Goal: Task Accomplishment & Management: Use online tool/utility

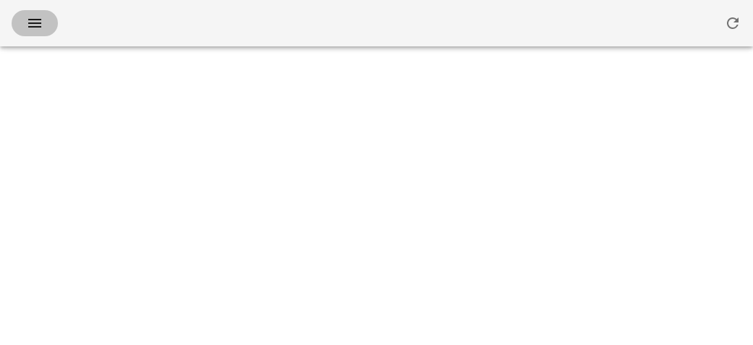
click at [36, 34] on button "button" at bounding box center [35, 23] width 46 height 26
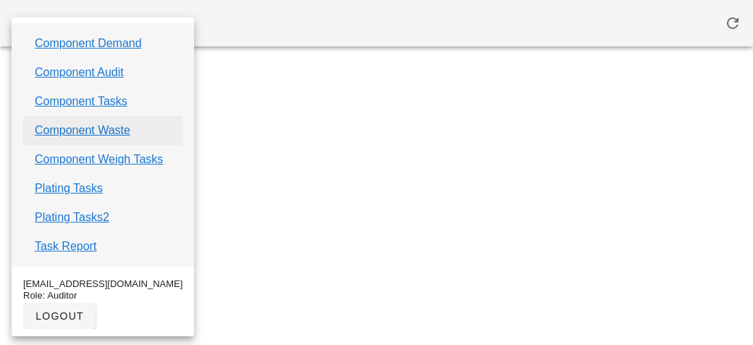
click at [67, 129] on link "Component Waste" at bounding box center [83, 130] width 96 height 17
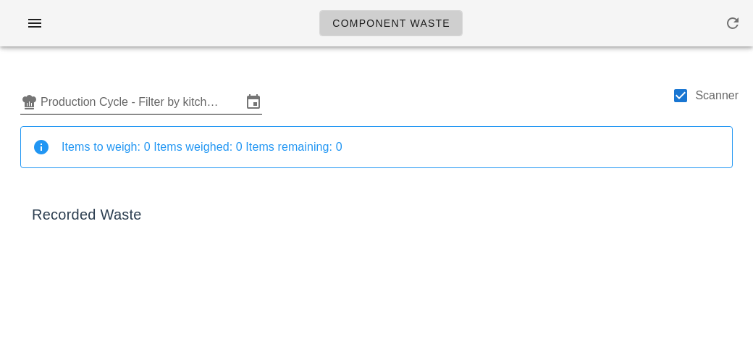
click at [175, 103] on input "Production Cycle - Filter by kitchen production schedules" at bounding box center [141, 102] width 201 height 23
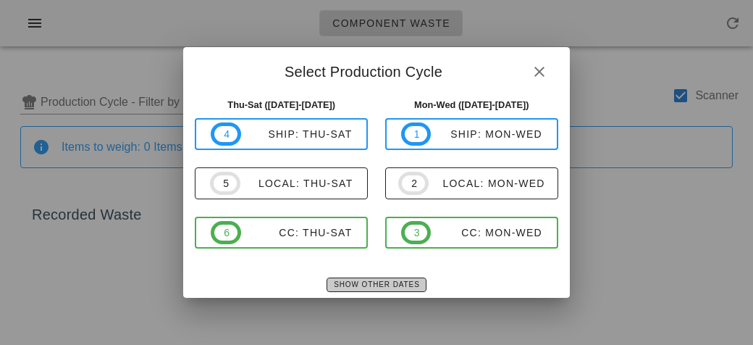
click at [366, 277] on button "Show Other Dates" at bounding box center [376, 284] width 99 height 14
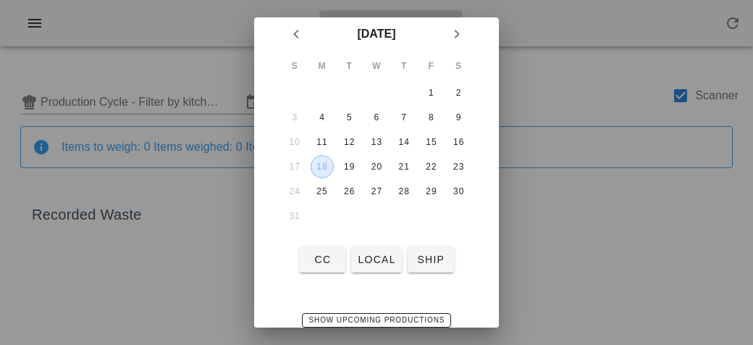
click at [331, 164] on div "18" at bounding box center [322, 167] width 22 height 10
click at [381, 259] on span "local" at bounding box center [376, 259] width 38 height 12
type input "local: Mon-Wed ([DATE]-[DATE])"
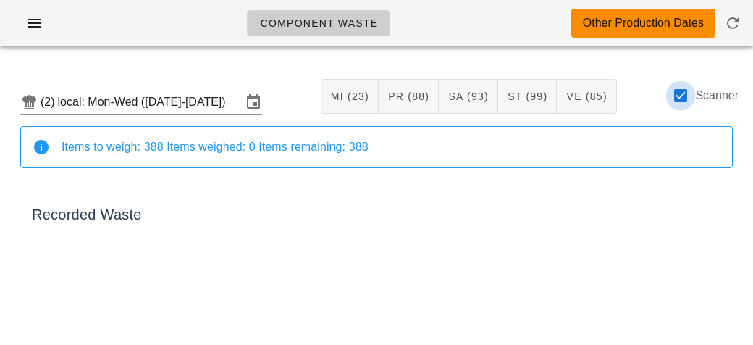
click at [683, 101] on div at bounding box center [680, 95] width 25 height 25
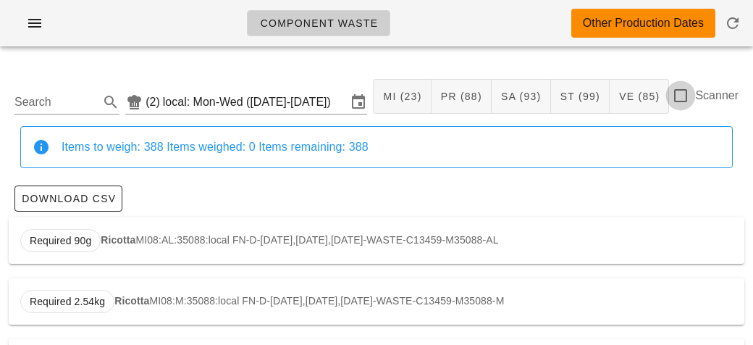
click at [679, 100] on div at bounding box center [680, 95] width 25 height 25
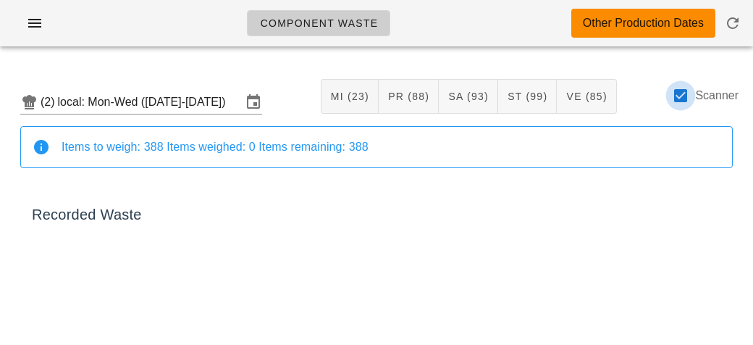
click at [687, 98] on div at bounding box center [680, 95] width 25 height 25
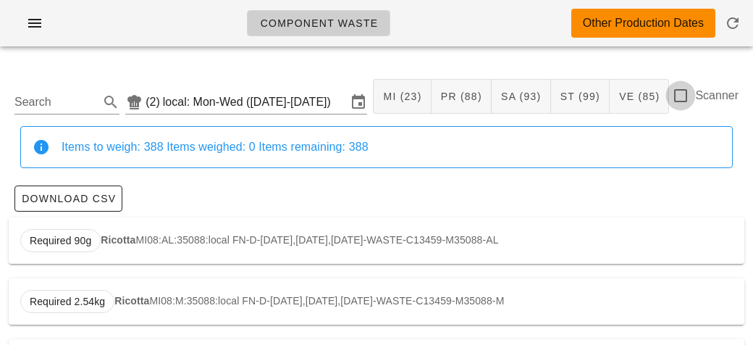
checkbox input "false"
click at [64, 95] on input "Search" at bounding box center [55, 102] width 82 height 23
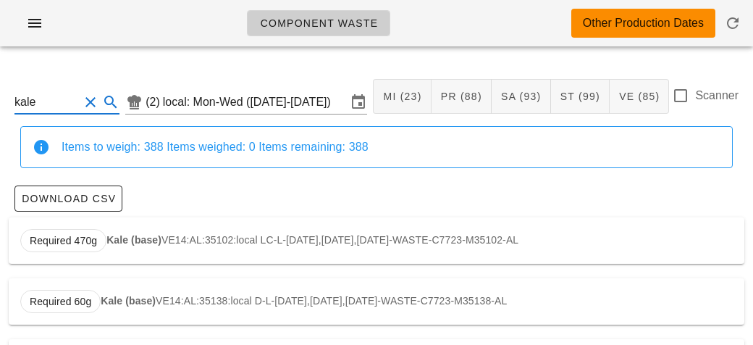
click at [120, 240] on strong "Kale (base)" at bounding box center [133, 240] width 55 height 12
type input "VE14:AL:35102:local"
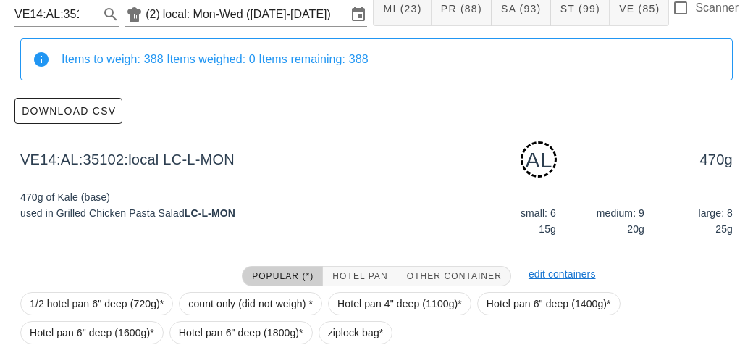
scroll to position [219, 0]
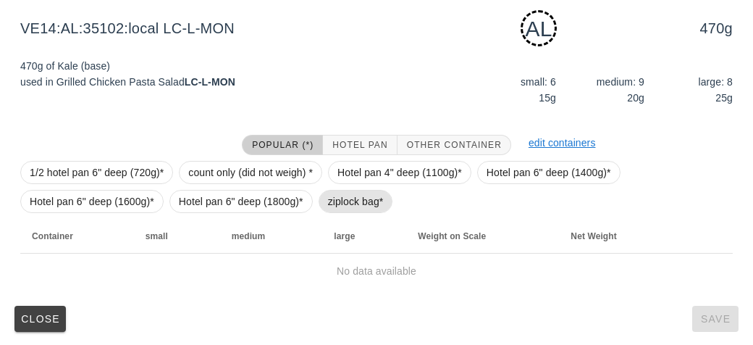
click at [344, 198] on span "ziplock bag*" at bounding box center [356, 201] width 56 height 22
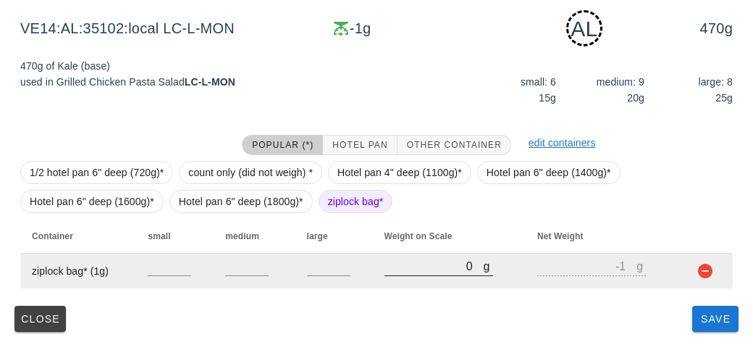
click at [417, 263] on input "0" at bounding box center [434, 265] width 99 height 19
type input "20"
type input "19"
type input "200"
type input "199"
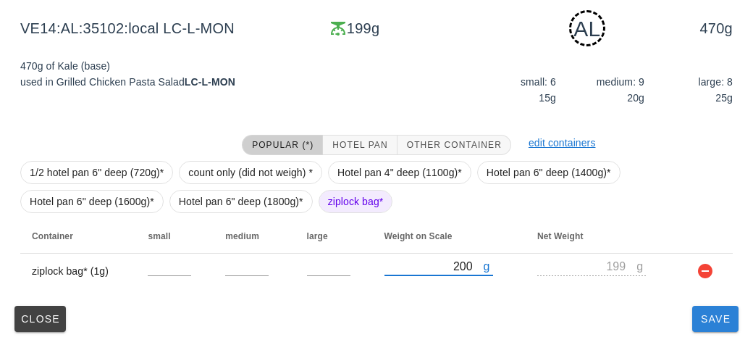
type input "200"
click at [698, 330] on button "Save" at bounding box center [715, 319] width 46 height 26
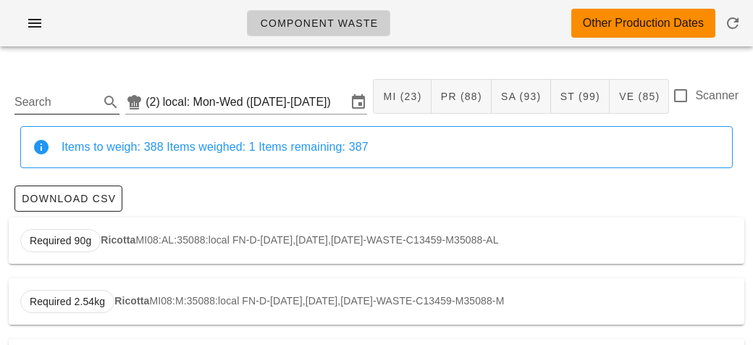
click at [54, 101] on input "Search" at bounding box center [55, 102] width 82 height 23
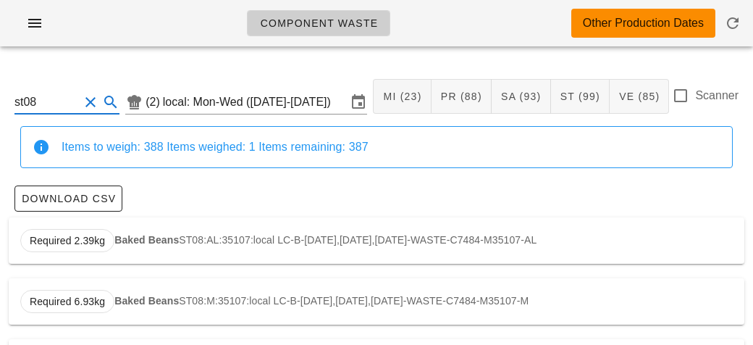
click at [121, 242] on strong "Baked Beans" at bounding box center [146, 240] width 64 height 12
type input "ST08:AL:35107:local"
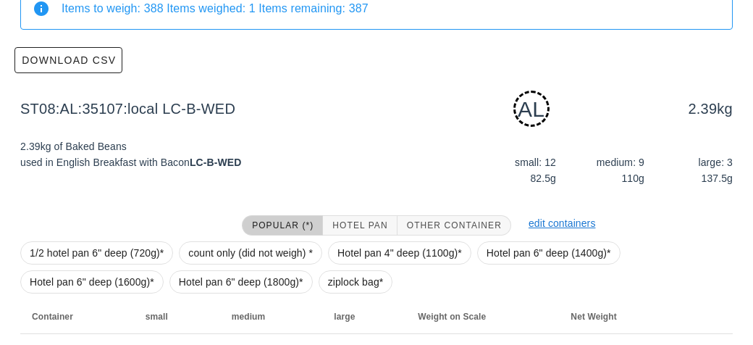
scroll to position [219, 0]
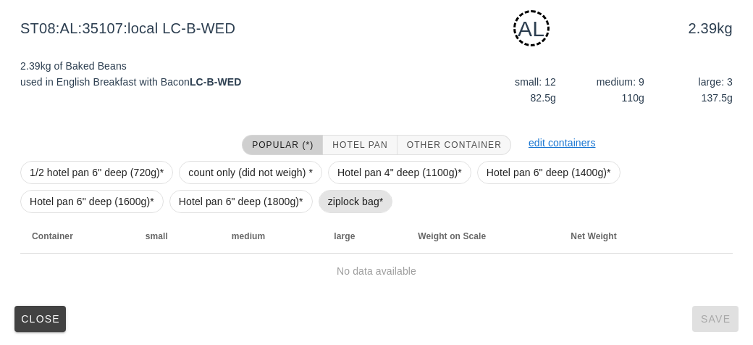
click at [333, 206] on span "ziplock bag*" at bounding box center [356, 201] width 56 height 22
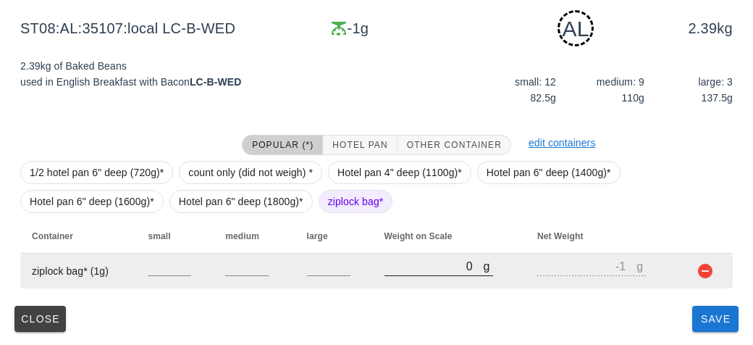
click at [396, 269] on input "0" at bounding box center [434, 265] width 99 height 19
type input "10"
type input "9"
type input "170"
type input "169"
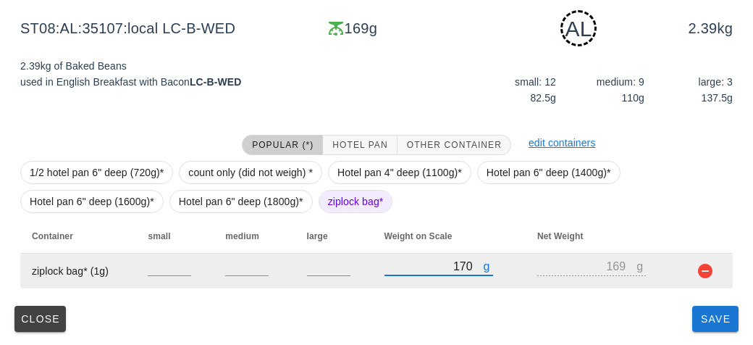
type input "1700"
type input "1699"
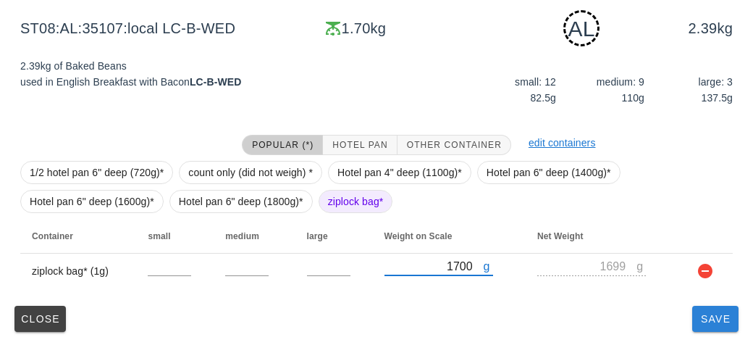
type input "1700"
click at [705, 328] on button "Save" at bounding box center [715, 319] width 46 height 26
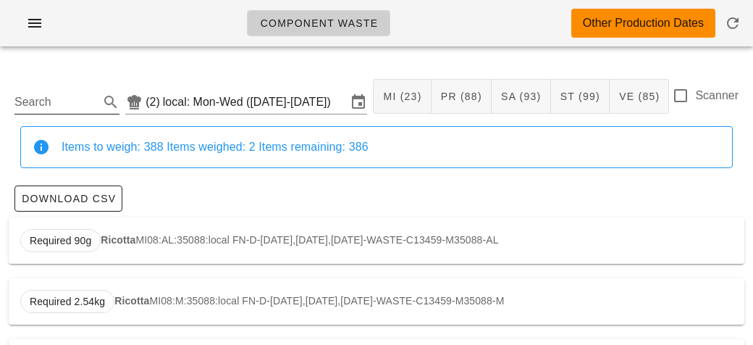
click at [59, 104] on input "Search" at bounding box center [55, 102] width 82 height 23
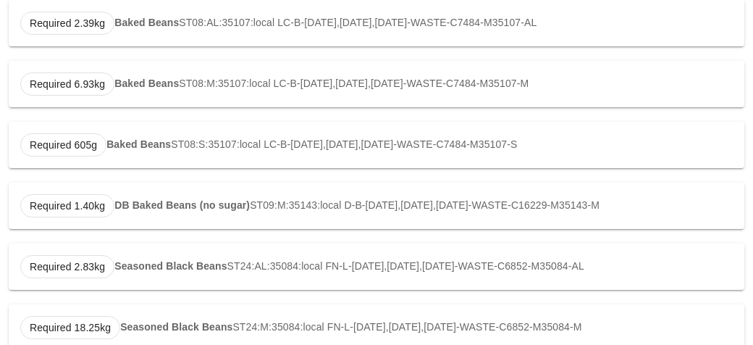
scroll to position [333, 0]
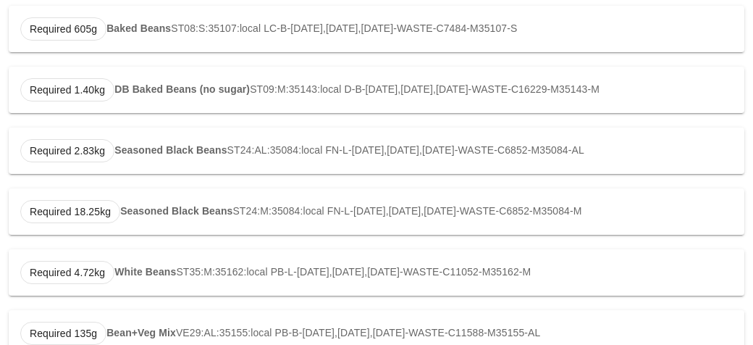
click at [134, 266] on strong "White Beans" at bounding box center [145, 272] width 62 height 12
type input "ST35:M:35162:local"
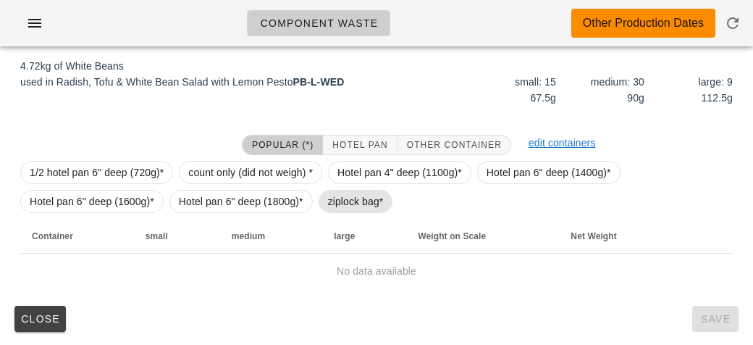
click at [365, 195] on span "ziplock bag*" at bounding box center [356, 201] width 56 height 22
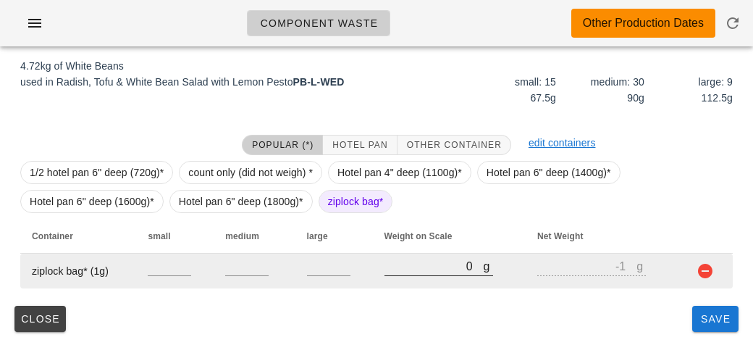
click at [401, 270] on input "0" at bounding box center [434, 265] width 99 height 19
type input "410"
type input "409"
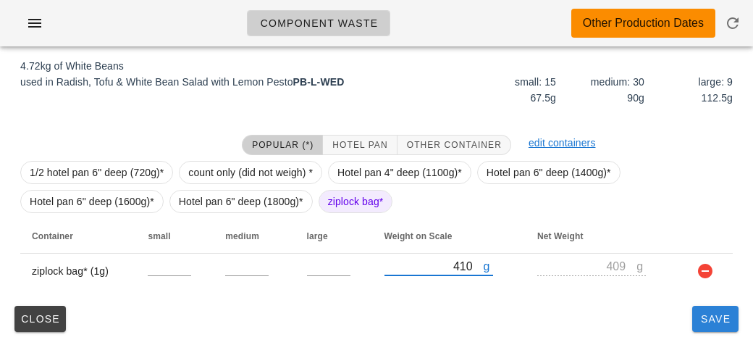
type input "410"
click at [705, 325] on button "Save" at bounding box center [715, 319] width 46 height 26
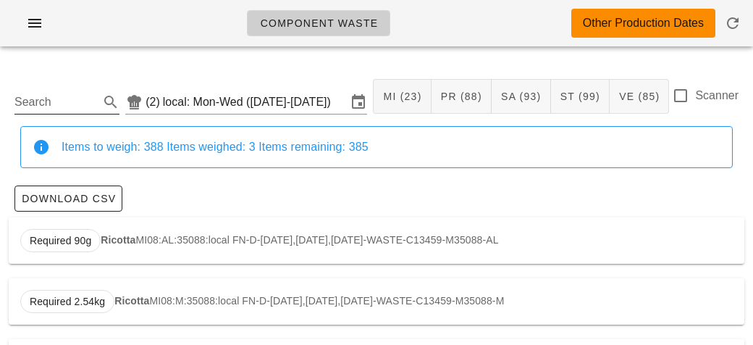
click at [55, 103] on input "Search" at bounding box center [55, 102] width 82 height 23
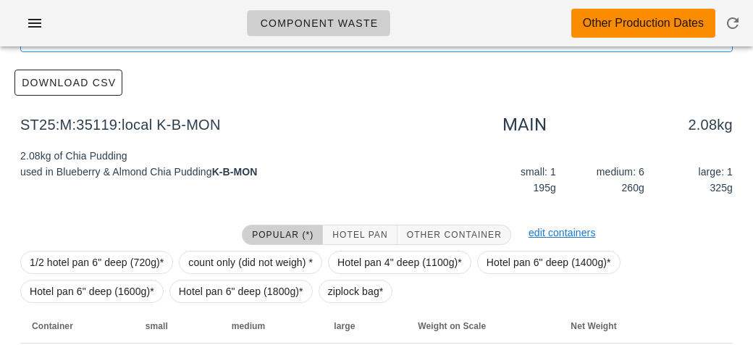
scroll to position [206, 0]
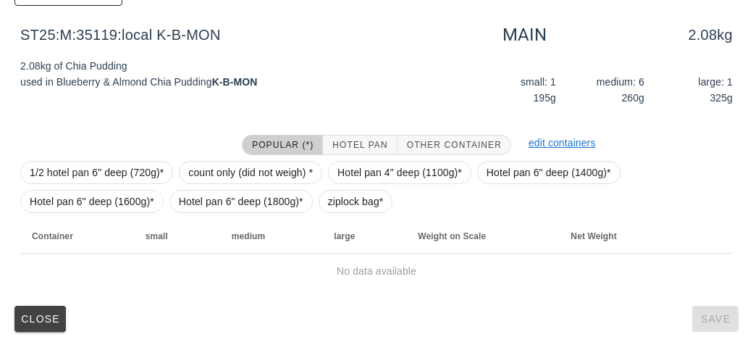
type input "chia"
click at [339, 206] on span "ziplock bag*" at bounding box center [356, 201] width 56 height 22
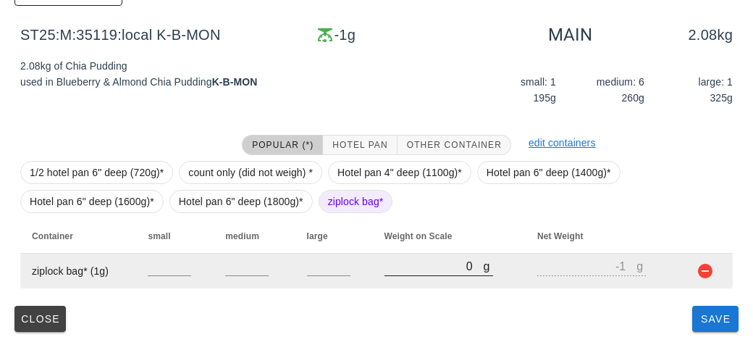
click at [406, 270] on input "0" at bounding box center [434, 265] width 99 height 19
type input "10"
type input "9"
type input "100"
type input "99"
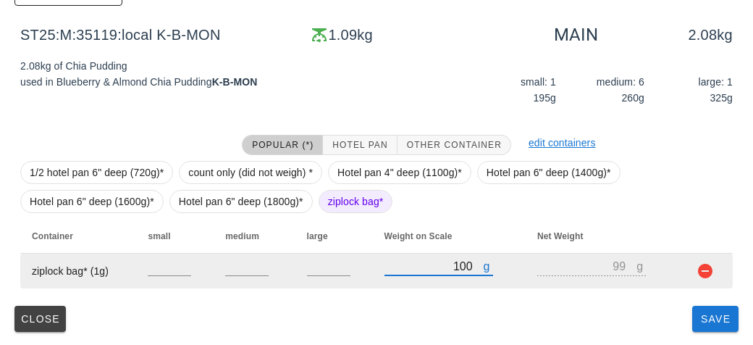
type input "1090"
type input "1089"
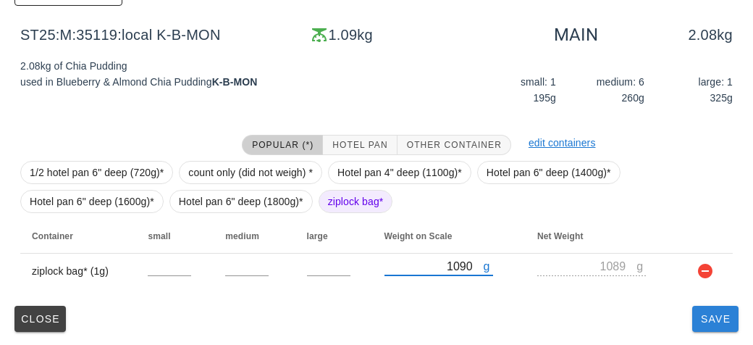
type input "1090"
click at [718, 325] on button "Save" at bounding box center [715, 319] width 46 height 26
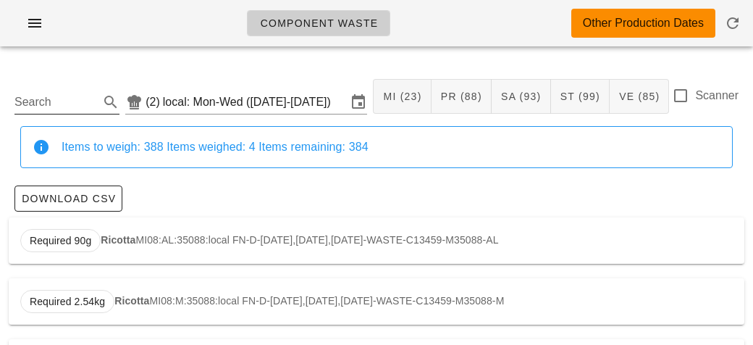
click at [75, 91] on input "Search" at bounding box center [55, 102] width 82 height 23
click at [183, 232] on div "Required 1.35kg Quinoa ST13:AL:35090:local FN-L-[DATE],[DATE],[DATE]-WASTE-C163…" at bounding box center [377, 240] width 736 height 46
type input "ST13:AL:35090:local"
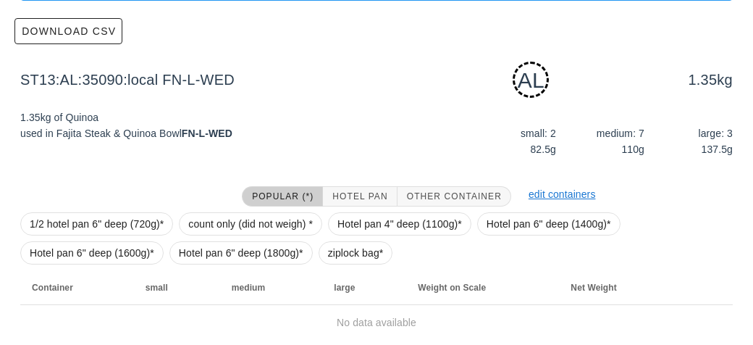
scroll to position [219, 0]
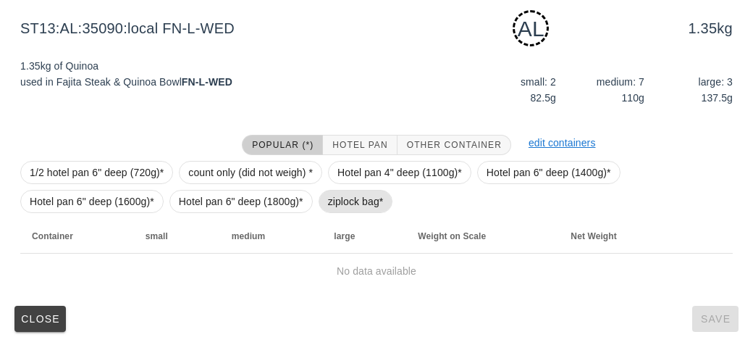
click at [344, 193] on span "ziplock bag*" at bounding box center [356, 201] width 56 height 22
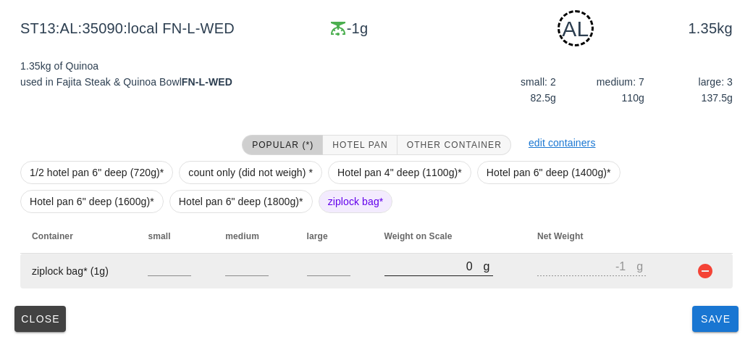
click at [406, 270] on input "0" at bounding box center [434, 265] width 99 height 19
type input "40"
type input "39"
type input "470"
type input "469"
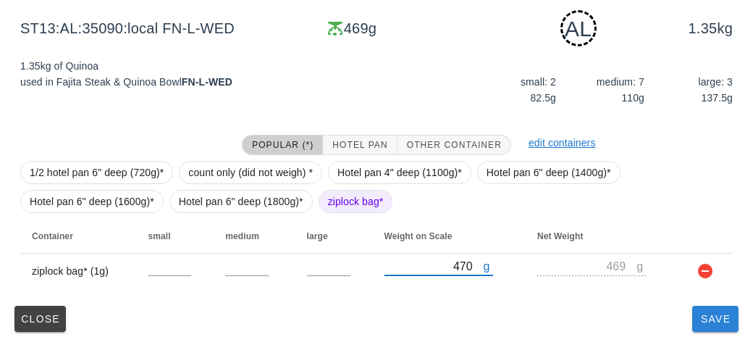
type input "470"
click at [710, 323] on span "Save" at bounding box center [715, 319] width 35 height 12
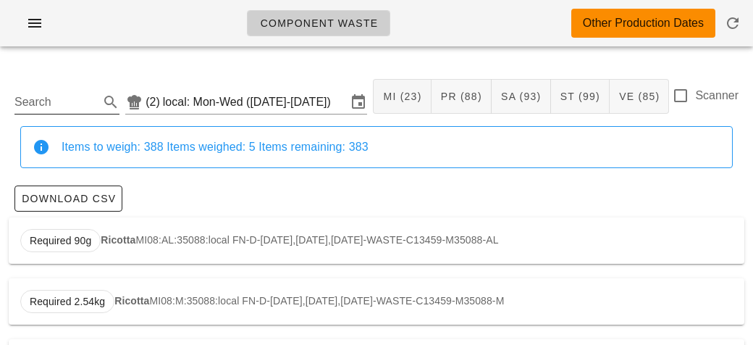
click at [67, 102] on input "Search" at bounding box center [55, 102] width 82 height 23
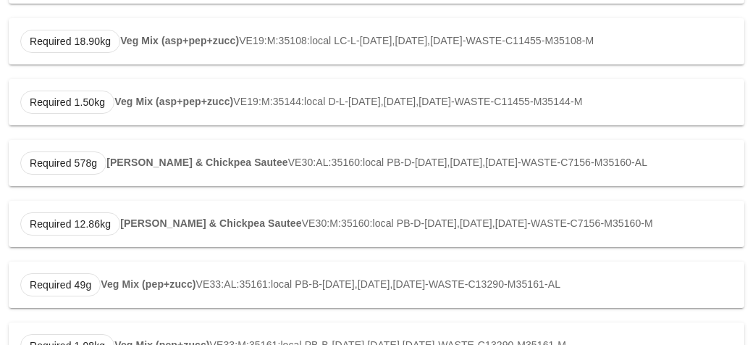
scroll to position [366, 0]
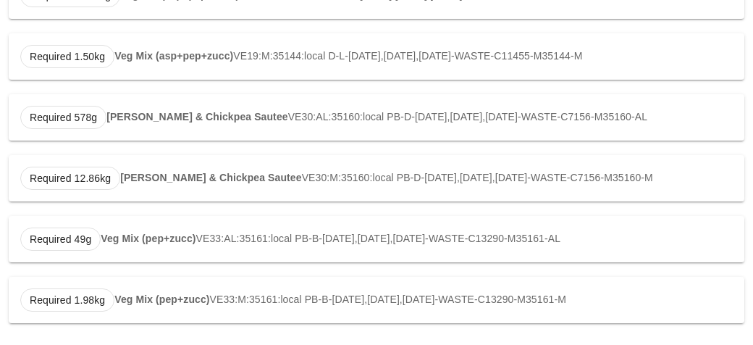
click at [182, 229] on div "Required 49g Veg Mix (pep+zucc) VE33:AL:35161:local PB-B-[DATE],[DATE],[DATE]-W…" at bounding box center [377, 239] width 736 height 46
type input "VE33:AL:35161:local"
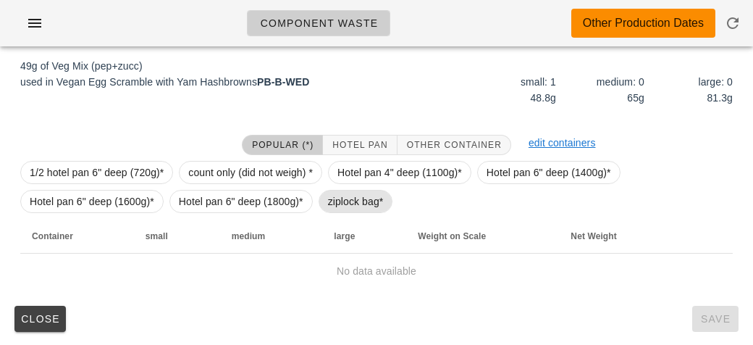
click at [343, 196] on span "ziplock bag*" at bounding box center [356, 201] width 56 height 22
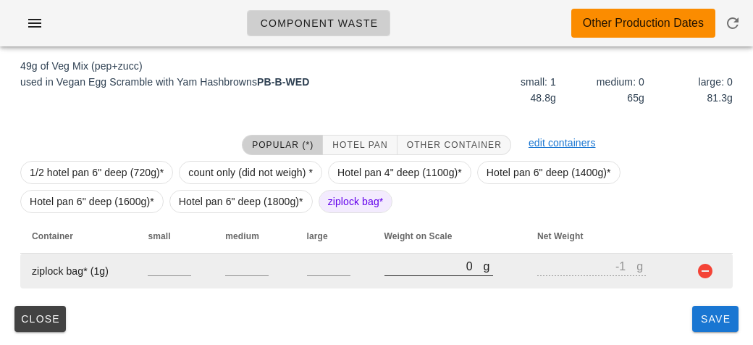
click at [412, 268] on input "0" at bounding box center [434, 265] width 99 height 19
type input "30"
type input "29"
type input "370"
type input "369"
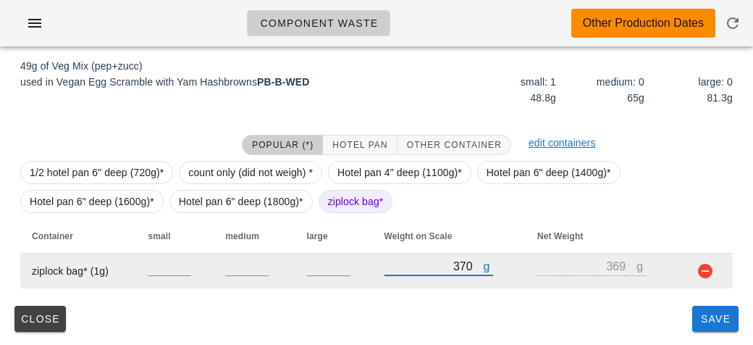
type input "370"
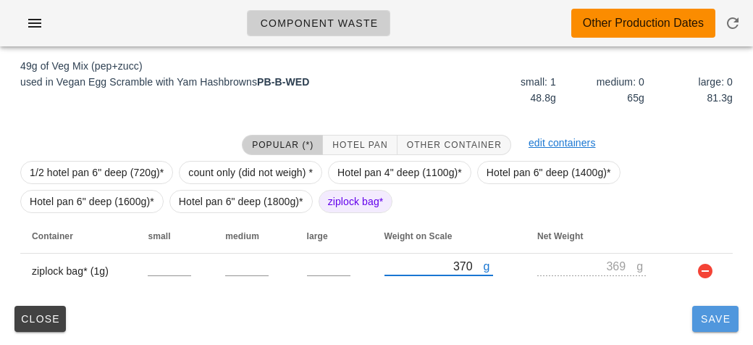
click at [716, 316] on span "Save" at bounding box center [715, 319] width 35 height 12
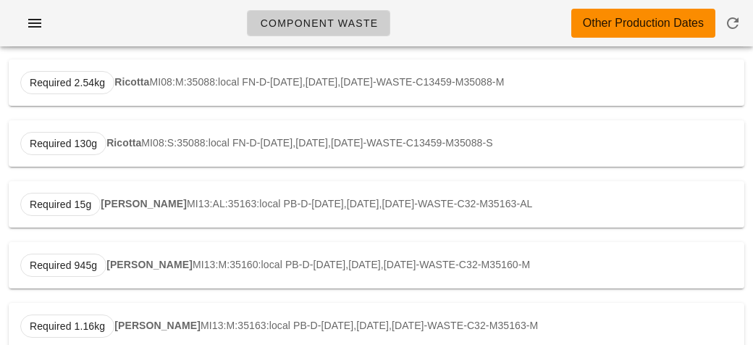
type input "VE33:AL:35161:local"
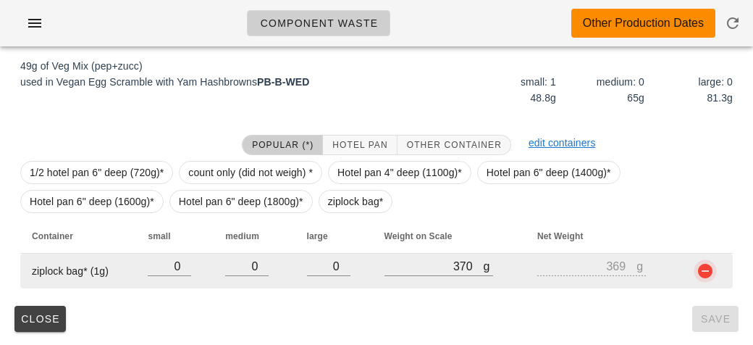
click at [705, 277] on button "button" at bounding box center [705, 270] width 17 height 17
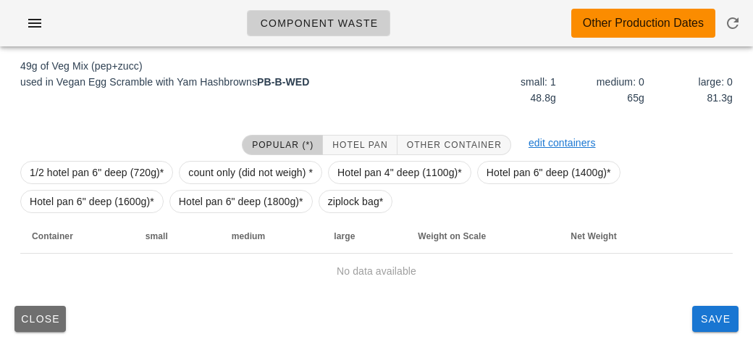
click at [38, 309] on button "Close" at bounding box center [39, 319] width 51 height 26
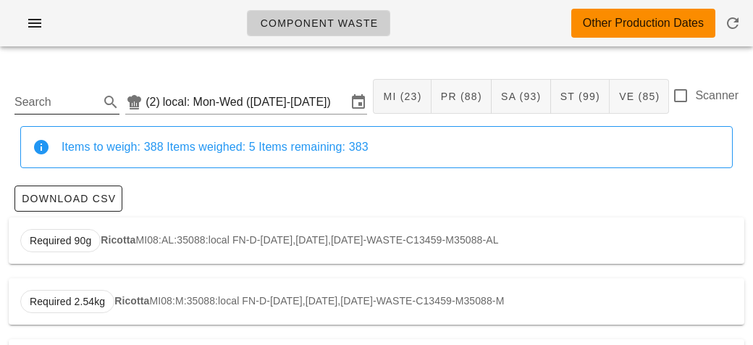
click at [61, 99] on input "Search" at bounding box center [55, 102] width 82 height 23
click at [111, 238] on strong "Zoodles" at bounding box center [120, 240] width 39 height 12
type input "VE18:AL:35124:local"
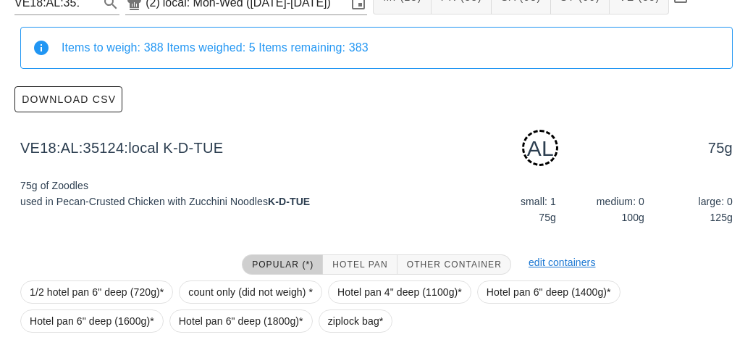
scroll to position [219, 0]
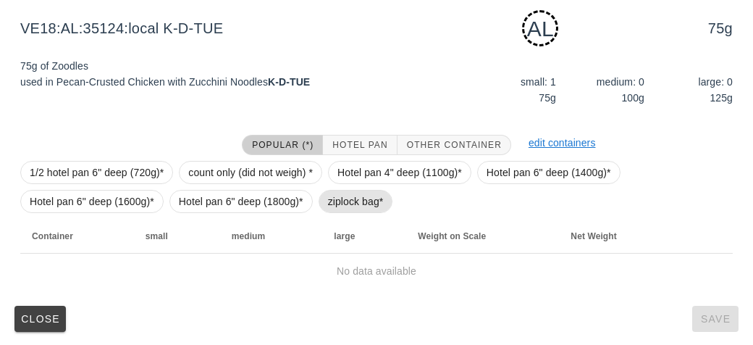
click at [323, 201] on span "ziplock bag*" at bounding box center [356, 201] width 75 height 23
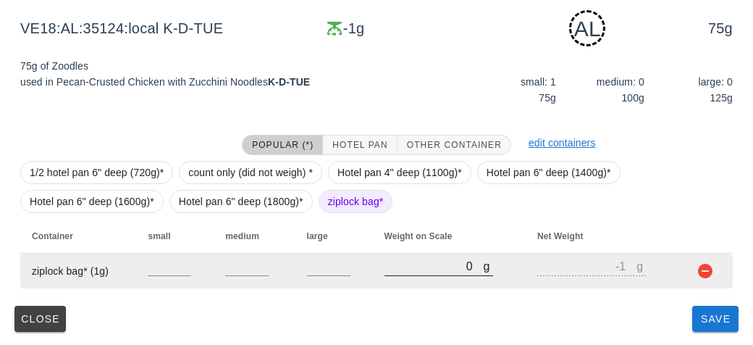
click at [393, 272] on input "0" at bounding box center [434, 265] width 99 height 19
type input "30"
type input "29"
type input "370"
type input "369"
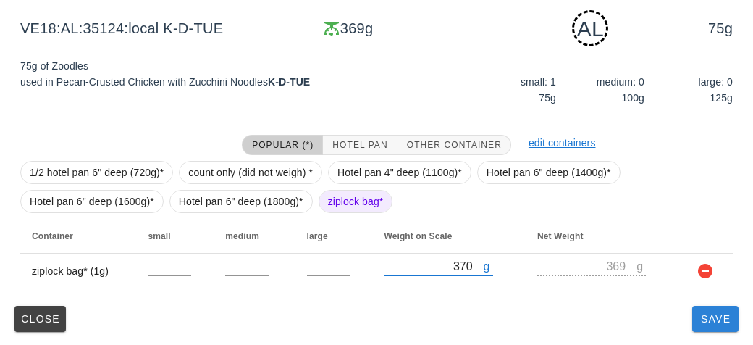
type input "370"
click at [700, 316] on span "Save" at bounding box center [715, 319] width 35 height 12
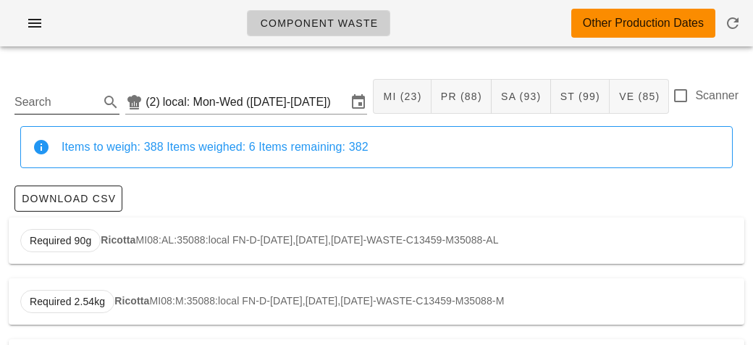
click at [54, 96] on input "Search" at bounding box center [55, 102] width 82 height 23
click at [122, 230] on div "Required 770g Lentil Chili SA06:AL:35157:local PB-D-[DATE],[DATE],[DATE]-WASTE-…" at bounding box center [377, 240] width 736 height 46
type input "SA06:AL:35157:local"
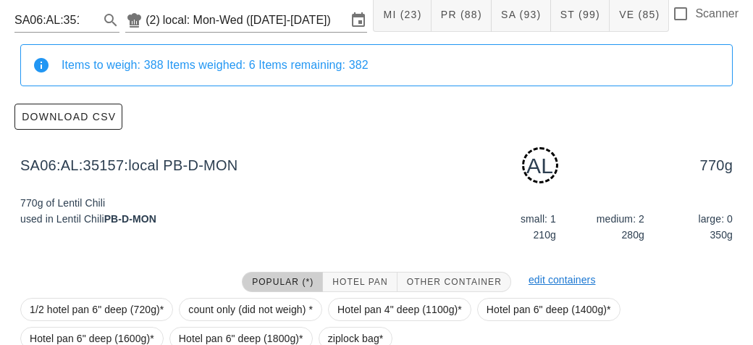
scroll to position [219, 0]
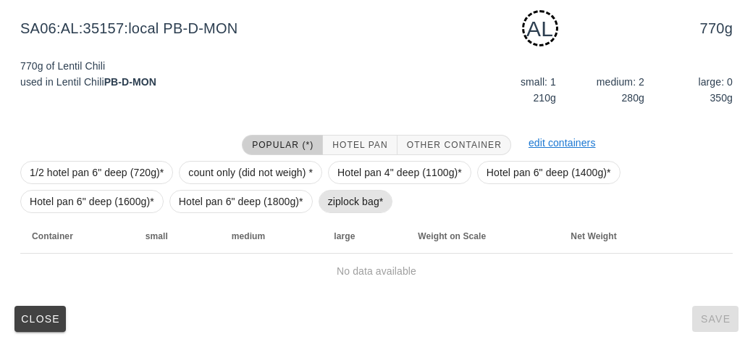
click at [331, 204] on span "ziplock bag*" at bounding box center [356, 201] width 56 height 22
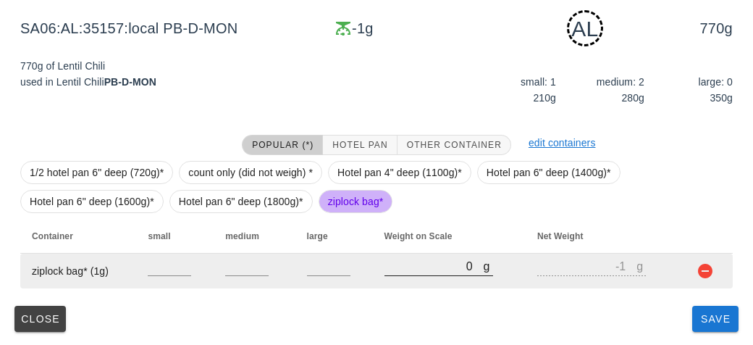
click at [391, 271] on input "0" at bounding box center [434, 265] width 99 height 19
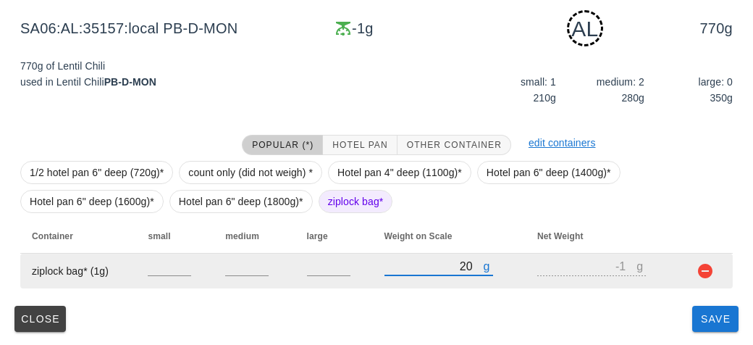
type input "230"
type input "229"
type input "230"
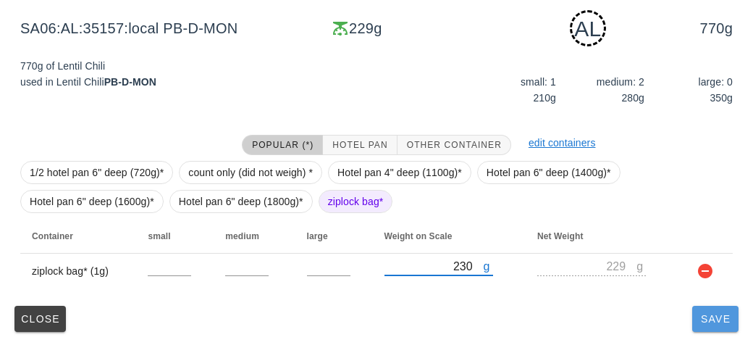
click at [704, 309] on button "Save" at bounding box center [715, 319] width 46 height 26
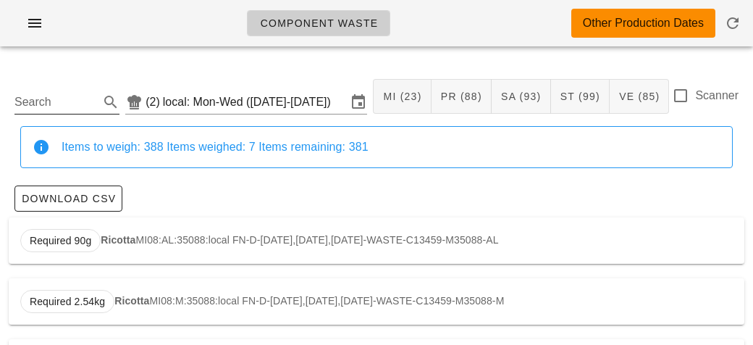
click at [57, 104] on input "Search" at bounding box center [55, 102] width 82 height 23
click at [226, 239] on div "Required 770g Lentil Chili SA06:AL:35157:local PB-D-[DATE],[DATE],[DATE]-WASTE-…" at bounding box center [377, 240] width 736 height 46
type input "SA06:AL:35157:local"
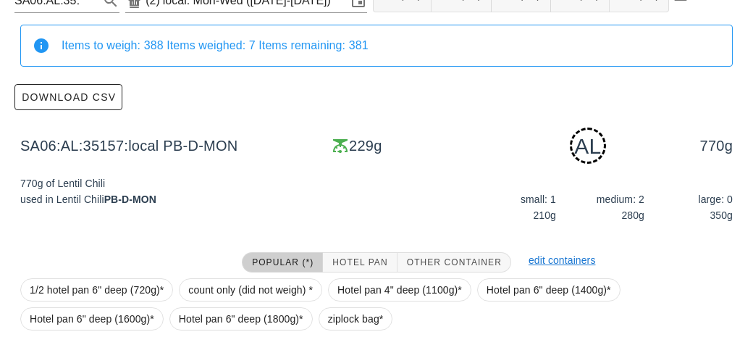
scroll to position [219, 0]
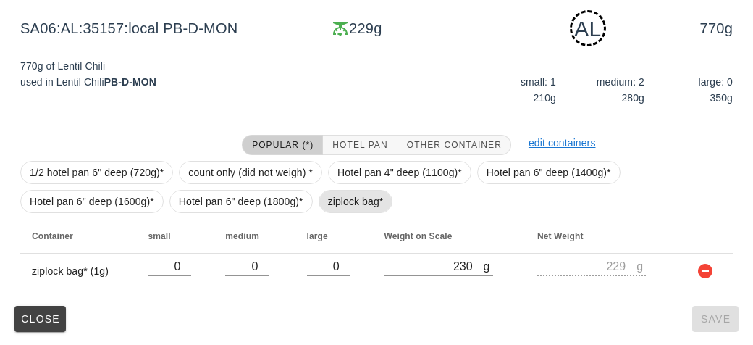
click at [348, 210] on span "ziplock bag*" at bounding box center [356, 201] width 56 height 22
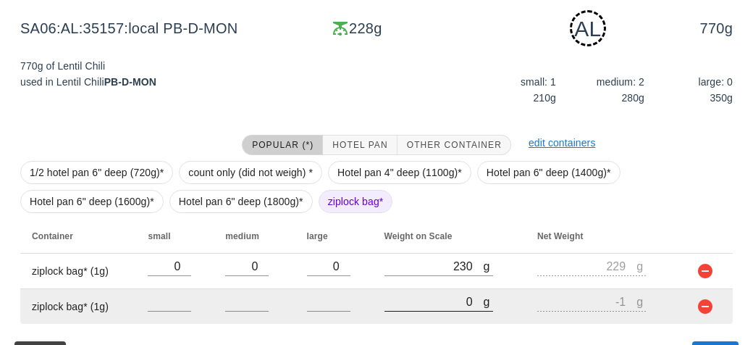
click at [426, 295] on input "0" at bounding box center [434, 301] width 99 height 19
type input "20"
type input "19"
type input "280"
type input "279"
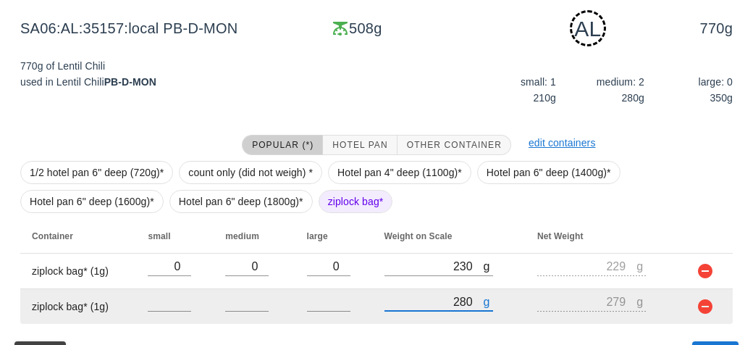
scroll to position [253, 0]
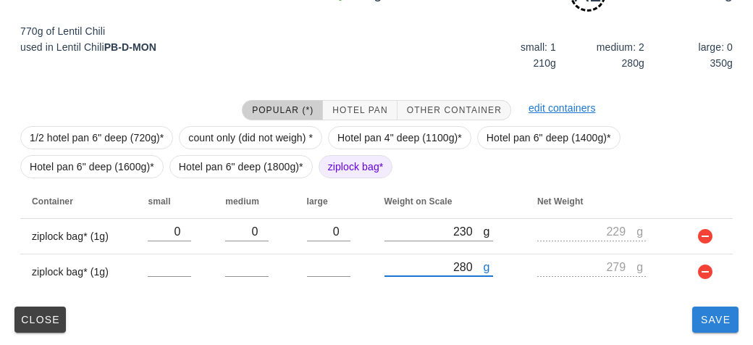
type input "280"
click at [715, 315] on span "Save" at bounding box center [715, 320] width 35 height 12
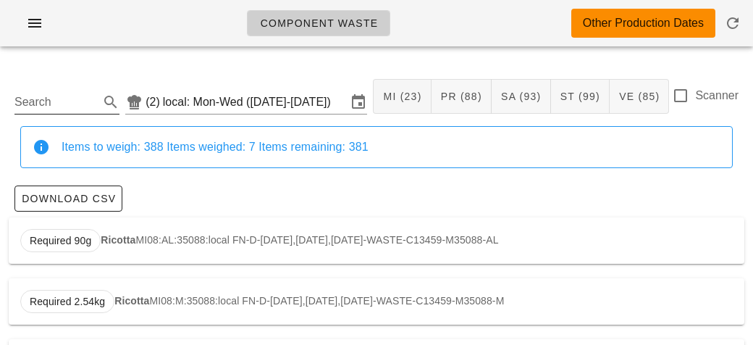
click at [47, 101] on input "Search" at bounding box center [55, 102] width 82 height 23
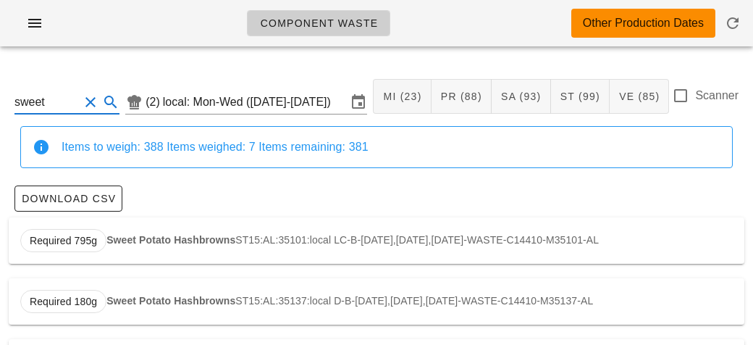
click at [191, 234] on strong "Sweet Potato Hashbrowns" at bounding box center [170, 240] width 129 height 12
type input "ST15:AL:35101:local"
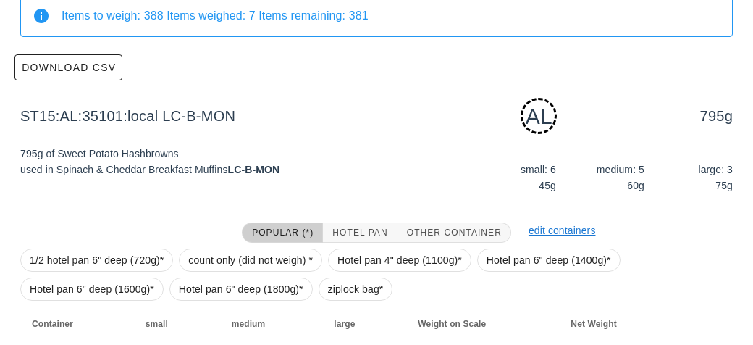
scroll to position [219, 0]
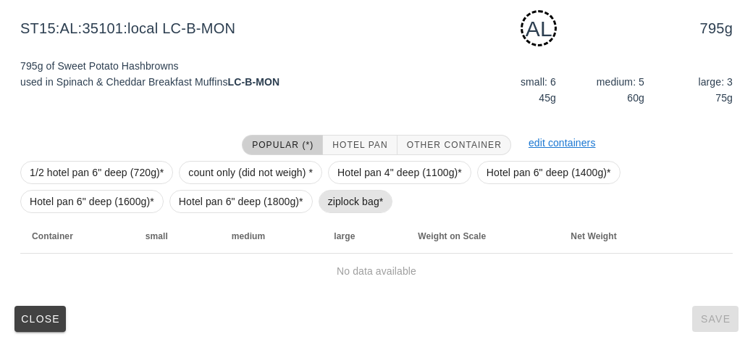
click at [335, 202] on span "ziplock bag*" at bounding box center [356, 201] width 56 height 22
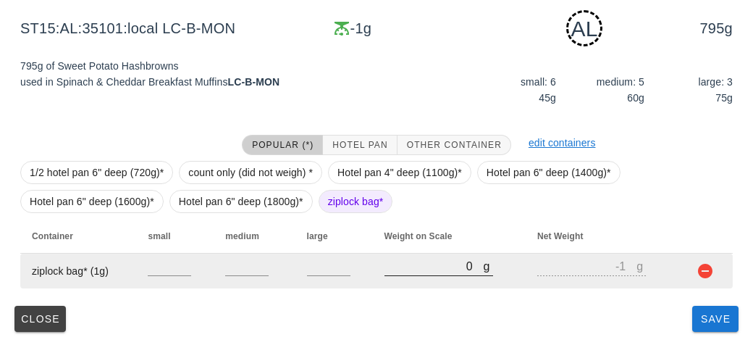
click at [416, 285] on div at bounding box center [439, 283] width 109 height 10
click at [410, 261] on input "0" at bounding box center [434, 265] width 99 height 19
type input "10"
type input "9"
type input "100"
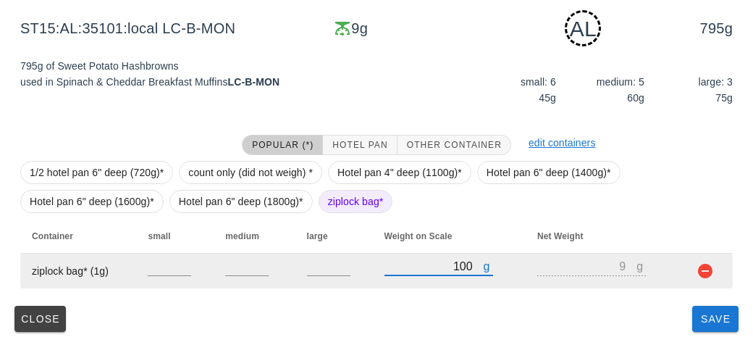
type input "99"
type input "1010"
type input "1009"
type input "1010"
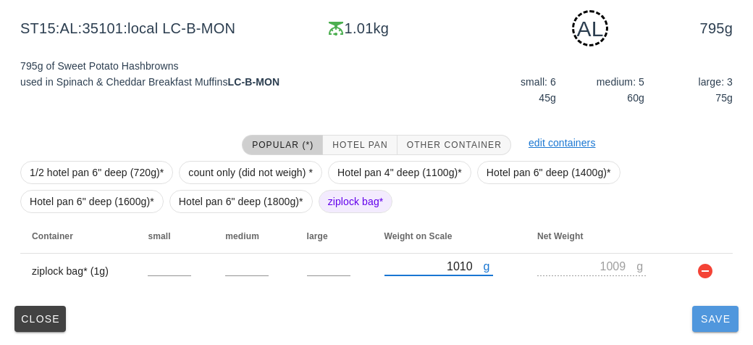
click at [723, 323] on span "Save" at bounding box center [715, 319] width 35 height 12
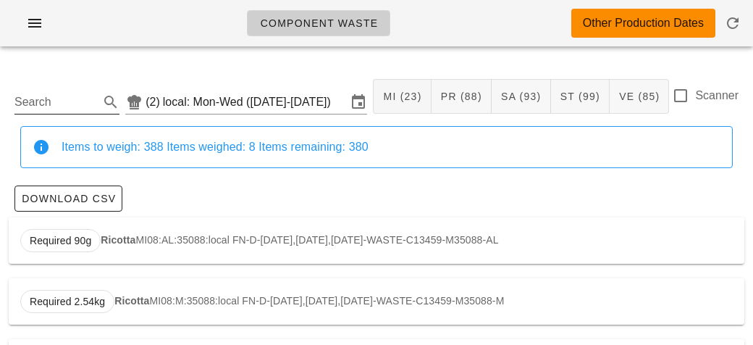
click at [67, 83] on div "Search" at bounding box center [66, 98] width 105 height 32
click at [48, 104] on input "Search" at bounding box center [55, 102] width 82 height 23
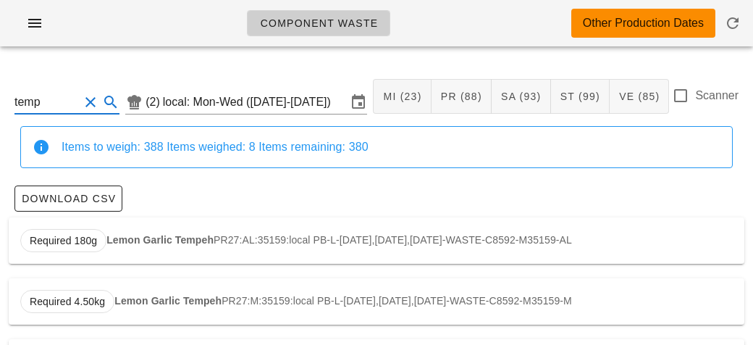
scroll to position [62, 0]
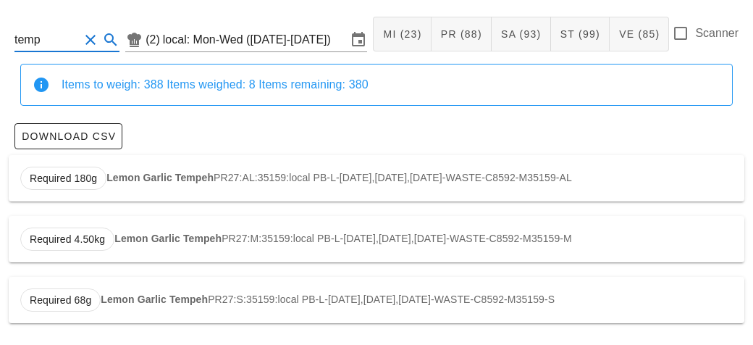
click at [220, 178] on div "Required 180g Lemon Garlic Tempeh PR27:AL:35159:local PB-L-[DATE],[DATE],[DATE]…" at bounding box center [377, 178] width 736 height 46
type input "PR27:AL:35159:local"
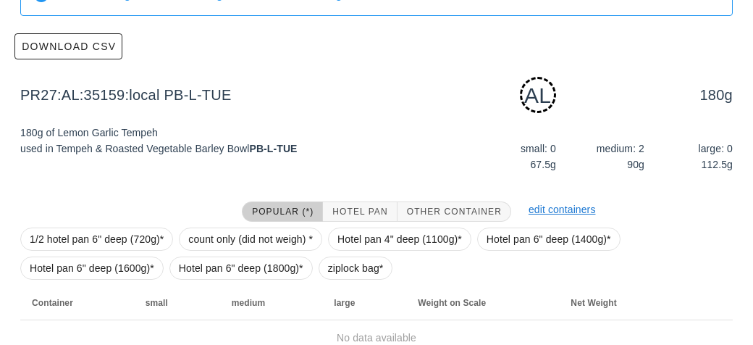
scroll to position [219, 0]
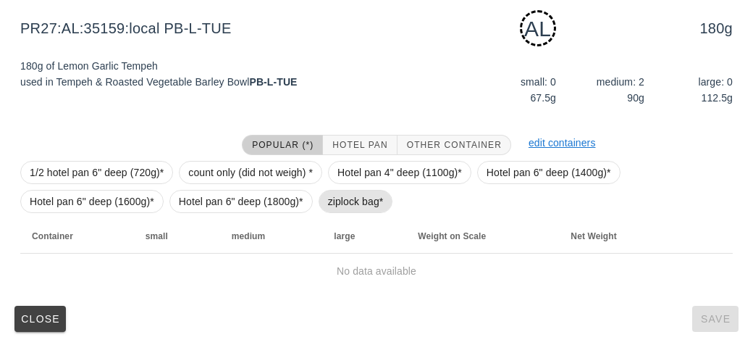
click at [351, 201] on span "ziplock bag*" at bounding box center [356, 201] width 56 height 22
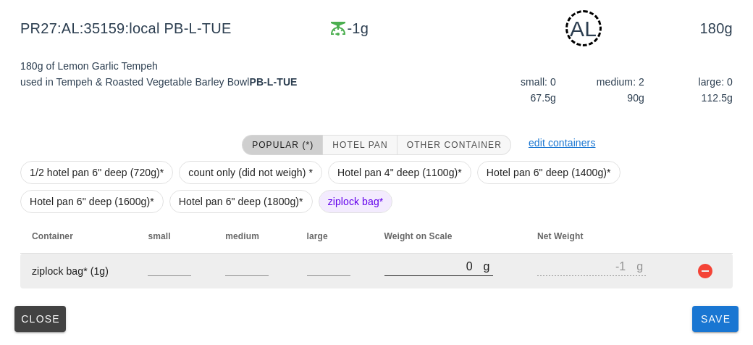
click at [424, 267] on input "0" at bounding box center [434, 265] width 99 height 19
type input "10"
type input "9"
type input "130"
type input "129"
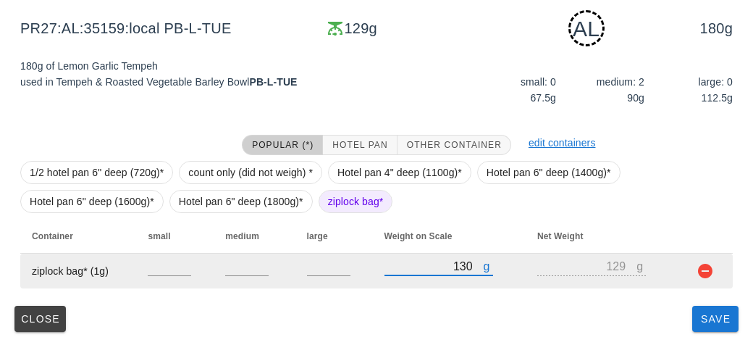
type input "1320"
type input "1319"
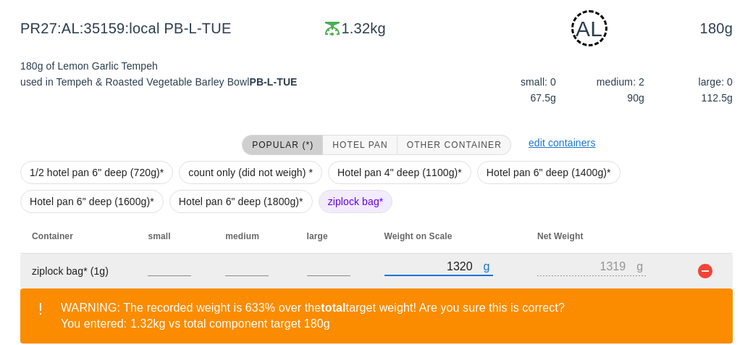
scroll to position [285, 0]
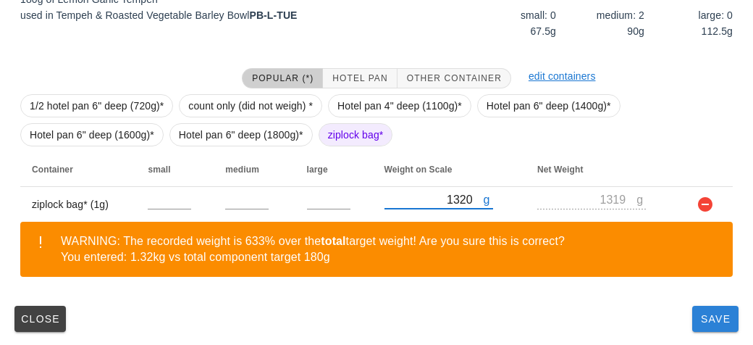
type input "1320"
click at [711, 319] on span "Save" at bounding box center [715, 319] width 35 height 12
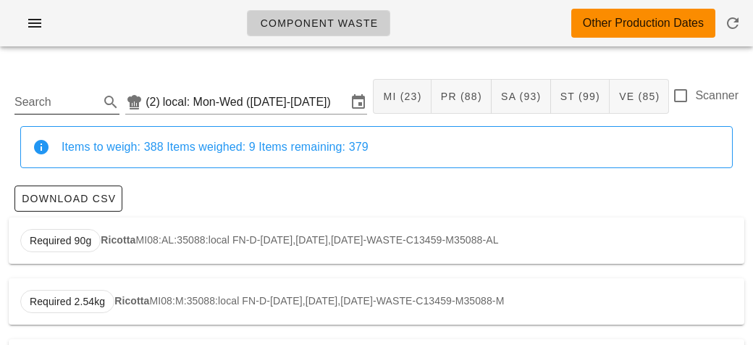
click at [58, 98] on input "Search" at bounding box center [55, 102] width 82 height 23
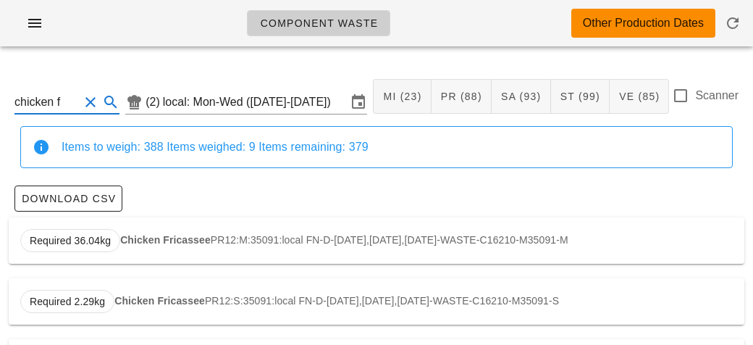
click at [156, 244] on strong "Chicken Fricassee" at bounding box center [165, 240] width 91 height 12
type input "PR12:M:35091:local"
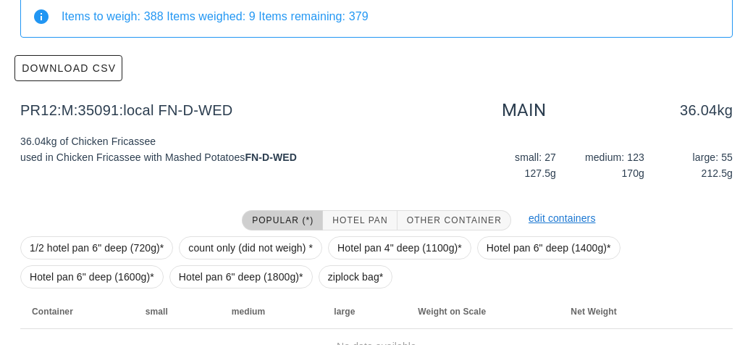
scroll to position [206, 0]
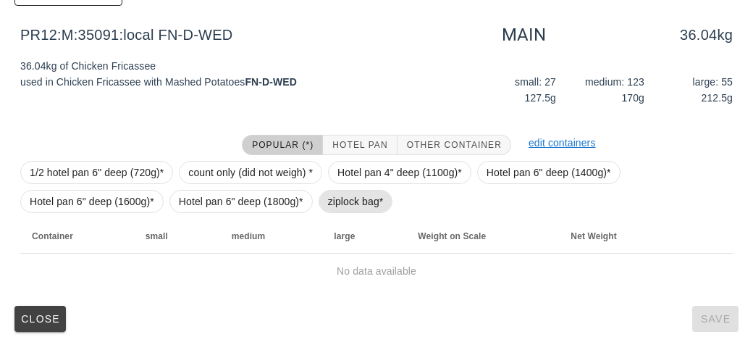
click at [335, 197] on span "ziplock bag*" at bounding box center [356, 201] width 56 height 22
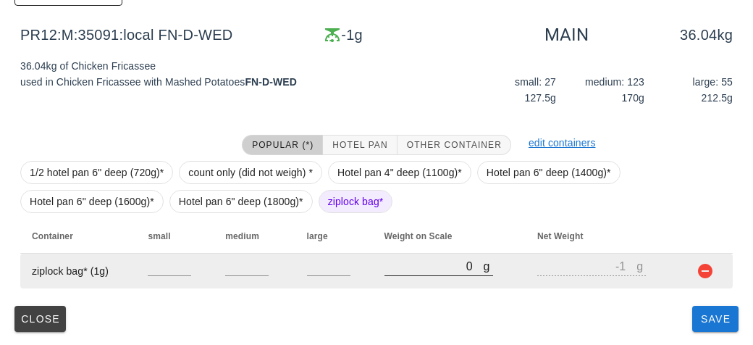
click at [403, 269] on input "0" at bounding box center [434, 265] width 99 height 19
type input "60"
type input "59"
type input "600"
type input "599"
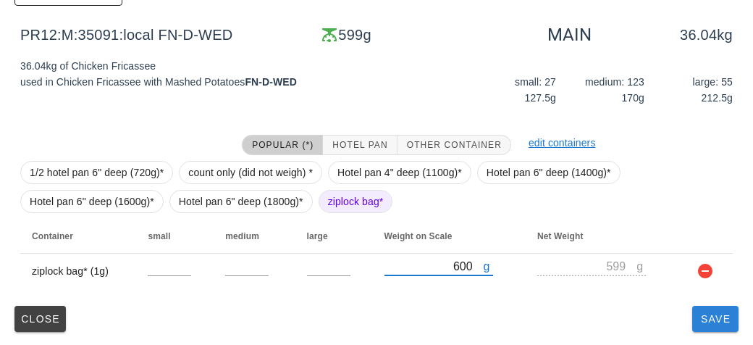
type input "600"
click at [699, 313] on span "Save" at bounding box center [715, 319] width 35 height 12
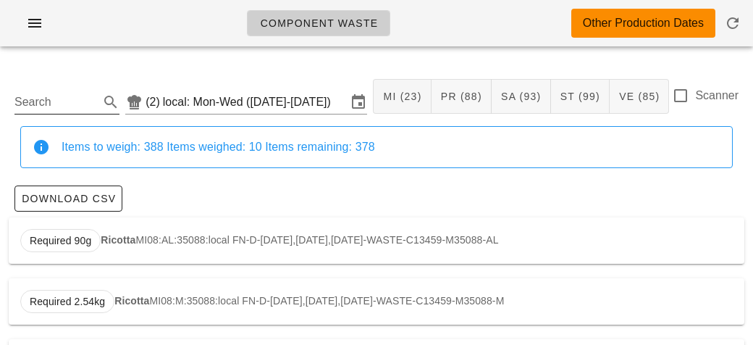
click at [61, 101] on input "Search" at bounding box center [55, 102] width 82 height 23
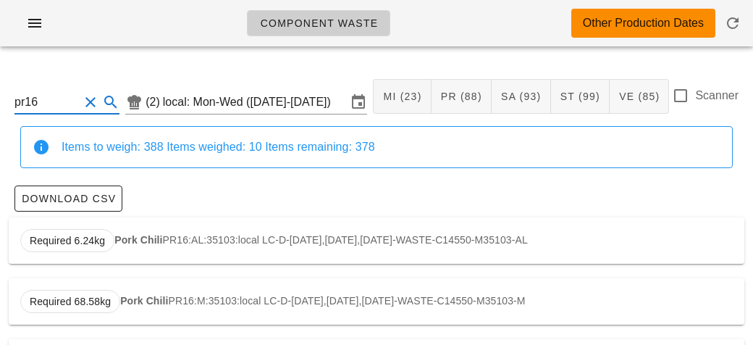
click at [157, 240] on strong "Pork Chili" at bounding box center [138, 240] width 48 height 12
type input "PR16:AL:35103:local"
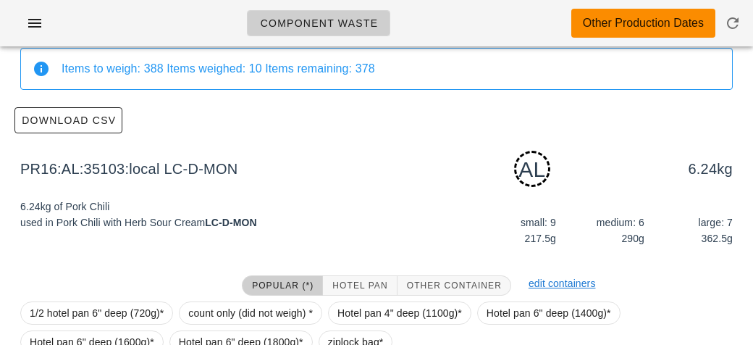
scroll to position [219, 0]
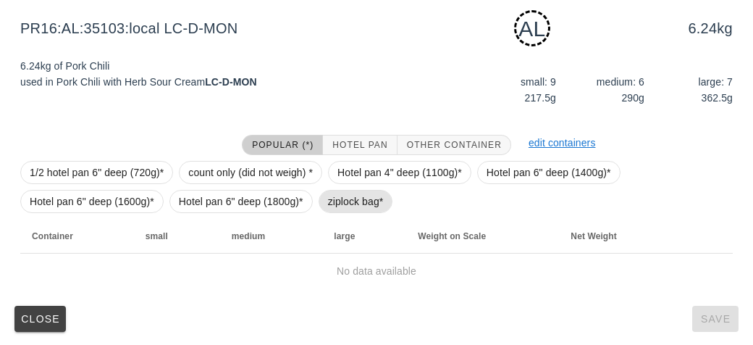
click at [332, 198] on span "ziplock bag*" at bounding box center [356, 201] width 56 height 22
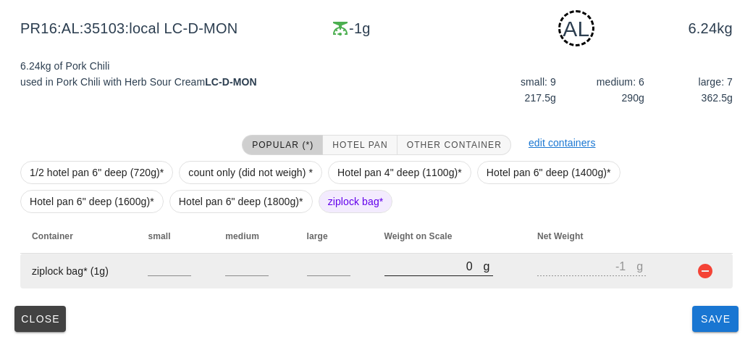
click at [408, 268] on input "0" at bounding box center [434, 265] width 99 height 19
type input "30"
type input "29"
type input "370"
type input "369"
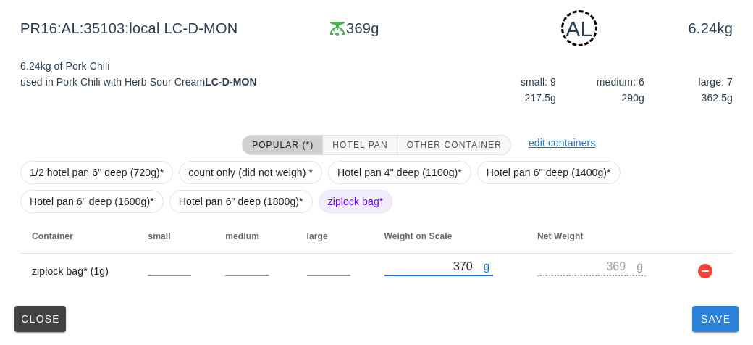
type input "370"
click at [710, 329] on button "Save" at bounding box center [715, 319] width 46 height 26
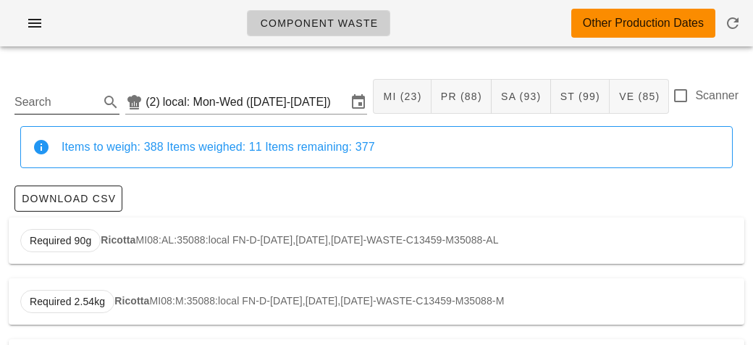
click at [69, 96] on input "Search" at bounding box center [55, 102] width 82 height 23
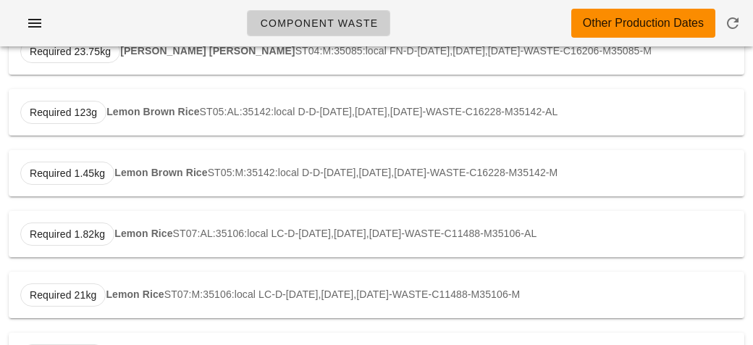
click at [149, 227] on strong "Lemon Rice" at bounding box center [143, 233] width 58 height 12
type input "ST07:AL:35106:local"
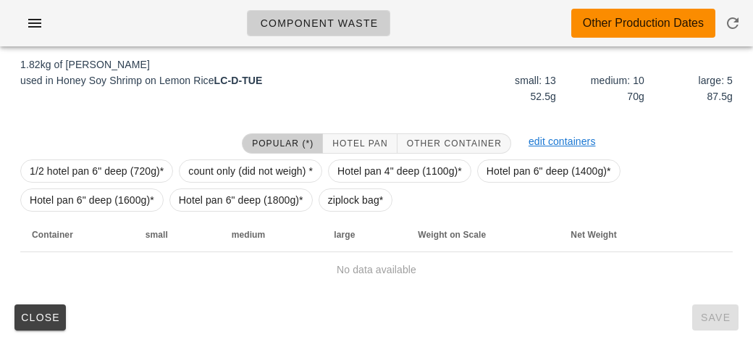
scroll to position [219, 0]
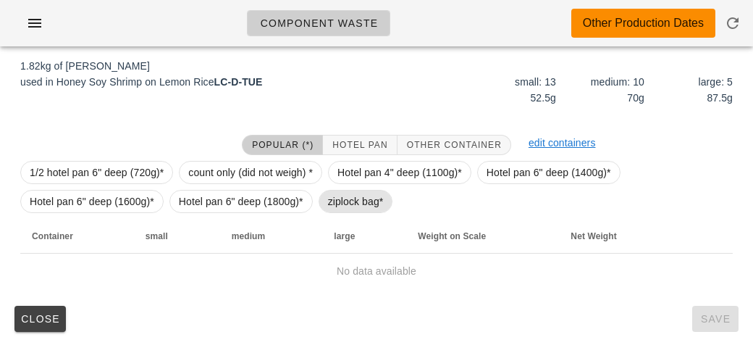
click at [343, 198] on span "ziplock bag*" at bounding box center [356, 201] width 56 height 22
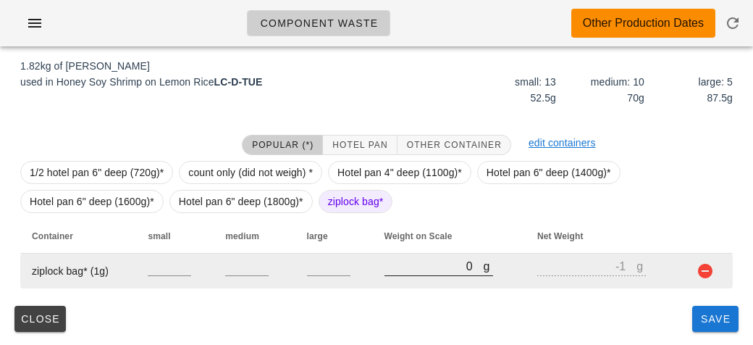
click at [413, 261] on input "0" at bounding box center [434, 265] width 99 height 19
type input "60"
type input "59"
type input "620"
type input "619"
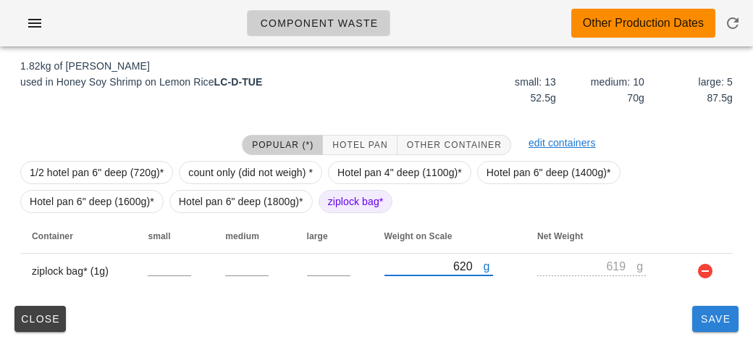
type input "620"
click at [721, 327] on button "Save" at bounding box center [715, 319] width 46 height 26
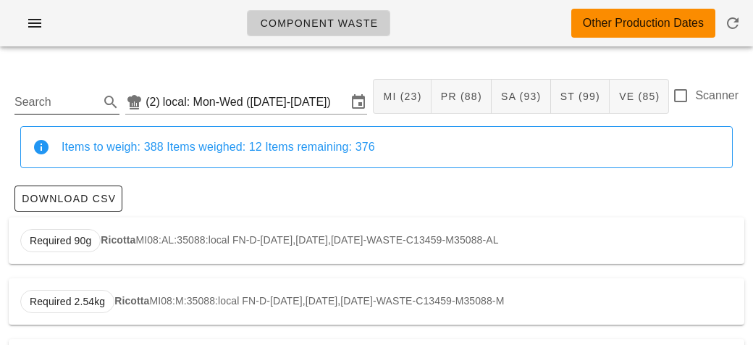
click at [68, 104] on input "Search" at bounding box center [55, 102] width 82 height 23
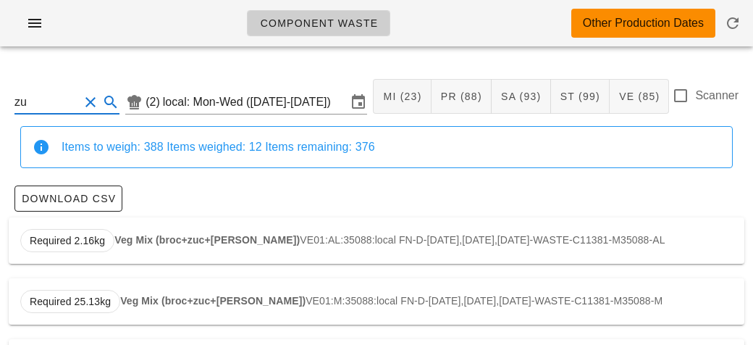
type input "z"
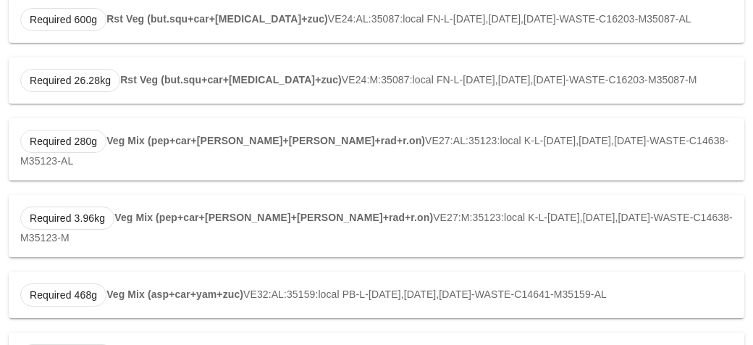
scroll to position [852, 0]
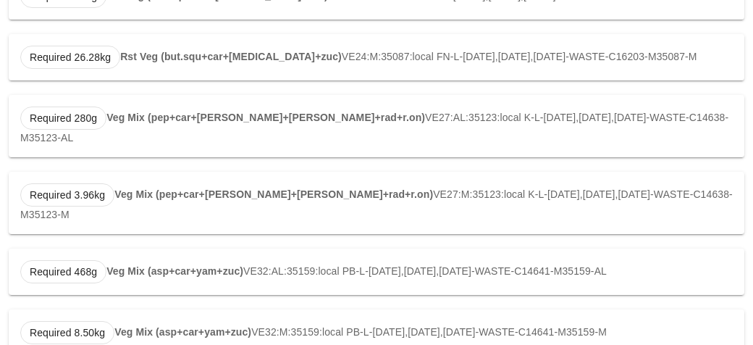
click at [180, 265] on strong "Veg Mix (asp+car+yam+zuc)" at bounding box center [174, 271] width 137 height 12
type input "VE32:AL:35159:local"
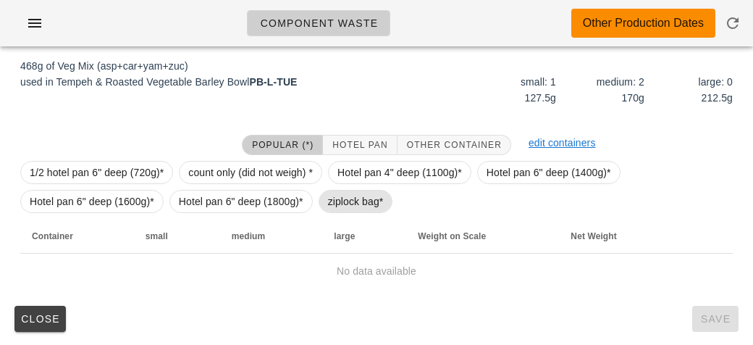
click at [374, 196] on span "ziplock bag*" at bounding box center [356, 201] width 56 height 22
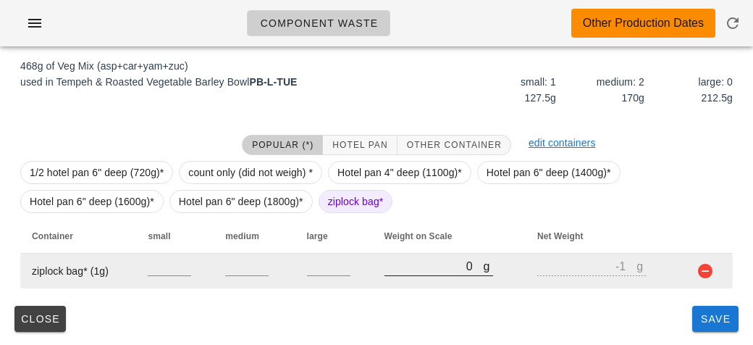
click at [435, 268] on input "0" at bounding box center [434, 265] width 99 height 19
type input "80"
type input "79"
type input "870"
type input "869"
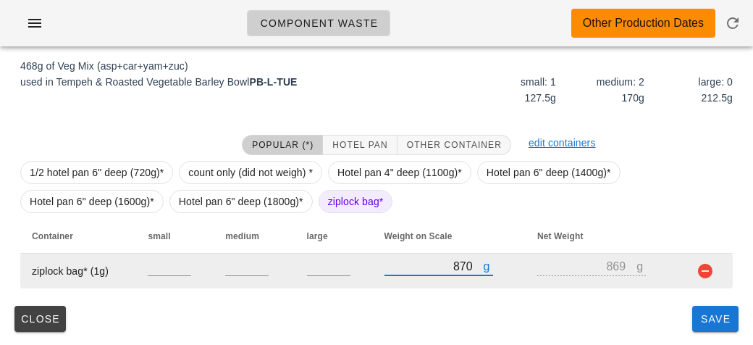
type input "870"
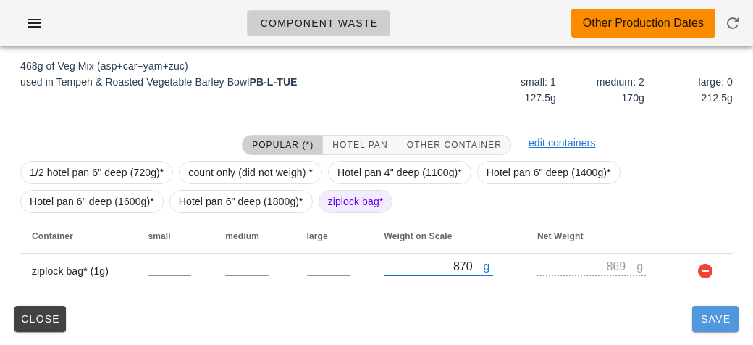
click at [708, 327] on button "Save" at bounding box center [715, 319] width 46 height 26
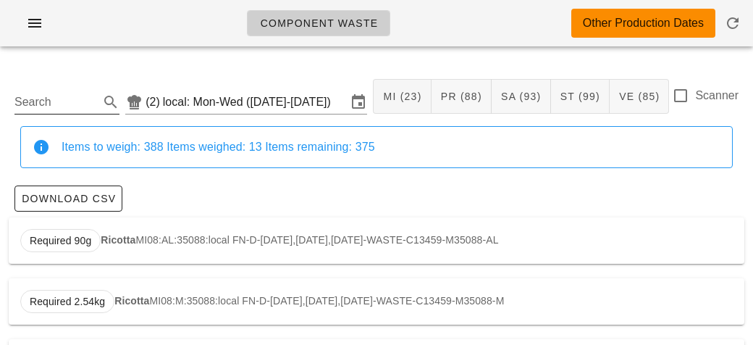
click at [72, 104] on input "Search" at bounding box center [55, 102] width 82 height 23
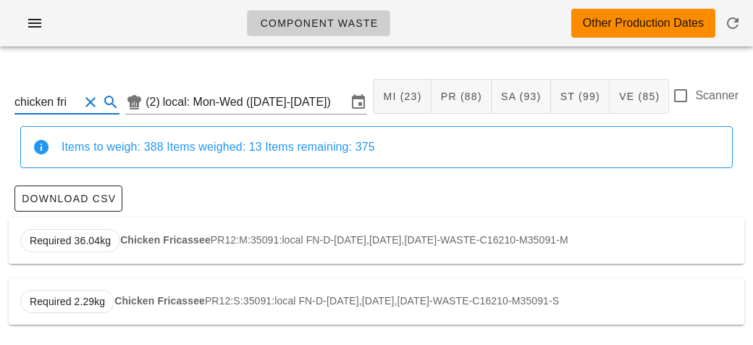
click at [132, 240] on strong "Chicken Fricassee" at bounding box center [165, 240] width 91 height 12
type input "PR12:M:35091:local"
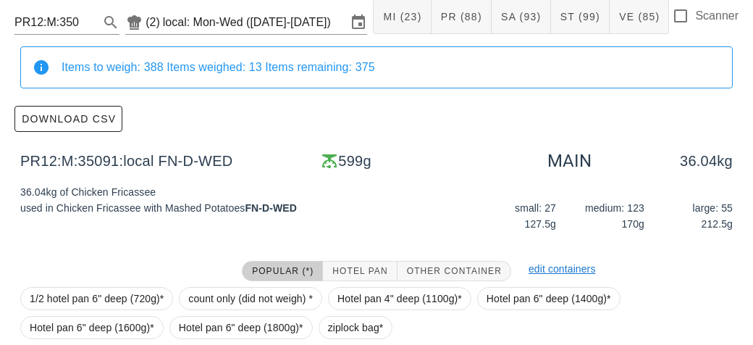
scroll to position [206, 0]
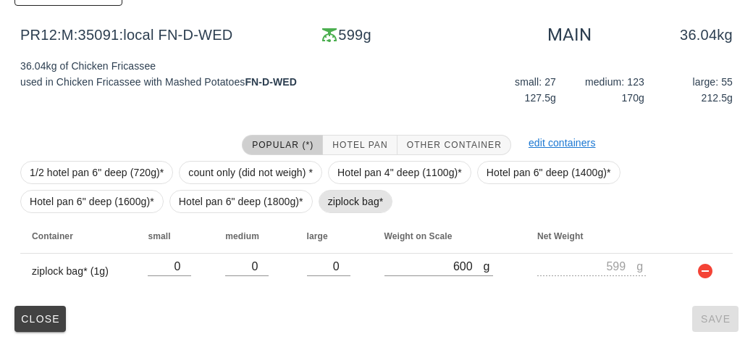
click at [339, 196] on span "ziplock bag*" at bounding box center [356, 201] width 56 height 22
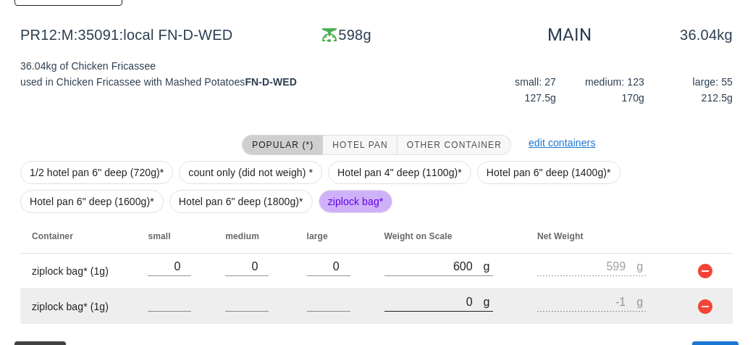
click at [437, 304] on input "0" at bounding box center [434, 301] width 99 height 19
type input "60"
type input "59"
type input "690"
type input "689"
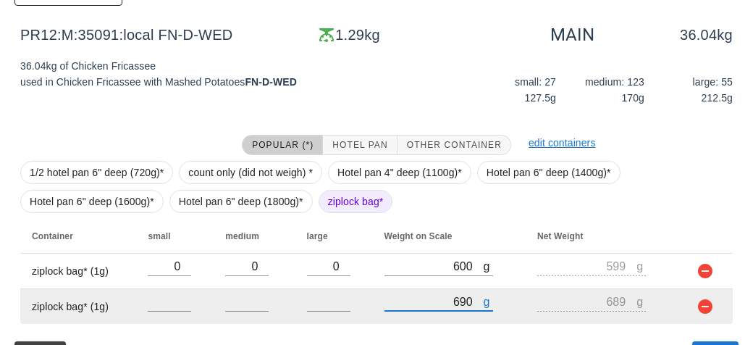
scroll to position [241, 0]
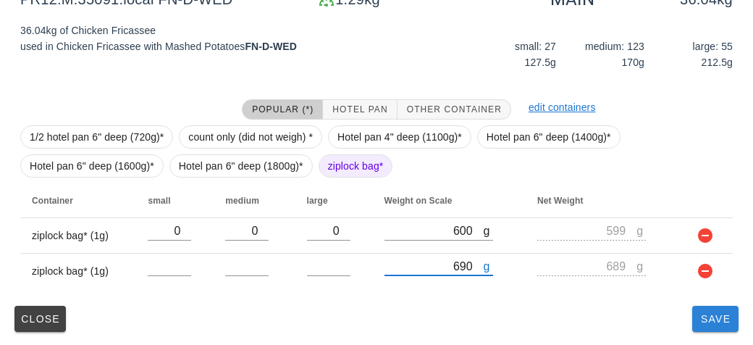
type input "690"
click at [702, 327] on button "Save" at bounding box center [715, 319] width 46 height 26
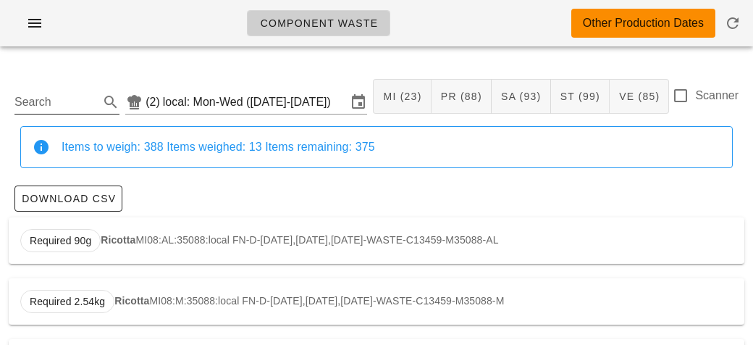
click at [76, 96] on input "Search" at bounding box center [55, 102] width 82 height 23
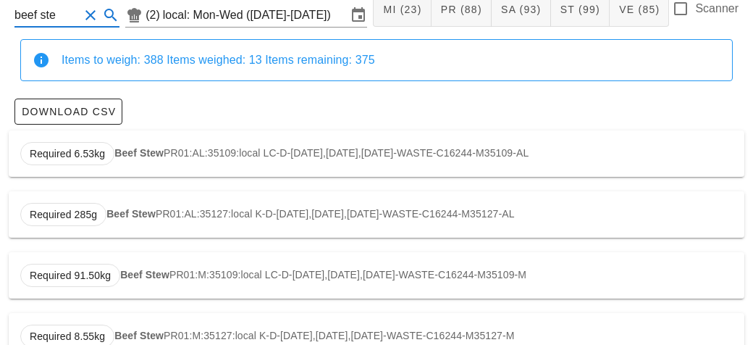
scroll to position [164, 0]
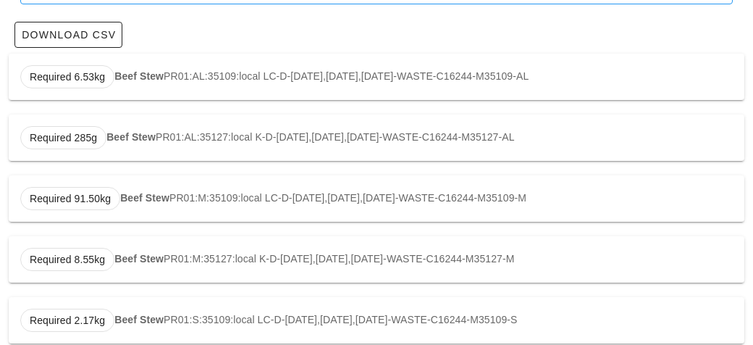
click at [183, 75] on div "Required 6.53kg Beef Stew PR01:AL:35109:local LC-D-[DATE],[DATE],[DATE]-WASTE-C…" at bounding box center [377, 77] width 736 height 46
type input "PR01:AL:35109:local"
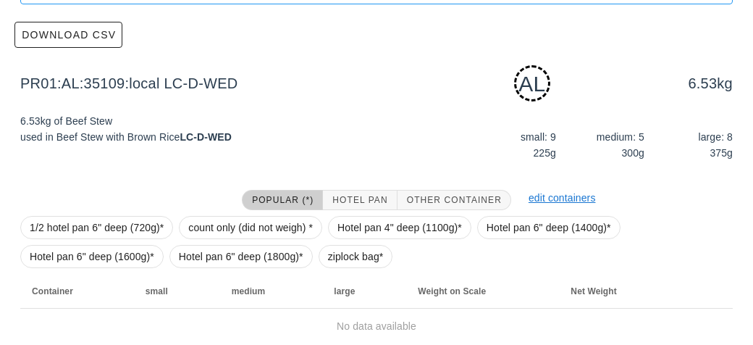
scroll to position [219, 0]
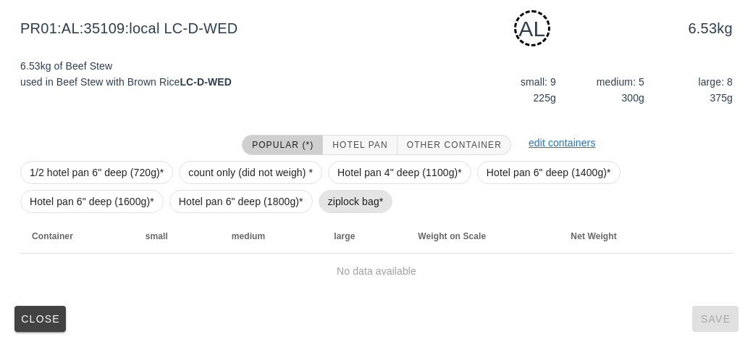
click at [335, 201] on span "ziplock bag*" at bounding box center [356, 201] width 56 height 22
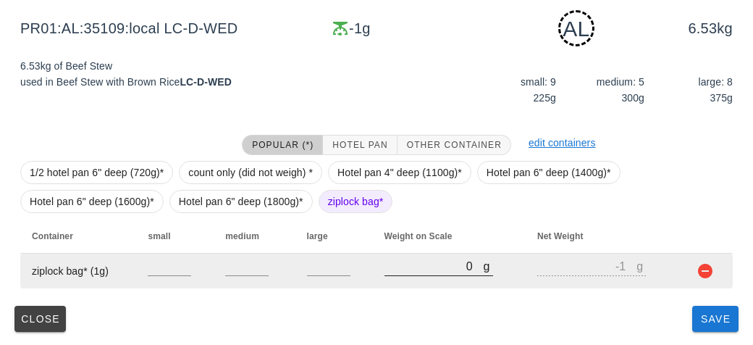
click at [415, 270] on input "0" at bounding box center [434, 265] width 99 height 19
type input "30"
type input "29"
type input "350"
type input "349"
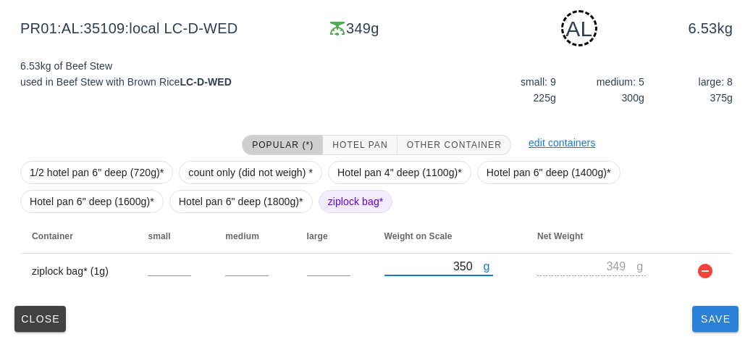
type input "350"
click at [720, 328] on button "Save" at bounding box center [715, 319] width 46 height 26
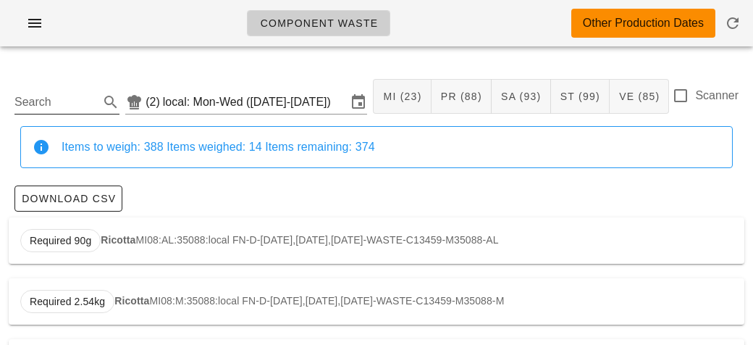
click at [70, 101] on input "Search" at bounding box center [55, 102] width 82 height 23
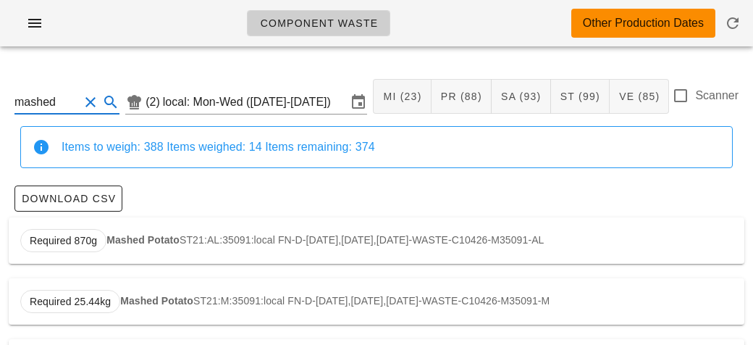
click at [147, 231] on div "Required 870g Mashed Potato ST21:AL:35091:local FN-D-[DATE],[DATE],[DATE]-WASTE…" at bounding box center [377, 240] width 736 height 46
type input "ST21:AL:35091:local"
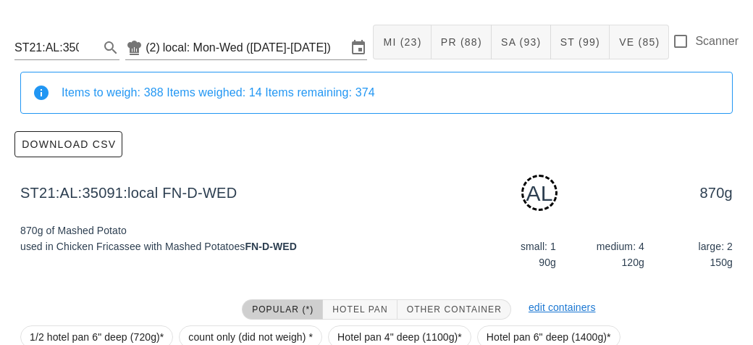
scroll to position [219, 0]
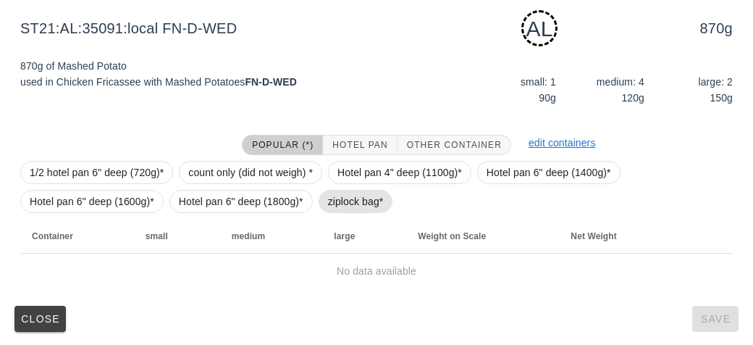
click at [348, 204] on span "ziplock bag*" at bounding box center [356, 201] width 56 height 22
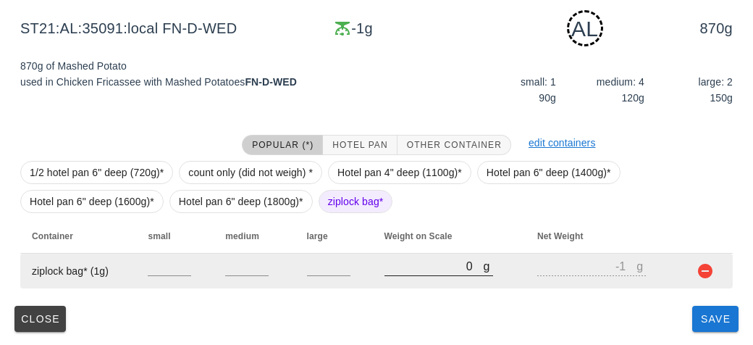
click at [414, 274] on input "0" at bounding box center [434, 265] width 99 height 19
type input "20"
type input "19"
type input "290"
type input "289"
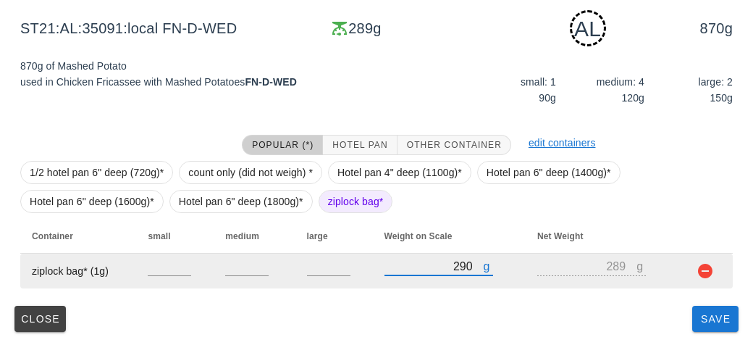
type input "2980"
type input "2979"
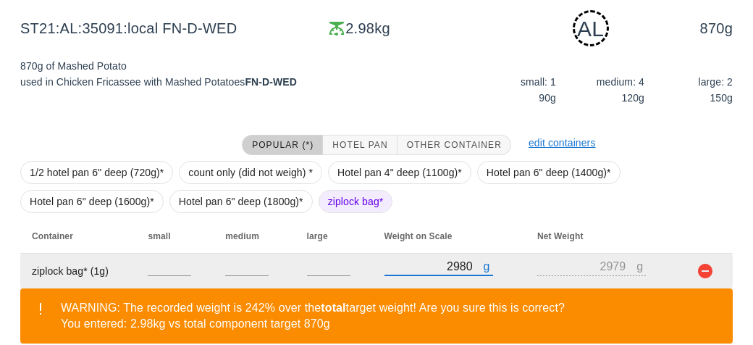
scroll to position [285, 0]
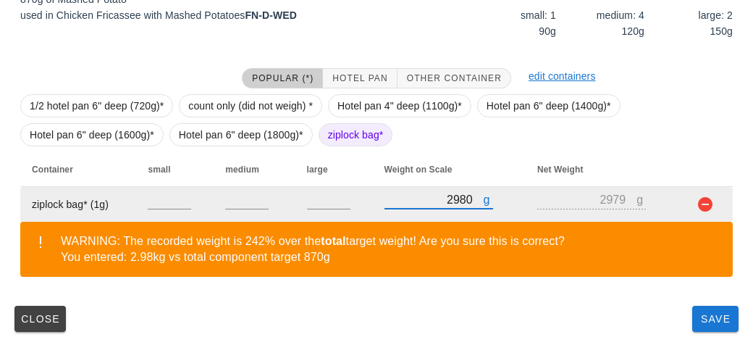
type input "2980"
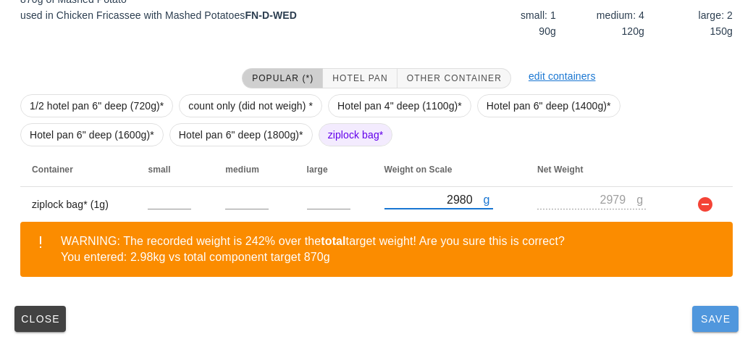
click at [716, 323] on span "Save" at bounding box center [715, 319] width 35 height 12
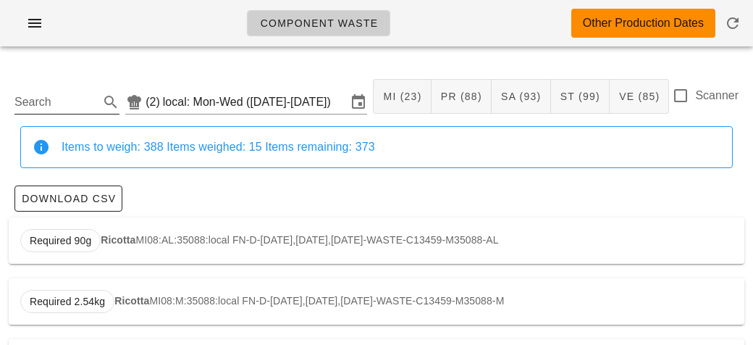
click at [77, 97] on input "Search" at bounding box center [55, 102] width 82 height 23
click at [163, 231] on div "Required 1.70kg Barley ST27:AL:35105:local LC-L-[DATE],[DATE],[DATE]-WASTE-C145…" at bounding box center [377, 240] width 736 height 46
type input "ST27:AL:35105:local"
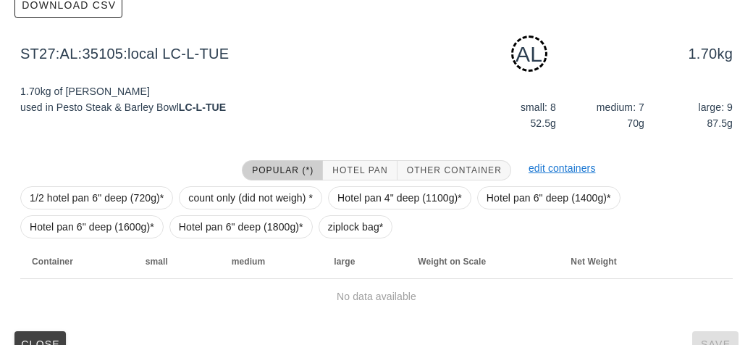
scroll to position [219, 0]
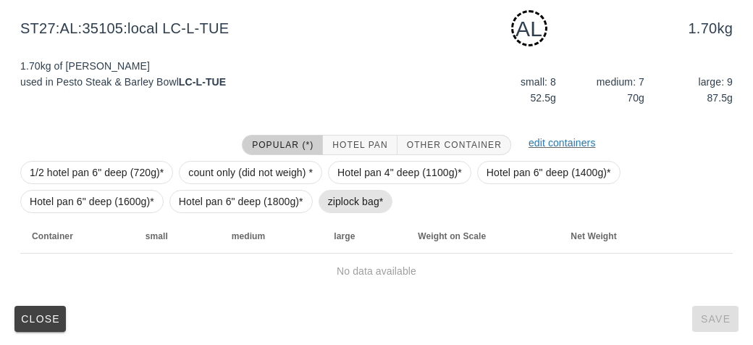
click at [345, 198] on span "ziplock bag*" at bounding box center [356, 201] width 56 height 22
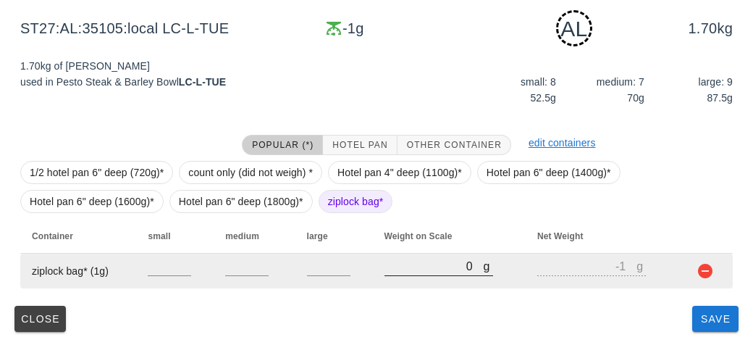
click at [398, 272] on input "0" at bounding box center [434, 265] width 99 height 19
type input "60"
type input "59"
type input "630"
type input "629"
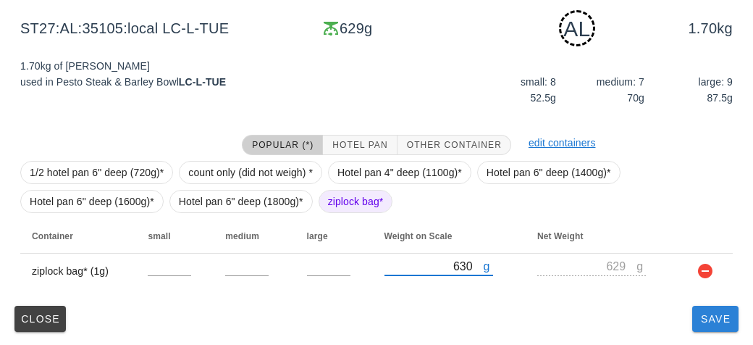
type input "630"
click at [721, 321] on span "Save" at bounding box center [715, 319] width 35 height 12
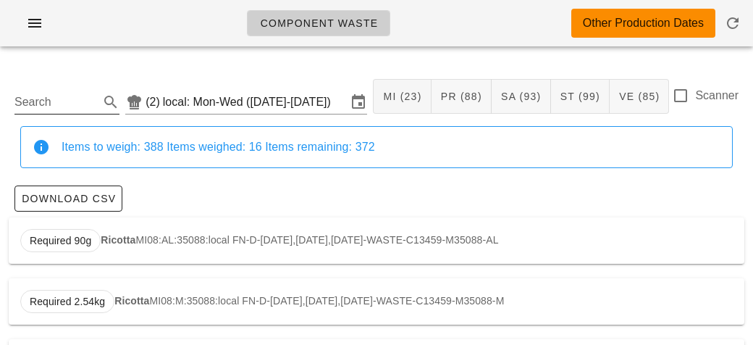
click at [43, 96] on input "Search" at bounding box center [55, 102] width 82 height 23
click at [130, 243] on strong "Quinoa" at bounding box center [131, 240] width 35 height 12
type input "ST13:AL:35090:local"
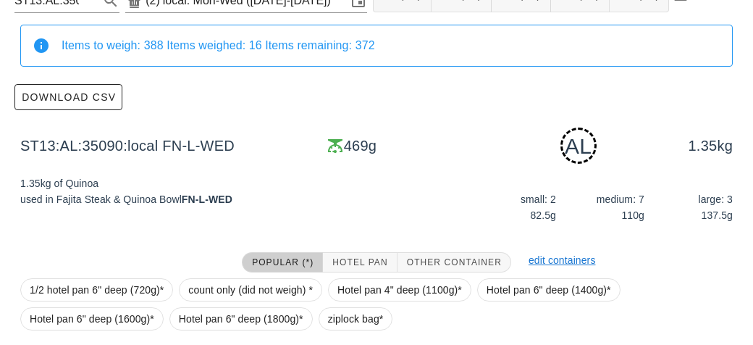
scroll to position [219, 0]
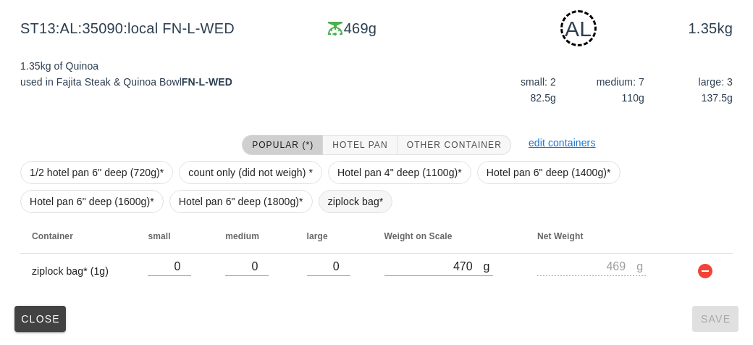
click at [335, 196] on span "ziplock bag*" at bounding box center [356, 201] width 56 height 22
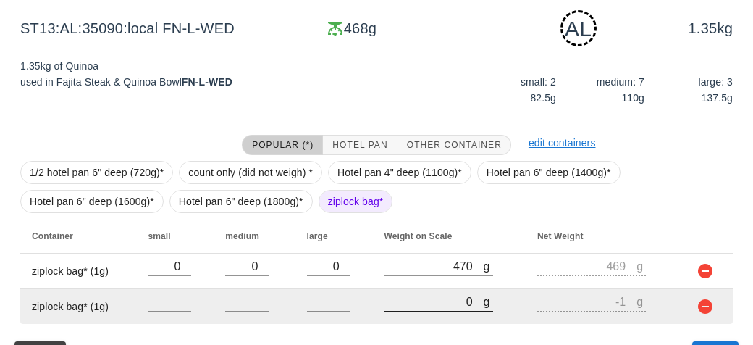
click at [420, 303] on input "0" at bounding box center [434, 301] width 99 height 19
type input "10"
type input "9"
type input "170"
type input "169"
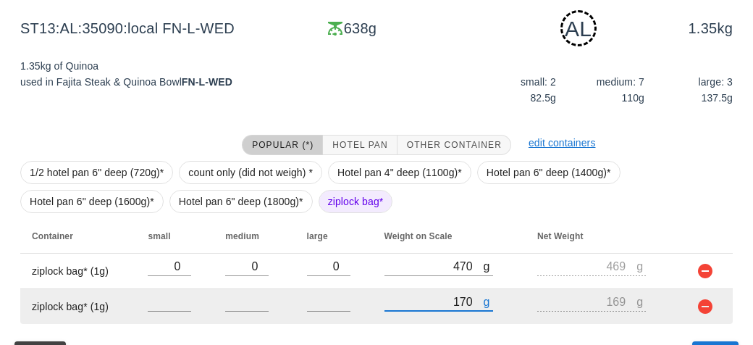
type input "1740"
type input "1739"
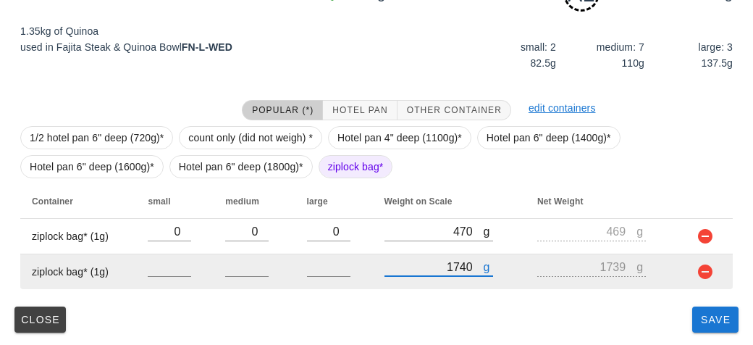
type input "1740"
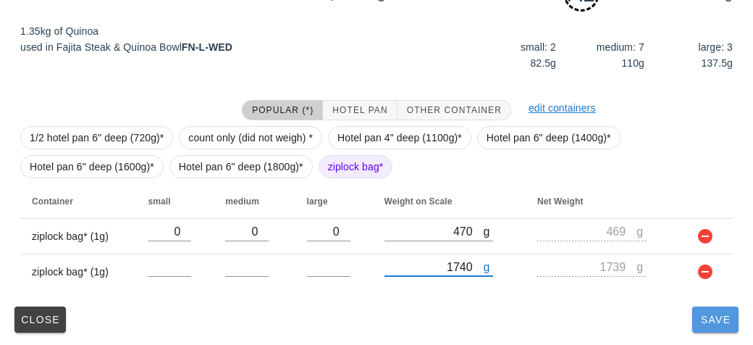
click at [705, 323] on span "Save" at bounding box center [715, 320] width 35 height 12
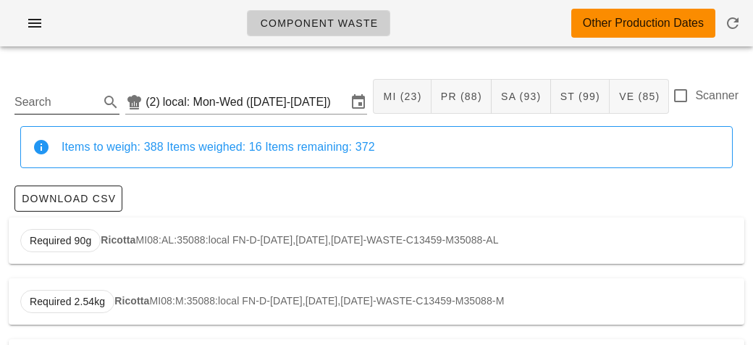
click at [69, 98] on input "Search" at bounding box center [55, 102] width 82 height 23
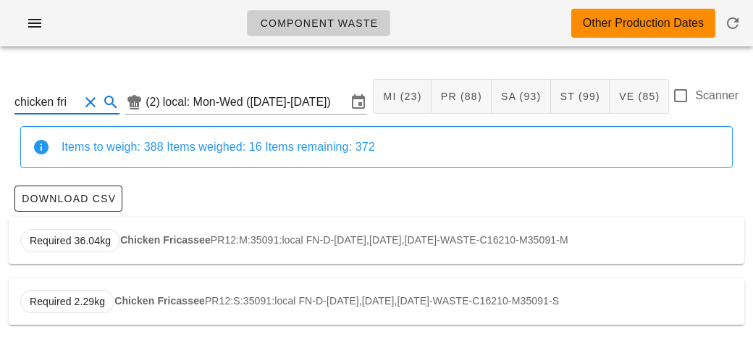
click at [145, 242] on strong "Chicken Fricassee" at bounding box center [165, 240] width 91 height 12
type input "PR12:M:35091:local"
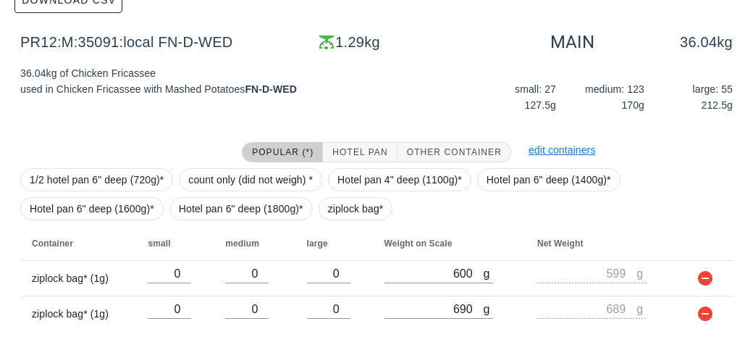
scroll to position [241, 0]
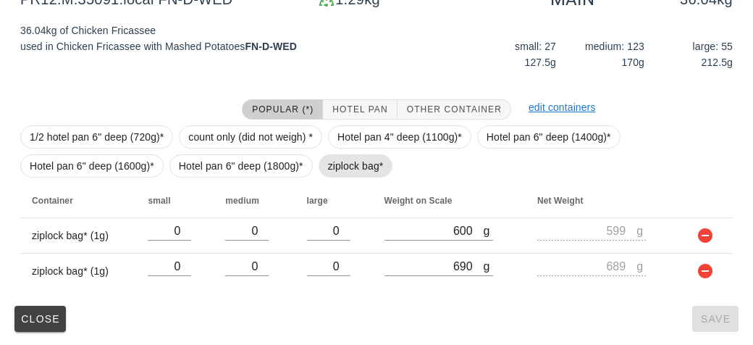
click at [323, 162] on span "ziplock bag*" at bounding box center [356, 165] width 75 height 23
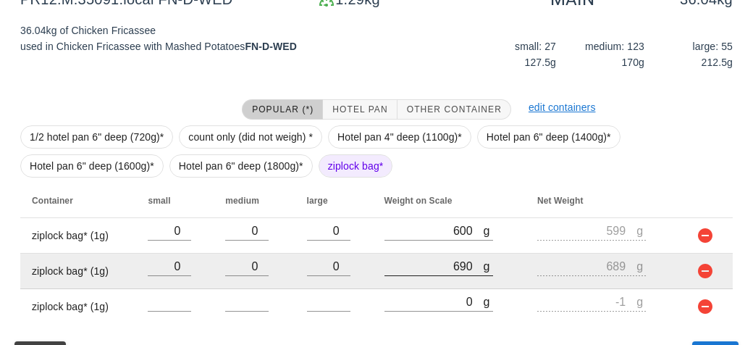
click at [423, 282] on div at bounding box center [439, 283] width 109 height 10
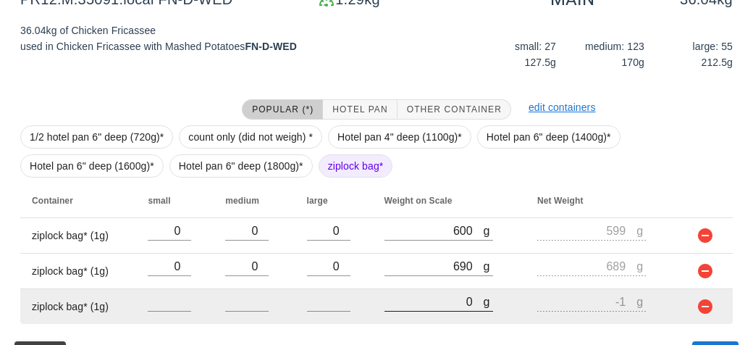
click at [416, 303] on input "0" at bounding box center [434, 301] width 99 height 19
type input "10"
type input "9"
type input "140"
type input "139"
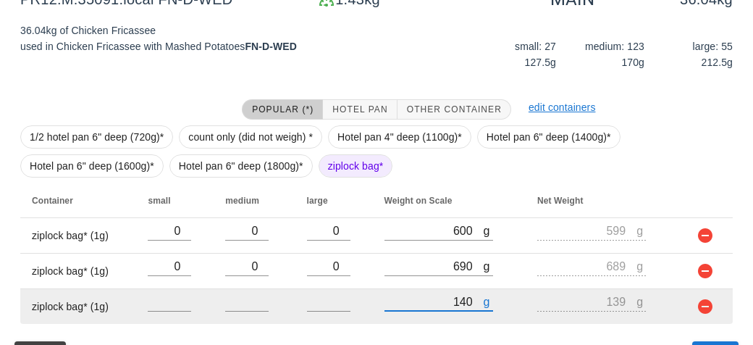
type input "1430"
type input "1429"
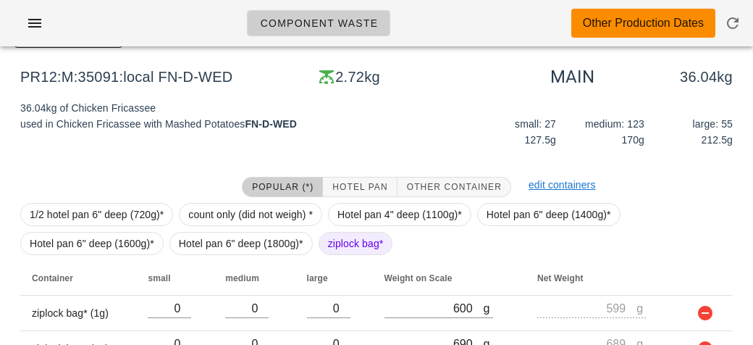
scroll to position [277, 0]
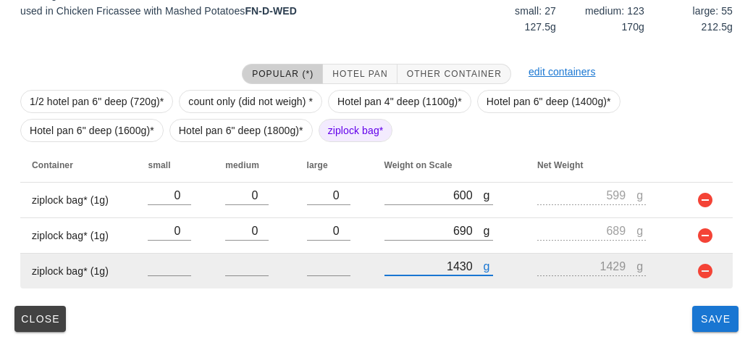
type input "1430"
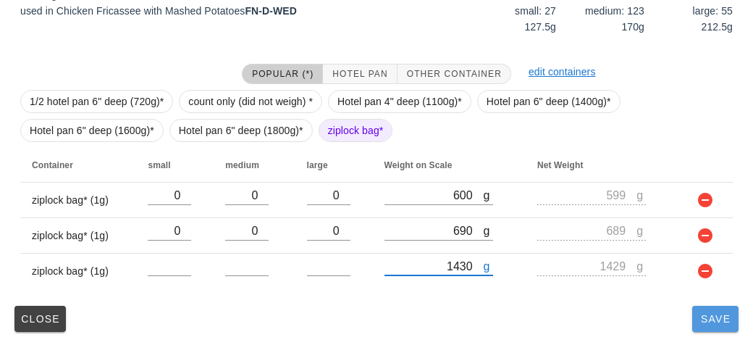
click at [709, 329] on button "Save" at bounding box center [715, 319] width 46 height 26
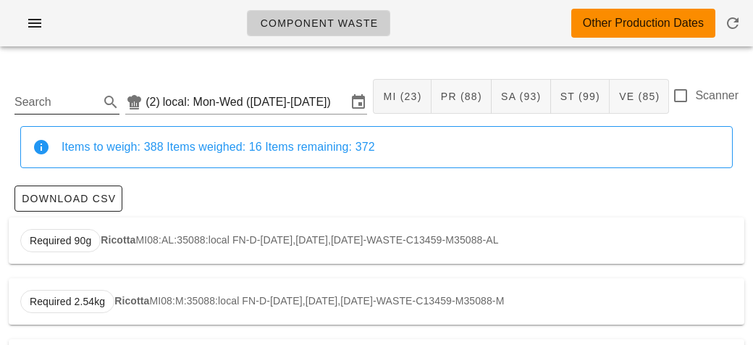
click at [54, 96] on input "Search" at bounding box center [55, 102] width 82 height 23
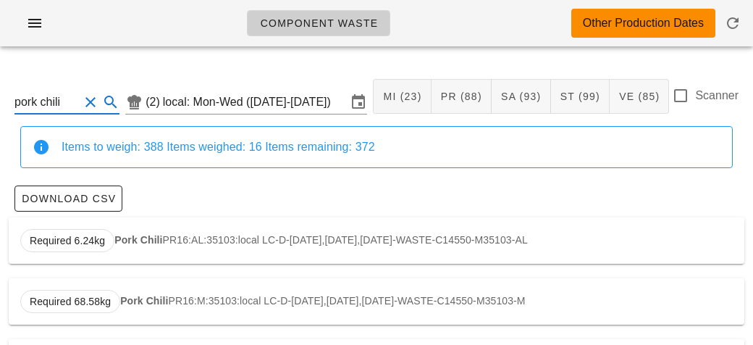
click at [210, 236] on div "Required 6.24kg Pork Chili PR16:AL:35103:local LC-D-[DATE],[DATE],[DATE]-WASTE-…" at bounding box center [377, 240] width 736 height 46
type input "PR16:AL:35103:local"
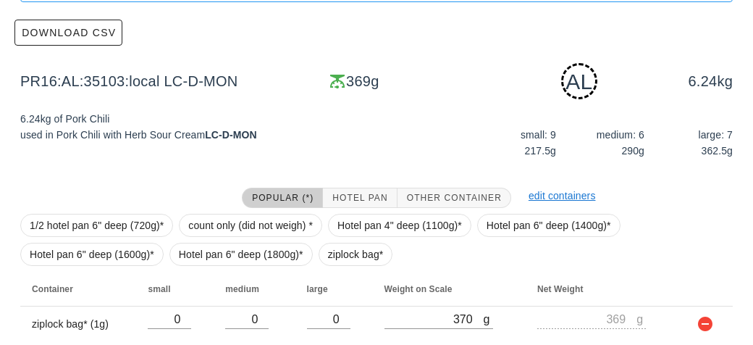
scroll to position [219, 0]
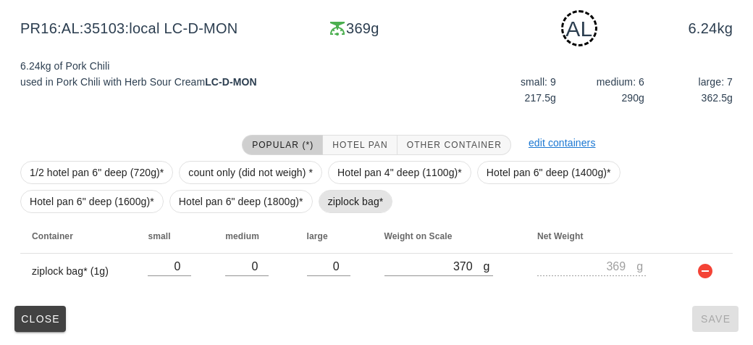
click at [340, 206] on span "ziplock bag*" at bounding box center [356, 201] width 56 height 22
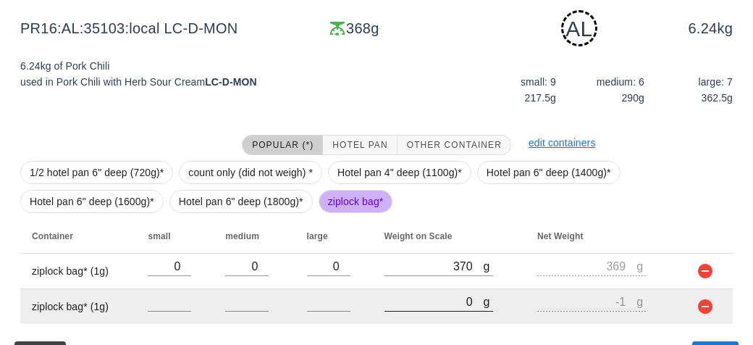
click at [435, 303] on input "0" at bounding box center [434, 301] width 99 height 19
type input "40"
type input "39"
type input "420"
type input "419"
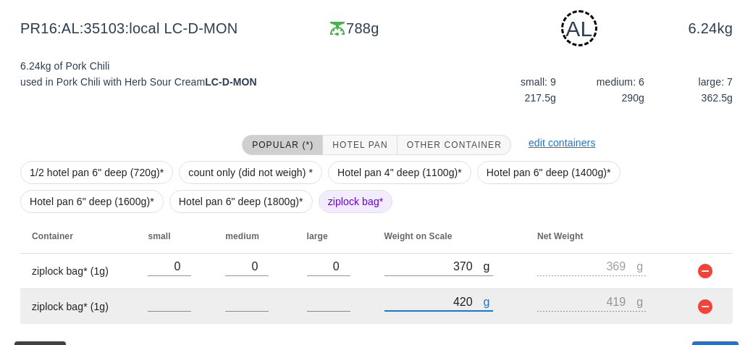
type input "4290"
type input "4289"
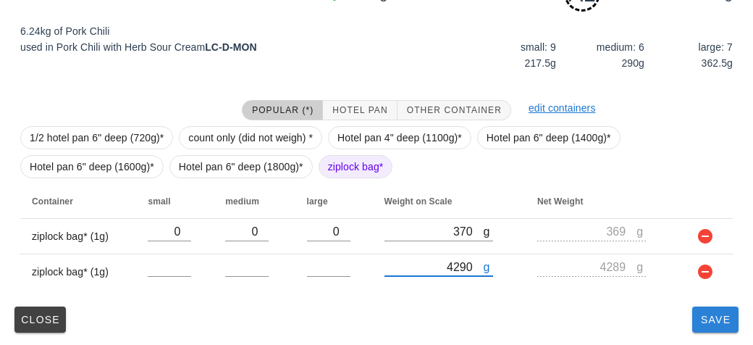
type input "4290"
click at [718, 330] on button "Save" at bounding box center [715, 319] width 46 height 26
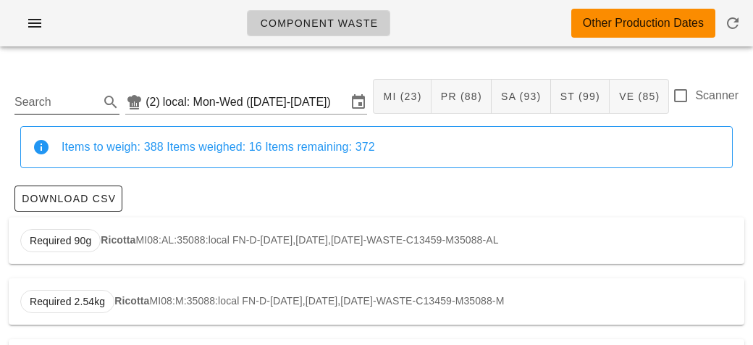
click at [68, 109] on input "Search" at bounding box center [55, 102] width 82 height 23
click at [180, 250] on div "Required 770g Lentil Chili SA06:AL:35157:local PB-D-[DATE],[DATE],[DATE]-WASTE-…" at bounding box center [377, 240] width 736 height 46
type input "SA06:AL:35157:local"
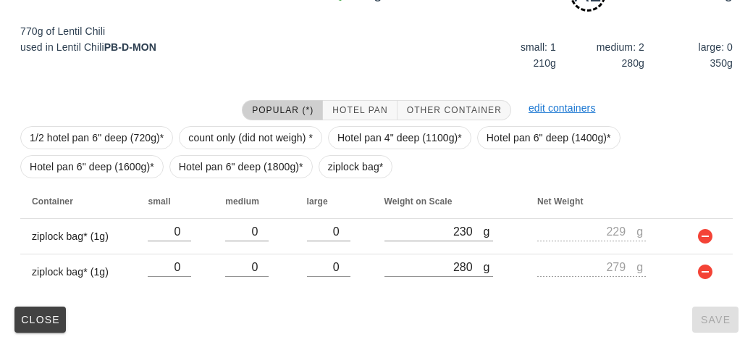
scroll to position [253, 0]
click at [336, 166] on span "ziplock bag*" at bounding box center [356, 167] width 56 height 22
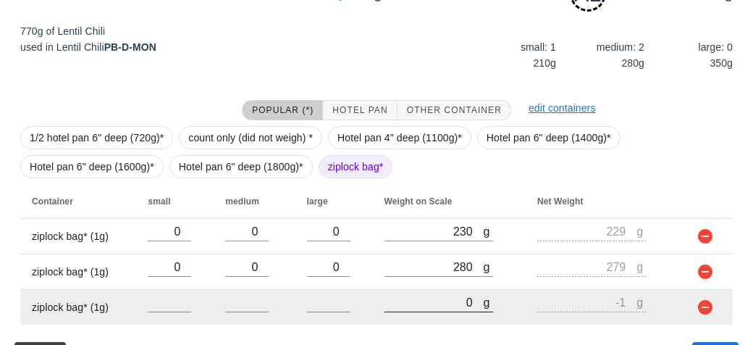
click at [415, 299] on input "0" at bounding box center [434, 302] width 99 height 19
type input "20"
type input "19"
type input "250"
type input "249"
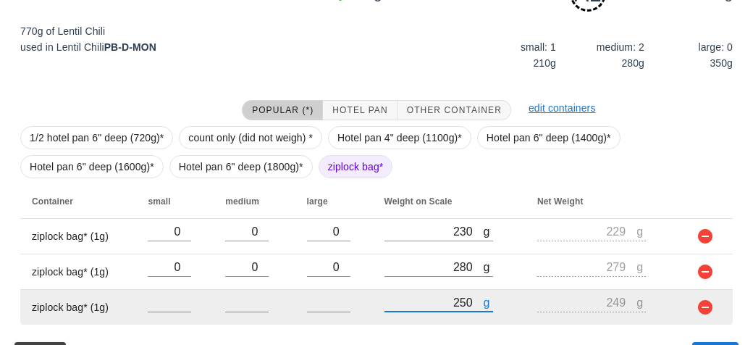
type input "2510"
type input "2509"
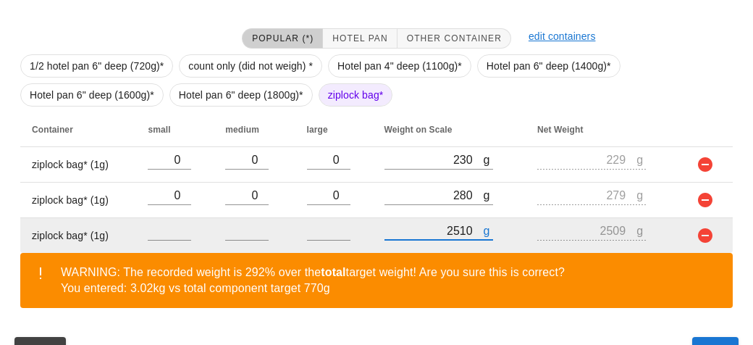
scroll to position [356, 0]
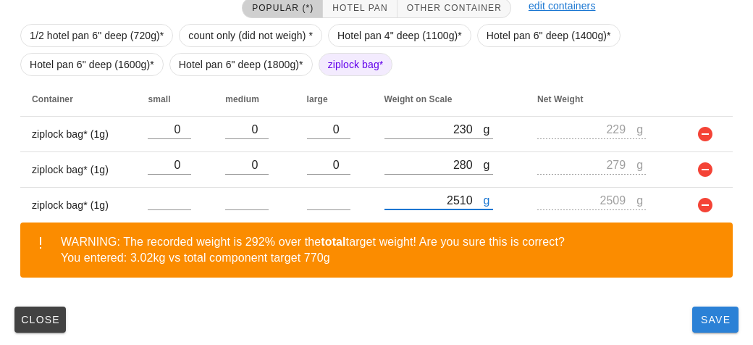
type input "2510"
click at [710, 316] on span "Save" at bounding box center [715, 320] width 35 height 12
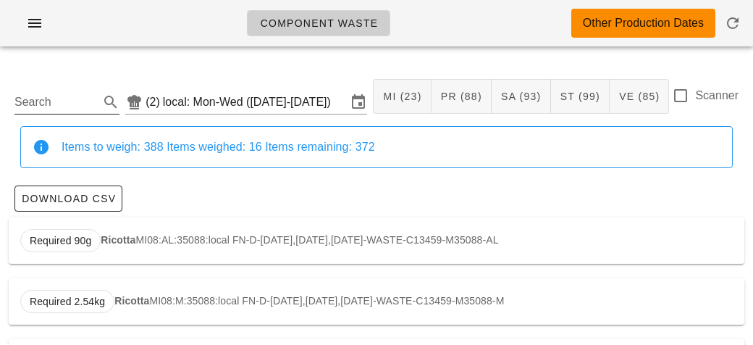
click at [67, 104] on input "Search" at bounding box center [55, 102] width 82 height 23
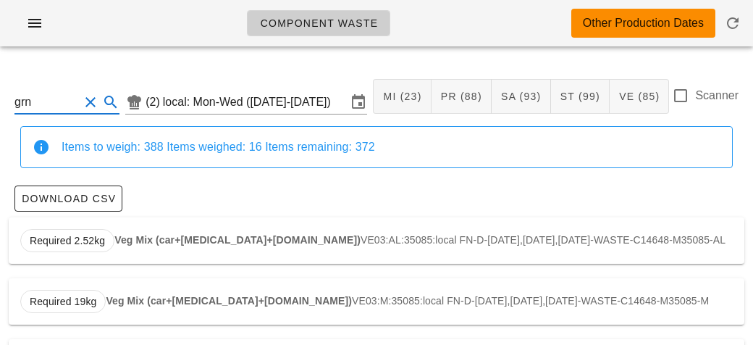
click at [235, 225] on div "Required 2.52kg Veg Mix (car+[MEDICAL_DATA]+[DOMAIN_NAME]) VE03:AL:35085:local …" at bounding box center [377, 240] width 736 height 46
type input "VE03:AL:35085:local"
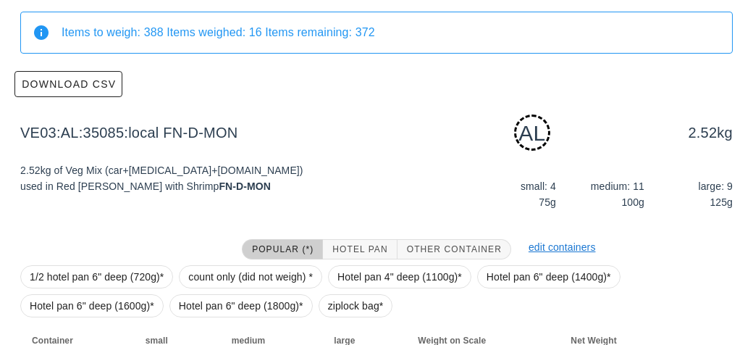
scroll to position [219, 0]
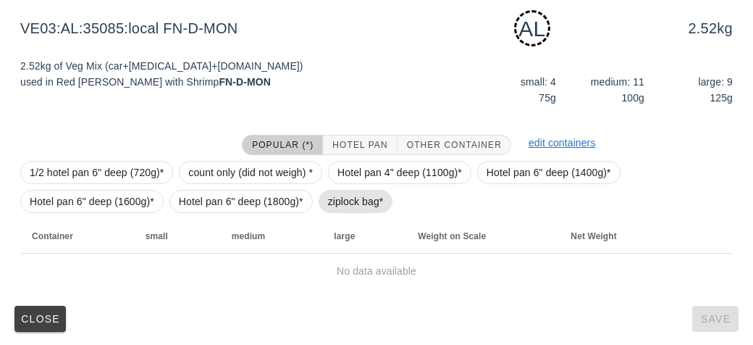
click at [364, 202] on span "ziplock bag*" at bounding box center [356, 201] width 56 height 22
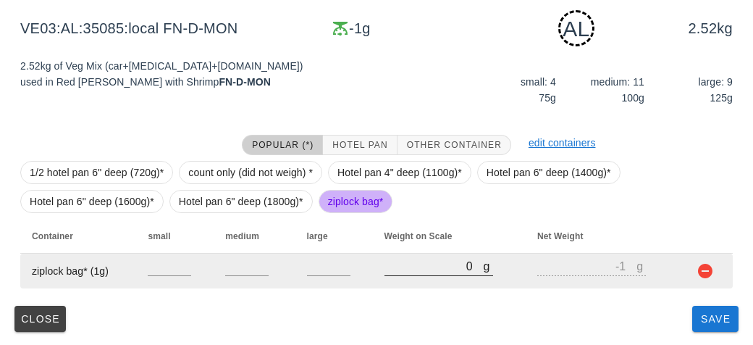
click at [419, 271] on input "0" at bounding box center [434, 265] width 99 height 19
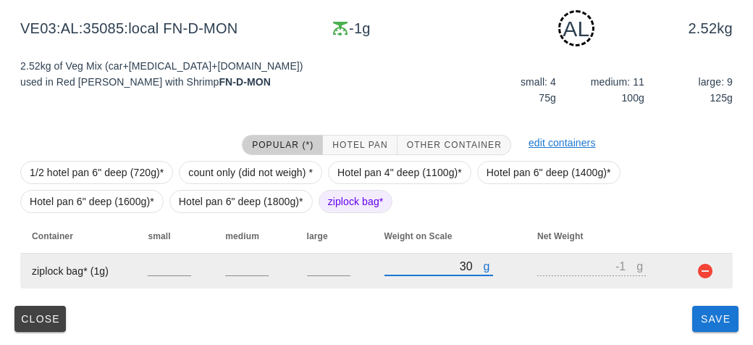
type input "310"
type input "309"
type input "310"
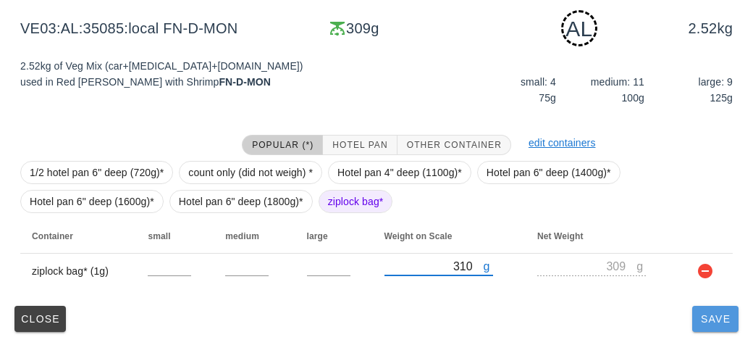
click at [716, 323] on span "Save" at bounding box center [715, 319] width 35 height 12
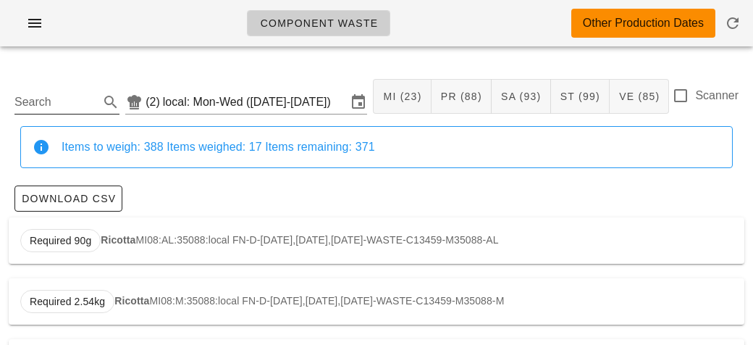
click at [86, 106] on input "Search" at bounding box center [55, 102] width 82 height 23
click at [127, 239] on strong "Brown Rice" at bounding box center [134, 240] width 56 height 12
type input "ST02:AL:35157:local"
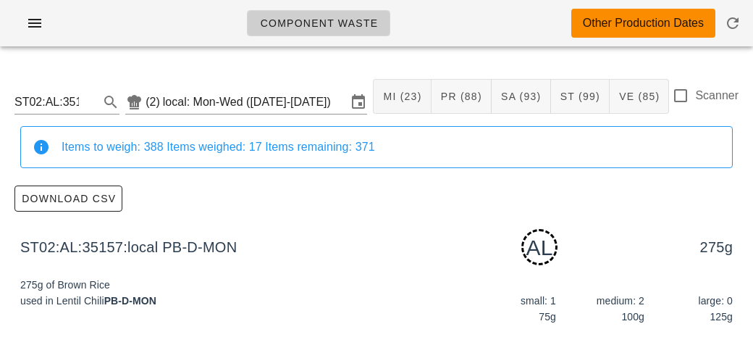
scroll to position [219, 0]
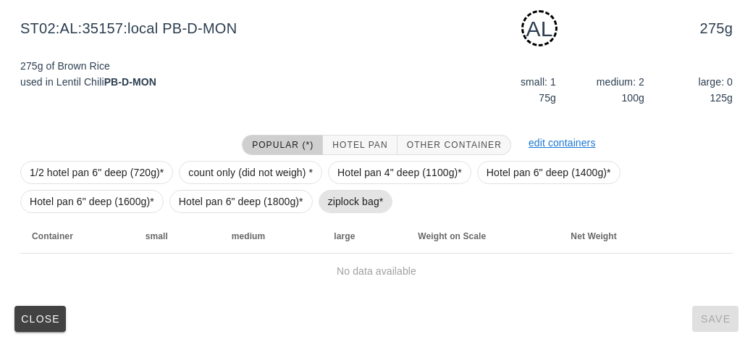
click at [341, 193] on span "ziplock bag*" at bounding box center [356, 201] width 56 height 22
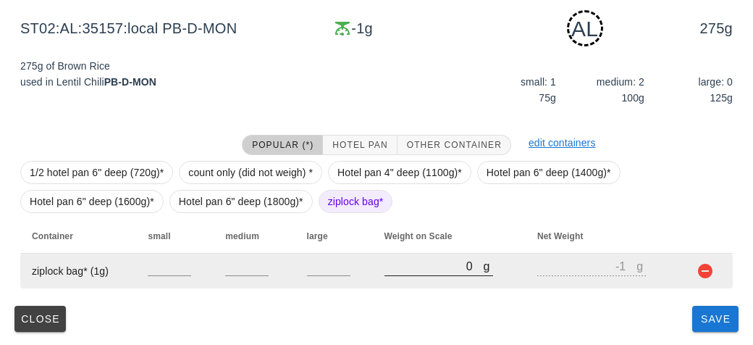
click at [399, 259] on input "0" at bounding box center [434, 265] width 99 height 19
type input "20"
type input "19"
type input "280"
type input "279"
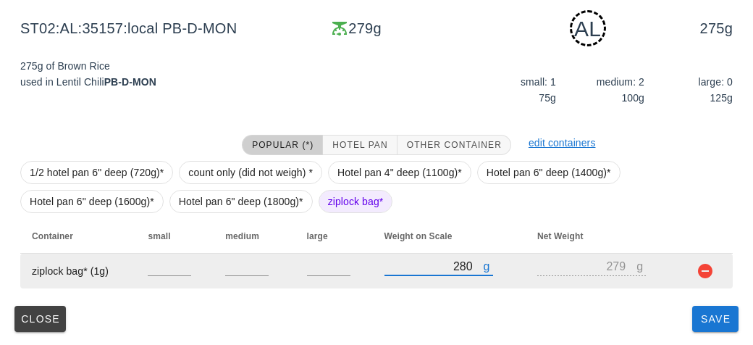
type input "2800"
type input "2799"
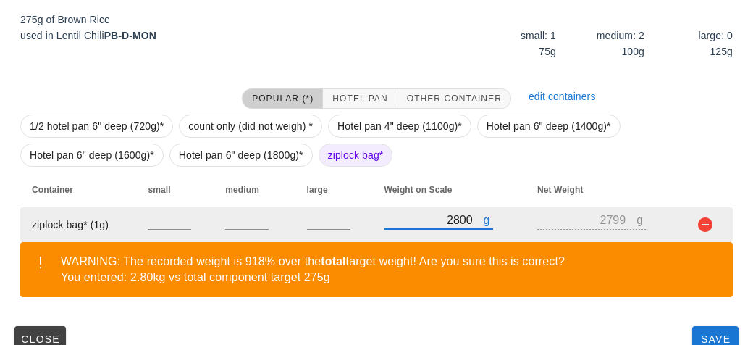
scroll to position [285, 0]
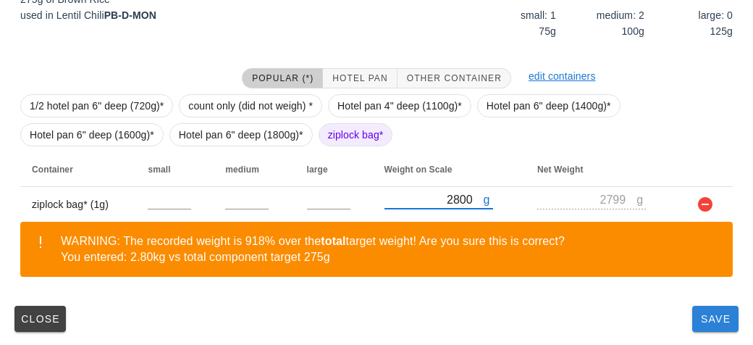
type input "2800"
click at [722, 316] on span "Save" at bounding box center [715, 319] width 35 height 12
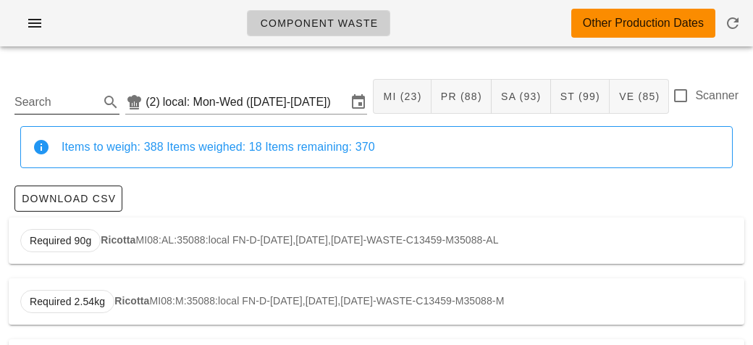
click at [49, 96] on input "Search" at bounding box center [55, 102] width 82 height 23
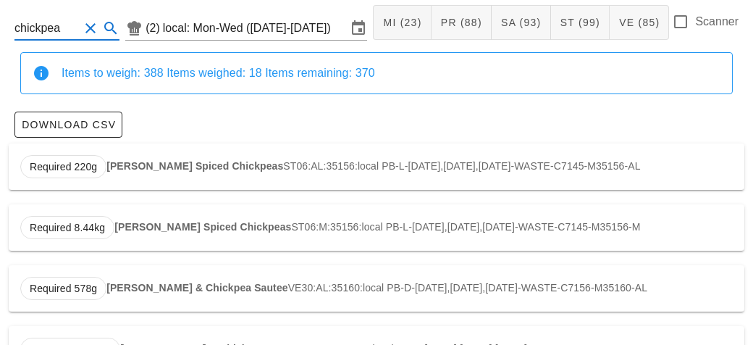
scroll to position [123, 0]
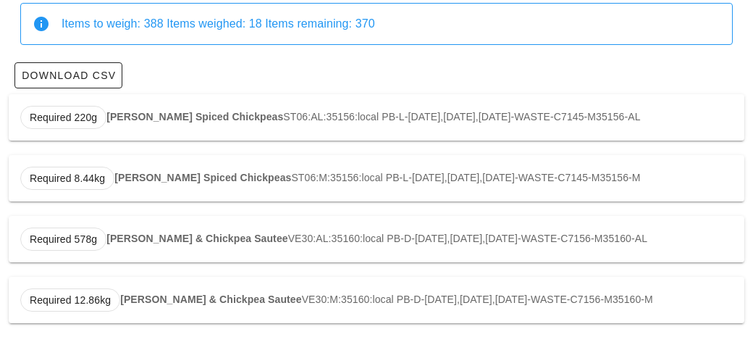
click at [119, 117] on strong "[PERSON_NAME] Spiced Chickpeas" at bounding box center [194, 117] width 177 height 12
type input "ST06:AL:35156:local"
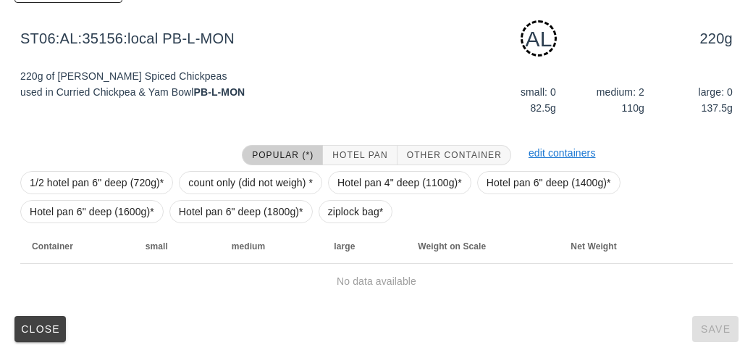
scroll to position [219, 0]
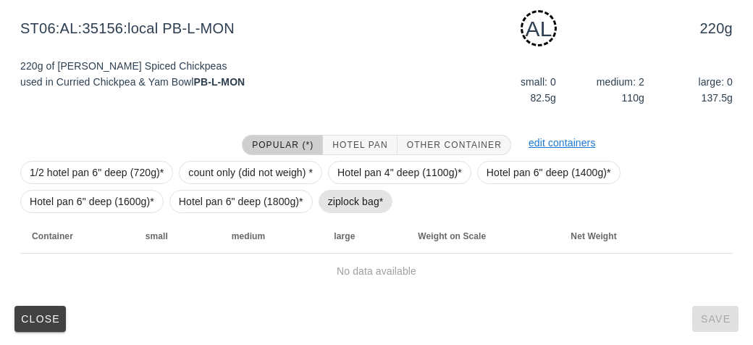
click at [340, 197] on span "ziplock bag*" at bounding box center [356, 201] width 56 height 22
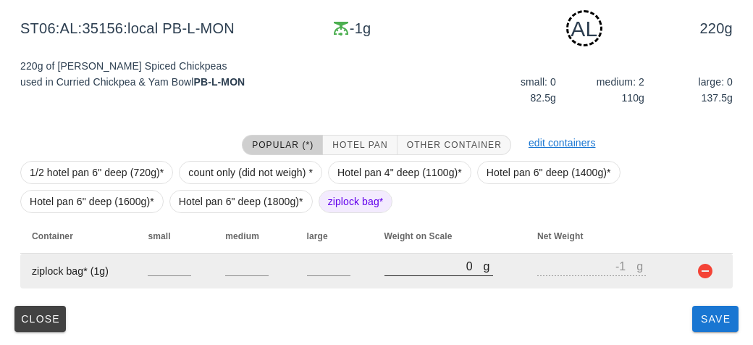
click at [399, 274] on input "0" at bounding box center [434, 265] width 99 height 19
type input "20"
type input "19"
type input "200"
type input "199"
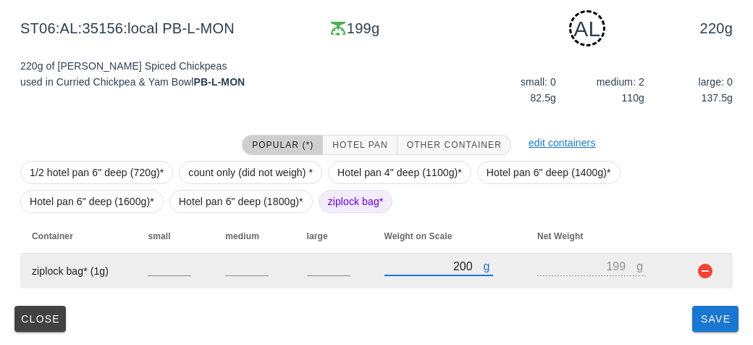
type input "2040"
type input "2039"
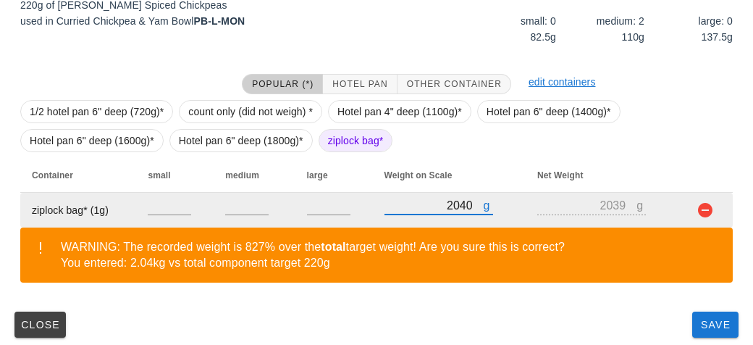
scroll to position [285, 0]
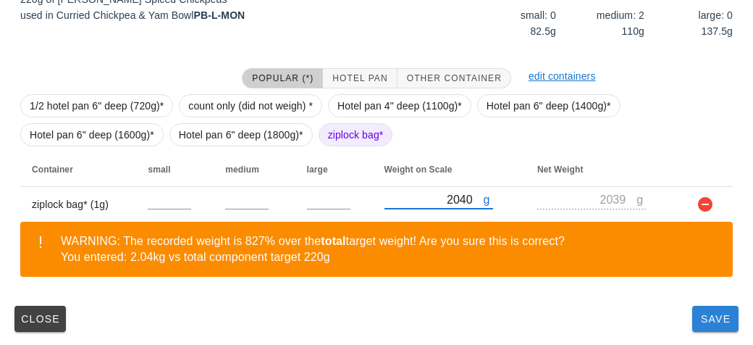
type input "2040"
click at [723, 324] on button "Save" at bounding box center [715, 319] width 46 height 26
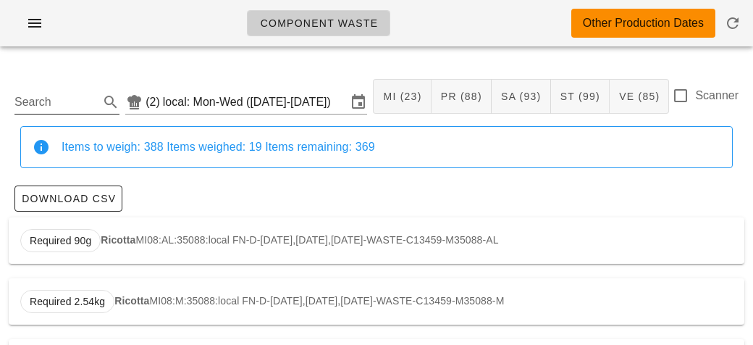
click at [62, 101] on input "Search" at bounding box center [55, 102] width 82 height 23
click at [185, 232] on div "Required 1.35kg Quinoa ST13:AL:35090:local FN-L-[DATE],[DATE],[DATE]-WASTE-C163…" at bounding box center [377, 240] width 736 height 46
type input "ST13:AL:35090:local"
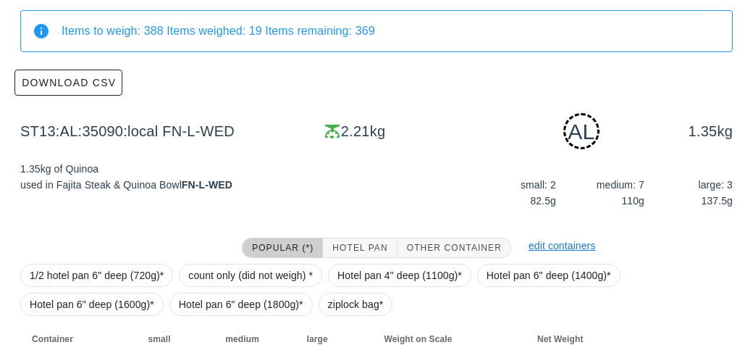
scroll to position [253, 0]
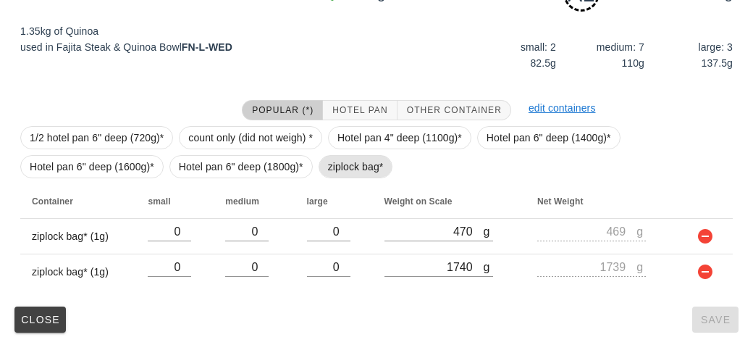
click at [340, 168] on span "ziplock bag*" at bounding box center [356, 167] width 56 height 22
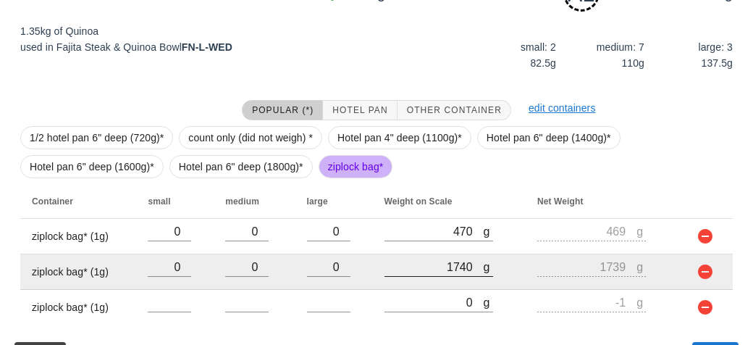
click at [443, 285] on div at bounding box center [439, 284] width 109 height 10
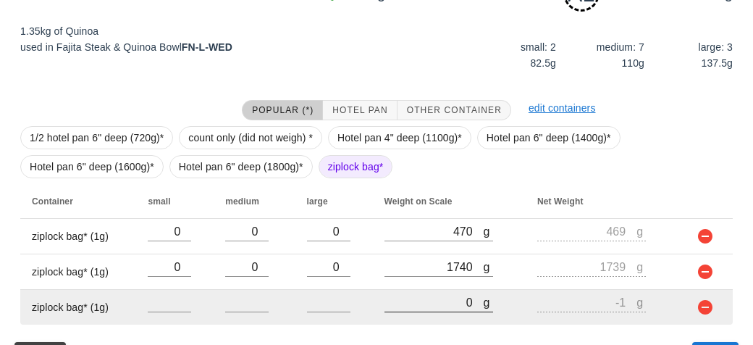
click at [441, 303] on input "0" at bounding box center [434, 302] width 99 height 19
type input "10"
type input "9"
type input "100"
type input "99"
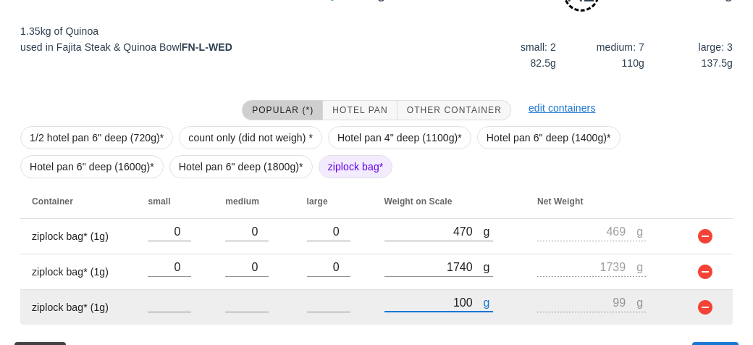
type input "1070"
type input "1069"
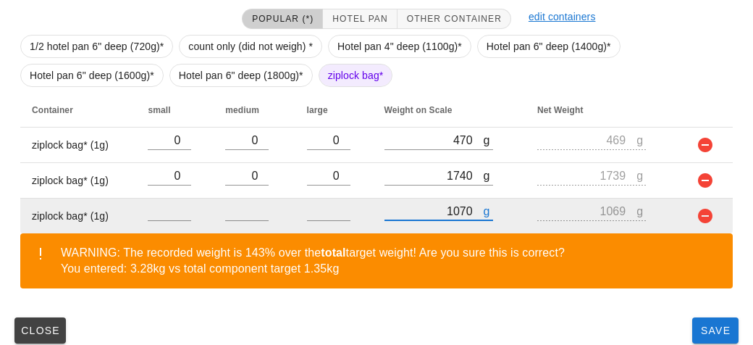
scroll to position [356, 0]
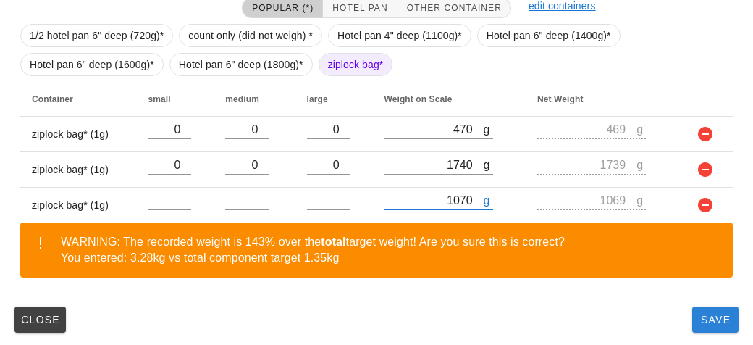
type input "1070"
click at [692, 321] on button "Save" at bounding box center [715, 319] width 46 height 26
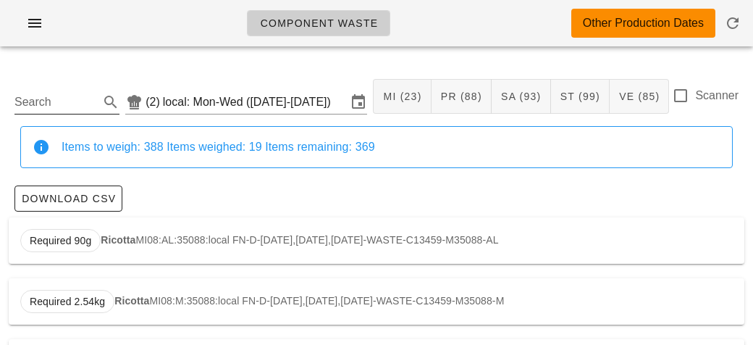
click at [63, 108] on input "Search" at bounding box center [55, 102] width 82 height 23
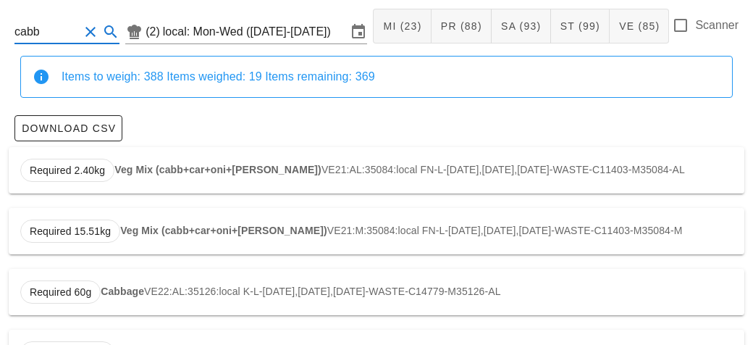
scroll to position [123, 0]
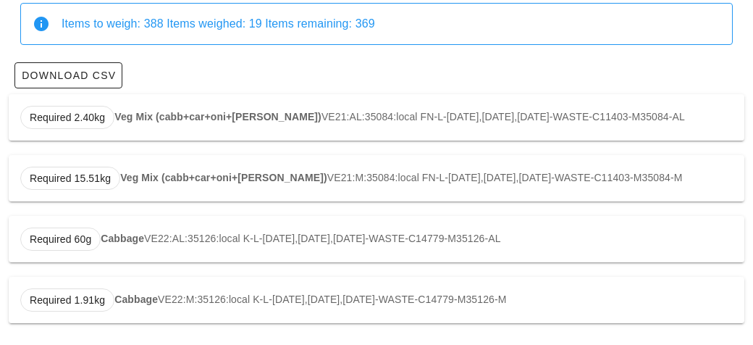
click at [127, 246] on div "Required 60g Cabbage VE22:AL:35126:local K-L-[DATE],[DATE],[DATE]-WASTE-C14779-…" at bounding box center [377, 239] width 736 height 46
type input "VE22:AL:35126:local"
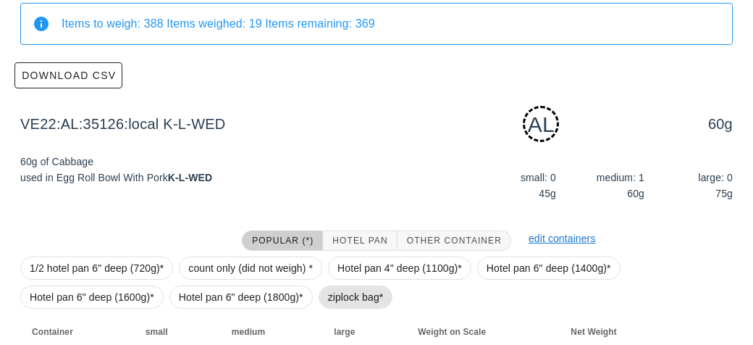
click at [337, 290] on span "ziplock bag*" at bounding box center [356, 297] width 56 height 22
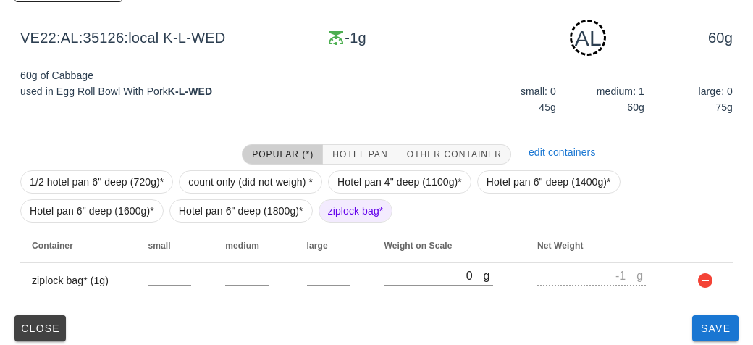
scroll to position [219, 0]
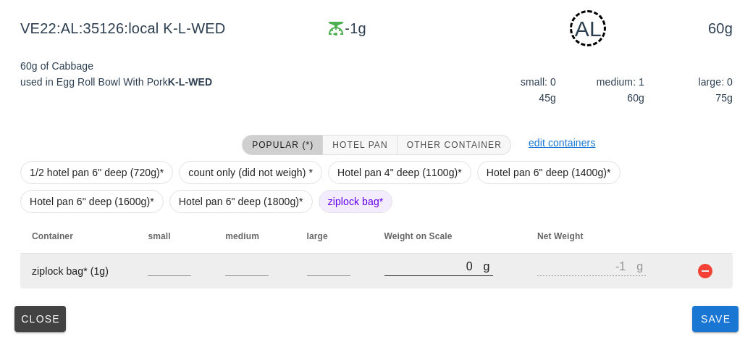
click at [432, 271] on input "0" at bounding box center [434, 265] width 99 height 19
type input "10"
type input "9"
type input "130"
type input "129"
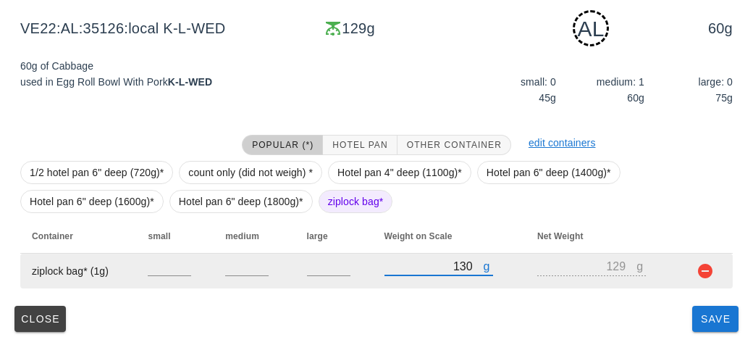
type input "1350"
type input "1349"
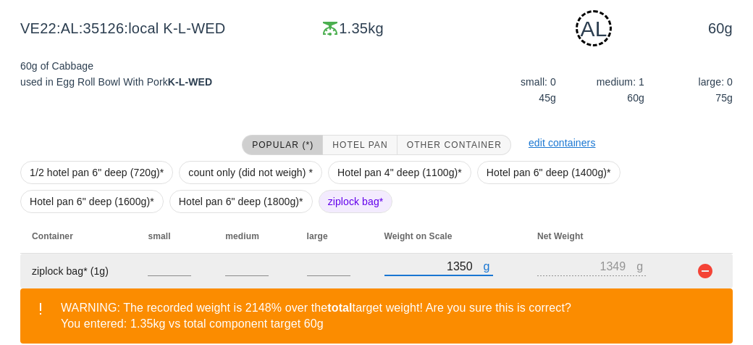
scroll to position [285, 0]
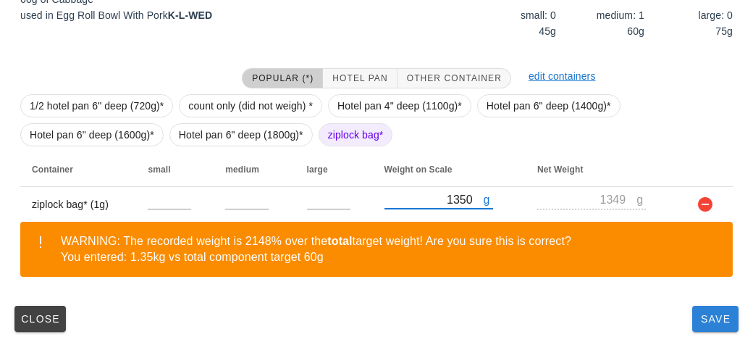
type input "1350"
click at [714, 324] on button "Save" at bounding box center [715, 319] width 46 height 26
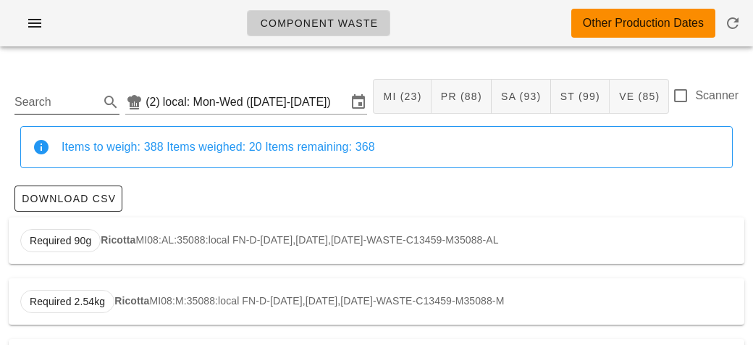
click at [29, 97] on input "Search" at bounding box center [55, 102] width 82 height 23
click at [104, 250] on div "Required 275g Brown Rice ST02:AL:35157:local PB-D-[DATE],[DATE],[DATE]-WASTE-C1…" at bounding box center [377, 240] width 736 height 46
type input "ST02:AL:35157:local"
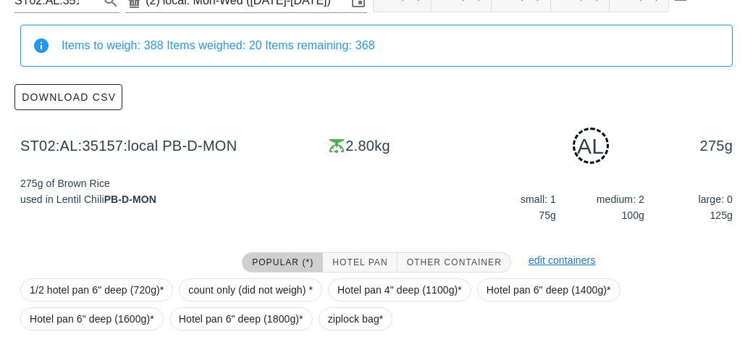
scroll to position [285, 0]
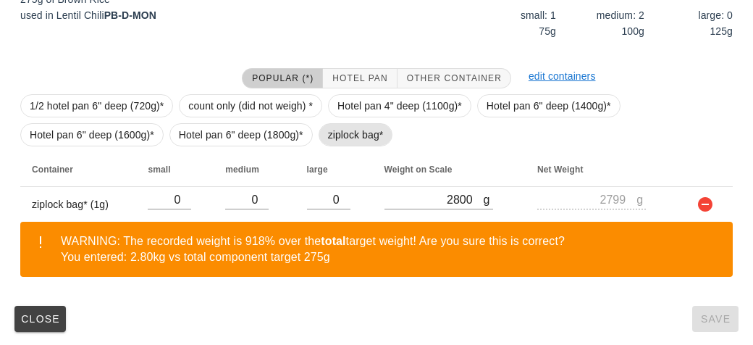
click at [346, 135] on span "ziplock bag*" at bounding box center [356, 135] width 56 height 22
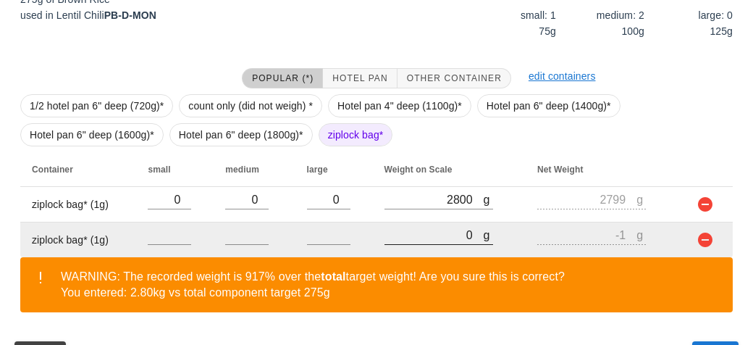
click at [443, 239] on input "0" at bounding box center [434, 234] width 99 height 19
type input "50"
type input "49"
type input "580"
type input "579"
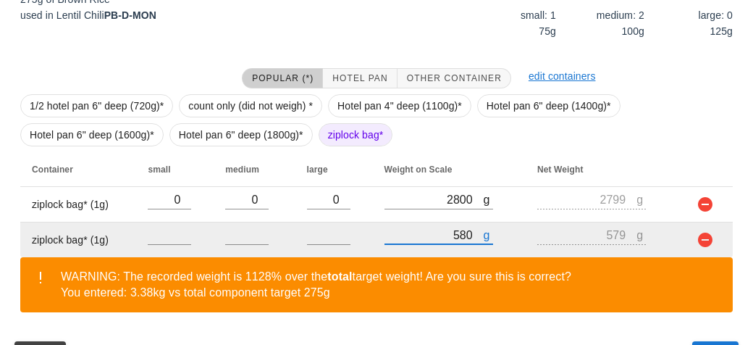
scroll to position [321, 0]
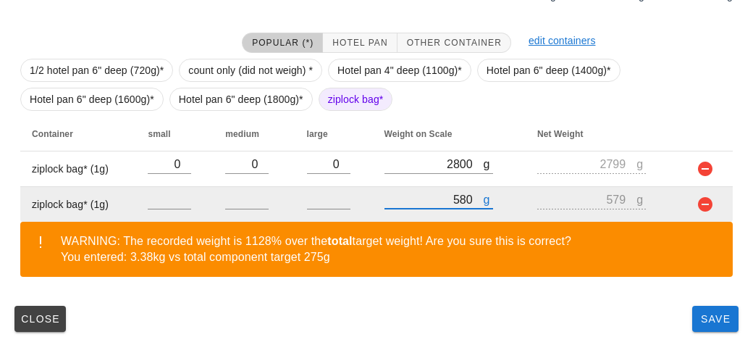
type input "580"
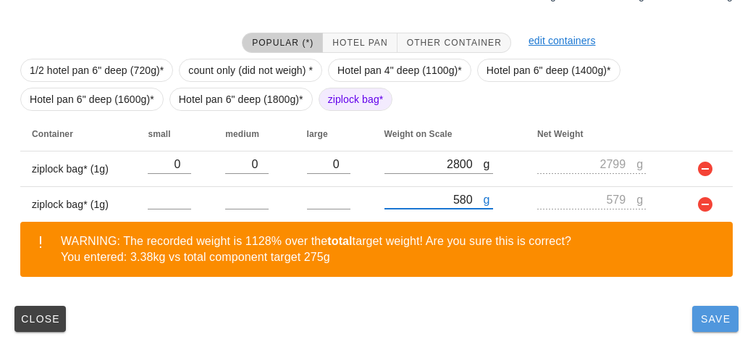
click at [708, 319] on span "Save" at bounding box center [715, 319] width 35 height 12
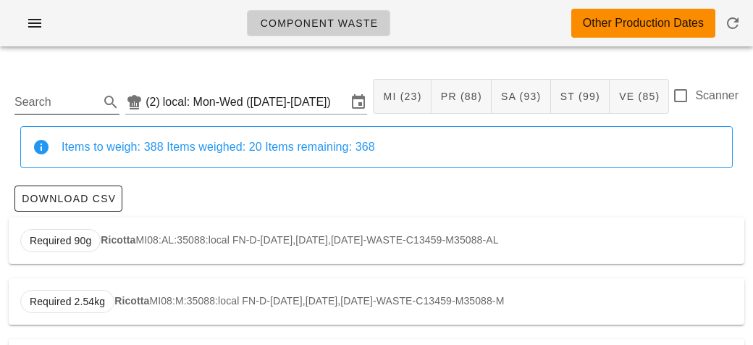
click at [67, 99] on input "Search" at bounding box center [55, 102] width 82 height 23
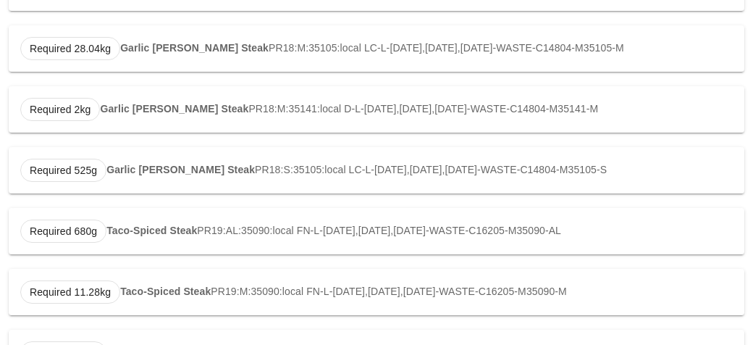
scroll to position [366, 0]
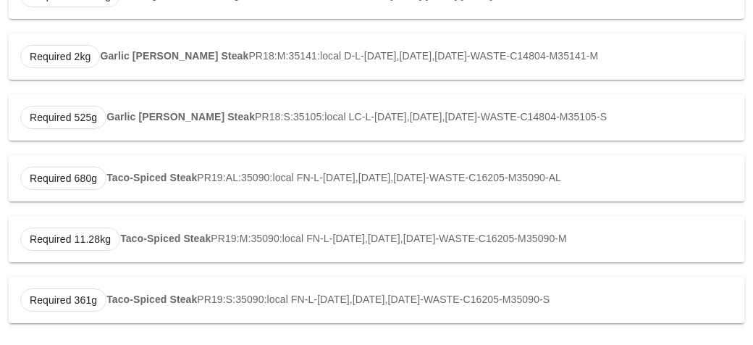
click at [136, 177] on strong "Taco-Spiced Steak" at bounding box center [151, 178] width 91 height 12
type input "PR19:AL:35090:local"
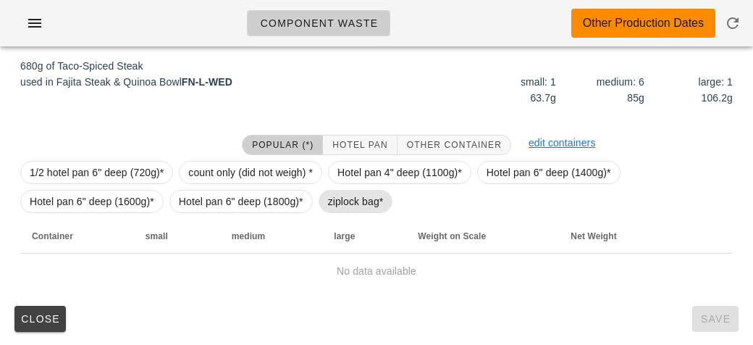
click at [333, 208] on span "ziplock bag*" at bounding box center [356, 201] width 56 height 22
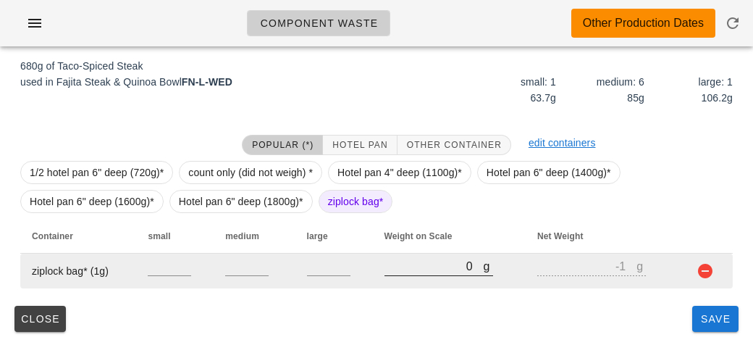
click at [400, 281] on div at bounding box center [439, 283] width 109 height 10
click at [411, 259] on input "0" at bounding box center [434, 265] width 99 height 19
type input "70"
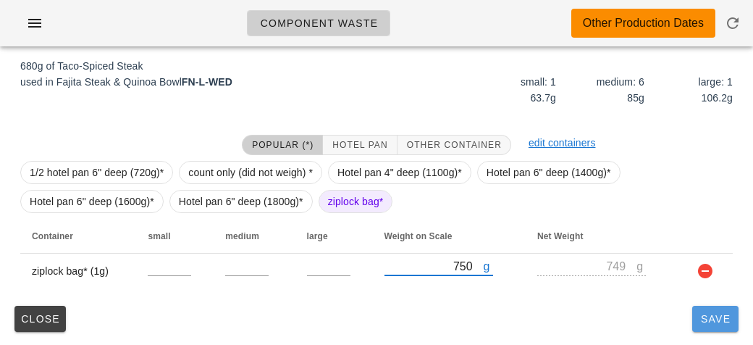
click at [693, 329] on button "Save" at bounding box center [715, 319] width 46 height 26
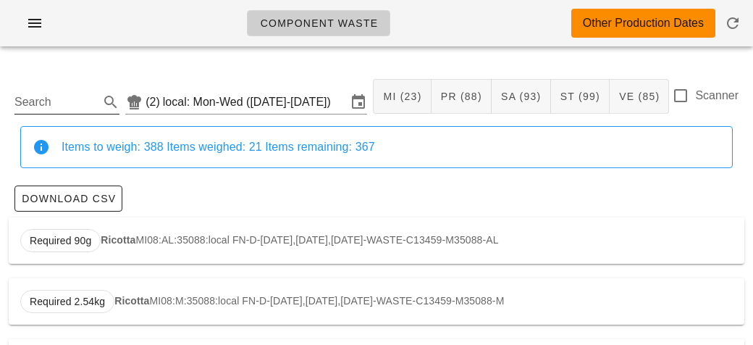
click at [69, 100] on input "Search" at bounding box center [55, 102] width 82 height 23
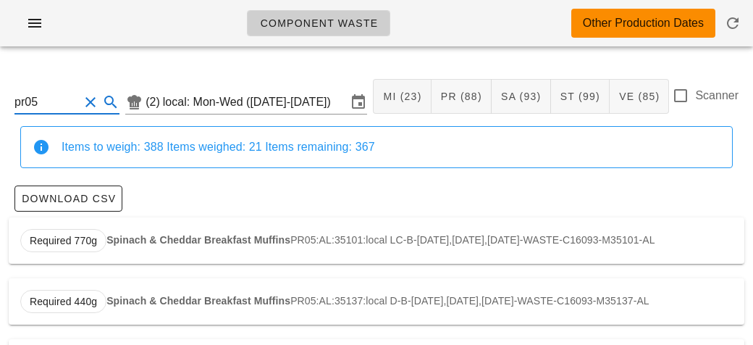
click at [192, 243] on strong "Spinach & Cheddar Breakfast Muffins" at bounding box center [198, 240] width 184 height 12
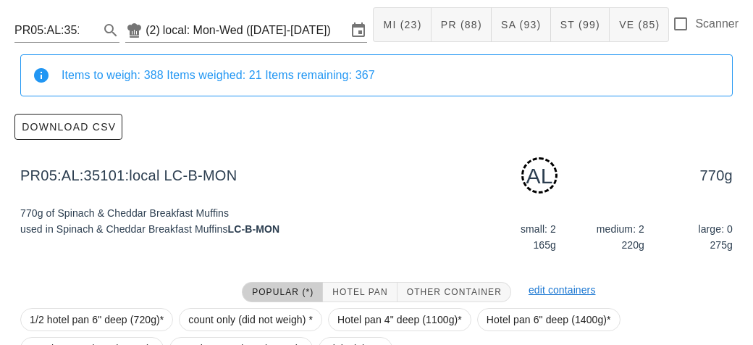
scroll to position [219, 0]
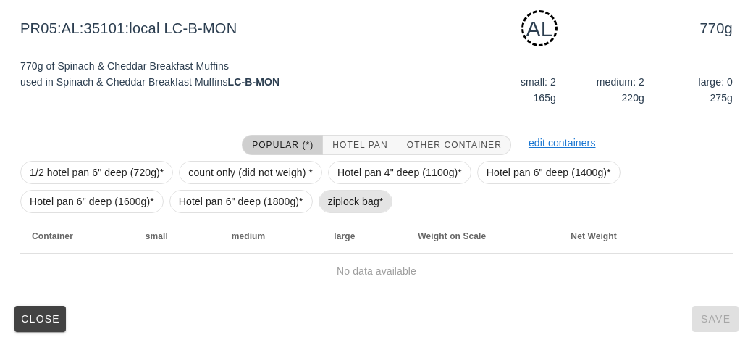
click at [346, 192] on span "ziplock bag*" at bounding box center [356, 201] width 56 height 22
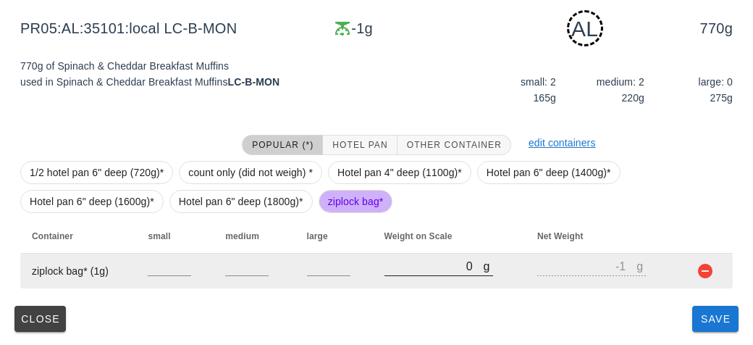
click at [420, 267] on input "0" at bounding box center [434, 265] width 99 height 19
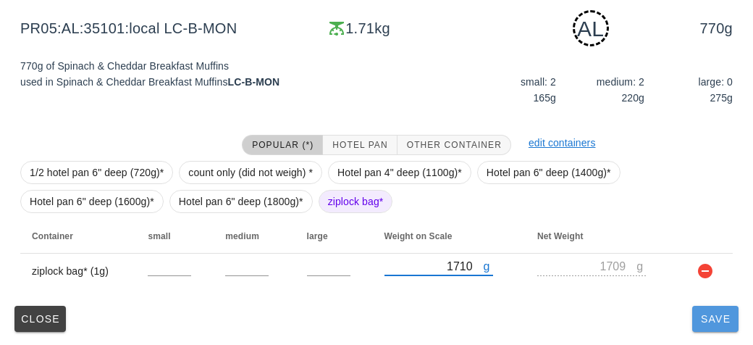
click at [718, 327] on button "Save" at bounding box center [715, 319] width 46 height 26
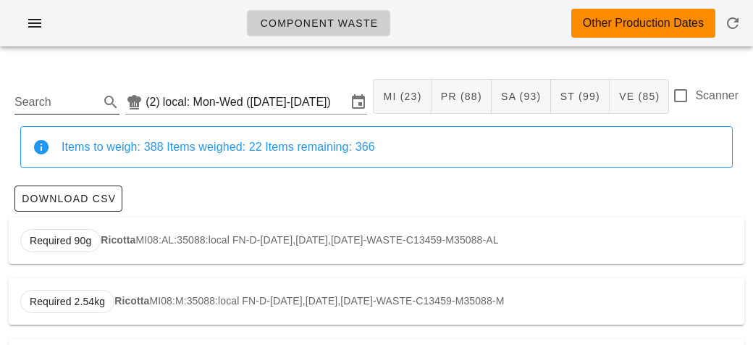
click at [74, 96] on input "Search" at bounding box center [55, 102] width 82 height 23
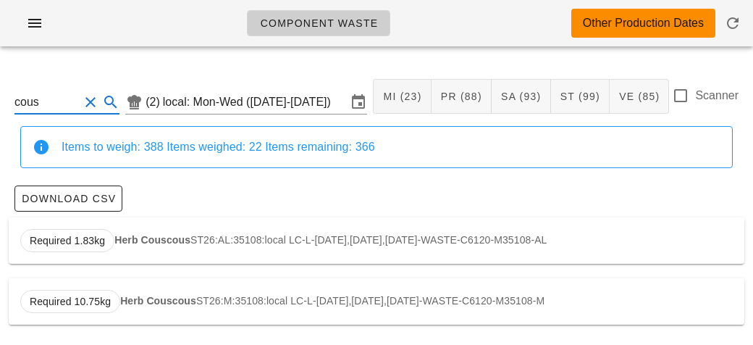
click at [153, 238] on strong "Herb Couscous" at bounding box center [152, 240] width 76 height 12
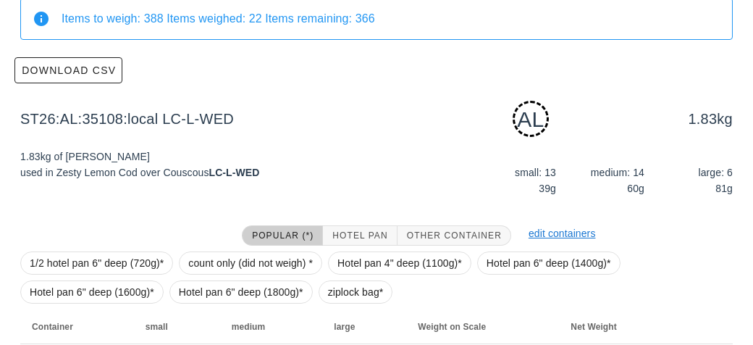
scroll to position [219, 0]
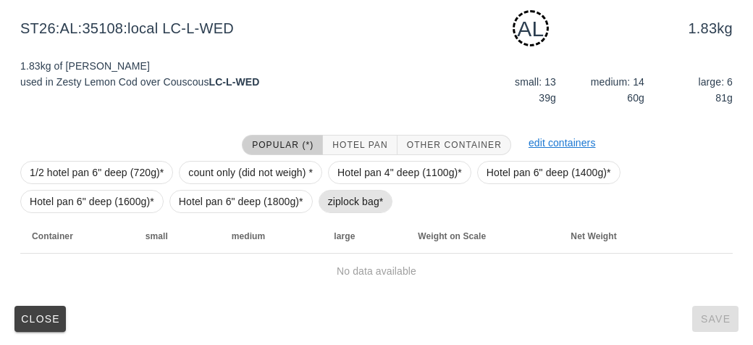
click at [330, 194] on span "ziplock bag*" at bounding box center [356, 201] width 56 height 22
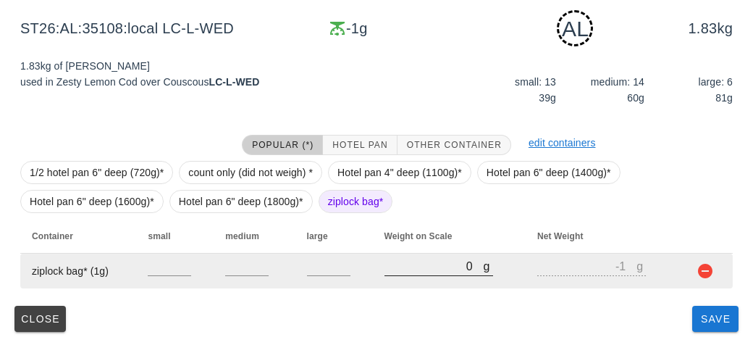
click at [393, 263] on input "0" at bounding box center [434, 265] width 99 height 19
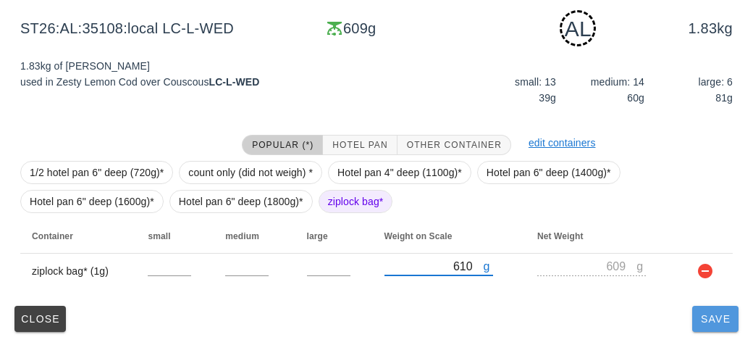
click at [717, 327] on button "Save" at bounding box center [715, 319] width 46 height 26
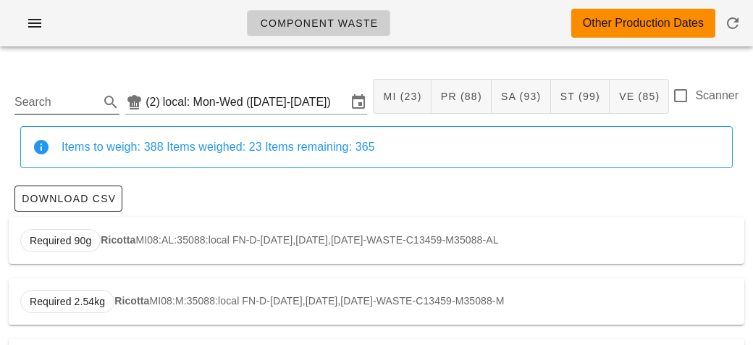
click at [56, 98] on input "Search" at bounding box center [55, 102] width 82 height 23
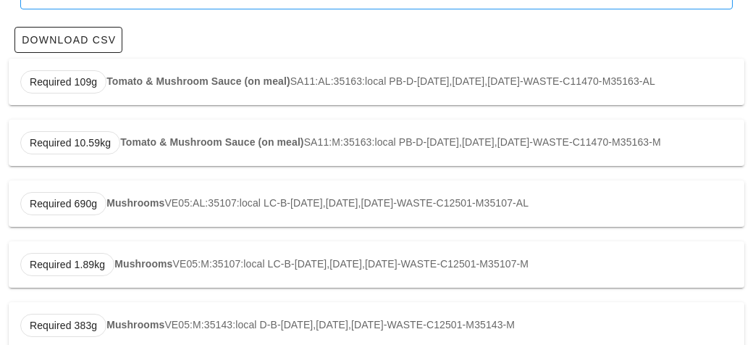
scroll to position [164, 0]
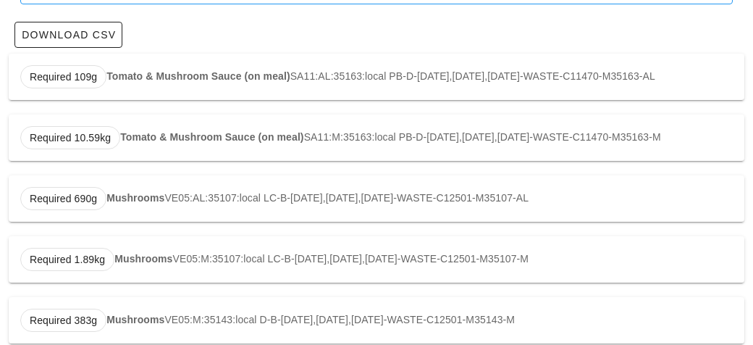
click at [114, 204] on strong "Mushrooms" at bounding box center [135, 198] width 58 height 12
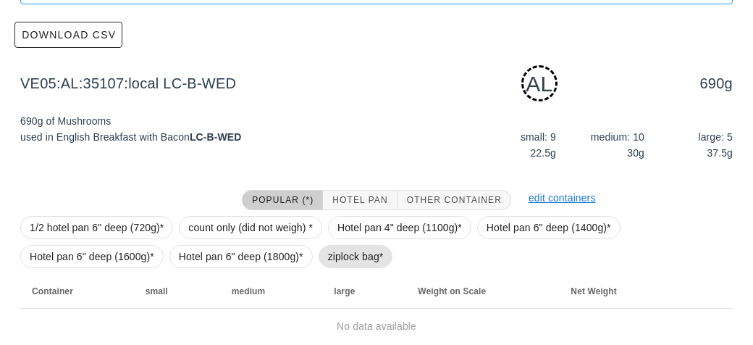
click at [355, 256] on span "ziplock bag*" at bounding box center [356, 257] width 56 height 22
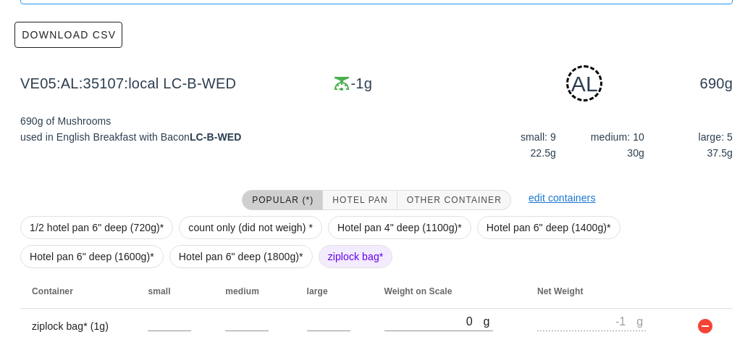
scroll to position [219, 0]
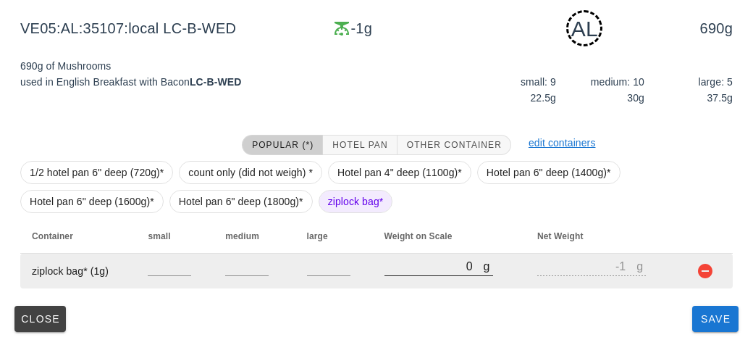
click at [443, 270] on input "0" at bounding box center [434, 265] width 99 height 19
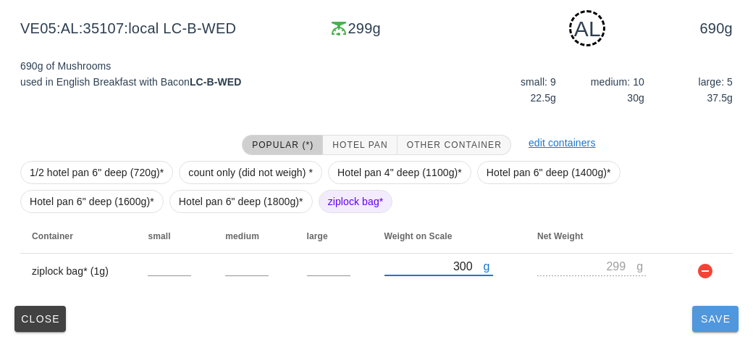
click at [726, 322] on span "Save" at bounding box center [715, 319] width 35 height 12
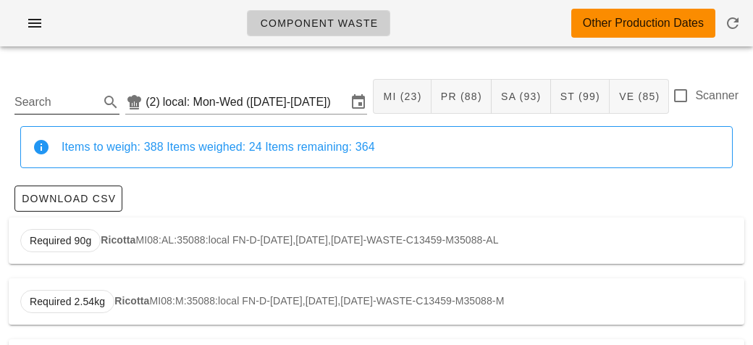
click at [83, 96] on input "Search" at bounding box center [55, 102] width 82 height 23
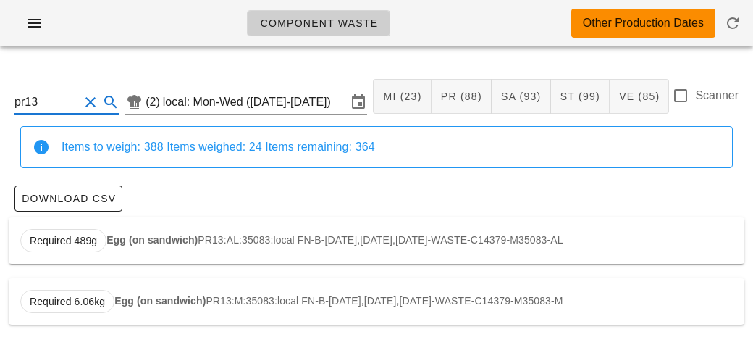
click at [148, 235] on strong "Egg (on sandwich)" at bounding box center [151, 240] width 91 height 12
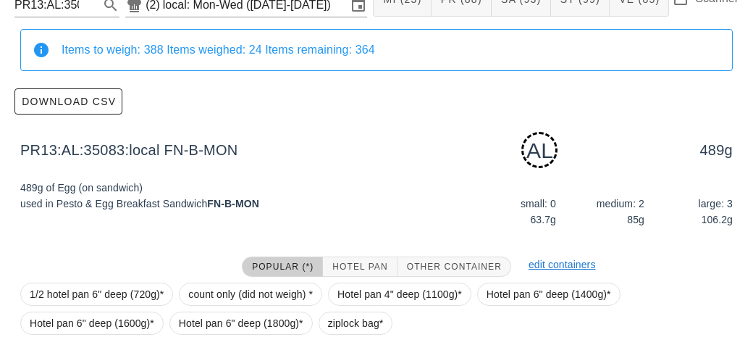
scroll to position [219, 0]
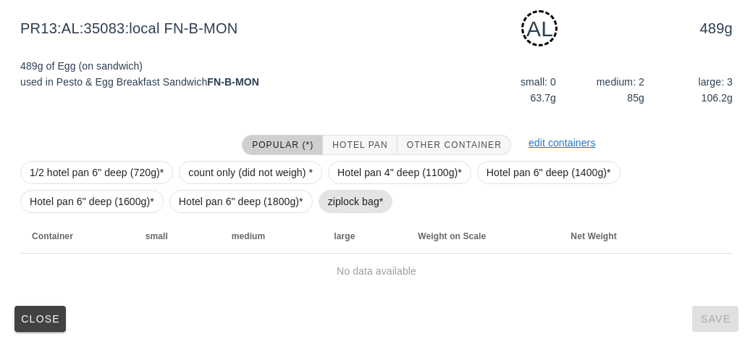
click at [330, 205] on span "ziplock bag*" at bounding box center [356, 201] width 56 height 22
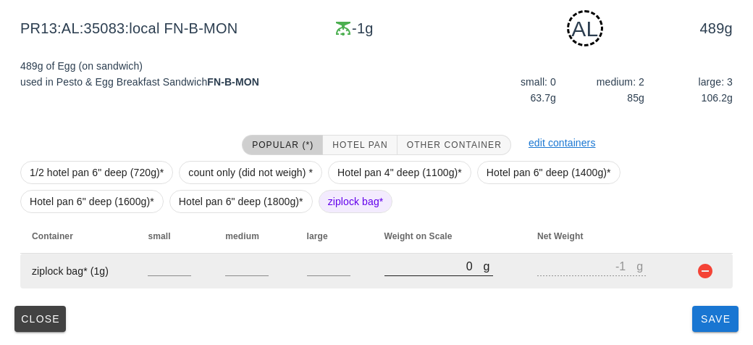
click at [408, 268] on input "0" at bounding box center [434, 265] width 99 height 19
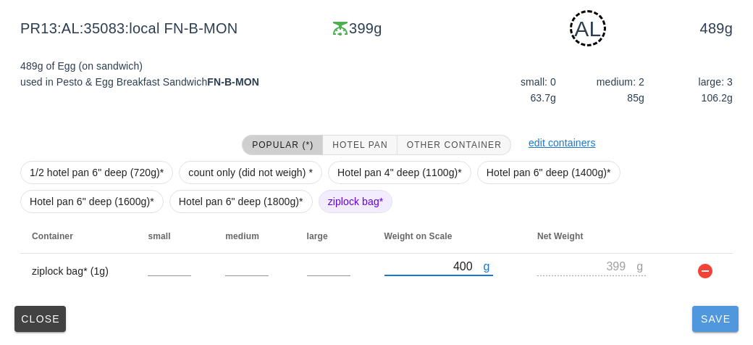
click at [701, 328] on button "Save" at bounding box center [715, 319] width 46 height 26
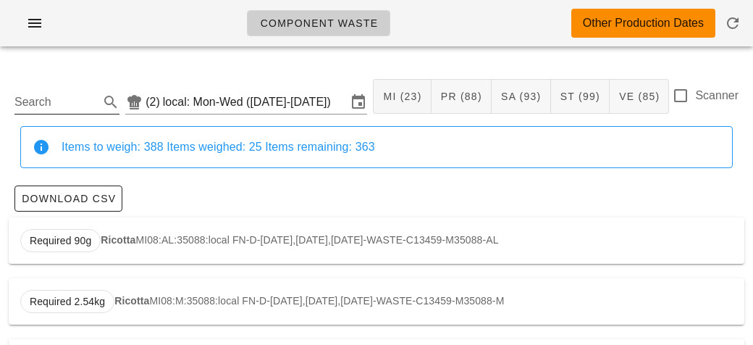
click at [56, 102] on input "Search" at bounding box center [55, 102] width 82 height 23
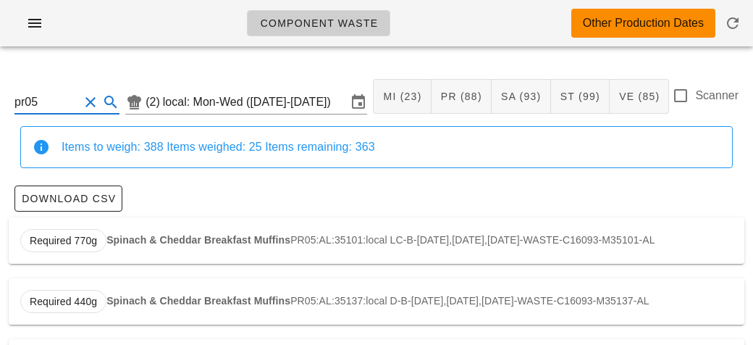
click at [145, 247] on div "Required 770g Spinach & Cheddar Breakfast Muffins PR05:AL:35101:local LC-B-[DAT…" at bounding box center [377, 240] width 736 height 46
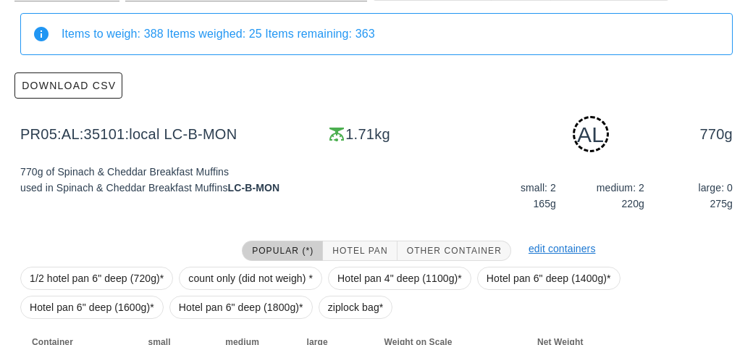
scroll to position [219, 0]
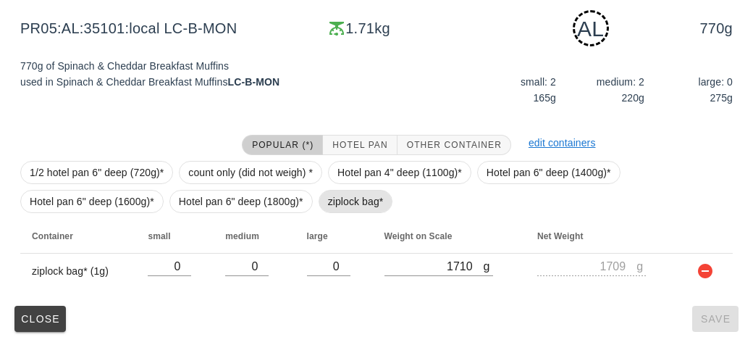
click at [332, 206] on span "ziplock bag*" at bounding box center [356, 201] width 56 height 22
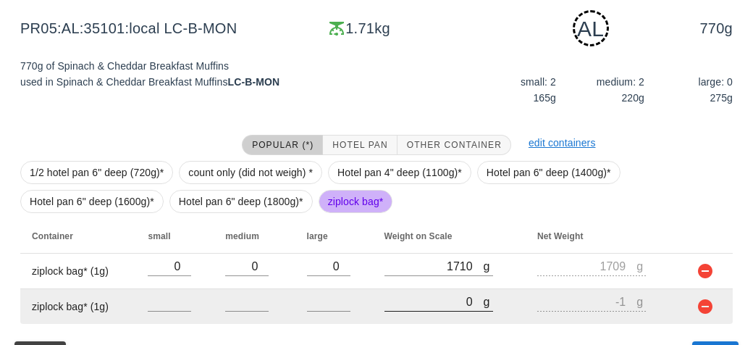
click at [416, 305] on input "0" at bounding box center [434, 301] width 99 height 19
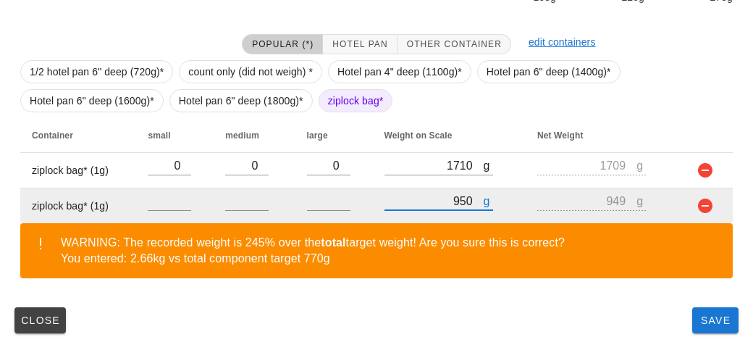
scroll to position [321, 0]
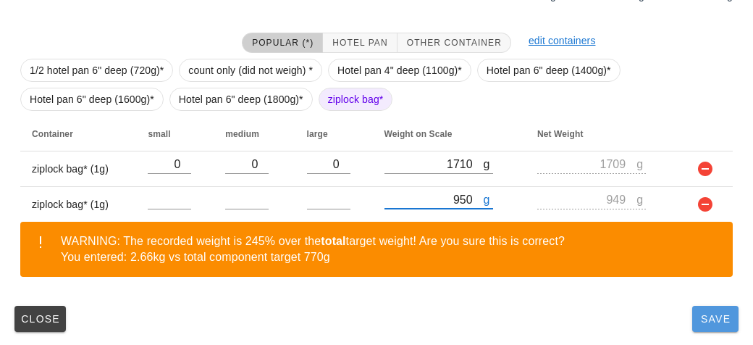
click at [702, 316] on span "Save" at bounding box center [715, 319] width 35 height 12
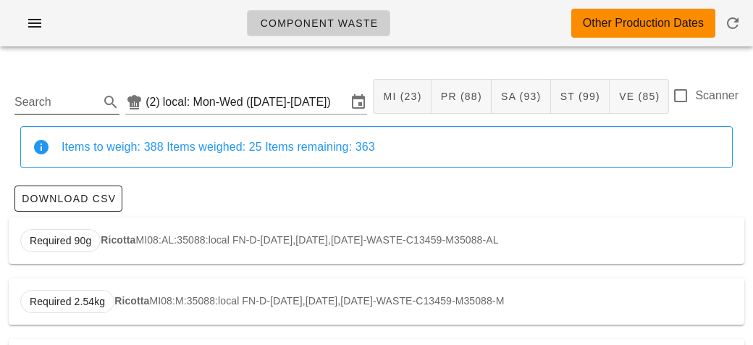
click at [55, 108] on input "Search" at bounding box center [55, 102] width 82 height 23
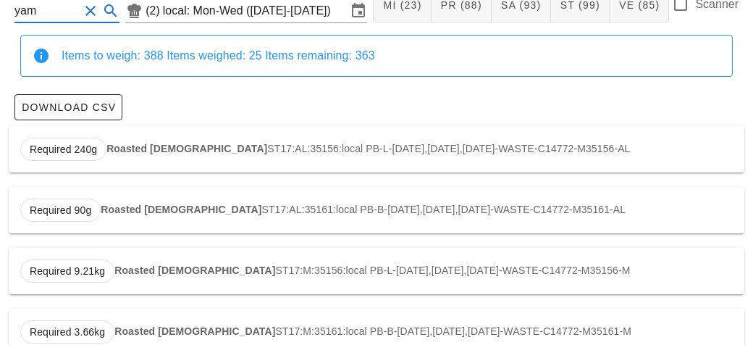
scroll to position [123, 0]
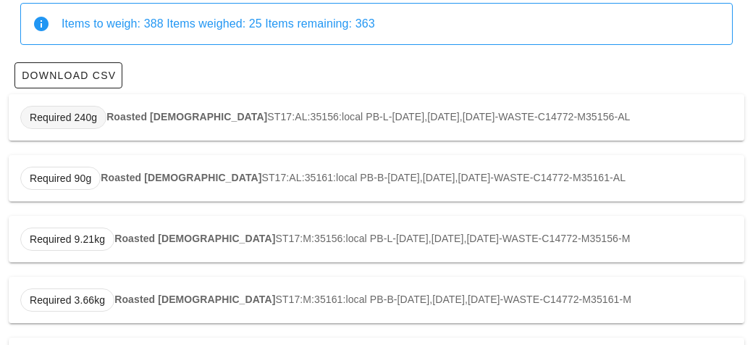
click at [91, 117] on span "Required 240g" at bounding box center [63, 117] width 67 height 22
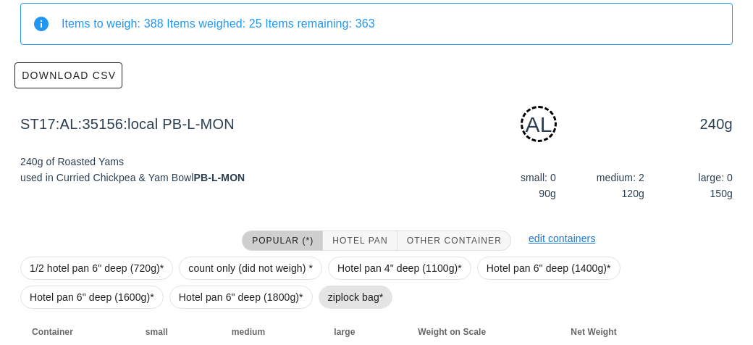
click at [319, 298] on span "ziplock bag*" at bounding box center [356, 296] width 75 height 23
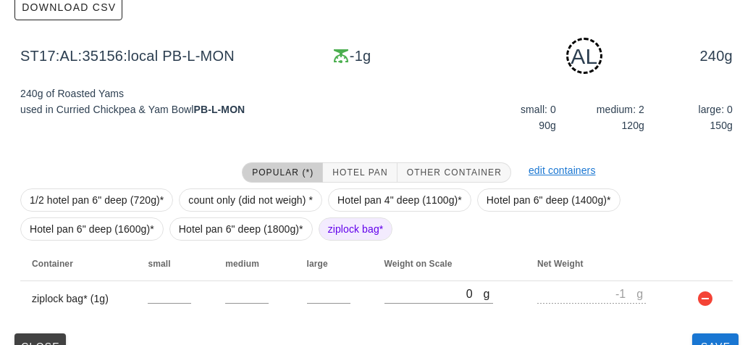
scroll to position [219, 0]
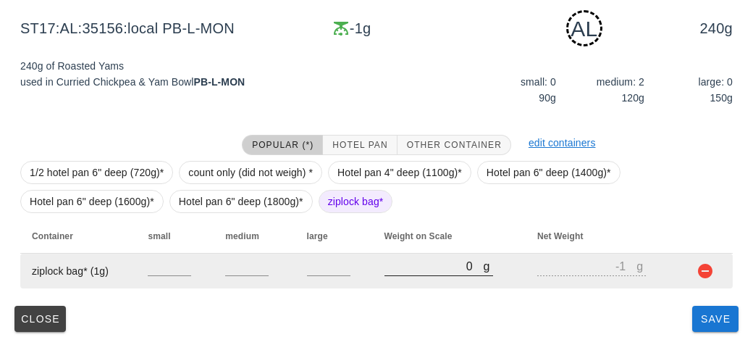
click at [415, 270] on input "0" at bounding box center [434, 265] width 99 height 19
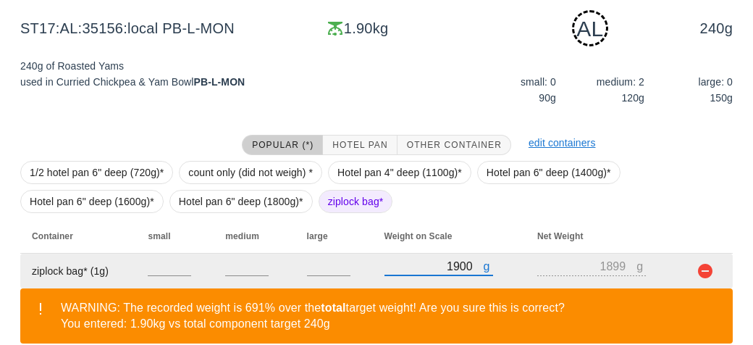
scroll to position [285, 0]
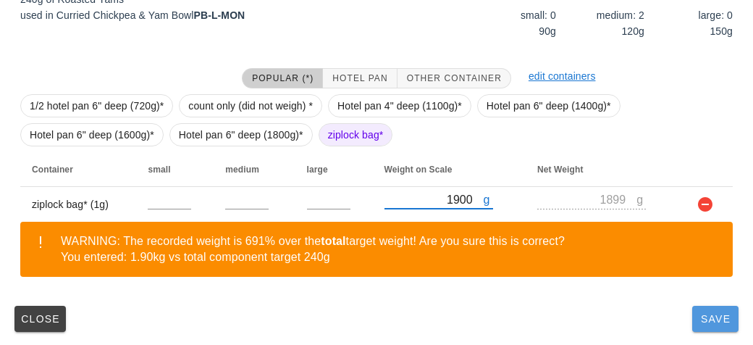
click at [726, 327] on button "Save" at bounding box center [715, 319] width 46 height 26
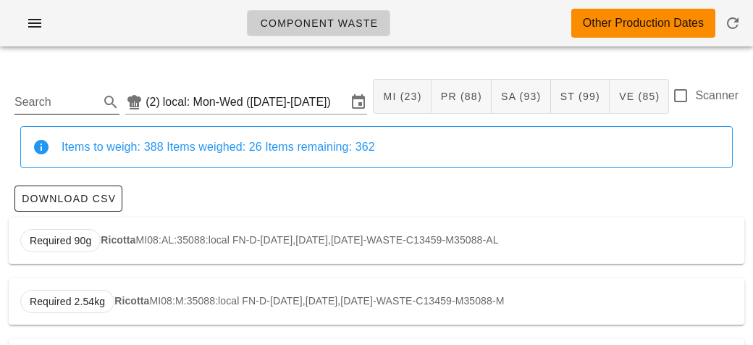
click at [77, 96] on input "Search" at bounding box center [55, 102] width 82 height 23
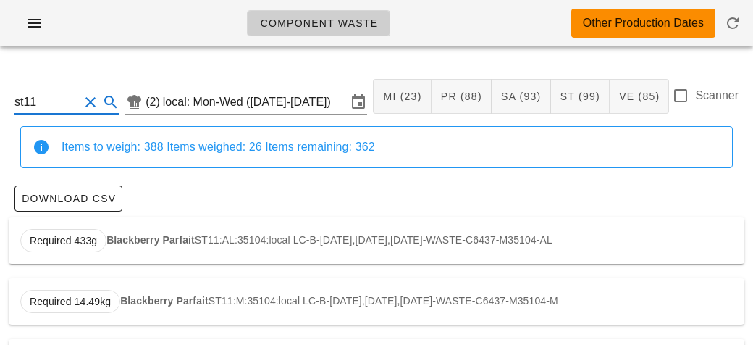
click at [156, 240] on strong "Blackberry Parfait" at bounding box center [150, 240] width 88 height 12
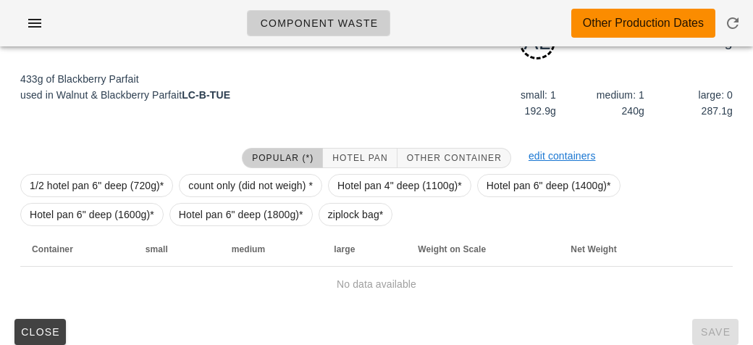
scroll to position [198, 0]
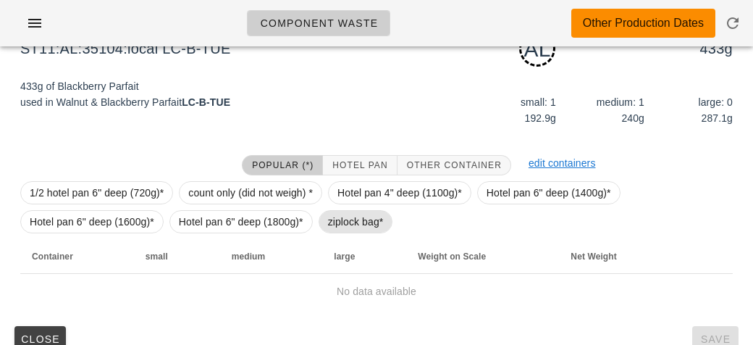
click at [353, 219] on span "ziplock bag*" at bounding box center [356, 222] width 56 height 22
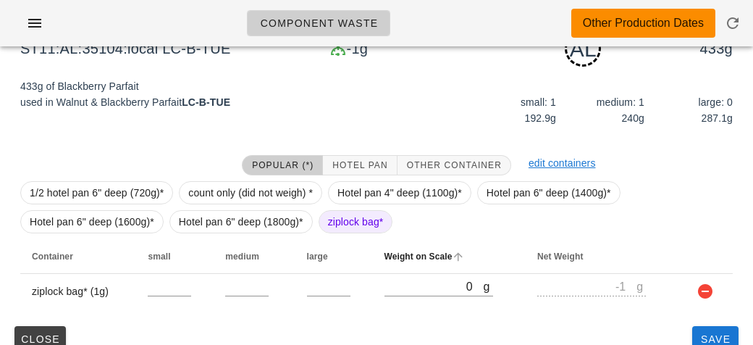
click at [419, 270] on th "Weight on Scale" at bounding box center [450, 256] width 154 height 35
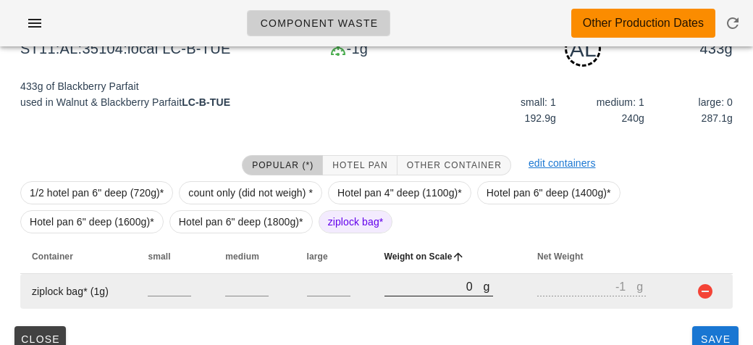
click at [424, 282] on input "0" at bounding box center [434, 286] width 99 height 19
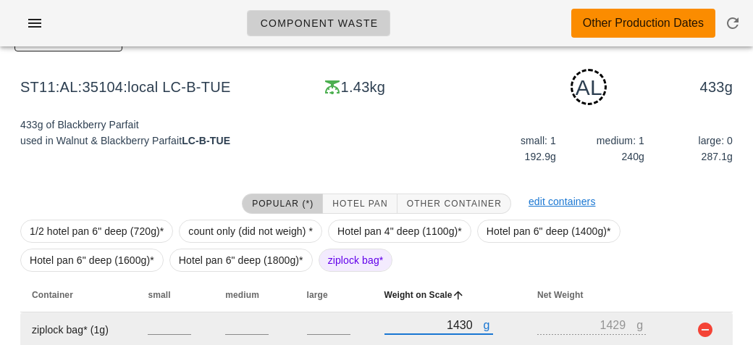
scroll to position [219, 0]
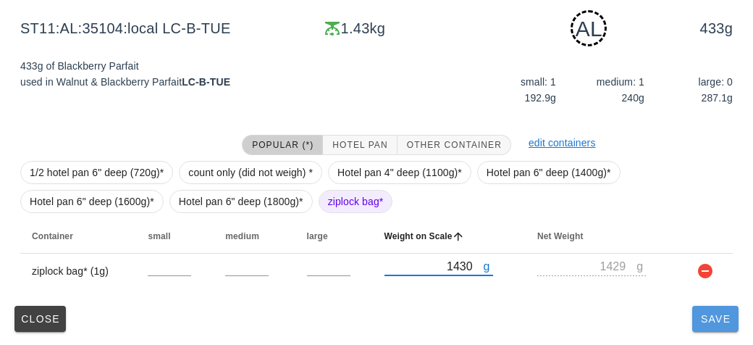
click at [707, 309] on button "Save" at bounding box center [715, 319] width 46 height 26
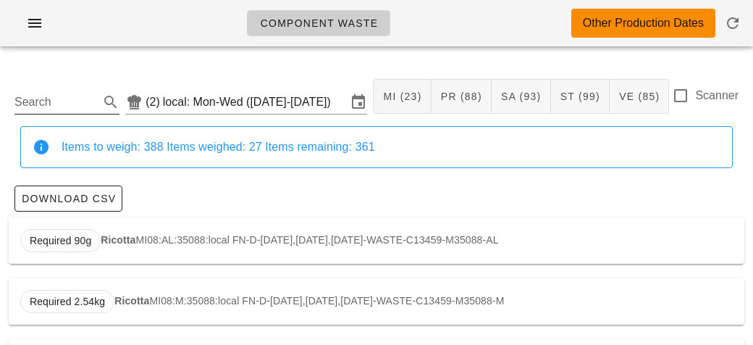
click at [53, 95] on input "Search" at bounding box center [55, 102] width 82 height 23
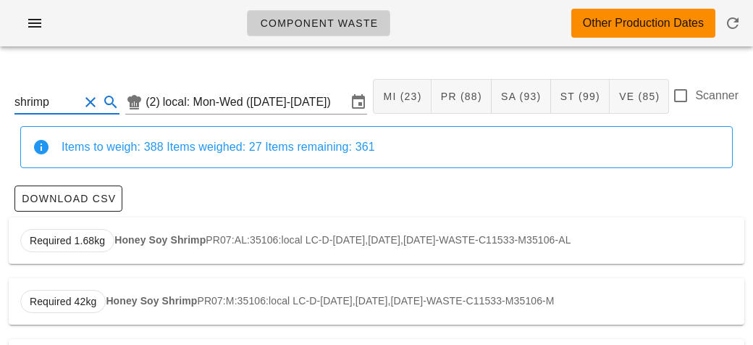
click at [172, 245] on strong "Honey Soy Shrimp" at bounding box center [159, 240] width 91 height 12
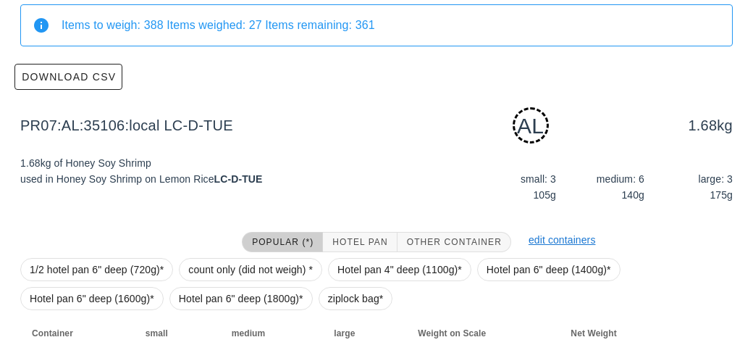
scroll to position [219, 0]
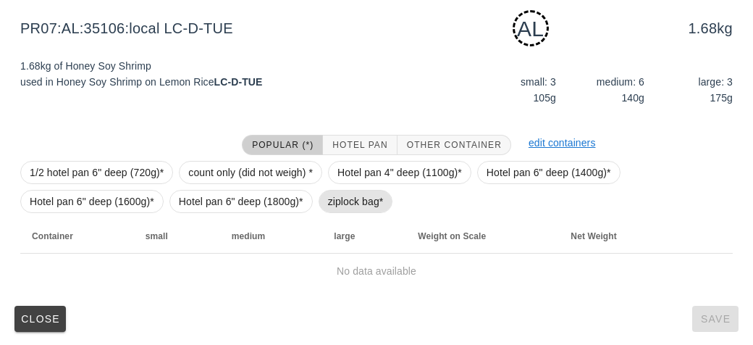
click at [343, 199] on span "ziplock bag*" at bounding box center [356, 201] width 56 height 22
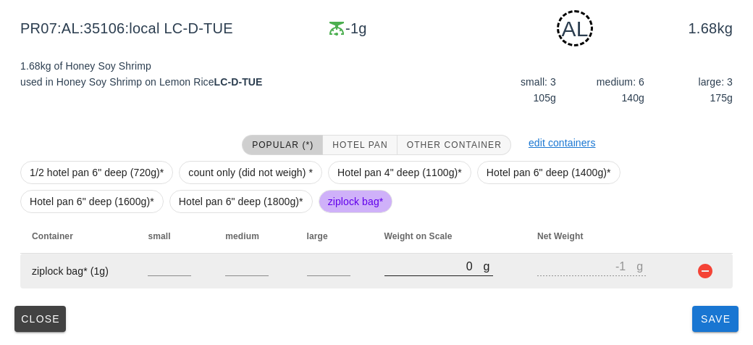
click at [415, 266] on input "0" at bounding box center [434, 265] width 99 height 19
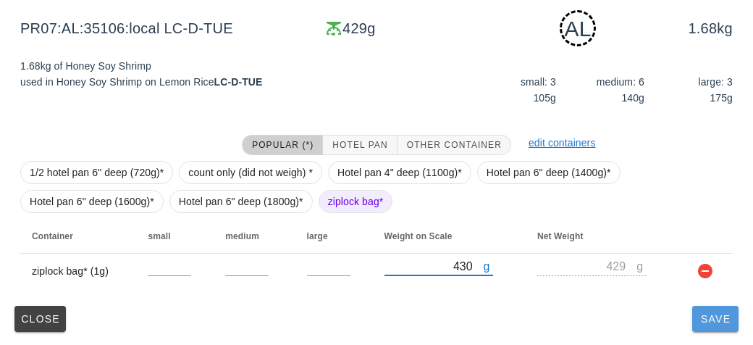
click at [707, 321] on span "Save" at bounding box center [715, 319] width 35 height 12
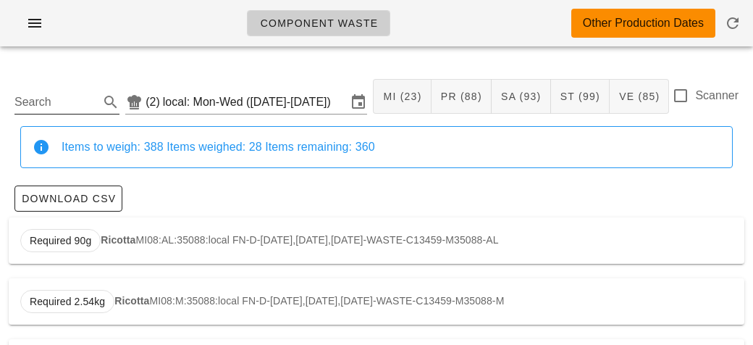
click at [68, 103] on input "Search" at bounding box center [55, 102] width 82 height 23
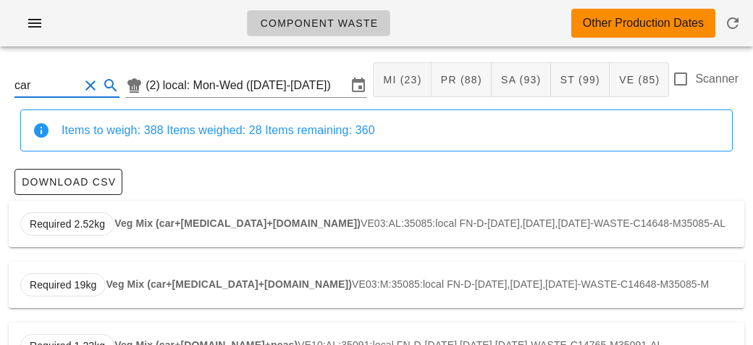
scroll to position [28, 0]
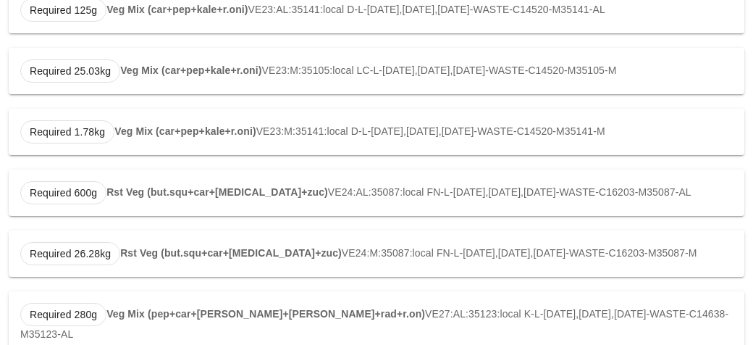
click at [158, 186] on strong "Rst Veg (but.squ+car+[MEDICAL_DATA]+zuc)" at bounding box center [217, 192] width 222 height 12
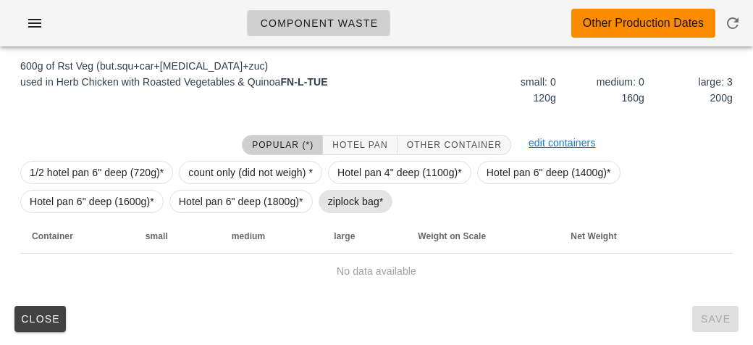
click at [343, 208] on span "ziplock bag*" at bounding box center [356, 201] width 56 height 22
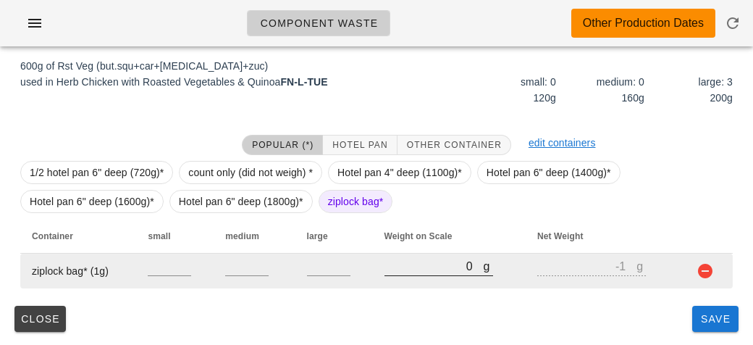
click at [412, 271] on input "0" at bounding box center [434, 265] width 99 height 19
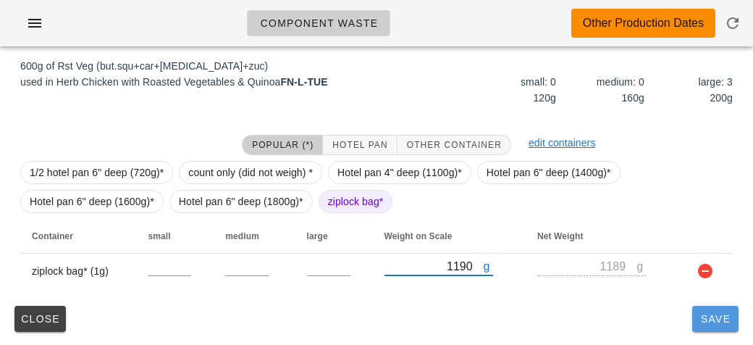
click at [709, 327] on button "Save" at bounding box center [715, 319] width 46 height 26
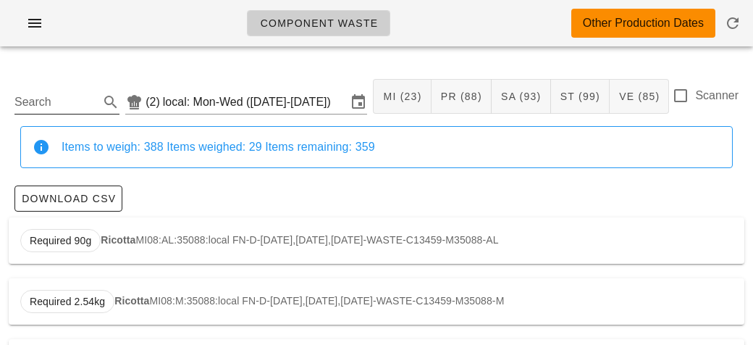
click at [66, 104] on input "Search" at bounding box center [55, 102] width 82 height 23
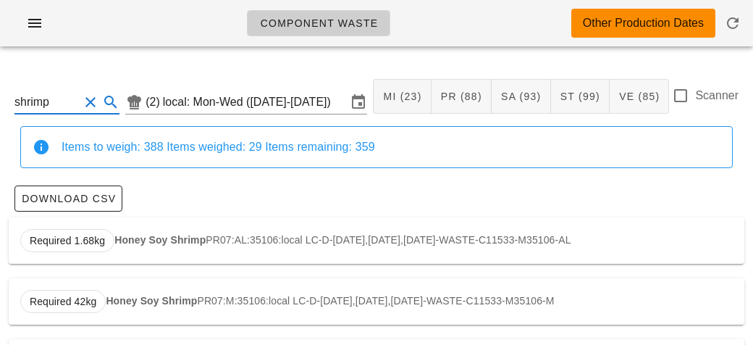
click at [150, 243] on strong "Honey Soy Shrimp" at bounding box center [159, 240] width 91 height 12
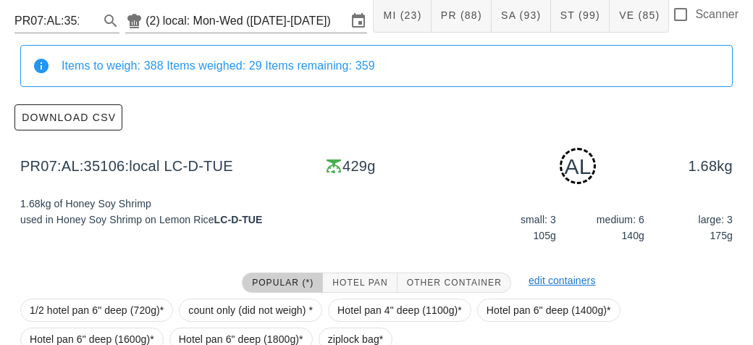
scroll to position [219, 0]
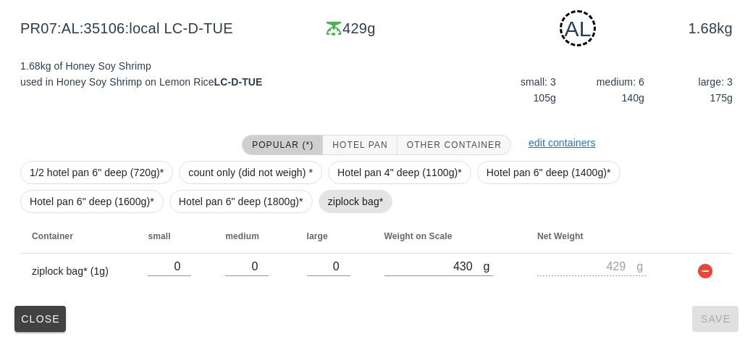
click at [338, 206] on span "ziplock bag*" at bounding box center [356, 201] width 56 height 22
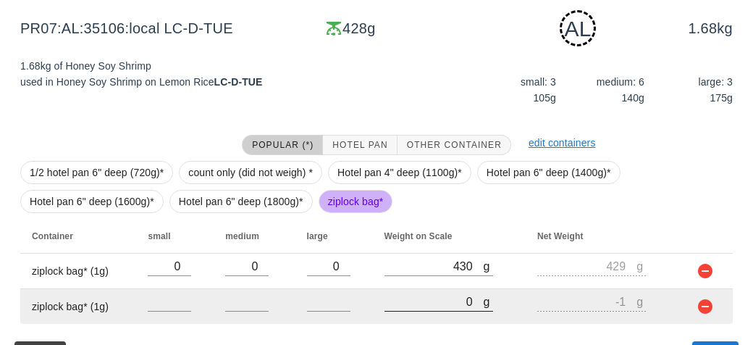
click at [410, 295] on input "0" at bounding box center [434, 301] width 99 height 19
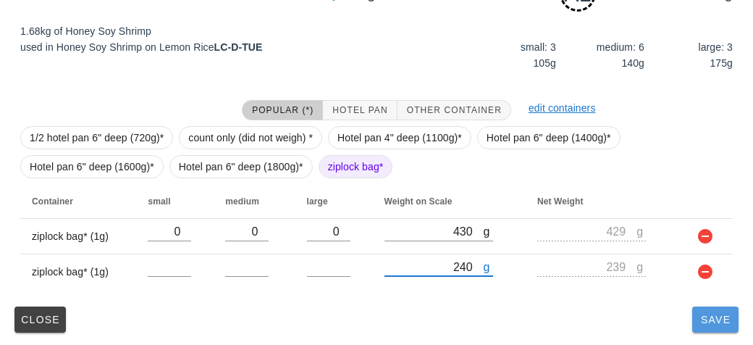
click at [713, 323] on span "Save" at bounding box center [715, 320] width 35 height 12
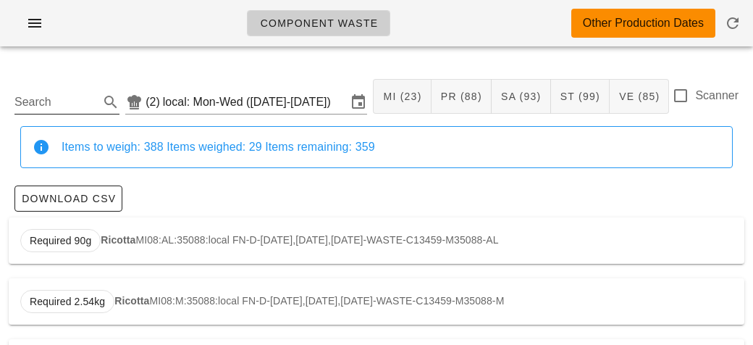
click at [38, 104] on input "Search" at bounding box center [55, 102] width 82 height 23
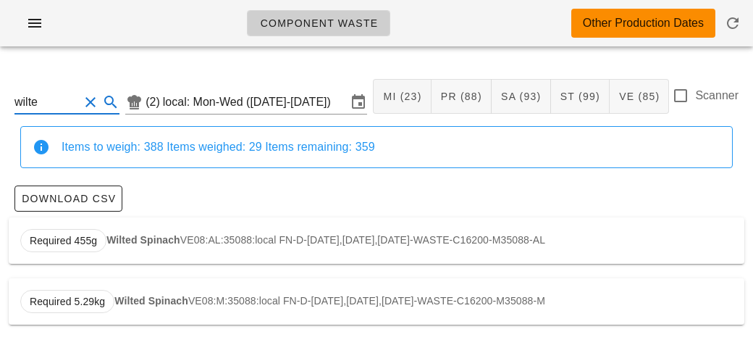
click at [154, 230] on div "Required 455g Wilted Spinach VE08:AL:35088:local FN-D-[DATE],[DATE],[DATE]-WAST…" at bounding box center [377, 240] width 736 height 46
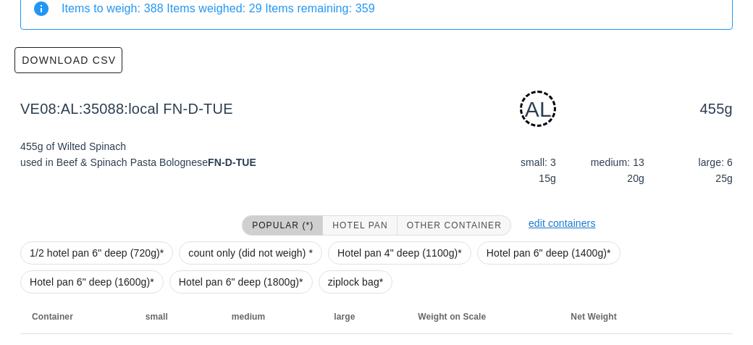
scroll to position [219, 0]
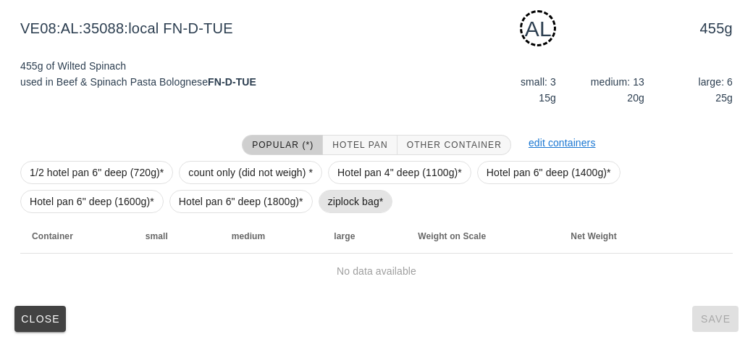
click at [349, 198] on span "ziplock bag*" at bounding box center [356, 201] width 56 height 22
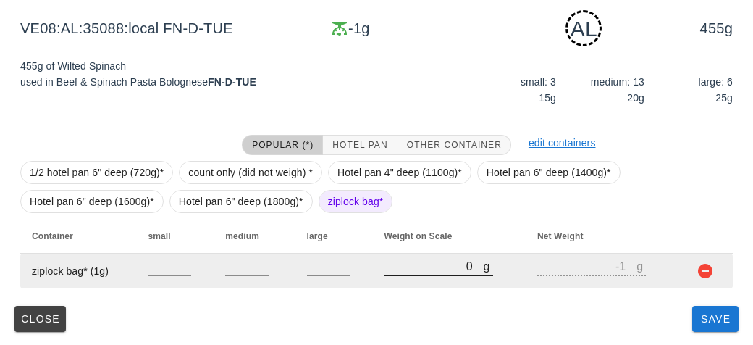
click at [408, 267] on input "0" at bounding box center [434, 265] width 99 height 19
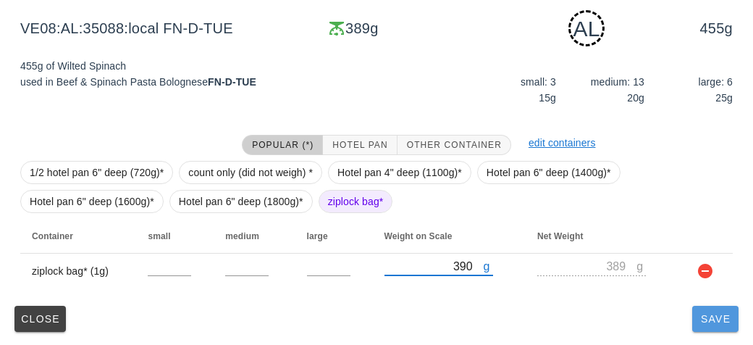
click at [695, 321] on button "Save" at bounding box center [715, 319] width 46 height 26
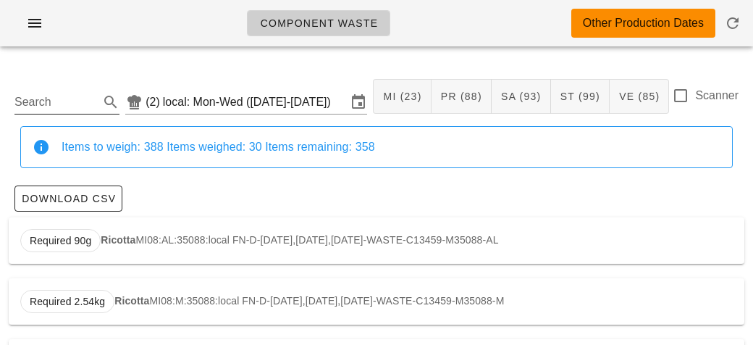
click at [74, 102] on input "Search" at bounding box center [55, 102] width 82 height 23
click at [164, 243] on div "Required 1.35kg Quinoa ST13:AL:35090:local FN-L-[DATE],[DATE],[DATE]-WASTE-C163…" at bounding box center [377, 240] width 736 height 46
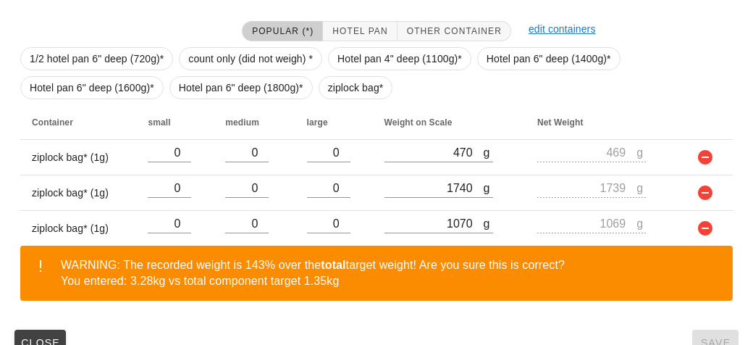
scroll to position [356, 0]
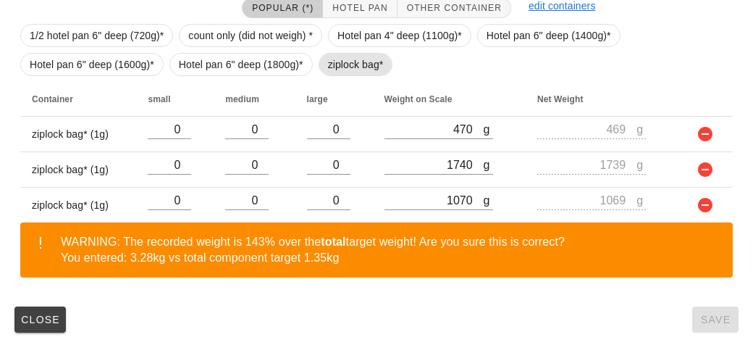
click at [344, 67] on span "ziplock bag*" at bounding box center [356, 65] width 56 height 22
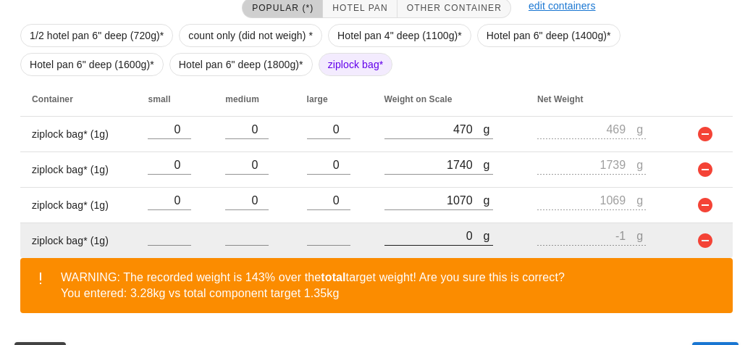
click at [408, 230] on input "0" at bounding box center [434, 235] width 99 height 19
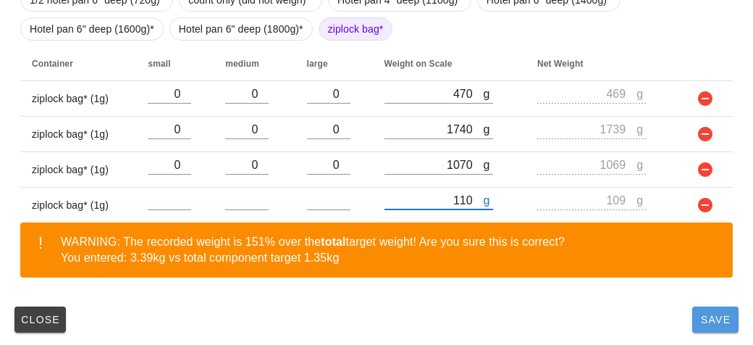
click at [713, 328] on button "Save" at bounding box center [715, 319] width 46 height 26
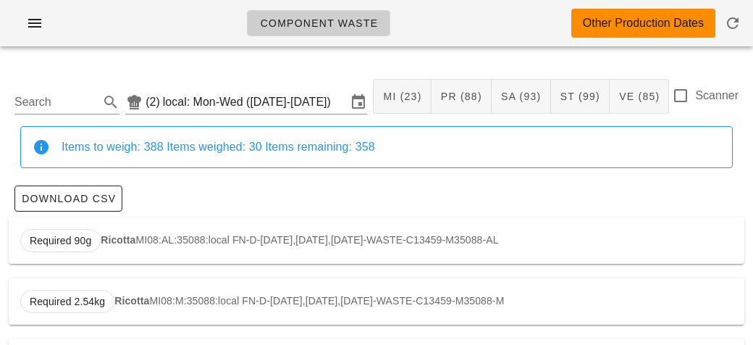
click at [73, 74] on div "Search (2) local: Mon-Wed ([DATE]-[DATE]) MI (23) PR (88) SA (93) ST (99) VE (8…" at bounding box center [377, 96] width 736 height 59
click at [75, 106] on input "Search" at bounding box center [55, 102] width 82 height 23
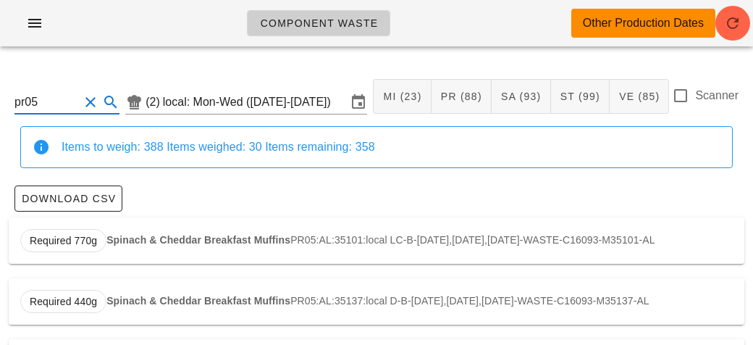
click at [191, 245] on strong "Spinach & Cheddar Breakfast Muffins" at bounding box center [198, 240] width 184 height 12
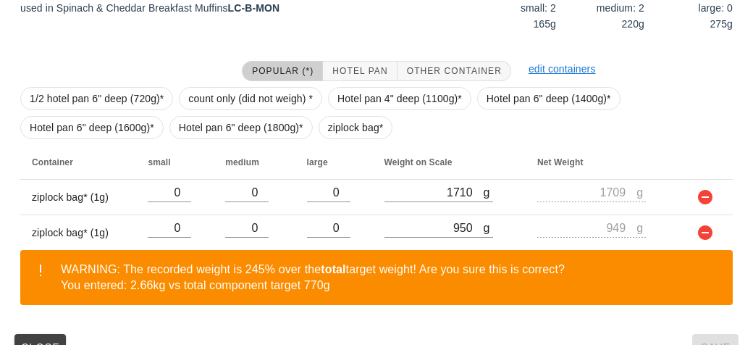
scroll to position [321, 0]
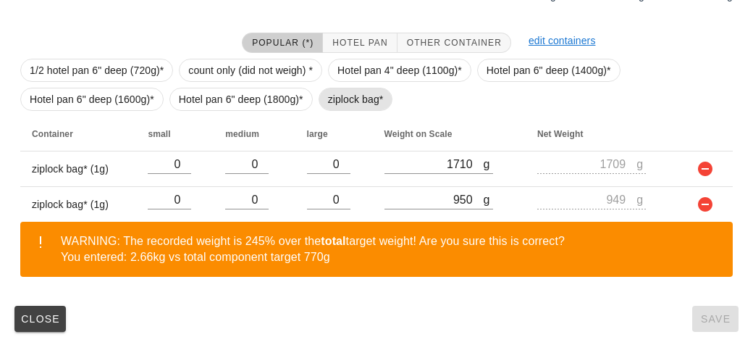
click at [368, 90] on span "ziplock bag*" at bounding box center [356, 99] width 56 height 22
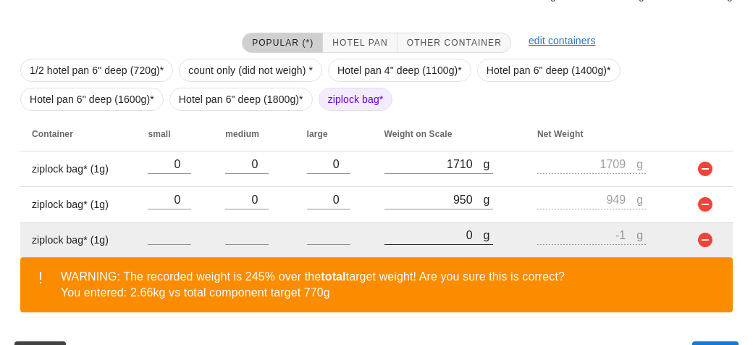
click at [440, 229] on input "0" at bounding box center [434, 234] width 99 height 19
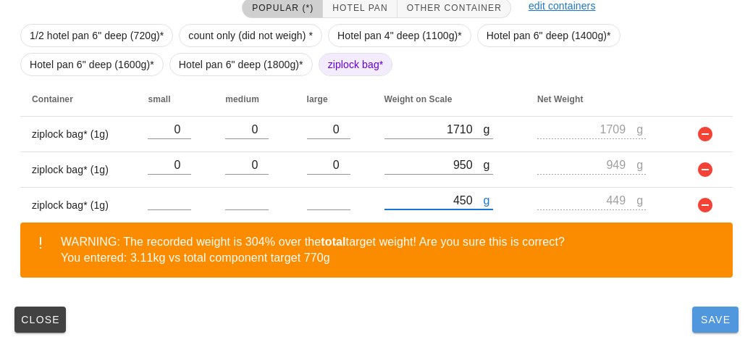
click at [707, 328] on button "Save" at bounding box center [715, 319] width 46 height 26
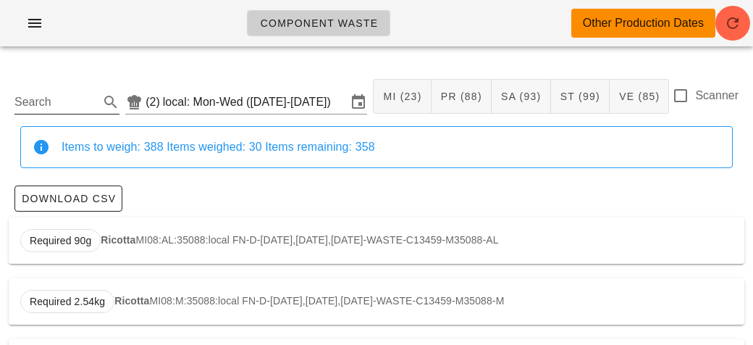
click at [88, 97] on input "Search" at bounding box center [55, 102] width 82 height 23
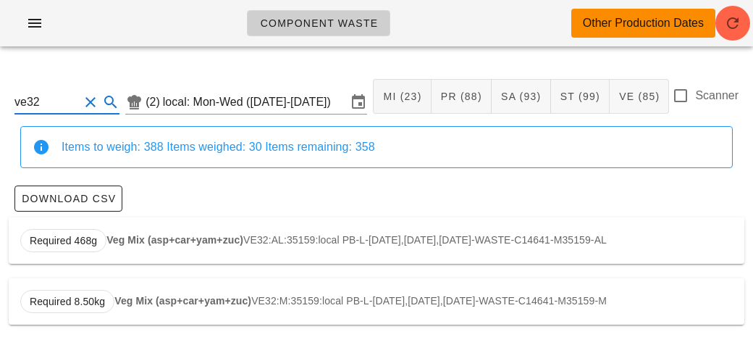
click at [153, 226] on div "Required 468g Veg Mix (asp+car+yam+zuc) VE32:AL:35159:local PB-L-[DATE],[DATE],…" at bounding box center [377, 240] width 736 height 46
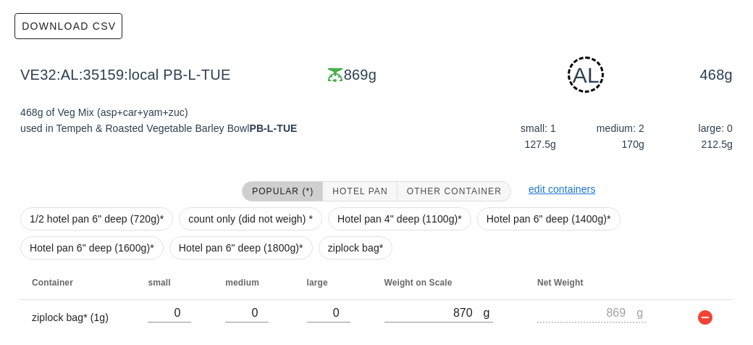
scroll to position [219, 0]
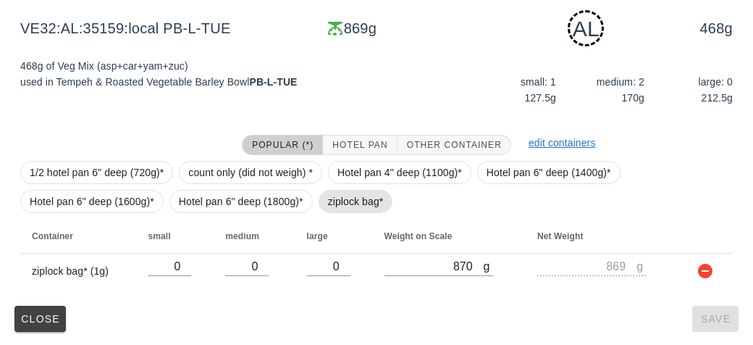
click at [344, 206] on span "ziplock bag*" at bounding box center [356, 201] width 56 height 22
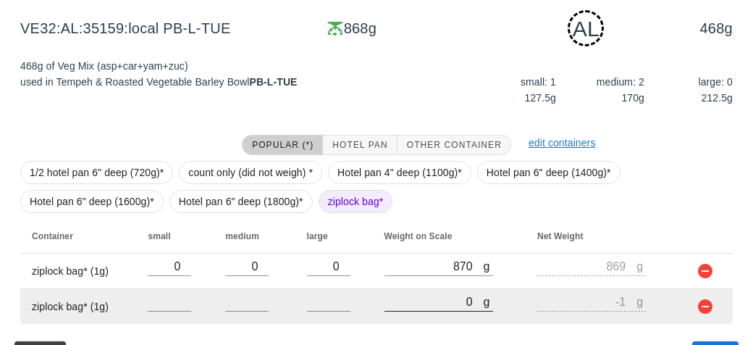
click at [432, 306] on input "0" at bounding box center [434, 301] width 99 height 19
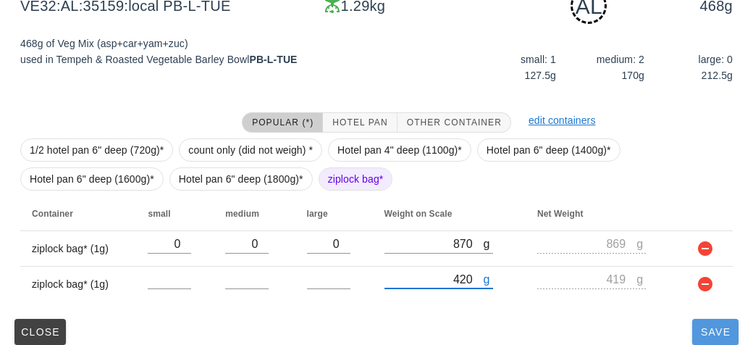
click at [710, 327] on span "Save" at bounding box center [715, 332] width 35 height 12
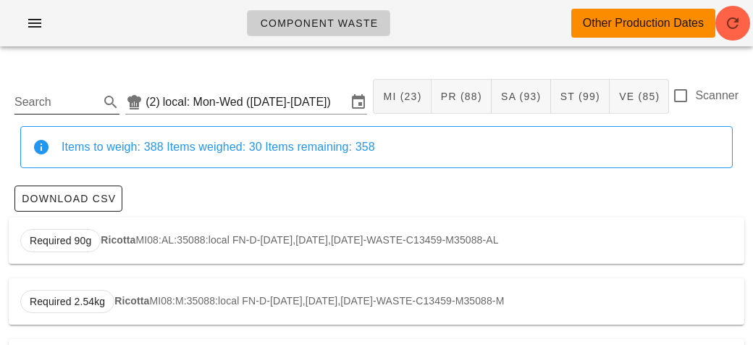
click at [78, 94] on input "Search" at bounding box center [55, 102] width 82 height 23
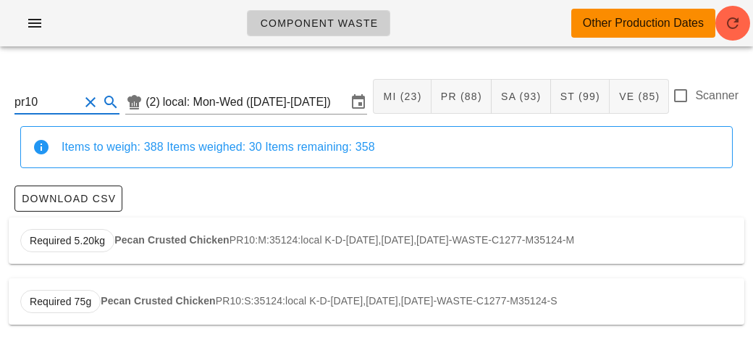
click at [146, 234] on strong "Pecan Crusted Chicken" at bounding box center [171, 240] width 115 height 12
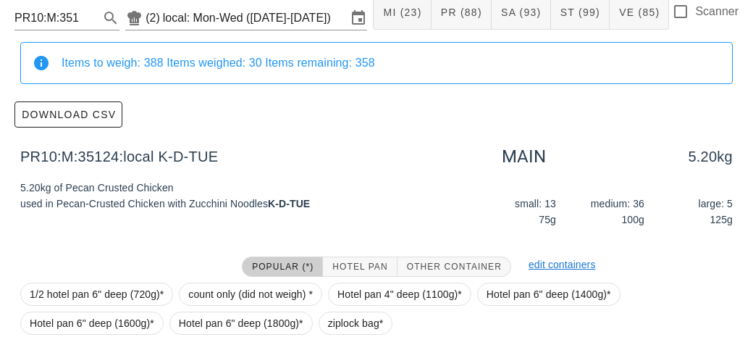
scroll to position [206, 0]
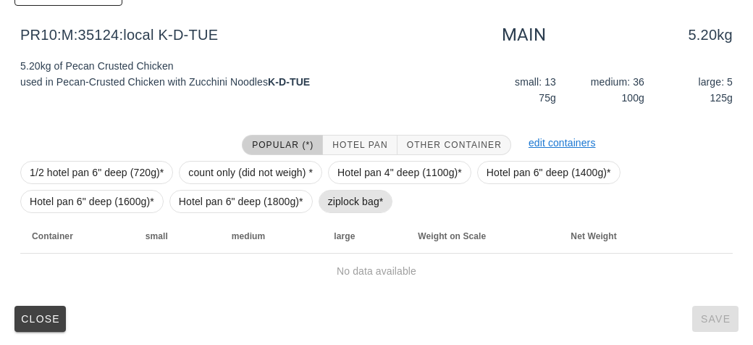
click at [333, 201] on span "ziplock bag*" at bounding box center [356, 201] width 56 height 22
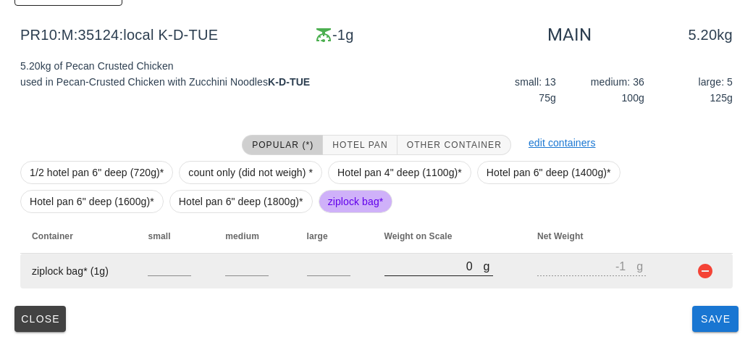
click at [404, 269] on input "0" at bounding box center [434, 265] width 99 height 19
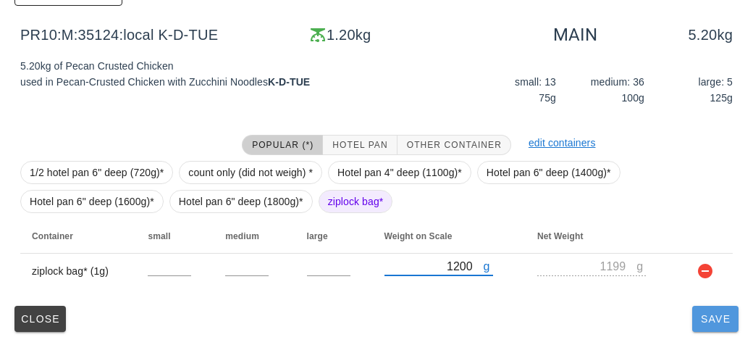
click at [713, 329] on button "Save" at bounding box center [715, 319] width 46 height 26
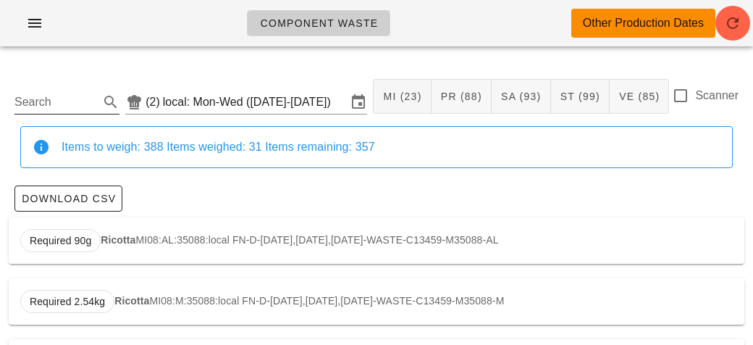
click at [85, 106] on input "Search" at bounding box center [55, 102] width 82 height 23
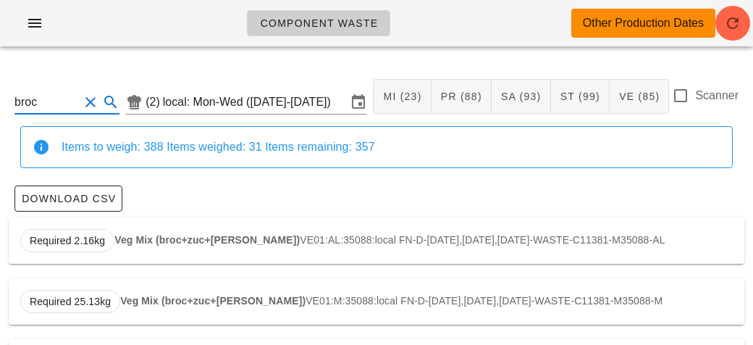
click at [203, 240] on strong "Veg Mix (broc+zuc+[PERSON_NAME])" at bounding box center [206, 240] width 185 height 12
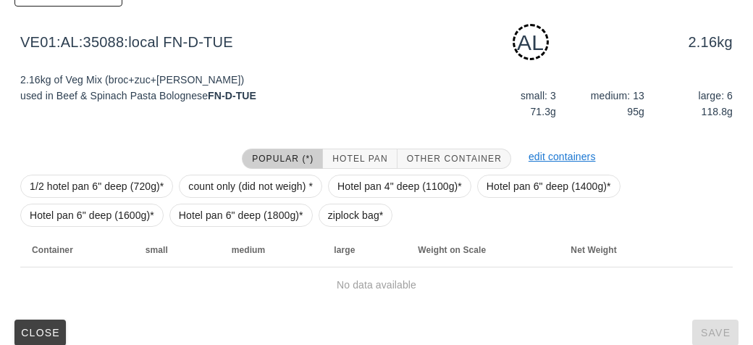
scroll to position [201, 0]
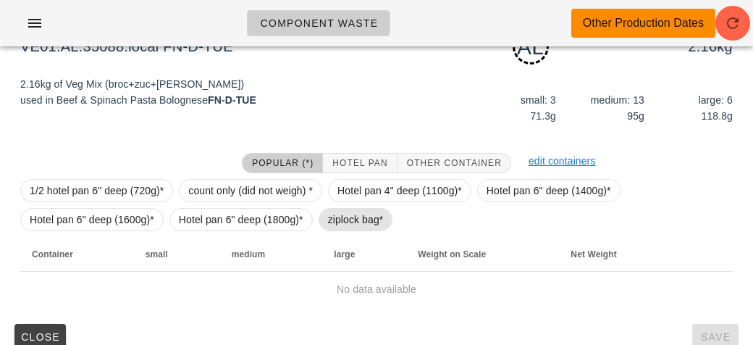
click at [349, 222] on span "ziplock bag*" at bounding box center [356, 220] width 56 height 22
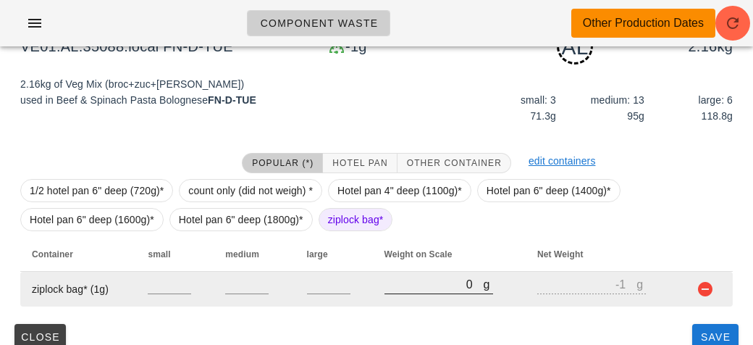
click at [406, 286] on input "0" at bounding box center [434, 283] width 99 height 19
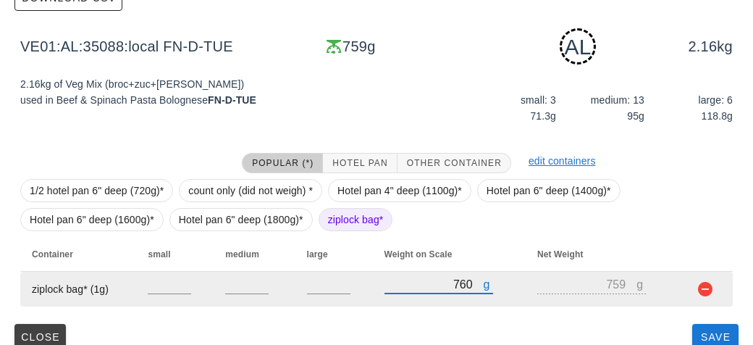
scroll to position [219, 0]
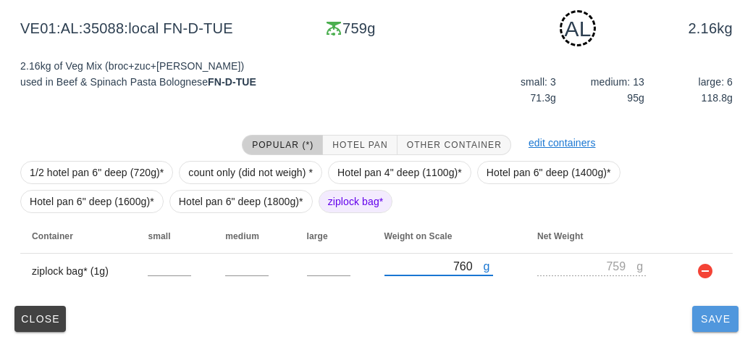
click at [722, 322] on span "Save" at bounding box center [715, 319] width 35 height 12
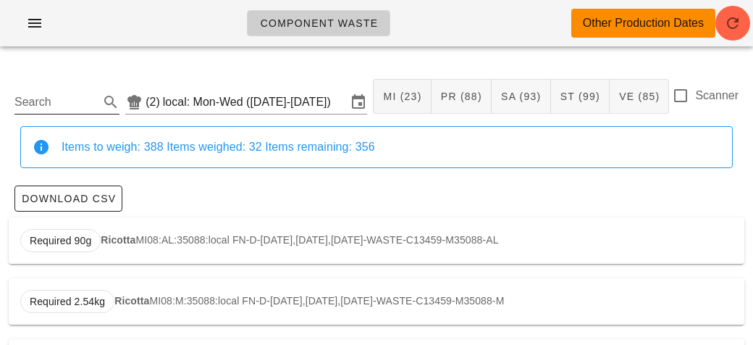
click at [69, 101] on input "Search" at bounding box center [55, 102] width 82 height 23
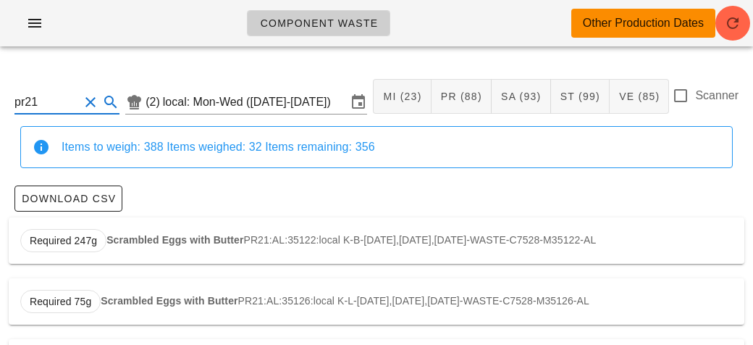
click at [170, 236] on strong "Scrambled Eggs with Butter" at bounding box center [174, 240] width 137 height 12
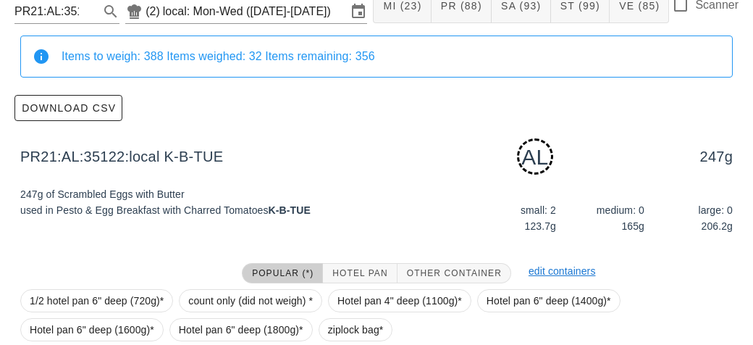
scroll to position [219, 0]
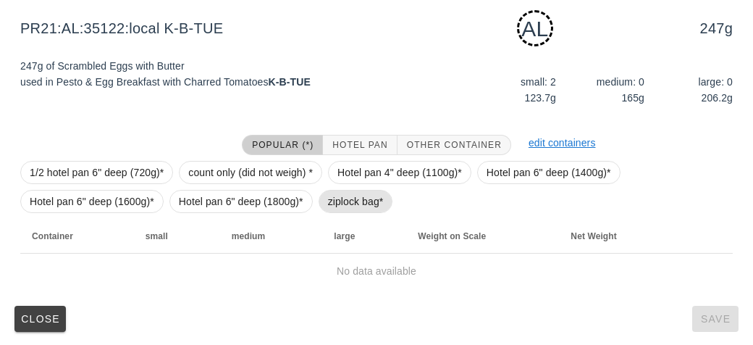
click at [330, 193] on span "ziplock bag*" at bounding box center [356, 201] width 56 height 22
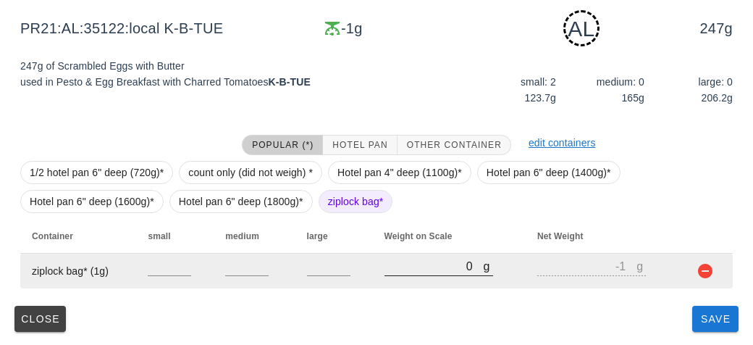
click at [399, 272] on input "0" at bounding box center [434, 265] width 99 height 19
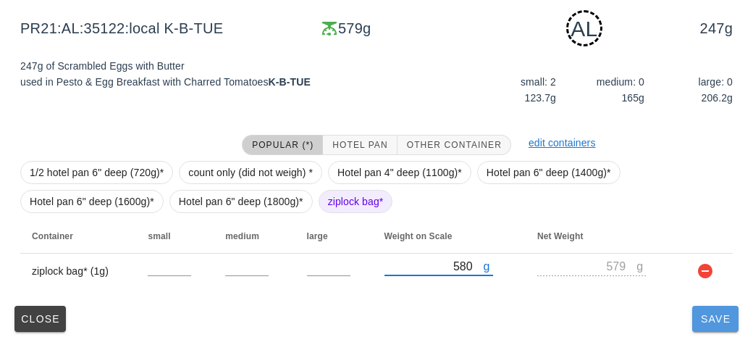
click at [714, 325] on button "Save" at bounding box center [715, 319] width 46 height 26
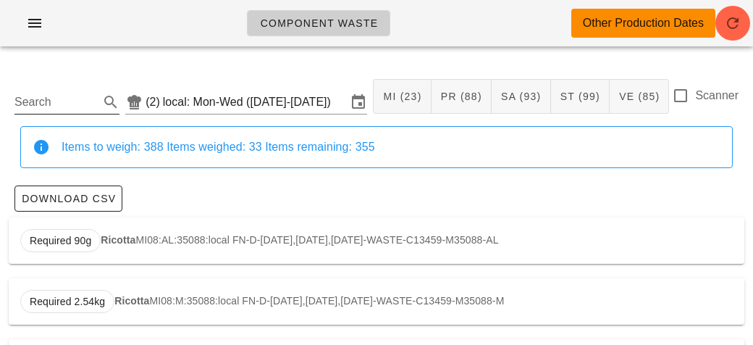
click at [61, 102] on input "Search" at bounding box center [55, 102] width 82 height 23
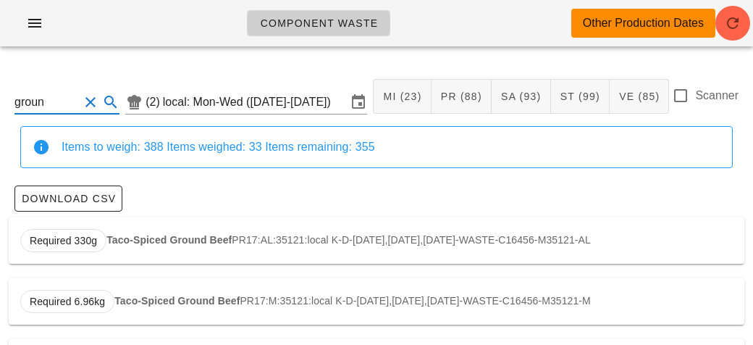
click at [122, 235] on strong "Taco-Spiced Ground Beef" at bounding box center [168, 240] width 125 height 12
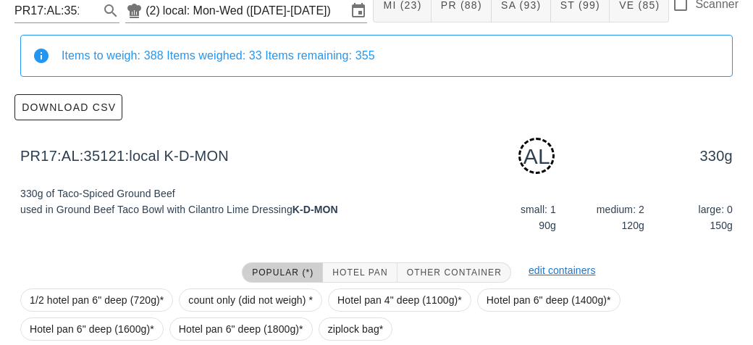
scroll to position [219, 0]
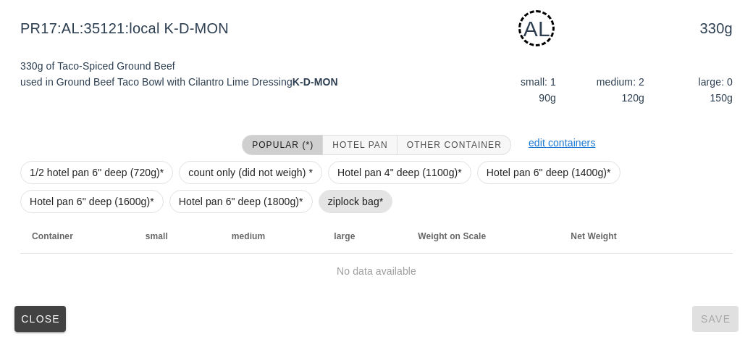
click at [335, 201] on span "ziplock bag*" at bounding box center [356, 201] width 56 height 22
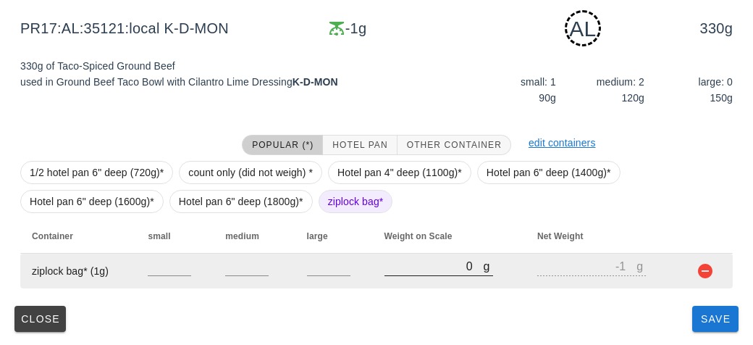
click at [411, 270] on input "0" at bounding box center [434, 265] width 99 height 19
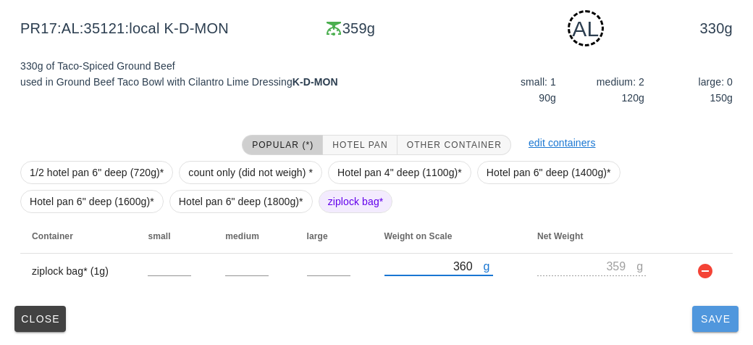
click at [716, 325] on button "Save" at bounding box center [715, 319] width 46 height 26
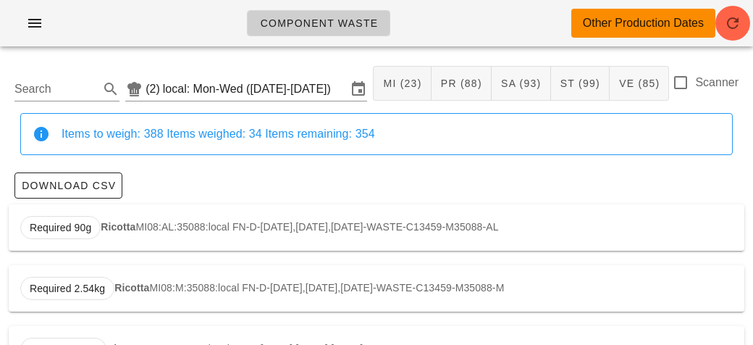
scroll to position [9, 0]
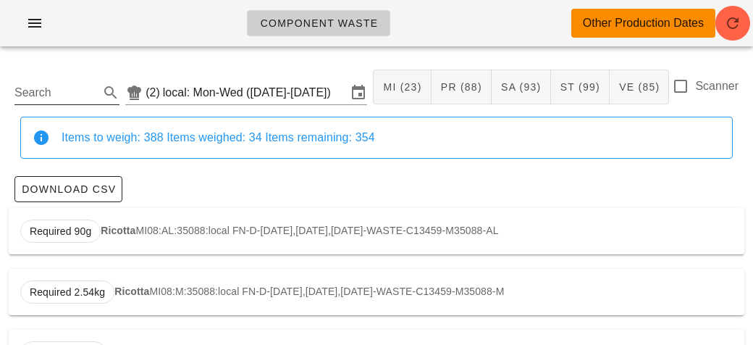
click at [76, 85] on input "Search" at bounding box center [55, 92] width 82 height 23
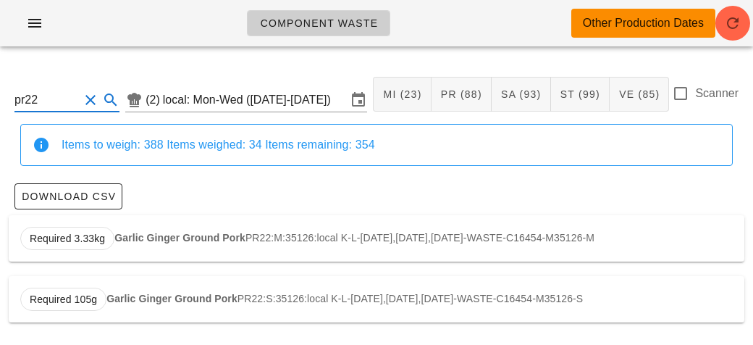
click at [130, 245] on div "Required 3.33kg Garlic Ginger Ground Pork PR22:M:35126:local K-L-[DATE],[DATE],…" at bounding box center [377, 238] width 736 height 46
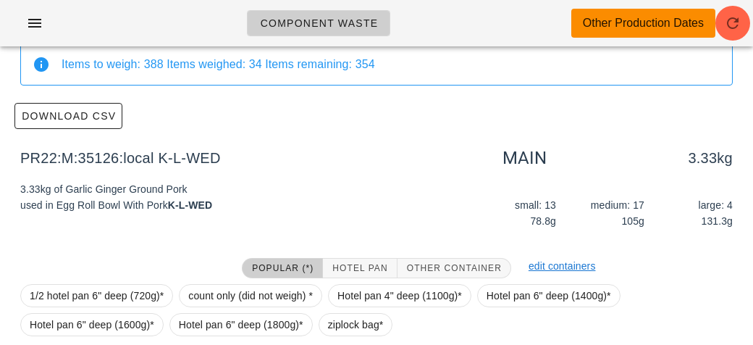
scroll to position [206, 0]
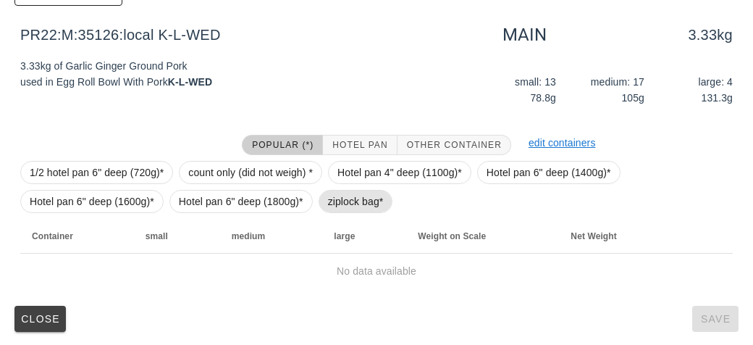
click at [330, 205] on span "ziplock bag*" at bounding box center [356, 201] width 56 height 22
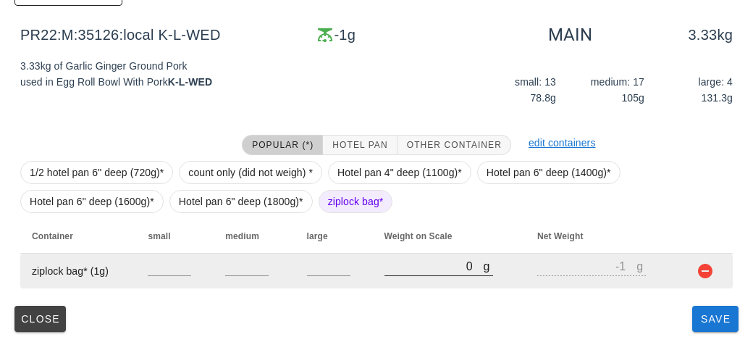
click at [403, 271] on input "0" at bounding box center [434, 265] width 99 height 19
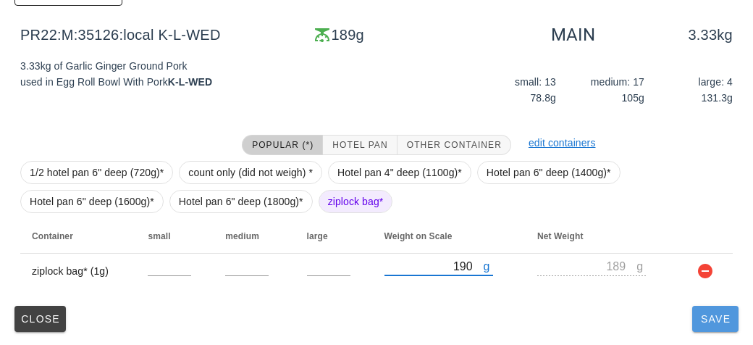
click at [704, 329] on button "Save" at bounding box center [715, 319] width 46 height 26
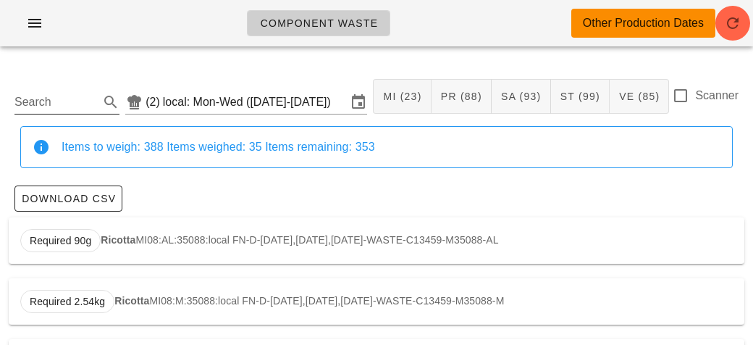
click at [24, 101] on input "Search" at bounding box center [55, 102] width 82 height 23
click at [115, 244] on strong "Cabbage" at bounding box center [122, 240] width 43 height 12
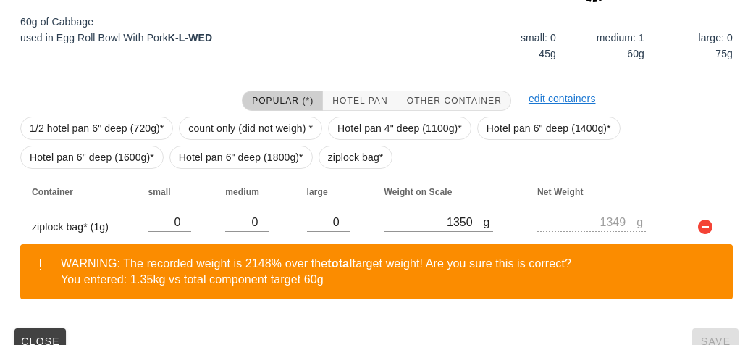
scroll to position [268, 0]
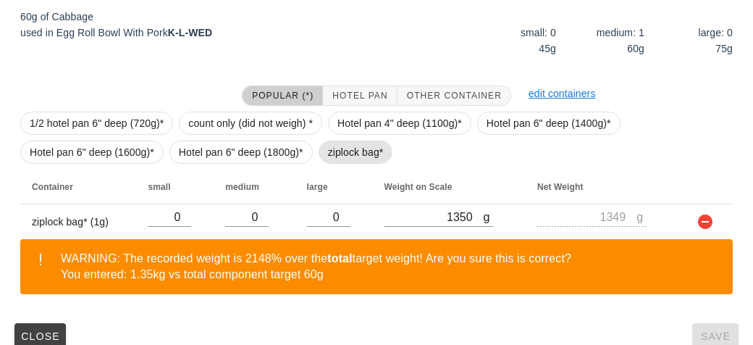
click at [339, 158] on span "ziplock bag*" at bounding box center [356, 152] width 56 height 22
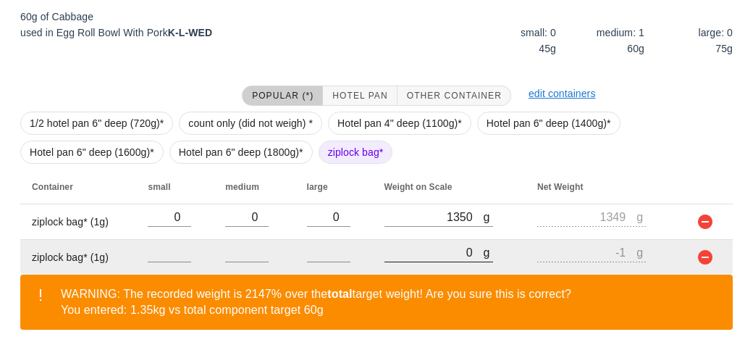
click at [435, 253] on input "0" at bounding box center [434, 252] width 99 height 19
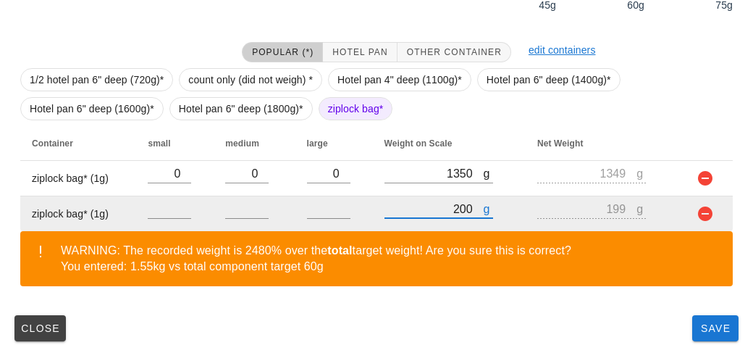
scroll to position [321, 0]
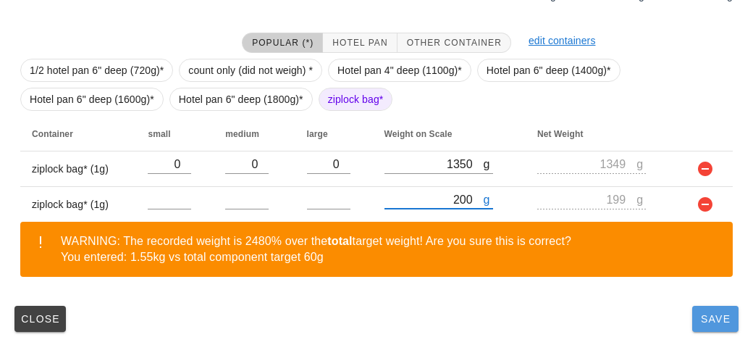
click at [700, 323] on span "Save" at bounding box center [715, 319] width 35 height 12
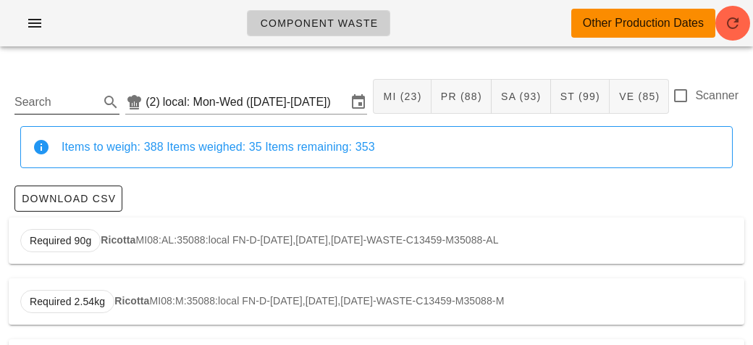
click at [65, 97] on input "Search" at bounding box center [55, 102] width 82 height 23
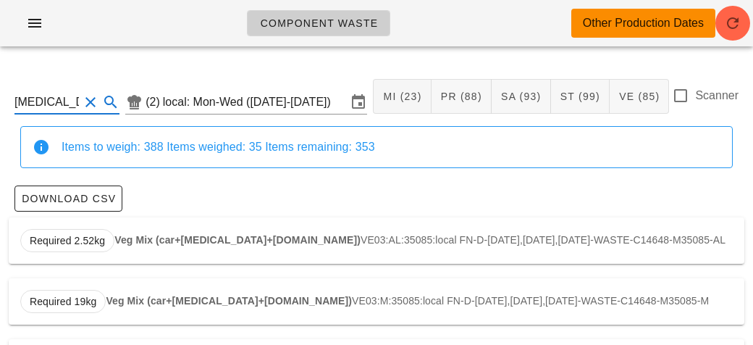
click at [165, 235] on strong "Veg Mix (car+[MEDICAL_DATA]+[DOMAIN_NAME])" at bounding box center [237, 240] width 246 height 12
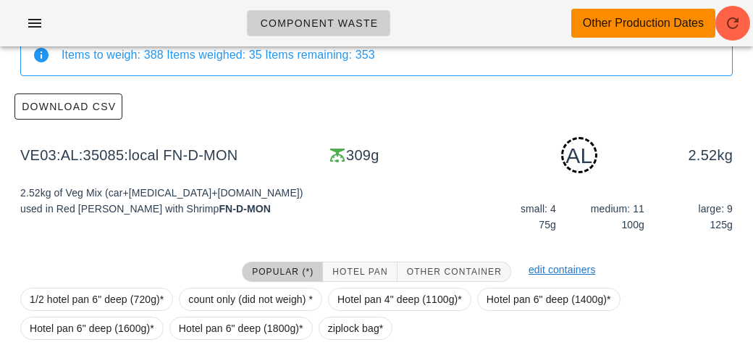
scroll to position [219, 0]
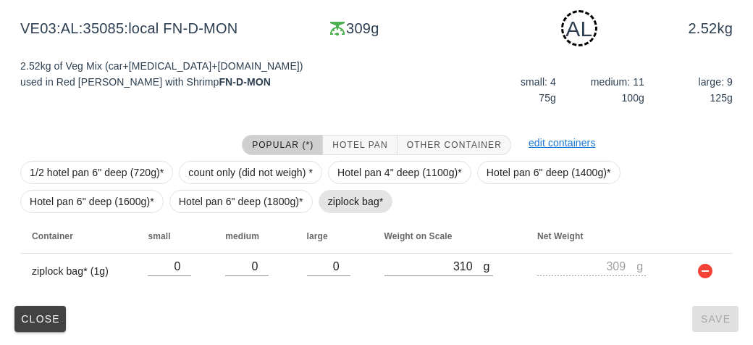
click at [319, 196] on span "ziplock bag*" at bounding box center [356, 201] width 75 height 23
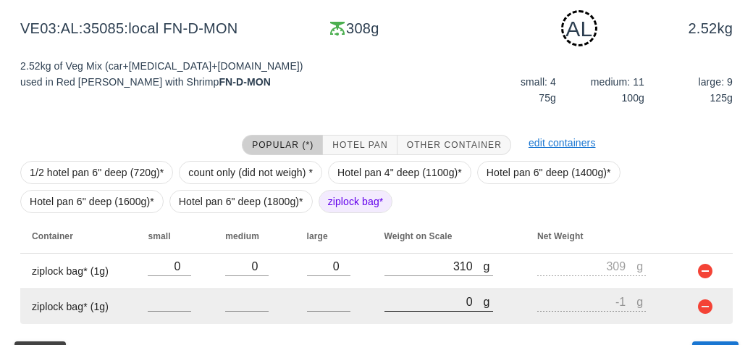
click at [422, 301] on input "0" at bounding box center [434, 301] width 99 height 19
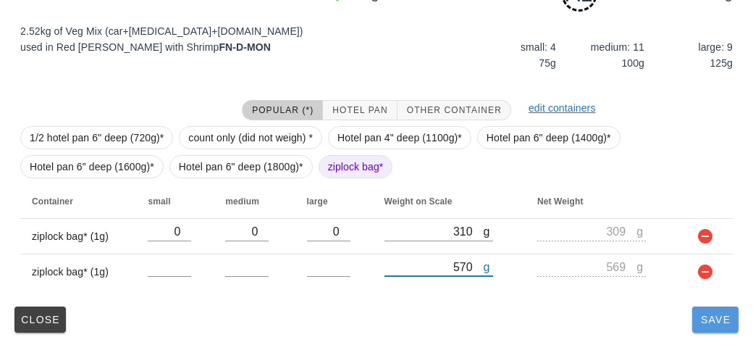
click at [726, 328] on button "Save" at bounding box center [715, 319] width 46 height 26
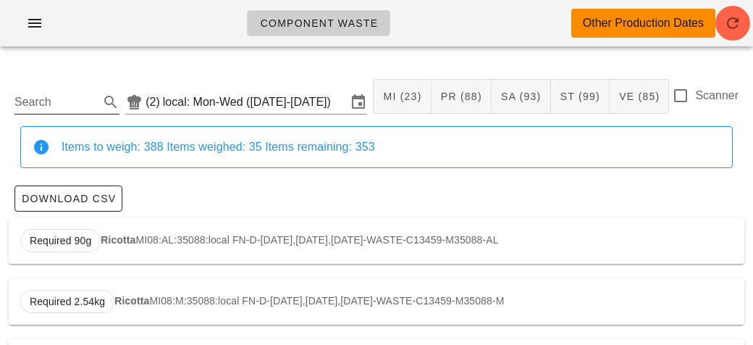
click at [38, 96] on input "Search" at bounding box center [55, 102] width 82 height 23
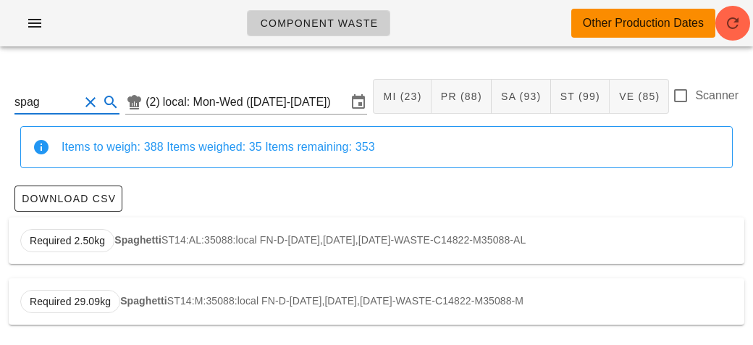
click at [143, 236] on strong "Spaghetti" at bounding box center [137, 240] width 47 height 12
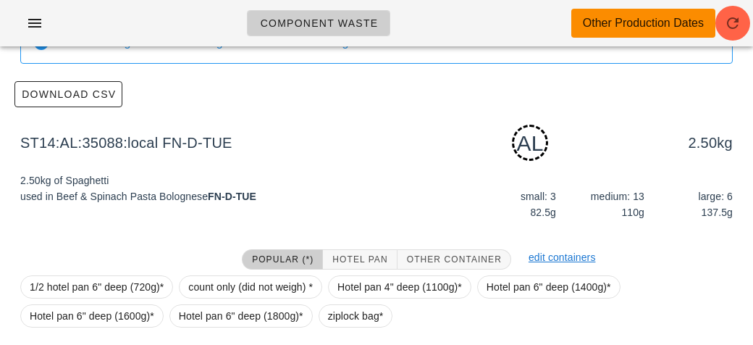
scroll to position [219, 0]
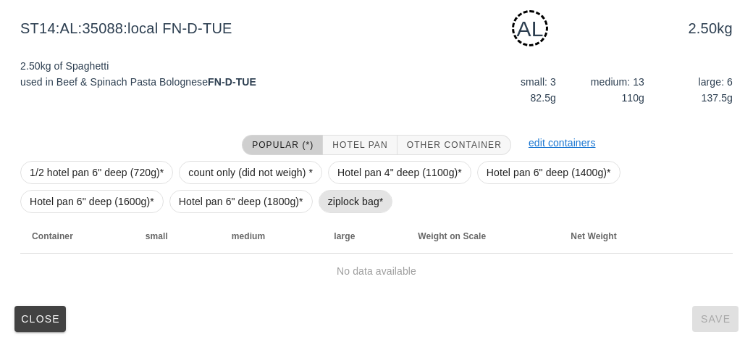
click at [355, 202] on span "ziplock bag*" at bounding box center [356, 201] width 56 height 22
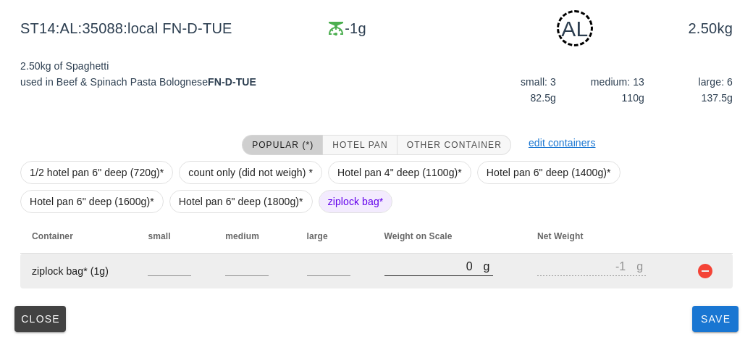
click at [398, 268] on input "0" at bounding box center [434, 265] width 99 height 19
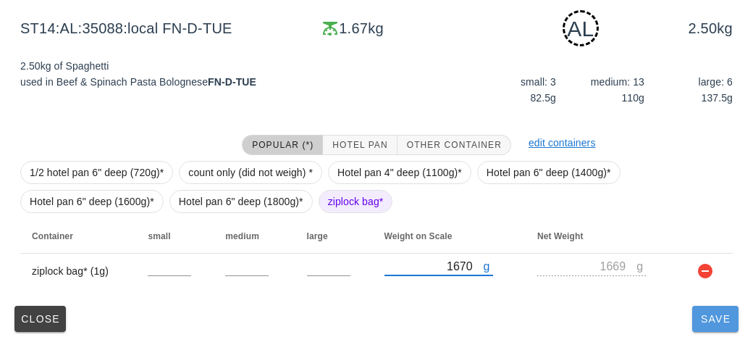
click at [705, 311] on button "Save" at bounding box center [715, 319] width 46 height 26
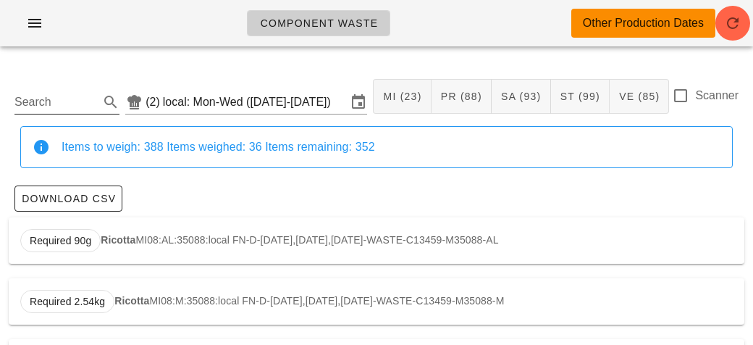
click at [62, 96] on input "Search" at bounding box center [55, 102] width 82 height 23
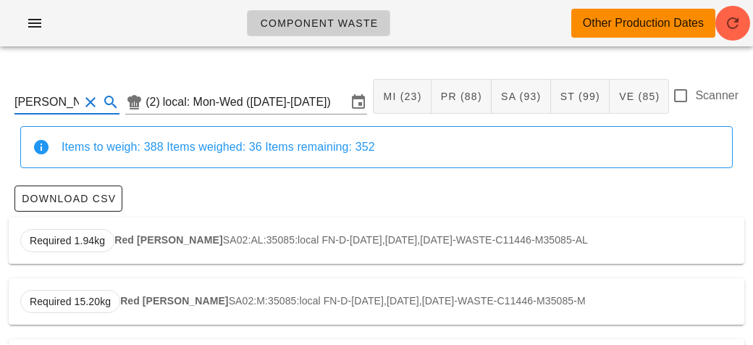
click at [134, 227] on div "Required 1.94kg Red [PERSON_NAME] SA02:AL:35085:local FN-D-[DATE],[DATE],[DATE]…" at bounding box center [377, 240] width 736 height 46
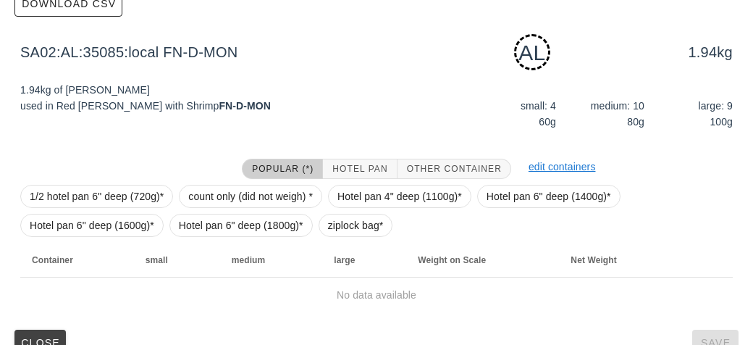
scroll to position [219, 0]
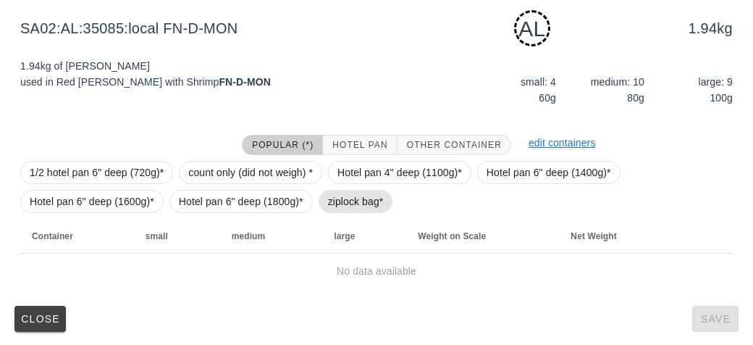
click at [348, 204] on span "ziplock bag*" at bounding box center [356, 201] width 56 height 22
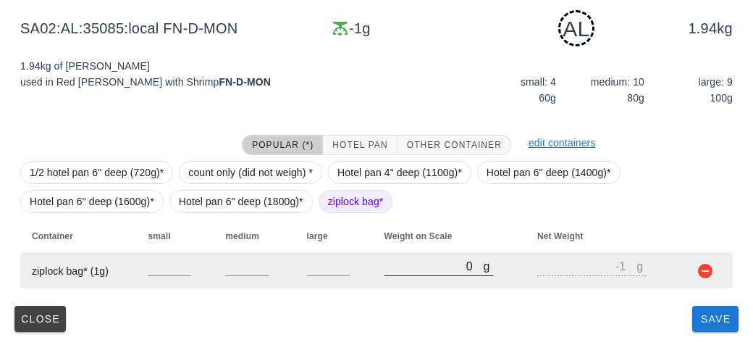
click at [391, 263] on input "0" at bounding box center [434, 265] width 99 height 19
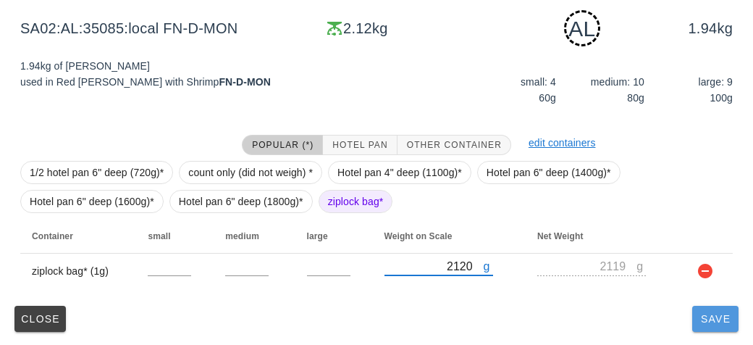
click at [713, 322] on span "Save" at bounding box center [715, 319] width 35 height 12
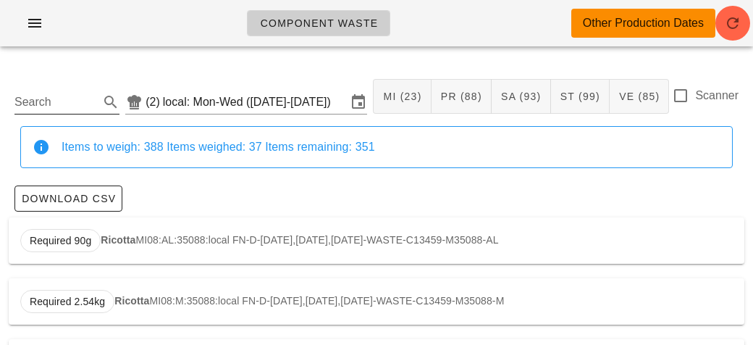
click at [62, 94] on input "Search" at bounding box center [55, 102] width 82 height 23
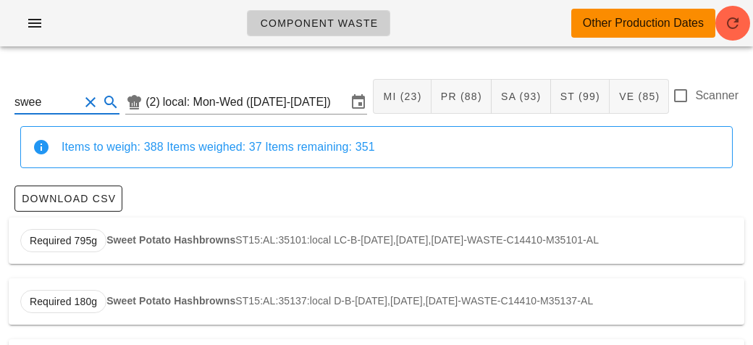
click at [193, 232] on div "Required 795g Sweet Potato Hashbrowns ST15:AL:35101:local LC-B-[DATE],[DATE],[D…" at bounding box center [377, 240] width 736 height 46
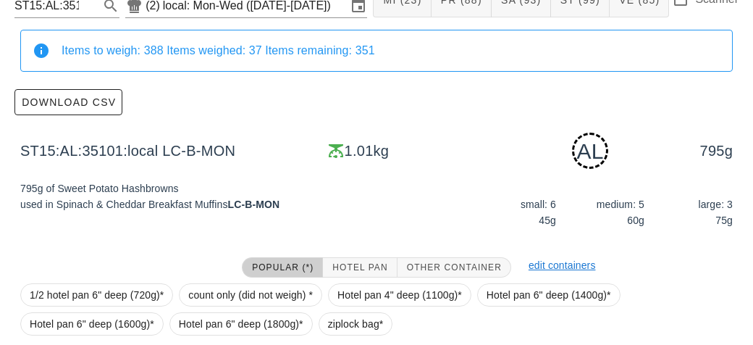
scroll to position [219, 0]
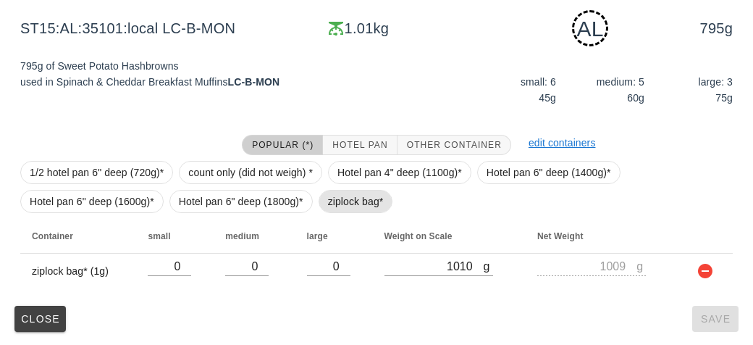
click at [337, 198] on span "ziplock bag*" at bounding box center [356, 201] width 56 height 22
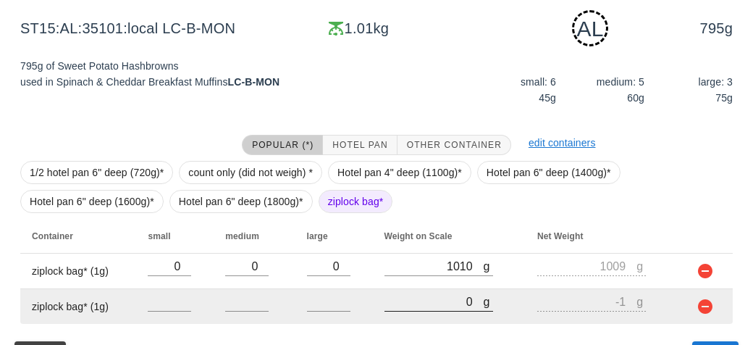
click at [430, 297] on input "0" at bounding box center [434, 301] width 99 height 19
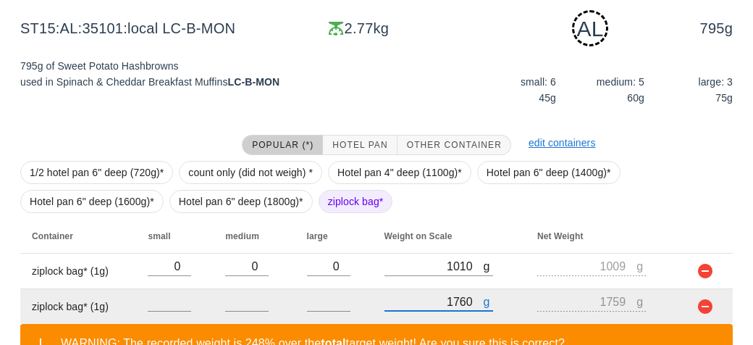
scroll to position [321, 0]
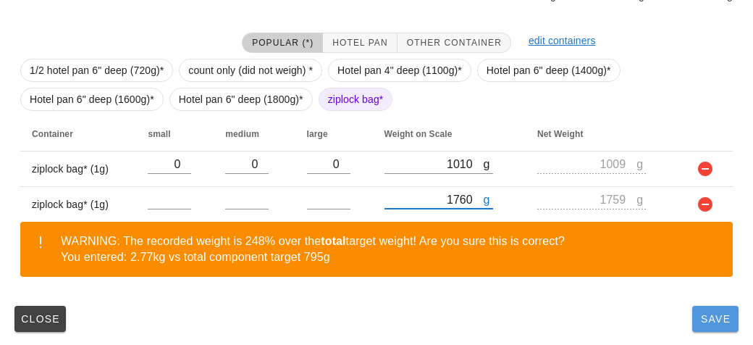
click at [710, 320] on span "Save" at bounding box center [715, 319] width 35 height 12
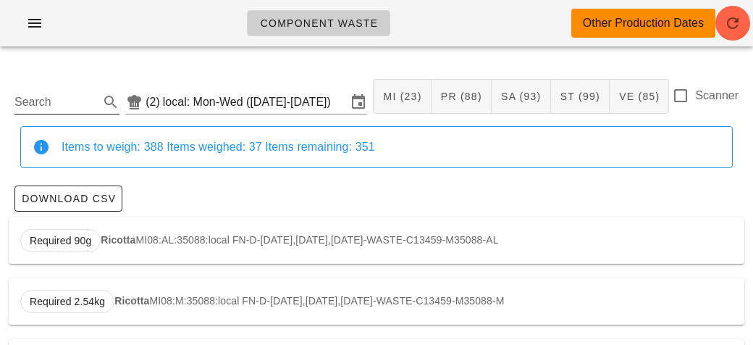
click at [76, 96] on input "Search" at bounding box center [55, 102] width 82 height 23
click at [179, 235] on div "Required 1.49kg Pasta ST19:AL:35102:local LC-L-[DATE],[DATE],[DATE]-WASTE-C1622…" at bounding box center [377, 240] width 736 height 46
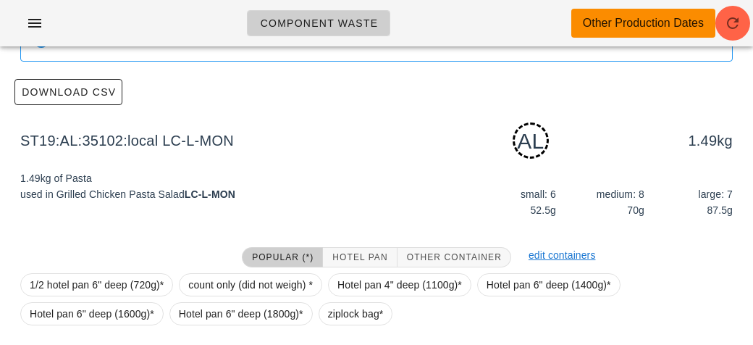
scroll to position [219, 0]
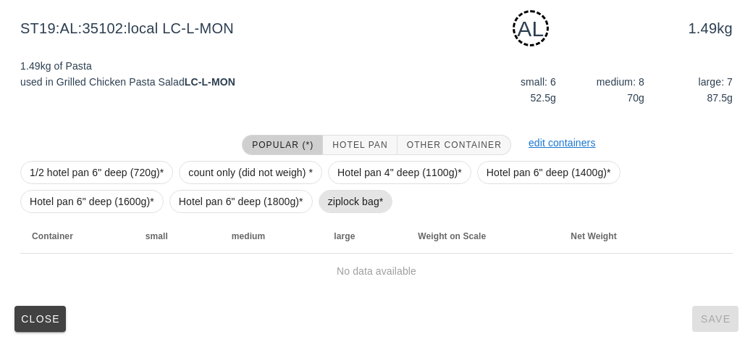
click at [332, 190] on span "ziplock bag*" at bounding box center [356, 201] width 75 height 23
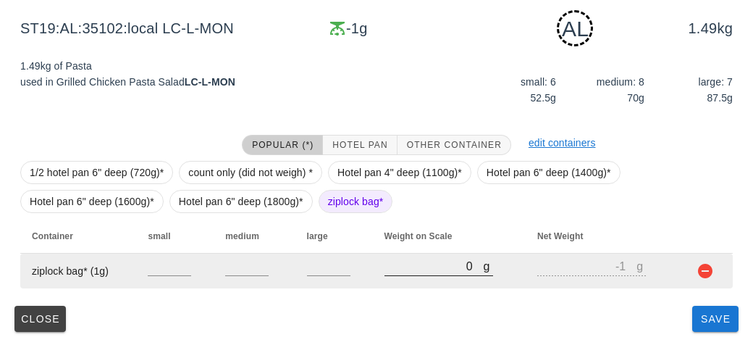
click at [408, 265] on input "0" at bounding box center [434, 265] width 99 height 19
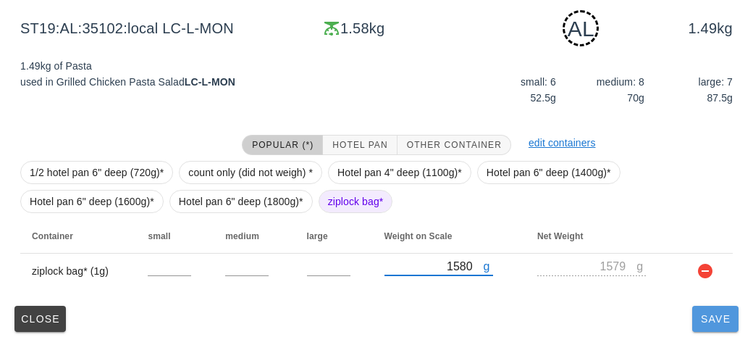
click at [725, 329] on button "Save" at bounding box center [715, 319] width 46 height 26
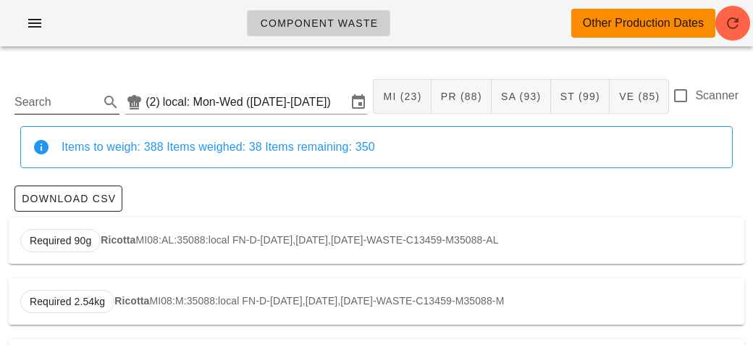
click at [92, 103] on input "Search" at bounding box center [55, 102] width 82 height 23
click at [118, 237] on strong "Kale (base)" at bounding box center [133, 240] width 55 height 12
click at [185, 245] on div "Required 470g Kale (base) VE14:AL:35102:local LC-L-[DATE],[DATE],[DATE]-WASTE-C…" at bounding box center [377, 240] width 736 height 46
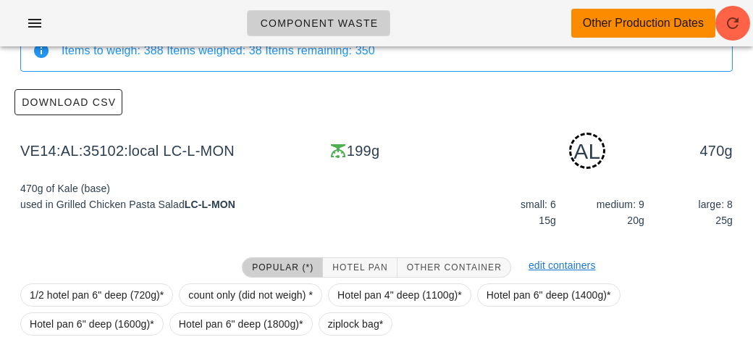
scroll to position [219, 0]
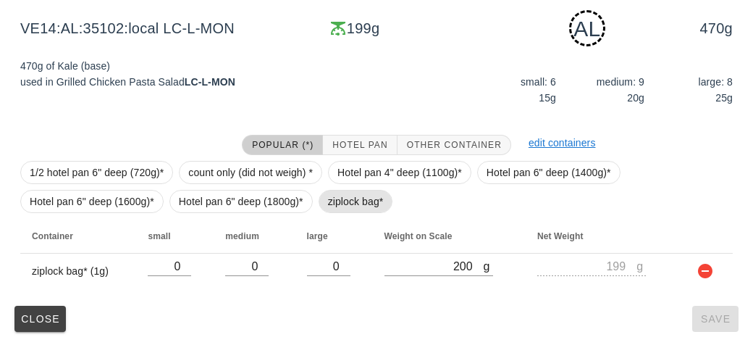
click at [351, 210] on span "ziplock bag*" at bounding box center [356, 201] width 56 height 22
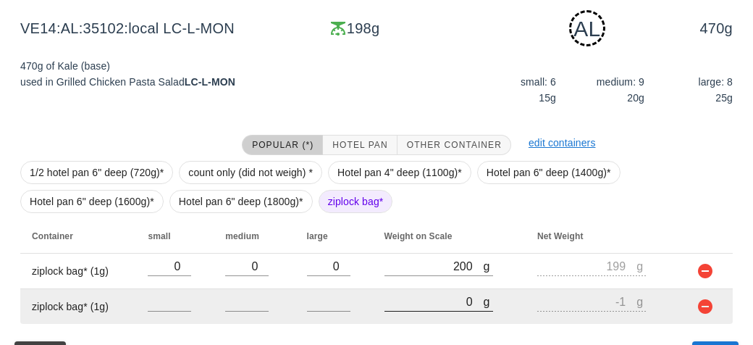
click at [422, 305] on input "0" at bounding box center [434, 301] width 99 height 19
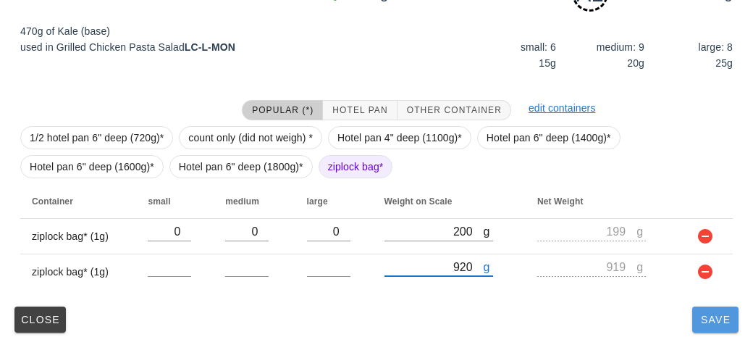
click at [701, 330] on button "Save" at bounding box center [715, 319] width 46 height 26
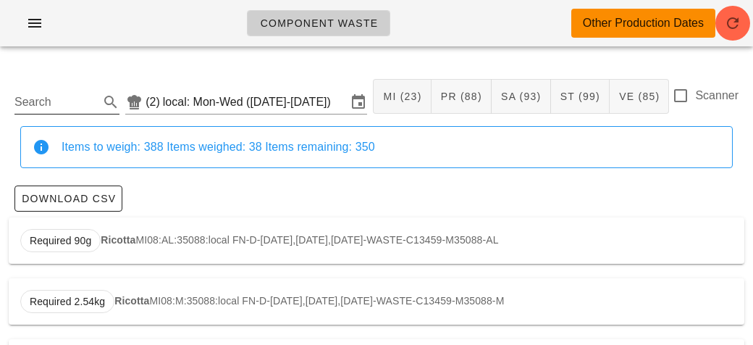
click at [67, 99] on input "Search" at bounding box center [55, 102] width 82 height 23
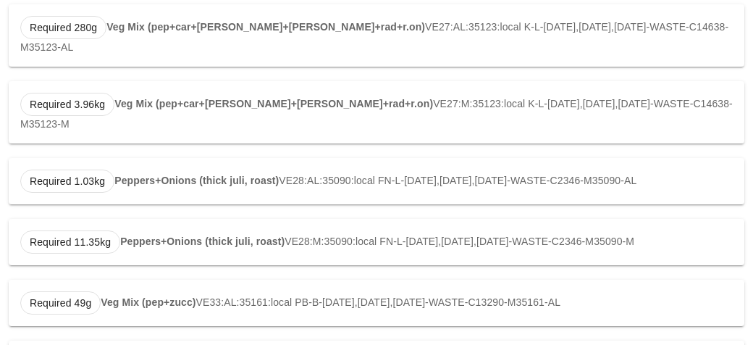
click at [164, 296] on strong "Veg Mix (pep+zucc)" at bounding box center [148, 302] width 95 height 12
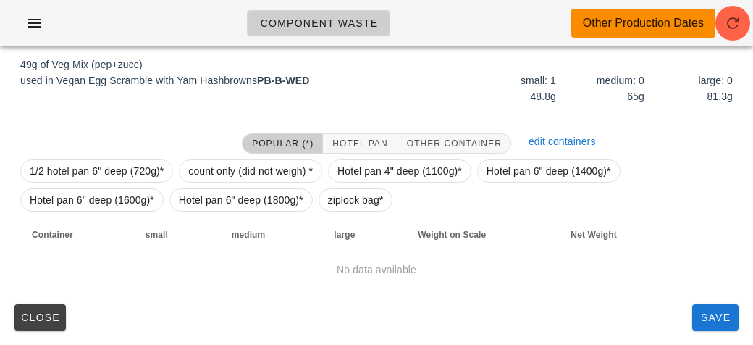
scroll to position [219, 0]
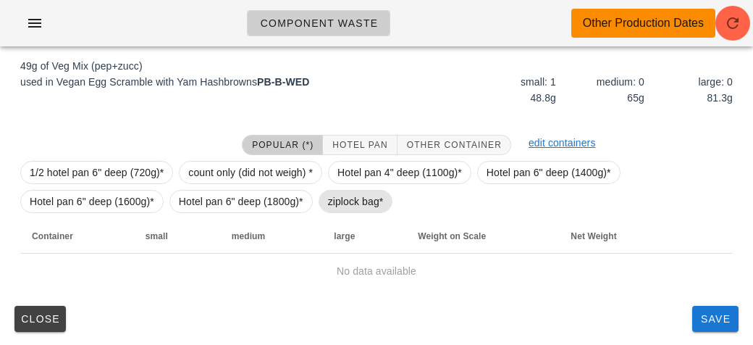
click at [346, 210] on span "ziplock bag*" at bounding box center [356, 201] width 56 height 22
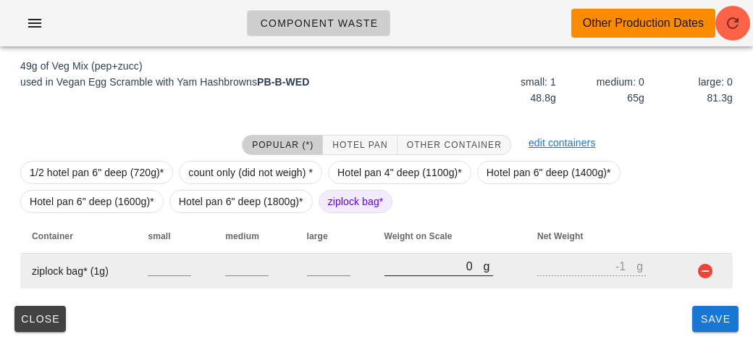
click at [395, 260] on input "0" at bounding box center [434, 265] width 99 height 19
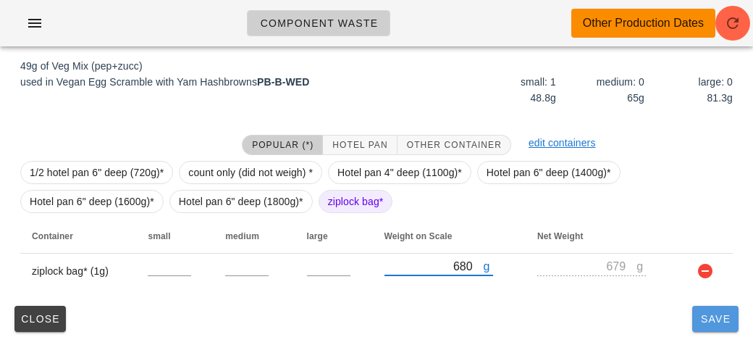
click at [722, 330] on button "Save" at bounding box center [715, 319] width 46 height 26
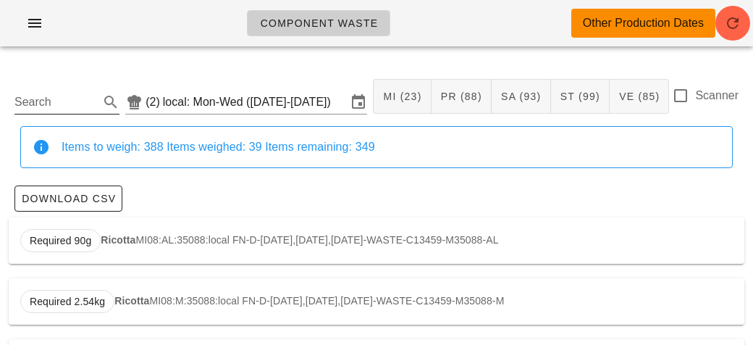
click at [67, 108] on input "Search" at bounding box center [55, 102] width 82 height 23
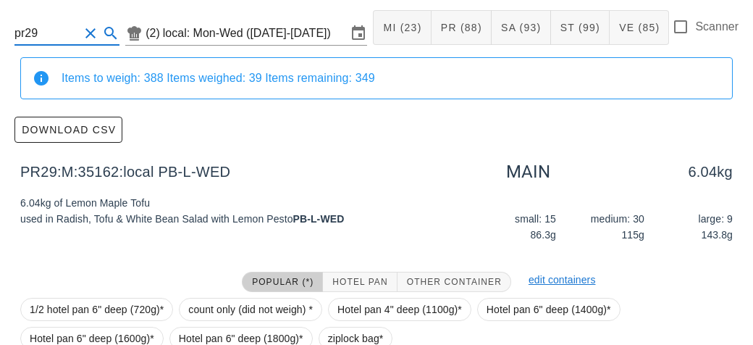
scroll to position [206, 0]
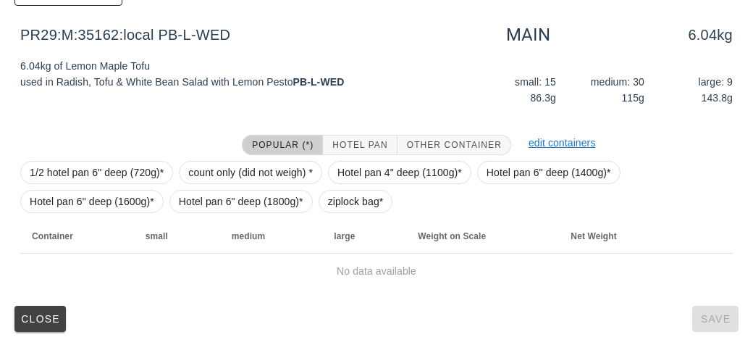
click at [321, 211] on div "1/2 hotel pan 6" deep (720g)* count only (did not weigh) * Hotel pan 4" deep (1…" at bounding box center [376, 187] width 713 height 64
click at [348, 205] on span "ziplock bag*" at bounding box center [356, 201] width 56 height 22
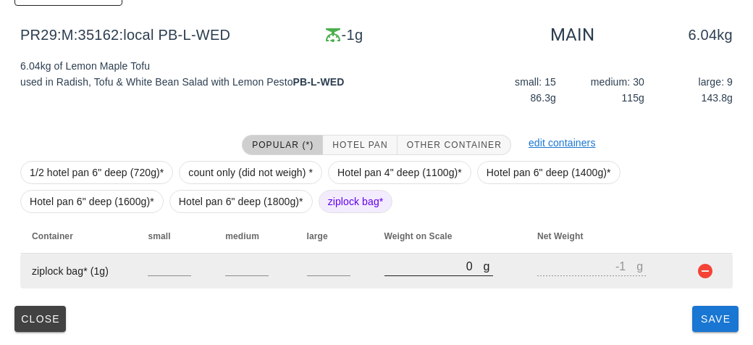
click at [387, 271] on input "0" at bounding box center [434, 265] width 99 height 19
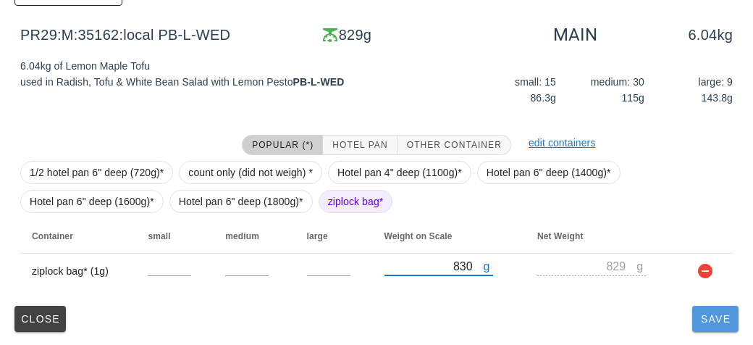
click at [715, 327] on button "Save" at bounding box center [715, 319] width 46 height 26
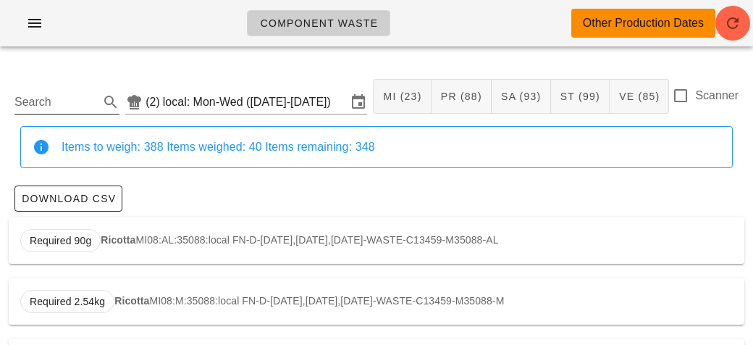
click at [46, 104] on input "Search" at bounding box center [55, 102] width 82 height 23
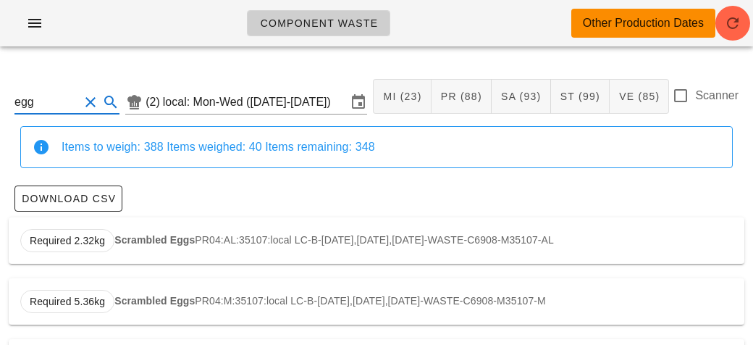
click at [59, 103] on input "egg" at bounding box center [46, 102] width 64 height 23
click at [150, 222] on div "Required 6.53kg Beef Stew PR01:AL:35109:local LC-D-[DATE],[DATE],[DATE]-WASTE-C…" at bounding box center [377, 240] width 736 height 46
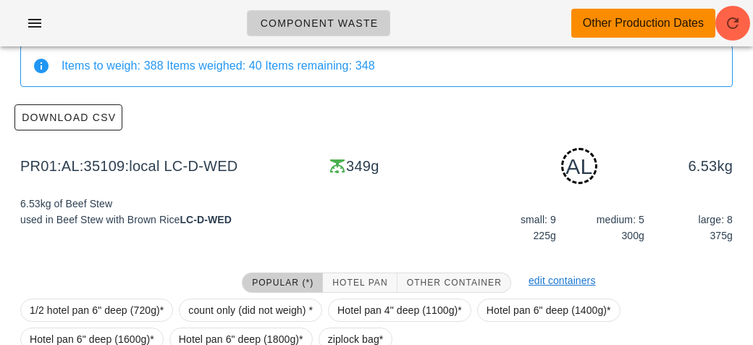
scroll to position [219, 0]
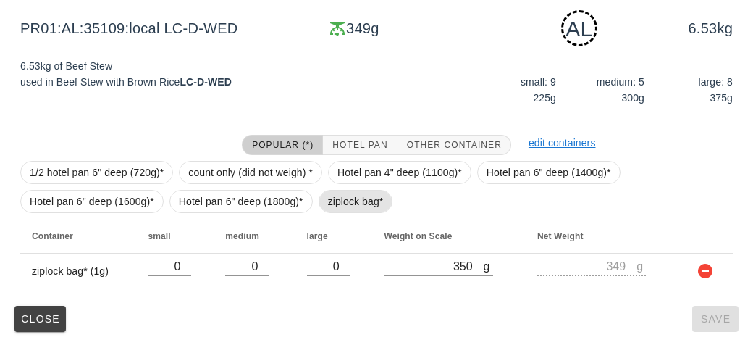
click at [348, 200] on span "ziplock bag*" at bounding box center [356, 201] width 56 height 22
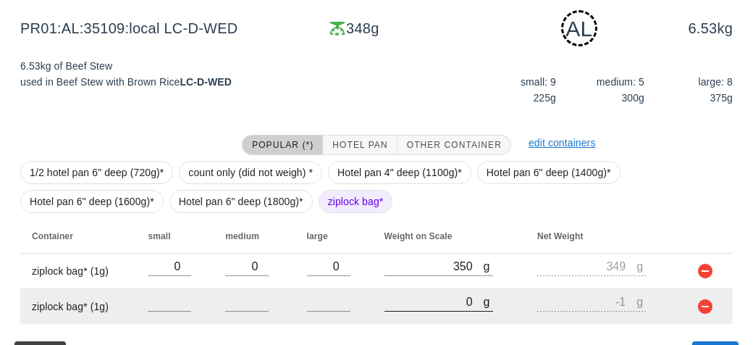
click at [411, 307] on input "0" at bounding box center [434, 301] width 99 height 19
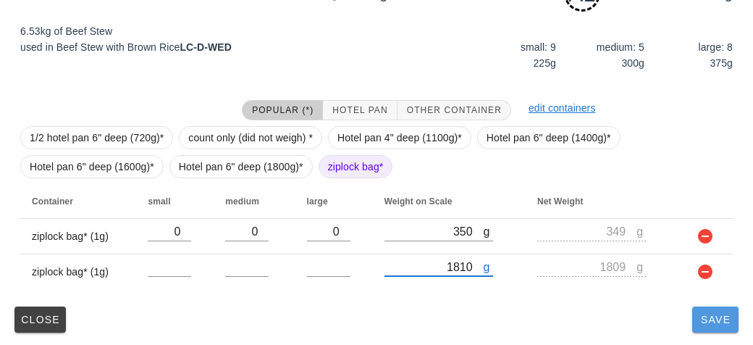
click at [707, 327] on button "Save" at bounding box center [715, 319] width 46 height 26
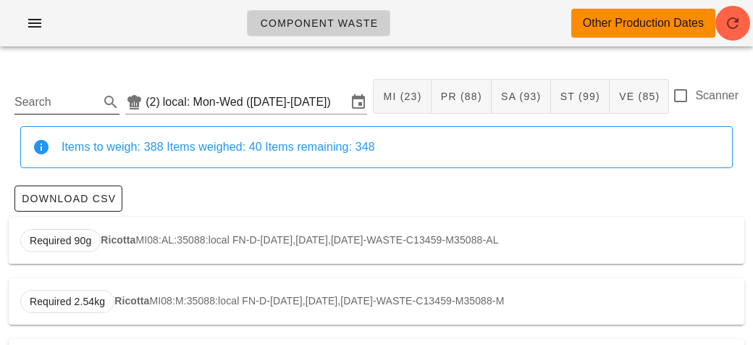
click at [76, 103] on input "Search" at bounding box center [55, 102] width 82 height 23
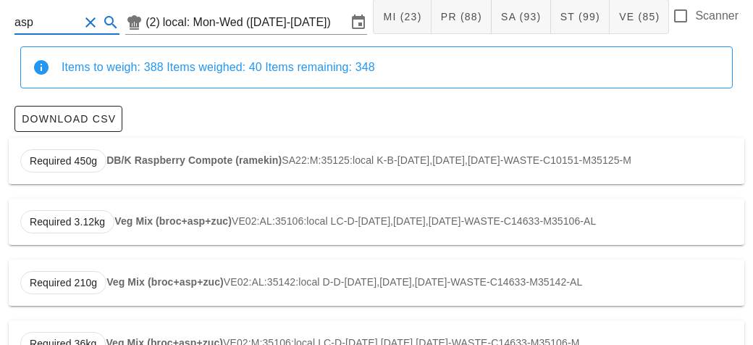
scroll to position [129, 0]
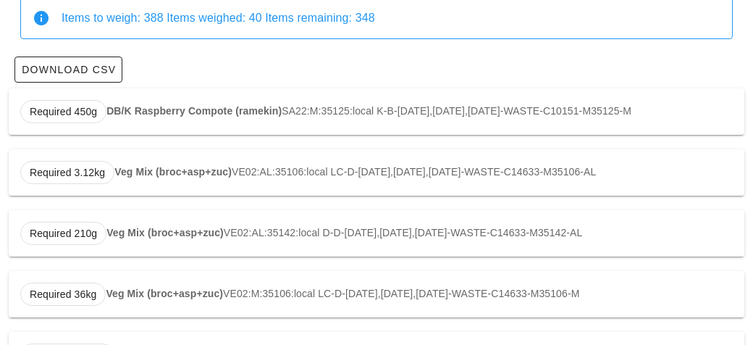
click at [171, 166] on strong "Veg Mix (broc+asp+zuc)" at bounding box center [172, 172] width 117 height 12
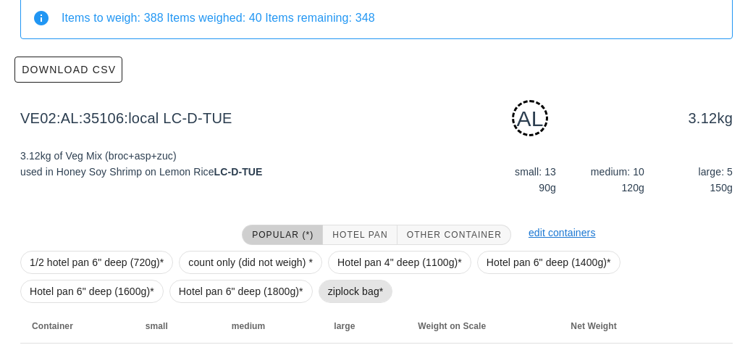
click at [348, 290] on span "ziplock bag*" at bounding box center [356, 291] width 56 height 22
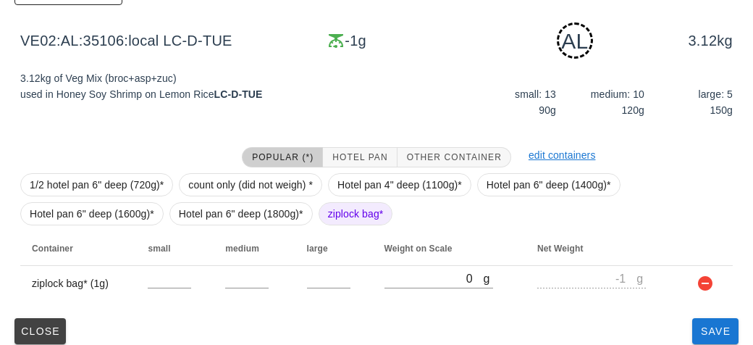
scroll to position [219, 0]
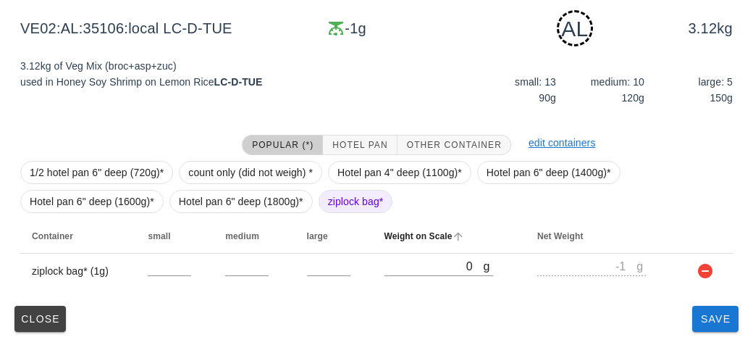
click at [423, 249] on th "Weight on Scale" at bounding box center [450, 236] width 154 height 35
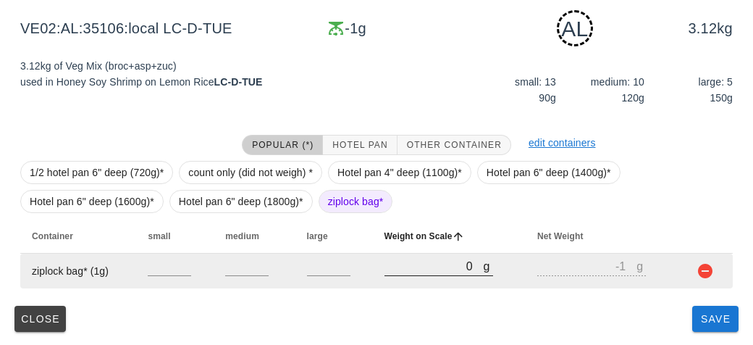
click at [411, 274] on input "0" at bounding box center [434, 265] width 99 height 19
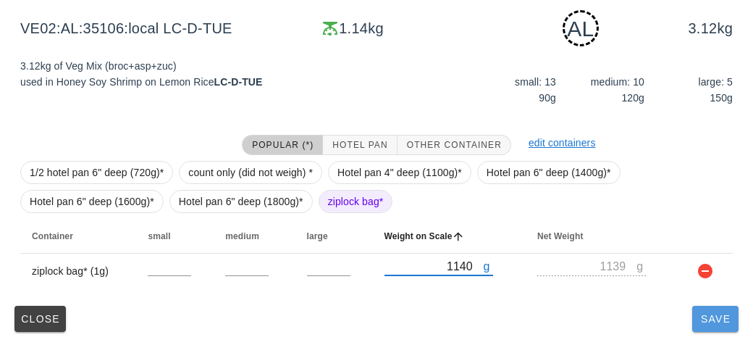
click at [697, 325] on button "Save" at bounding box center [715, 319] width 46 height 26
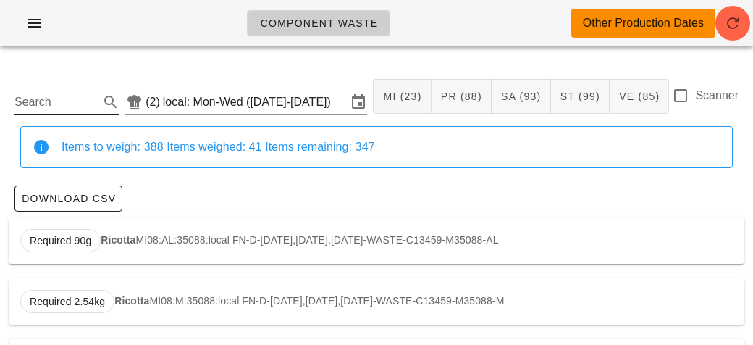
click at [79, 99] on input "Search" at bounding box center [55, 102] width 82 height 23
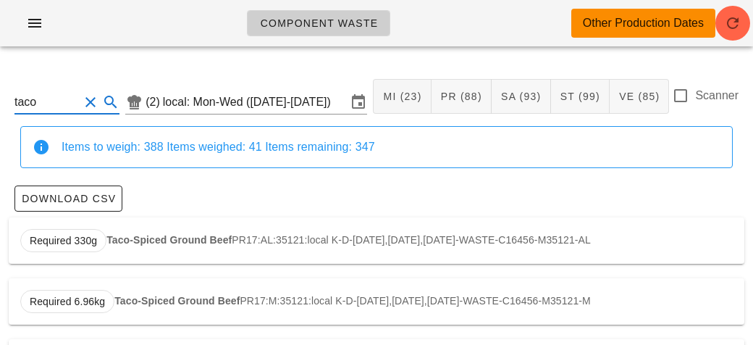
click at [161, 240] on strong "Taco-Spiced Ground Beef" at bounding box center [168, 240] width 125 height 12
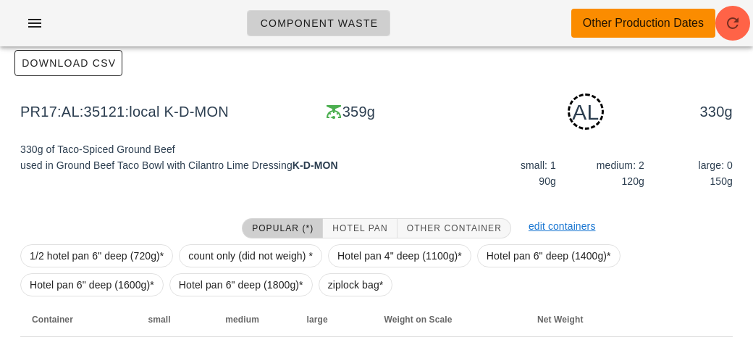
scroll to position [219, 0]
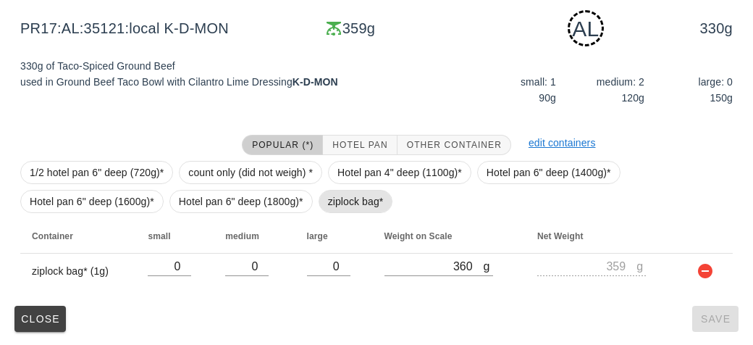
click at [363, 190] on span "ziplock bag*" at bounding box center [356, 201] width 56 height 22
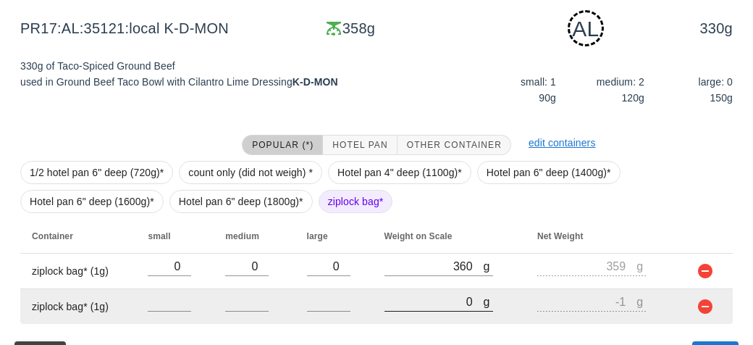
click at [434, 300] on input "0" at bounding box center [434, 301] width 99 height 19
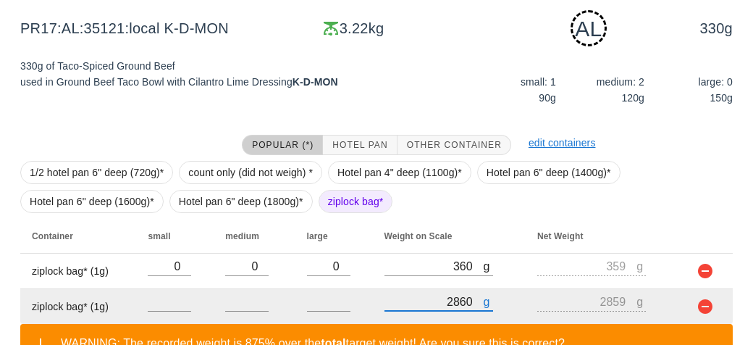
scroll to position [321, 0]
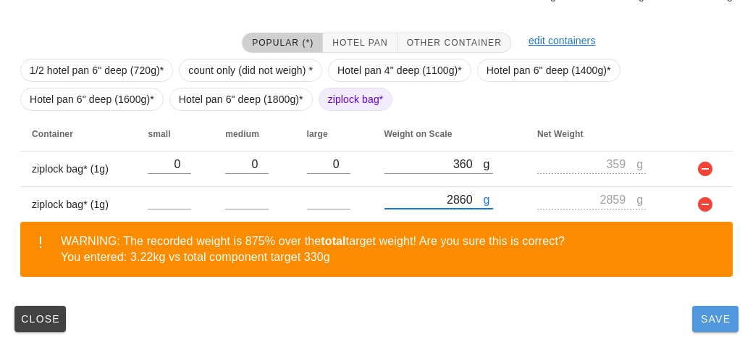
click at [712, 325] on button "Save" at bounding box center [715, 319] width 46 height 26
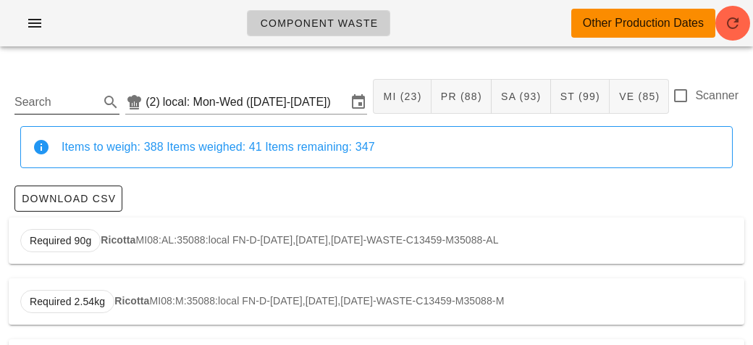
click at [79, 102] on input "Search" at bounding box center [55, 102] width 82 height 23
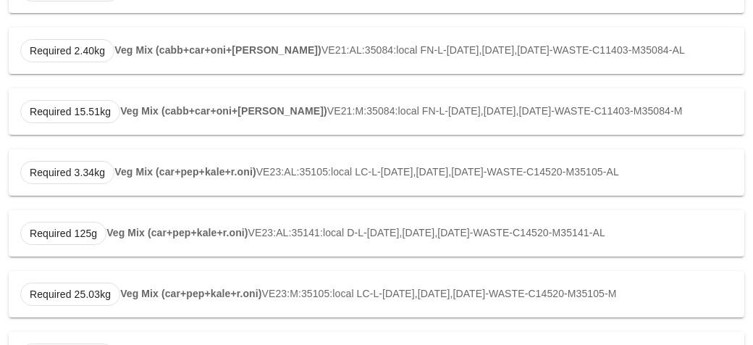
click at [236, 168] on strong "Veg Mix (car+pep+kale+r.oni)" at bounding box center [184, 172] width 141 height 12
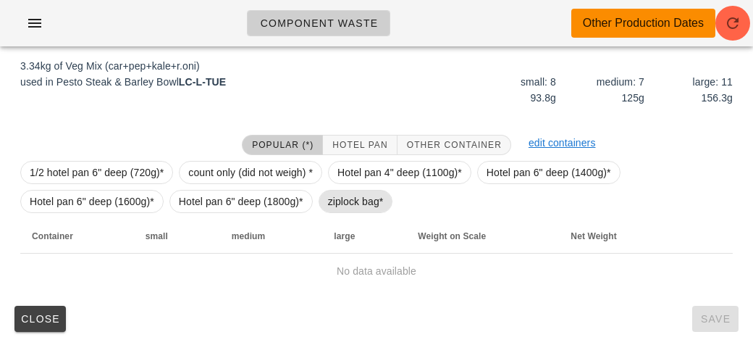
click at [359, 194] on span "ziplock bag*" at bounding box center [356, 201] width 56 height 22
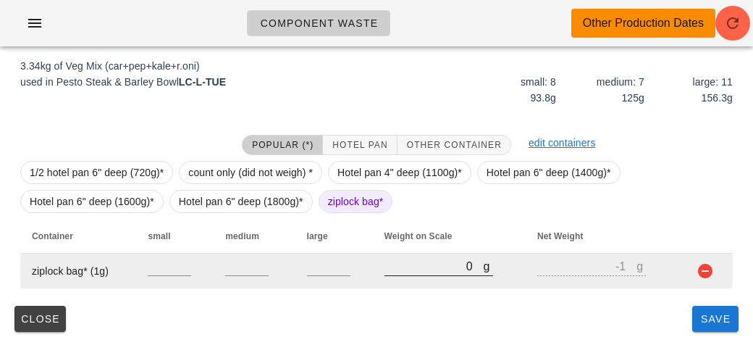
click at [419, 271] on input "0" at bounding box center [434, 265] width 99 height 19
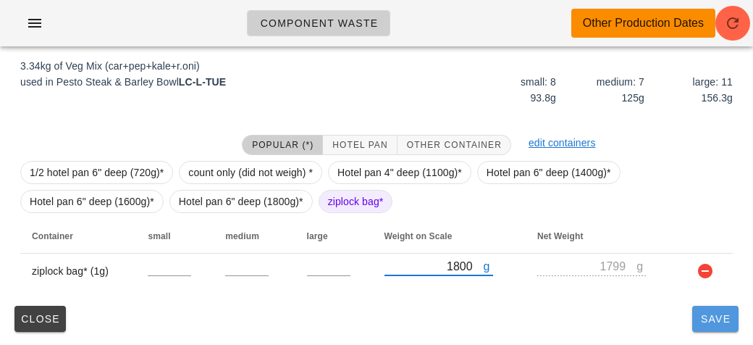
click at [707, 328] on button "Save" at bounding box center [715, 319] width 46 height 26
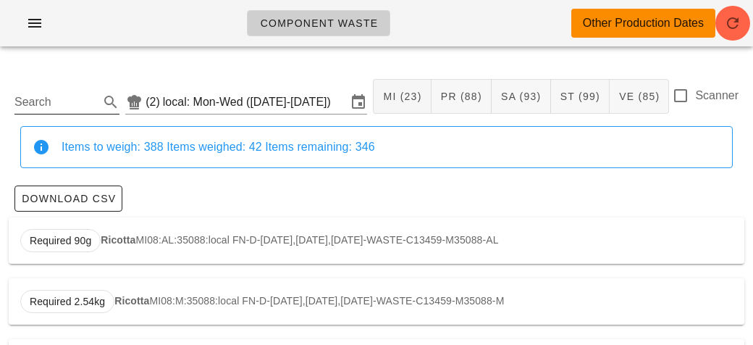
click at [62, 95] on input "Search" at bounding box center [55, 102] width 82 height 23
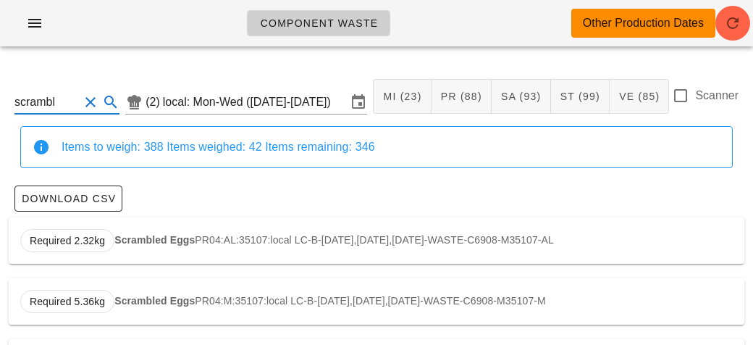
click at [160, 238] on strong "Scrambled Eggs" at bounding box center [154, 240] width 80 height 12
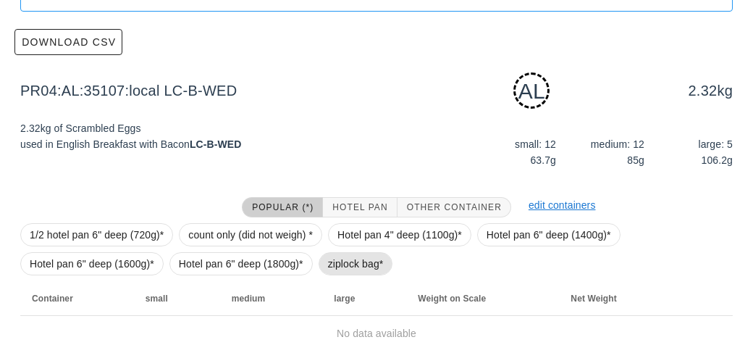
click at [345, 271] on span "ziplock bag*" at bounding box center [356, 264] width 56 height 22
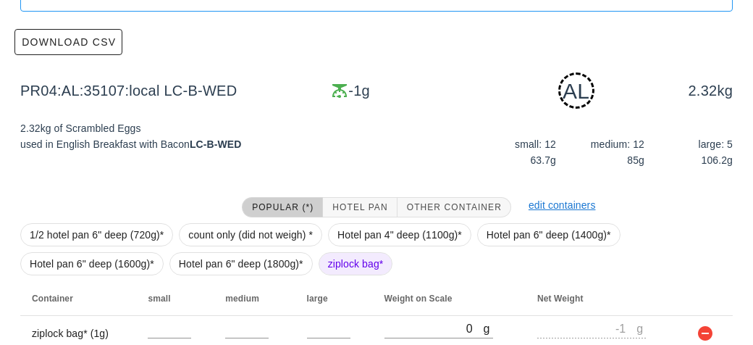
scroll to position [219, 0]
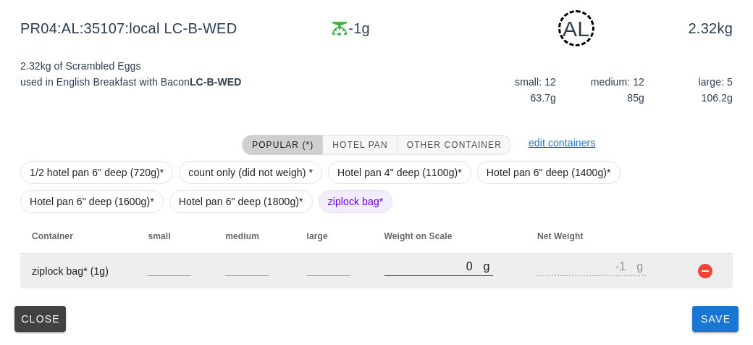
click at [406, 261] on input "0" at bounding box center [434, 265] width 99 height 19
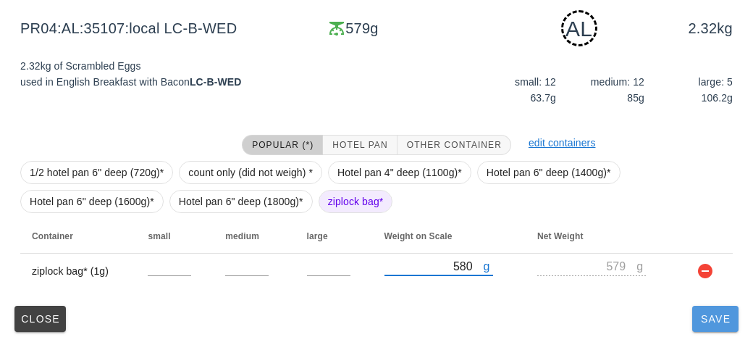
click at [709, 321] on span "Save" at bounding box center [715, 319] width 35 height 12
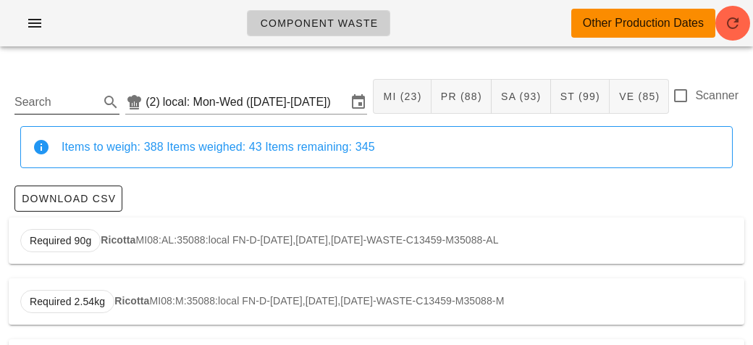
click at [67, 96] on input "Search" at bounding box center [55, 102] width 82 height 23
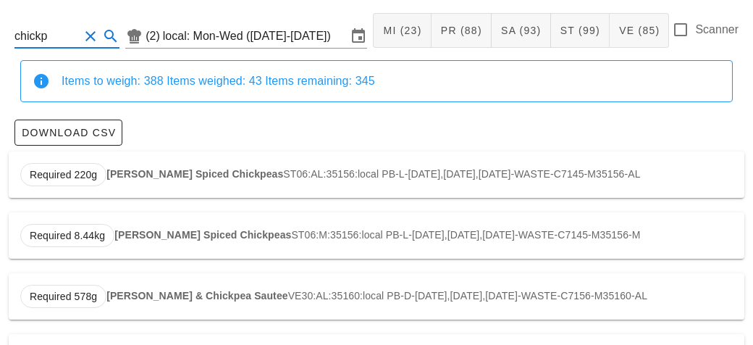
scroll to position [123, 0]
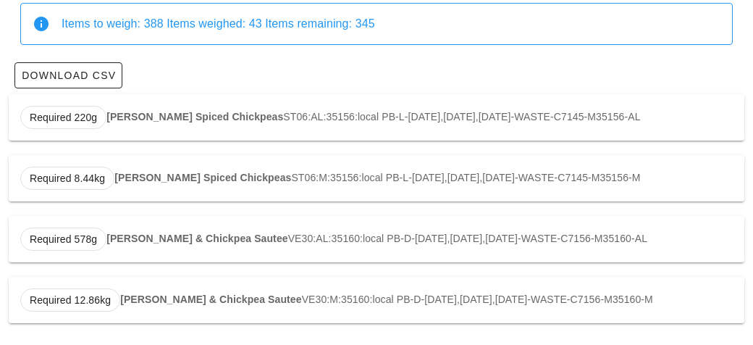
click at [152, 238] on strong "[PERSON_NAME] & Chickpea Sautee" at bounding box center [197, 238] width 182 height 12
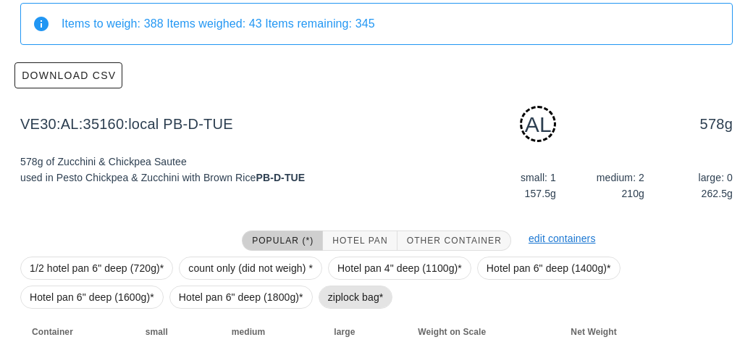
click at [335, 300] on span "ziplock bag*" at bounding box center [356, 297] width 56 height 22
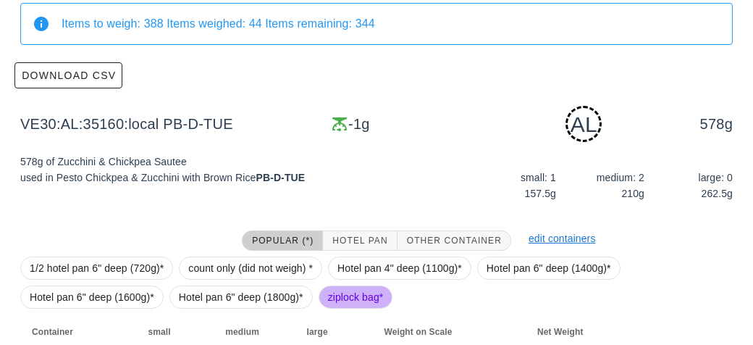
scroll to position [219, 0]
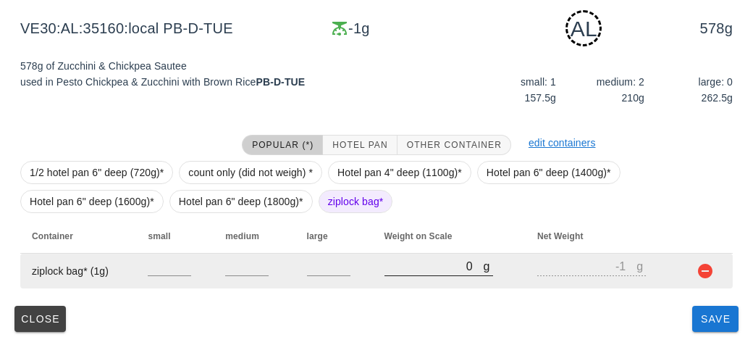
click at [406, 260] on input "0" at bounding box center [434, 265] width 99 height 19
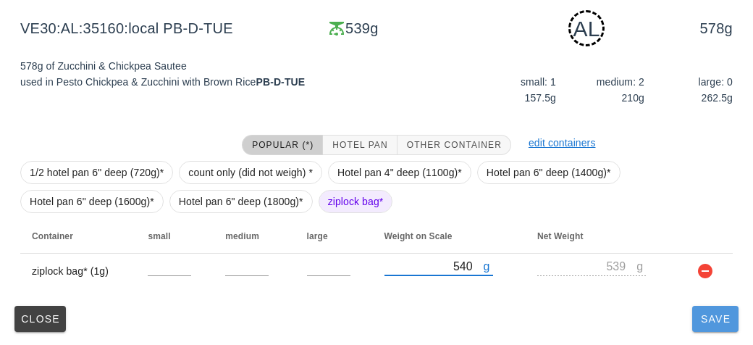
click at [711, 323] on span "Save" at bounding box center [715, 319] width 35 height 12
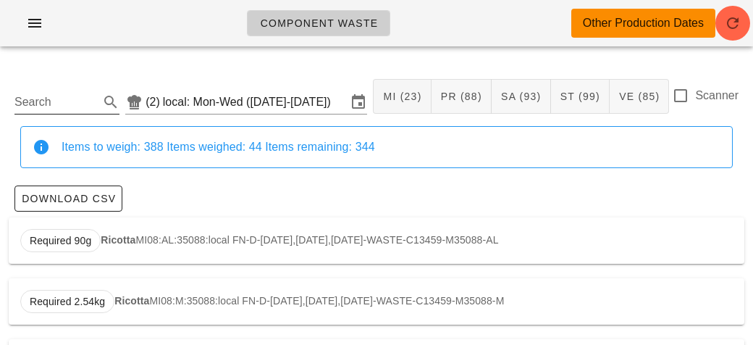
click at [66, 94] on input "Search" at bounding box center [55, 102] width 82 height 23
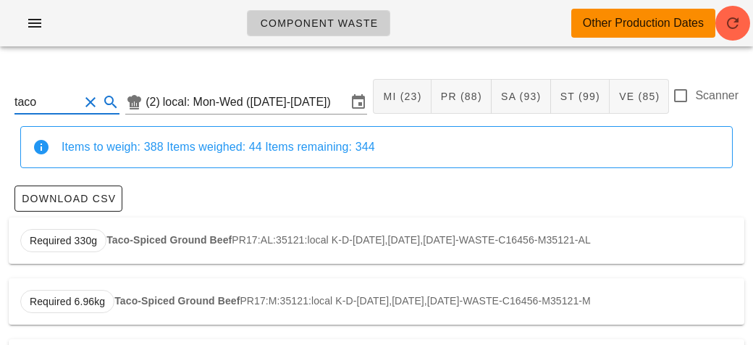
click at [156, 241] on strong "Taco-Spiced Ground Beef" at bounding box center [168, 240] width 125 height 12
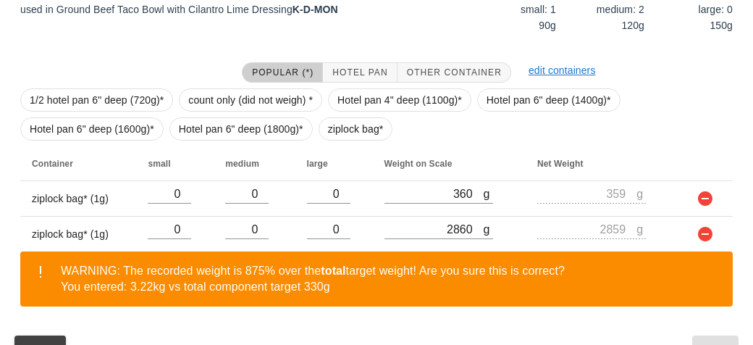
scroll to position [292, 0]
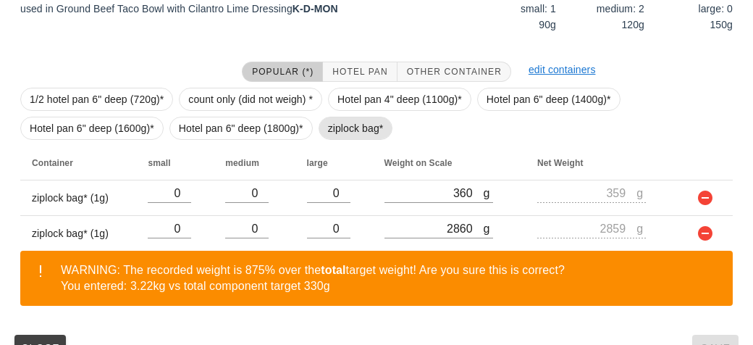
click at [339, 130] on span "ziplock bag*" at bounding box center [356, 128] width 56 height 22
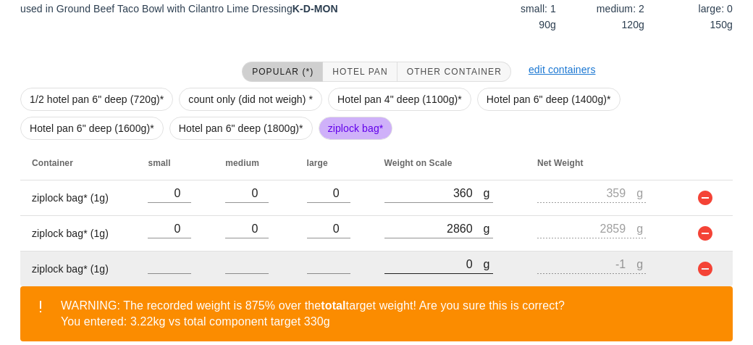
click at [429, 256] on input "0" at bounding box center [434, 263] width 99 height 19
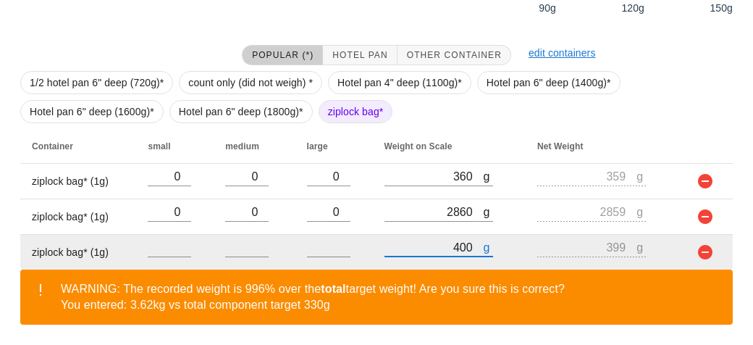
scroll to position [356, 0]
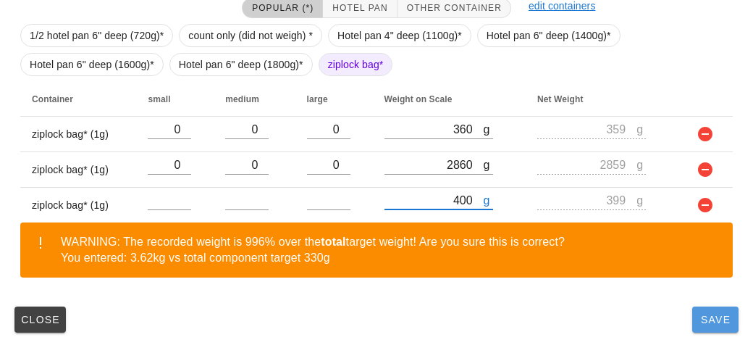
click at [707, 328] on button "Save" at bounding box center [715, 319] width 46 height 26
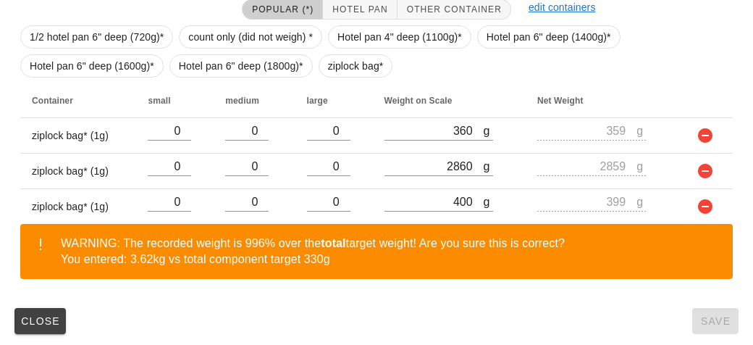
scroll to position [356, 0]
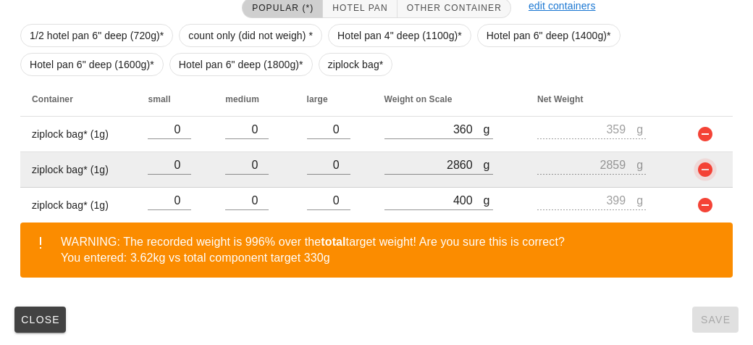
click at [707, 166] on button "button" at bounding box center [705, 169] width 17 height 17
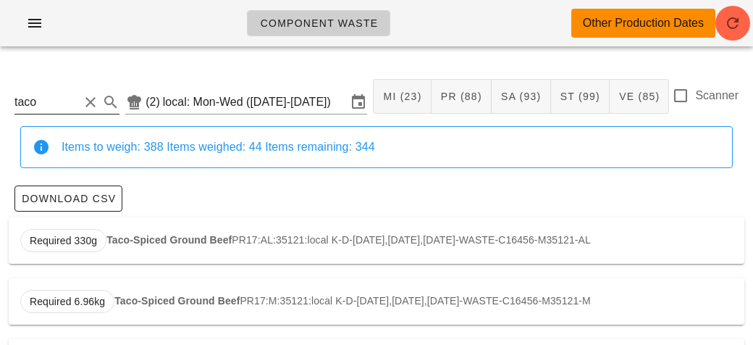
click at [70, 94] on input "taco" at bounding box center [46, 102] width 64 height 23
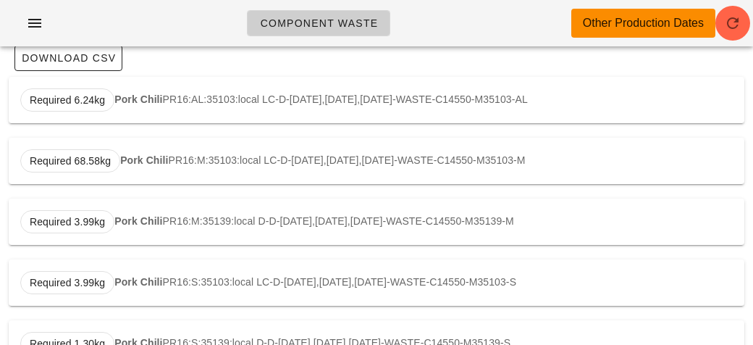
scroll to position [138, 0]
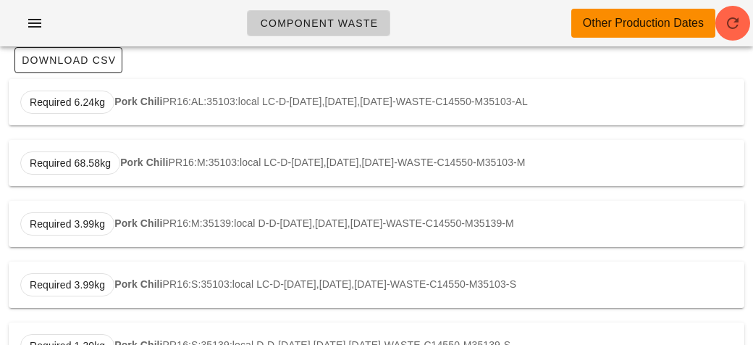
click at [151, 109] on div "Required 6.24kg Pork Chili PR16:AL:35103:local LC-D-[DATE],[DATE],[DATE]-WASTE-…" at bounding box center [377, 102] width 736 height 46
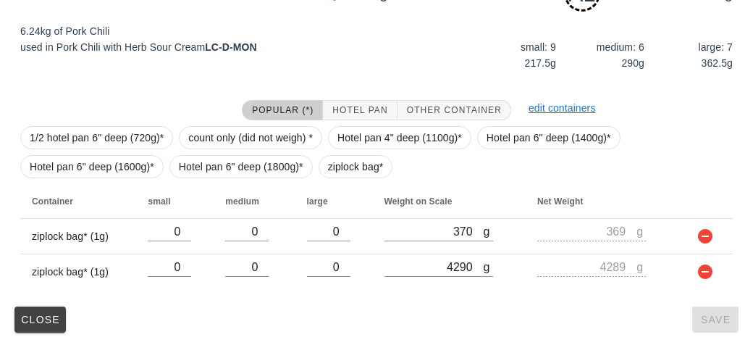
scroll to position [253, 0]
click at [342, 164] on span "ziplock bag*" at bounding box center [356, 167] width 56 height 22
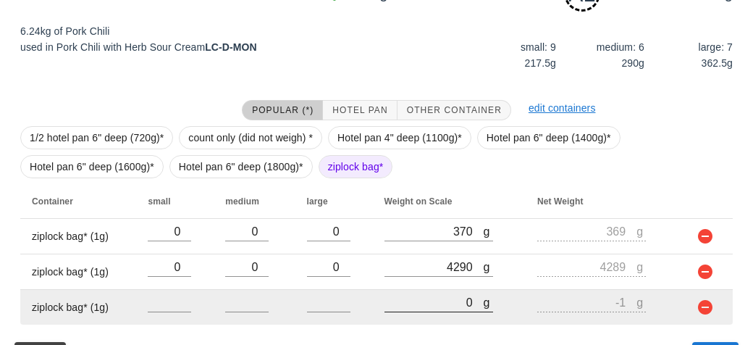
click at [432, 295] on input "0" at bounding box center [434, 302] width 99 height 19
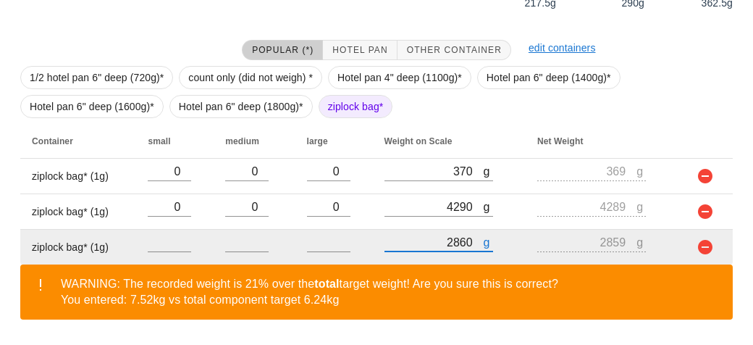
scroll to position [356, 0]
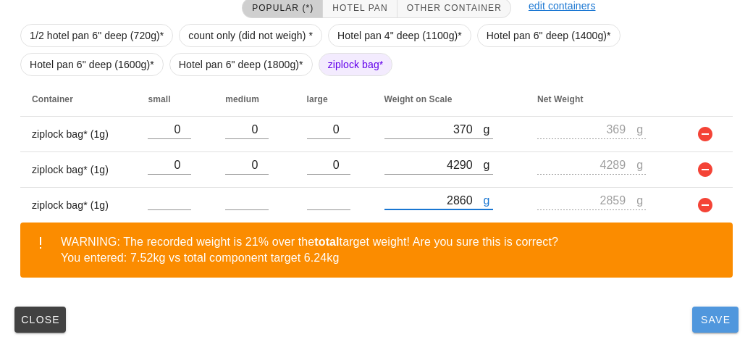
click at [705, 320] on span "Save" at bounding box center [715, 320] width 35 height 12
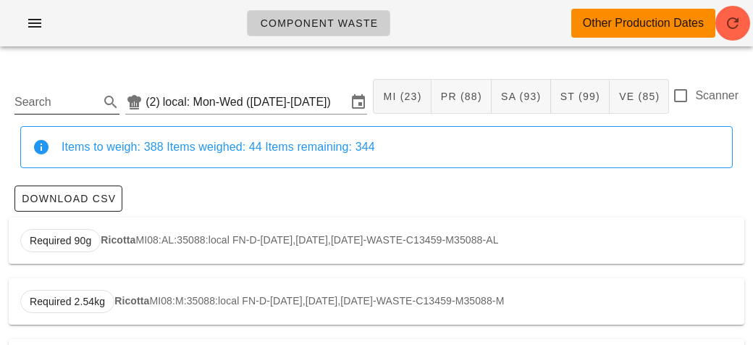
click at [88, 91] on input "Search" at bounding box center [55, 102] width 82 height 23
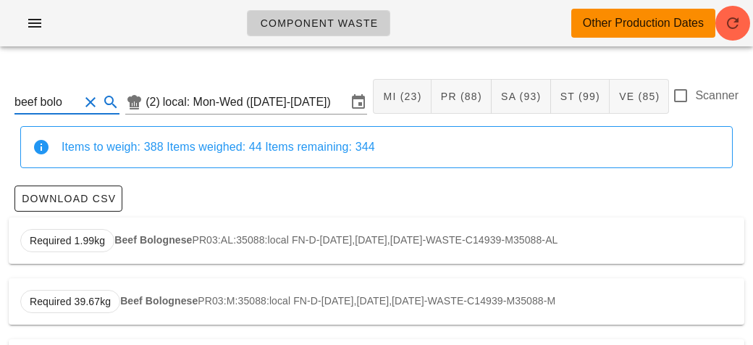
click at [156, 242] on strong "Beef Bolognese" at bounding box center [152, 240] width 77 height 12
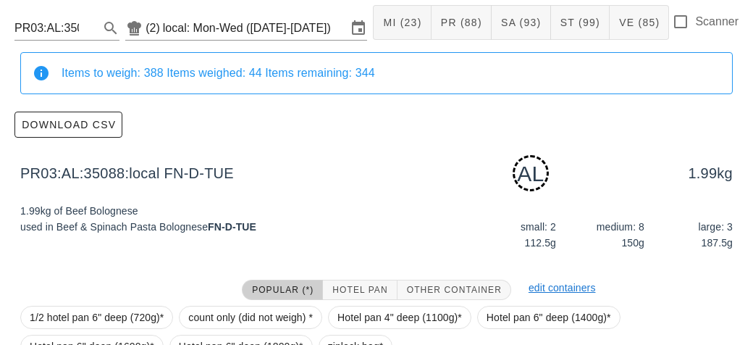
scroll to position [219, 0]
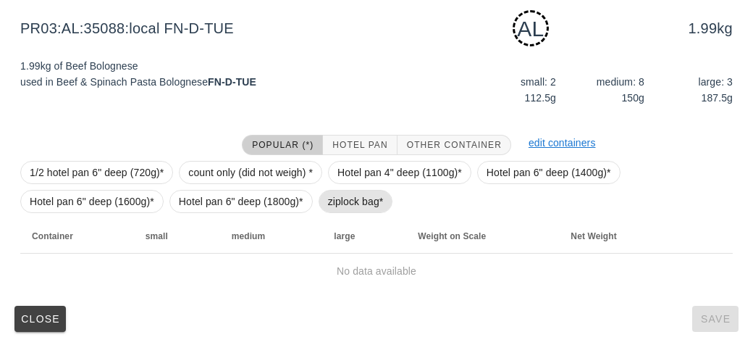
click at [349, 198] on span "ziplock bag*" at bounding box center [356, 201] width 56 height 22
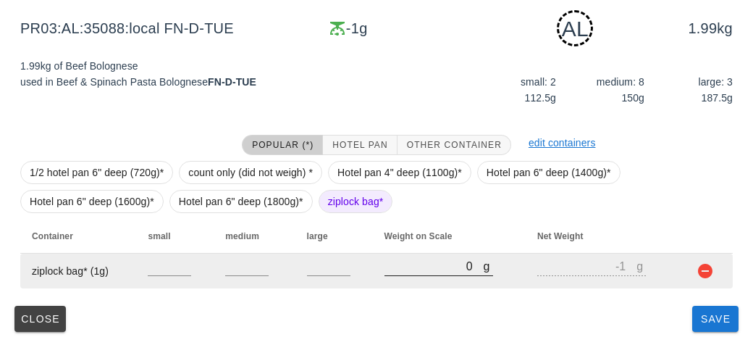
click at [414, 272] on input "0" at bounding box center [434, 265] width 99 height 19
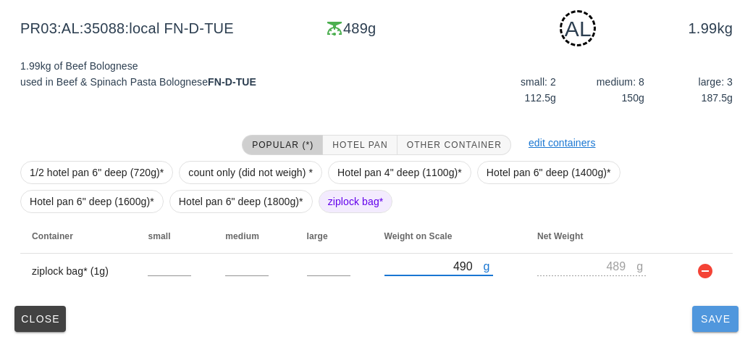
click at [713, 316] on span "Save" at bounding box center [715, 319] width 35 height 12
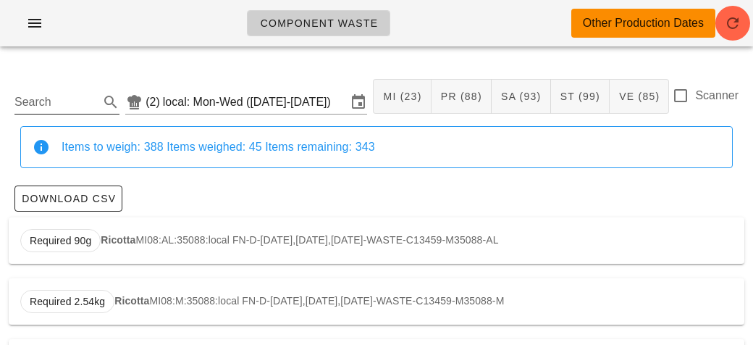
click at [62, 91] on input "Search" at bounding box center [55, 102] width 82 height 23
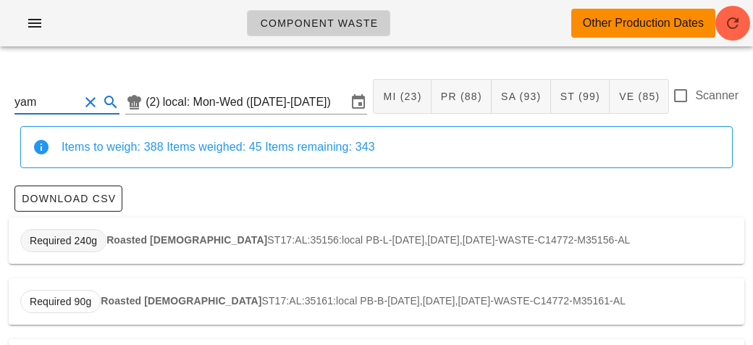
click at [104, 246] on span "Required 240g" at bounding box center [63, 240] width 86 height 23
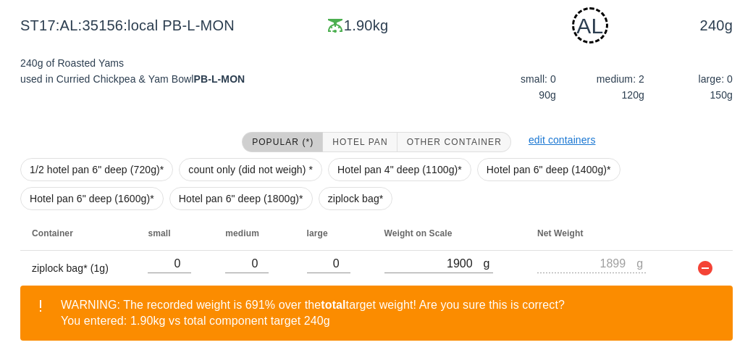
scroll to position [285, 0]
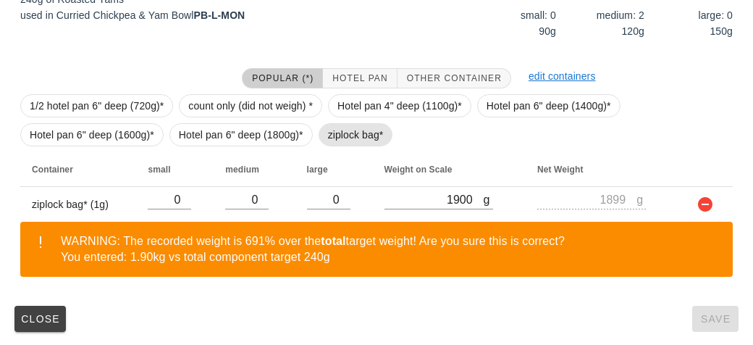
click at [346, 134] on span "ziplock bag*" at bounding box center [356, 135] width 56 height 22
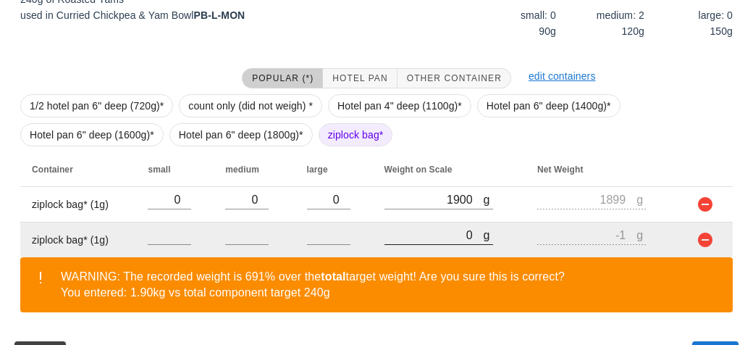
click at [415, 230] on input "0" at bounding box center [434, 234] width 99 height 19
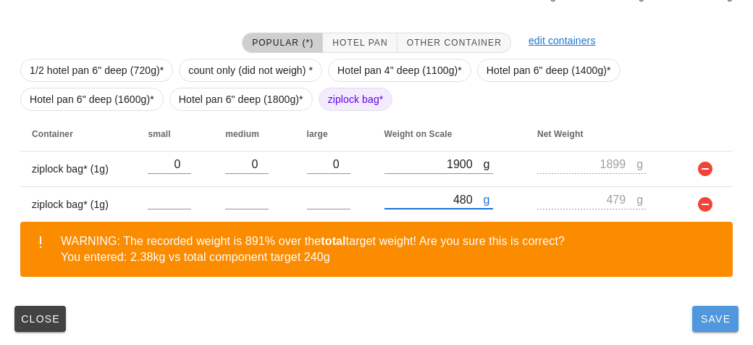
click at [711, 328] on button "Save" at bounding box center [715, 319] width 46 height 26
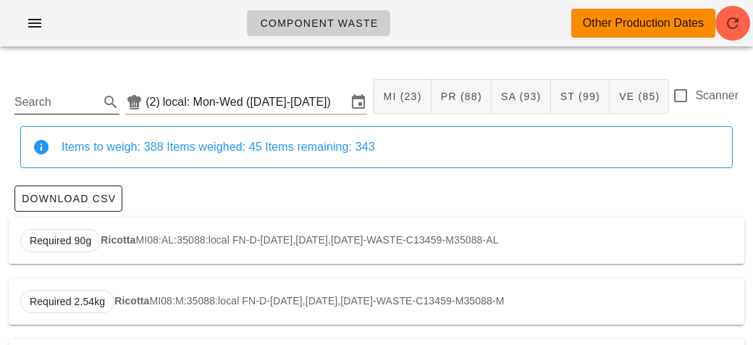
click at [64, 102] on input "Search" at bounding box center [55, 102] width 82 height 23
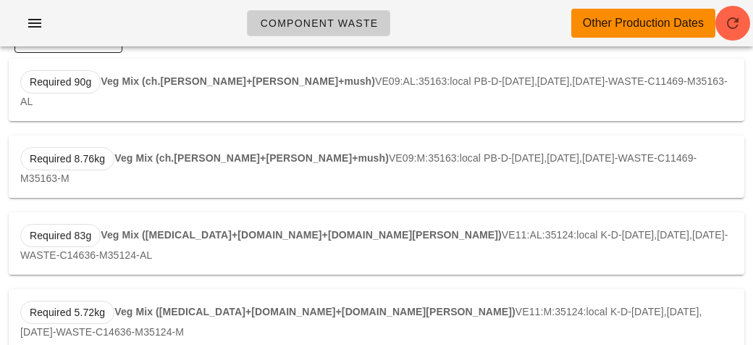
scroll to position [159, 0]
click at [186, 151] on strong "Veg Mix (ch.[PERSON_NAME]+[PERSON_NAME]+mush)" at bounding box center [251, 157] width 274 height 12
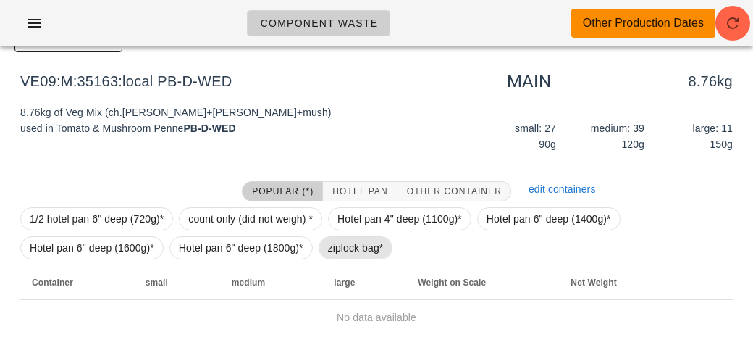
click at [335, 251] on span "ziplock bag*" at bounding box center [356, 248] width 56 height 22
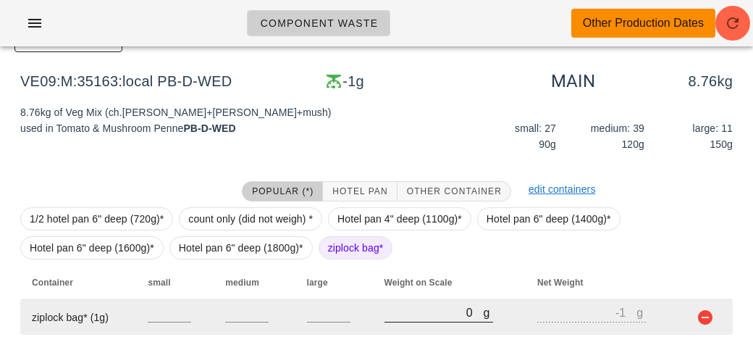
click at [409, 309] on input "0" at bounding box center [434, 312] width 99 height 19
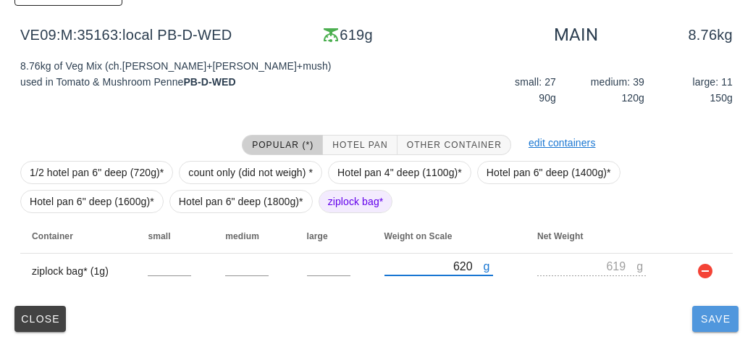
click at [718, 328] on button "Save" at bounding box center [715, 319] width 46 height 26
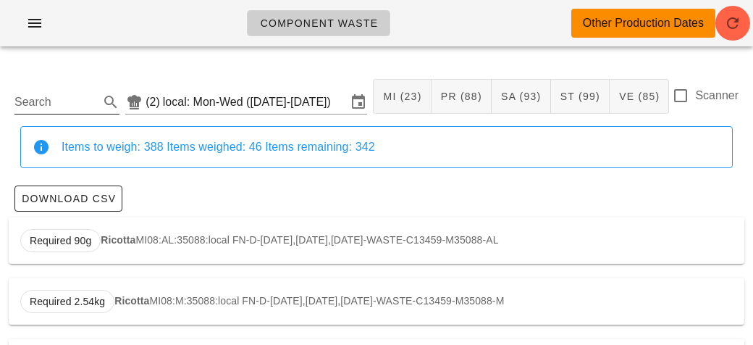
click at [65, 101] on input "Search" at bounding box center [55, 102] width 82 height 23
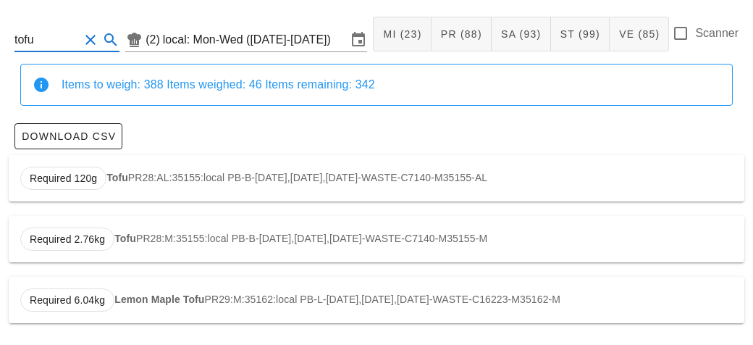
click at [183, 174] on div "Required 120g Tofu PR28:AL:35155:local PB-B-[DATE],[DATE],[DATE]-WASTE-C7140-M3…" at bounding box center [377, 178] width 736 height 46
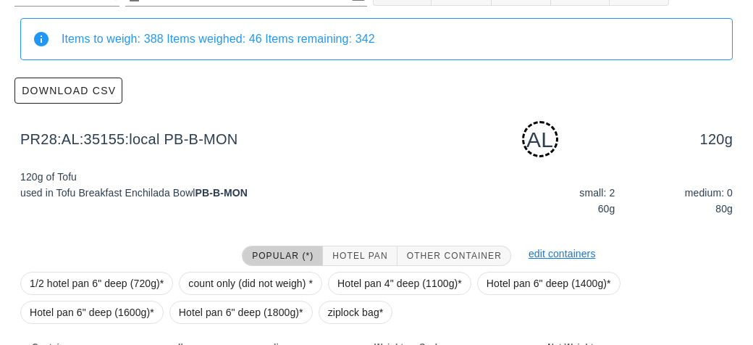
scroll to position [219, 0]
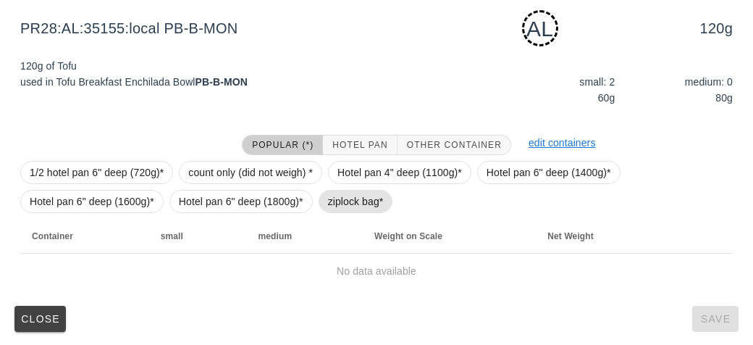
click at [351, 198] on span "ziplock bag*" at bounding box center [356, 201] width 56 height 22
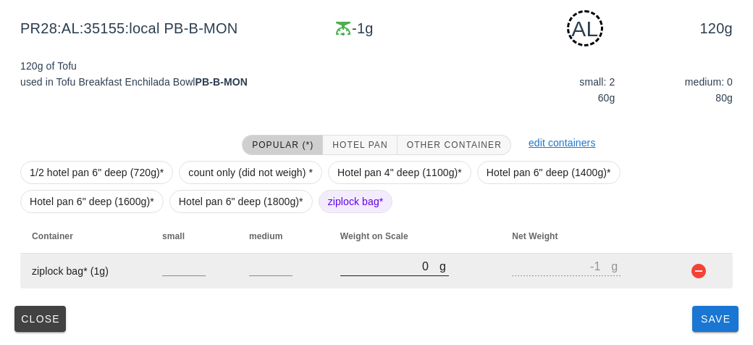
click at [409, 272] on input "0" at bounding box center [389, 265] width 99 height 19
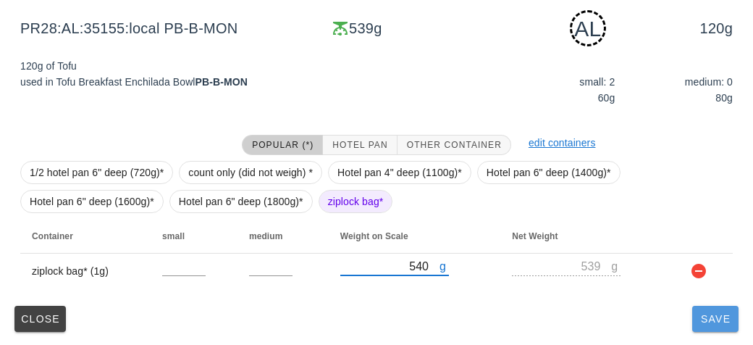
click at [727, 319] on span "Save" at bounding box center [715, 319] width 35 height 12
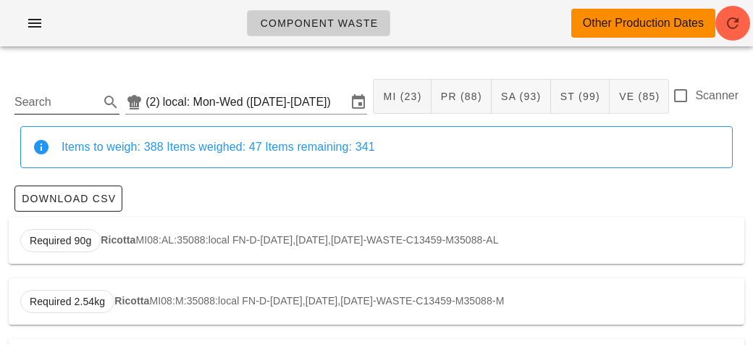
click at [58, 99] on input "Search" at bounding box center [55, 102] width 82 height 23
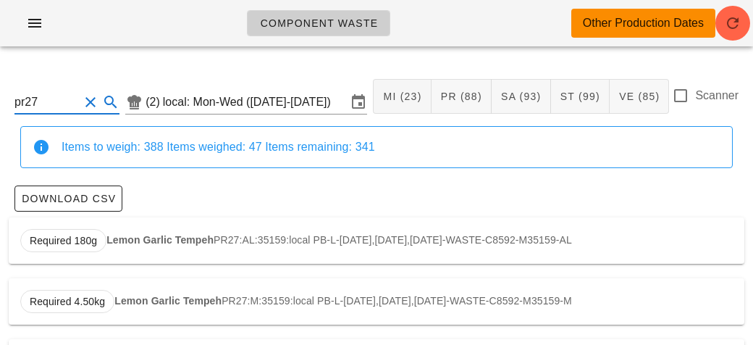
click at [153, 246] on div "Required 180g Lemon Garlic Tempeh PR27:AL:35159:local PB-L-[DATE],[DATE],[DATE]…" at bounding box center [377, 240] width 736 height 46
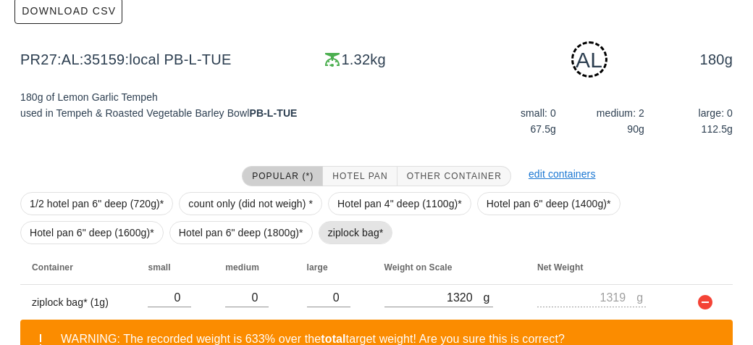
click at [334, 236] on span "ziplock bag*" at bounding box center [356, 233] width 56 height 22
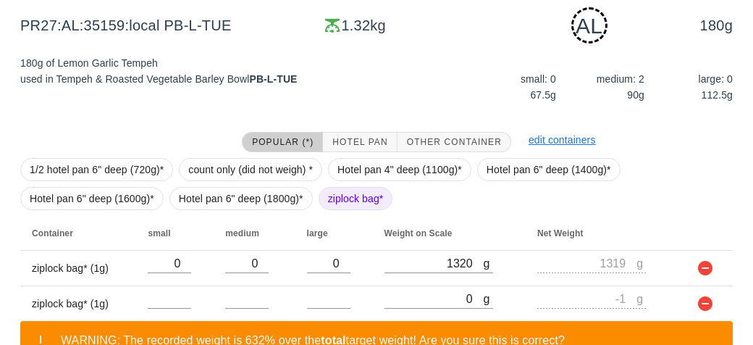
scroll to position [321, 0]
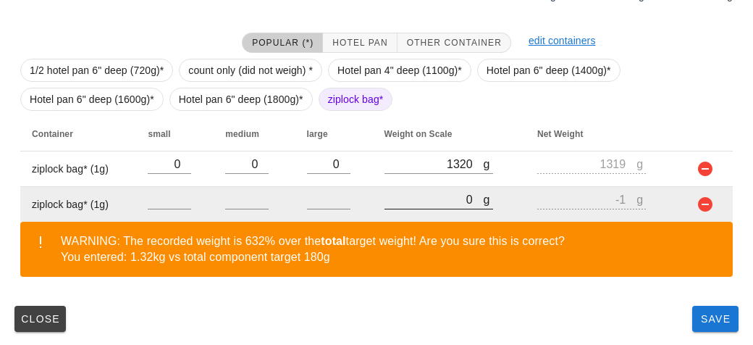
click at [423, 200] on input "0" at bounding box center [434, 199] width 99 height 19
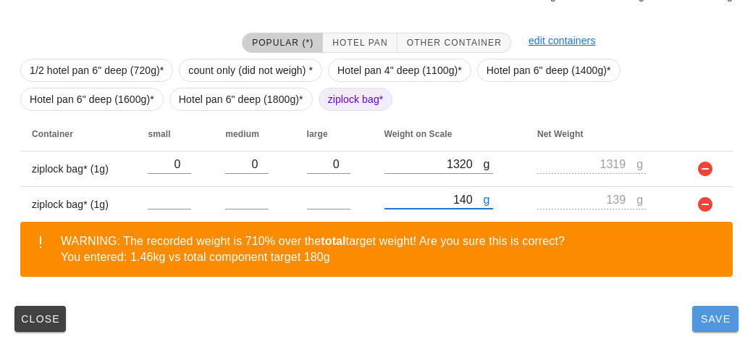
click at [713, 325] on button "Save" at bounding box center [715, 319] width 46 height 26
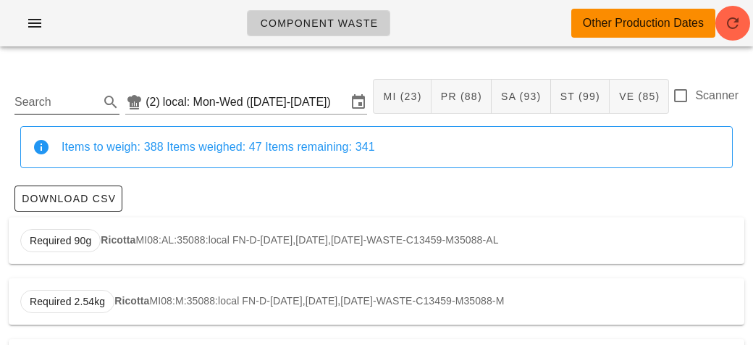
click at [67, 104] on input "Search" at bounding box center [55, 102] width 82 height 23
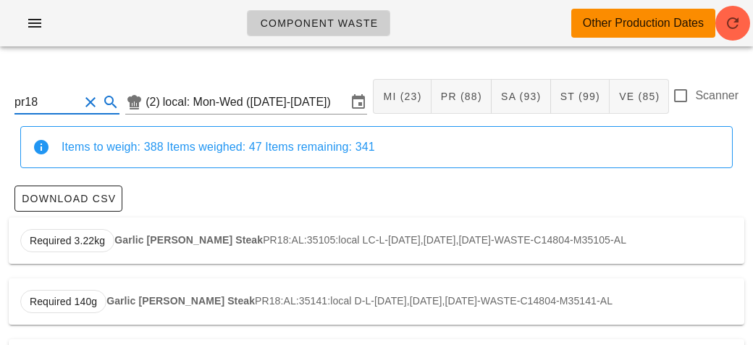
click at [150, 231] on div "Required 3.22kg Garlic [PERSON_NAME] Steak PR18:AL:35105:local LC-L-[DATE],[DAT…" at bounding box center [377, 240] width 736 height 46
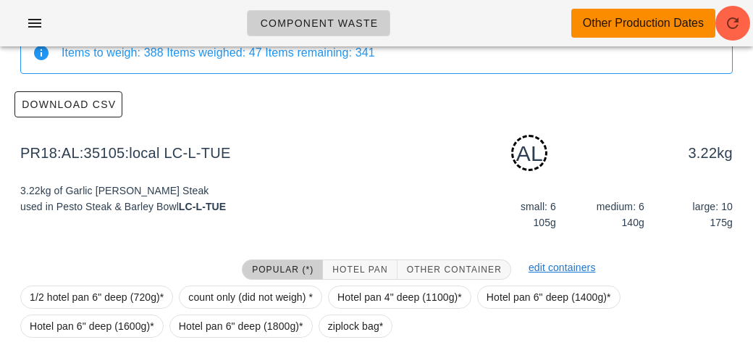
scroll to position [219, 0]
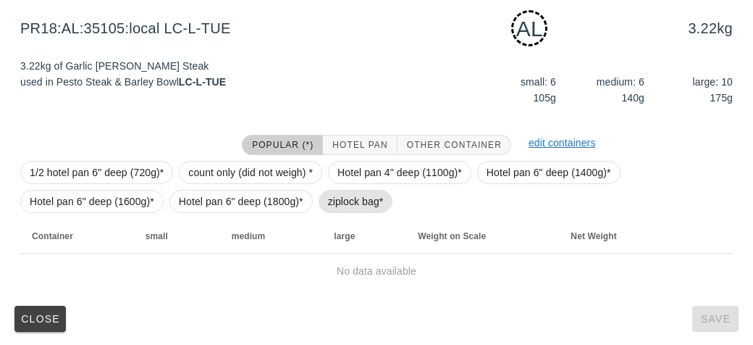
click at [337, 208] on span "ziplock bag*" at bounding box center [356, 201] width 56 height 22
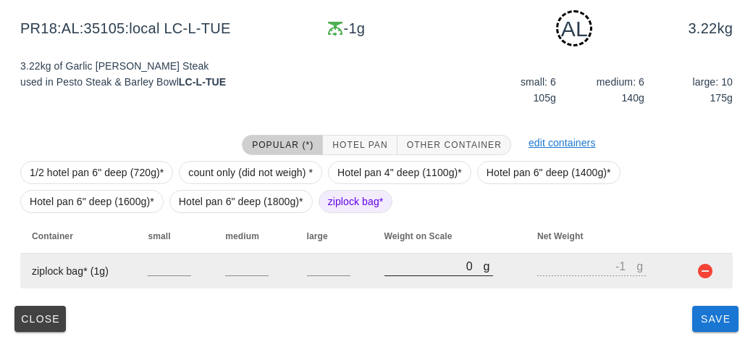
click at [395, 270] on input "0" at bounding box center [434, 265] width 99 height 19
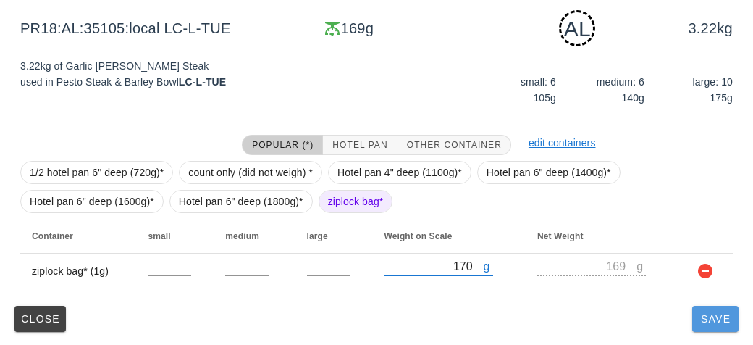
click at [703, 324] on button "Save" at bounding box center [715, 319] width 46 height 26
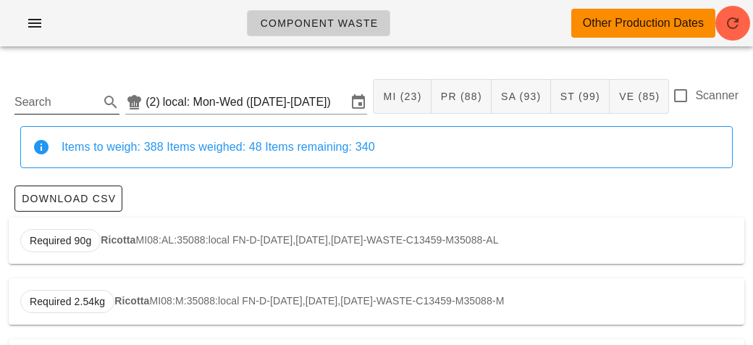
click at [62, 94] on input "Search" at bounding box center [55, 102] width 82 height 23
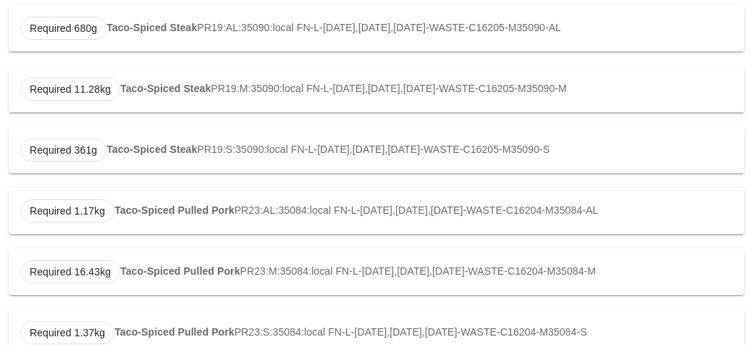
scroll to position [396, 0]
click at [162, 211] on strong "Taco-Spiced Pulled Pork" at bounding box center [174, 209] width 120 height 12
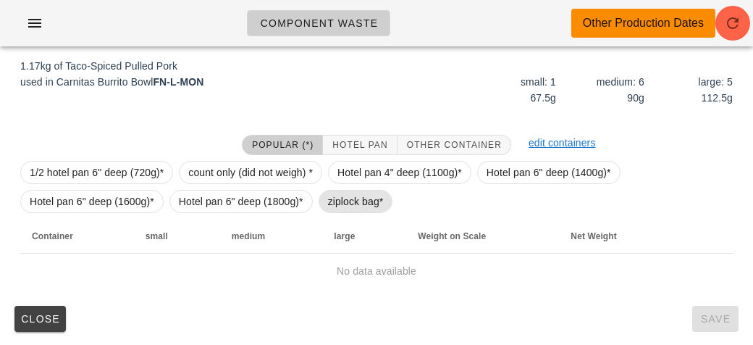
click at [344, 200] on span "ziplock bag*" at bounding box center [356, 201] width 56 height 22
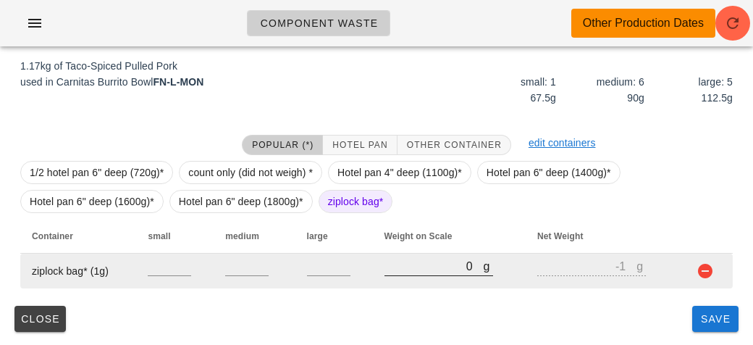
click at [385, 266] on input "0" at bounding box center [434, 265] width 99 height 19
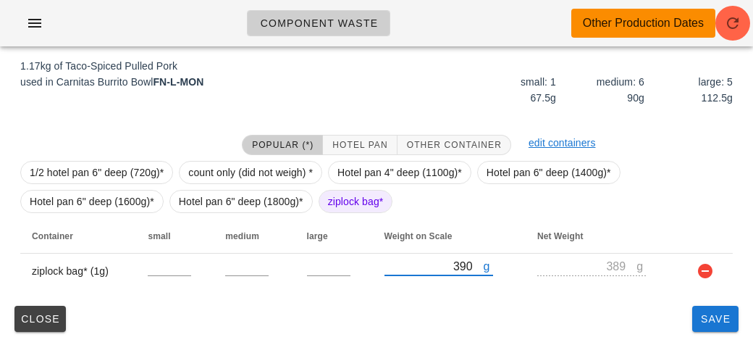
click at [710, 342] on div "PR23:AL:35084:local (2) local: Mon-Wed ([DATE]-[DATE]) MI (23) PR (88) SA (93) …" at bounding box center [376, 92] width 753 height 507
click at [724, 314] on span "Save" at bounding box center [715, 319] width 35 height 12
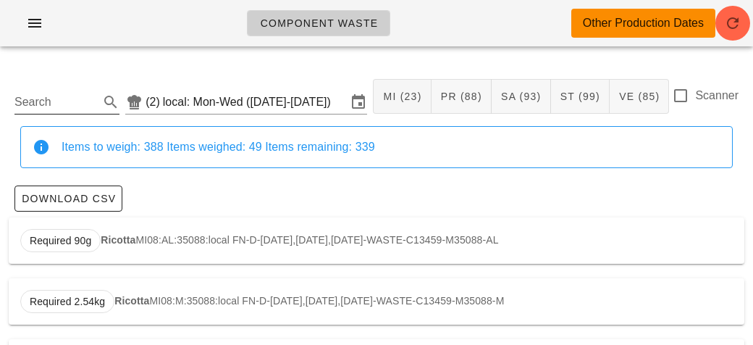
click at [67, 108] on input "Search" at bounding box center [55, 102] width 82 height 23
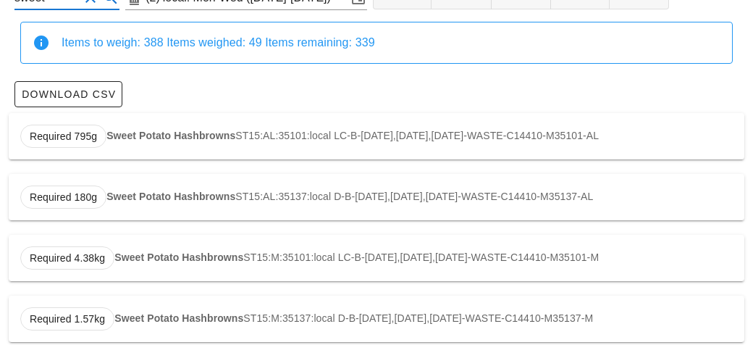
scroll to position [123, 0]
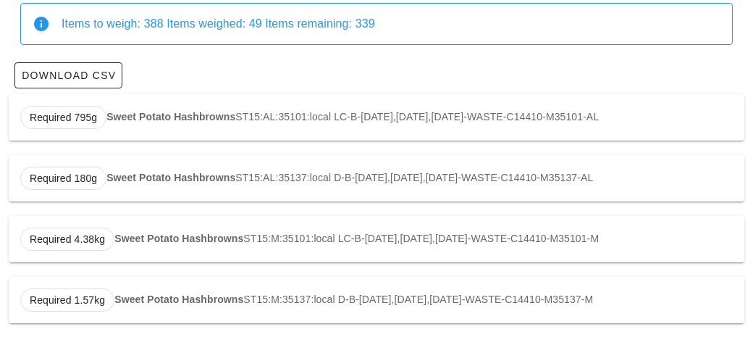
click at [168, 117] on strong "Sweet Potato Hashbrowns" at bounding box center [170, 117] width 129 height 12
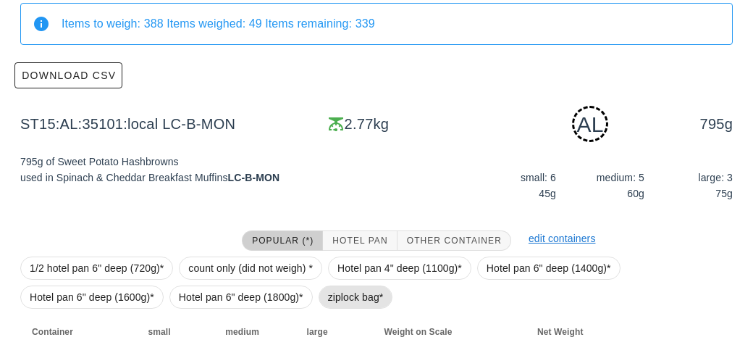
click at [346, 293] on span "ziplock bag*" at bounding box center [356, 297] width 56 height 22
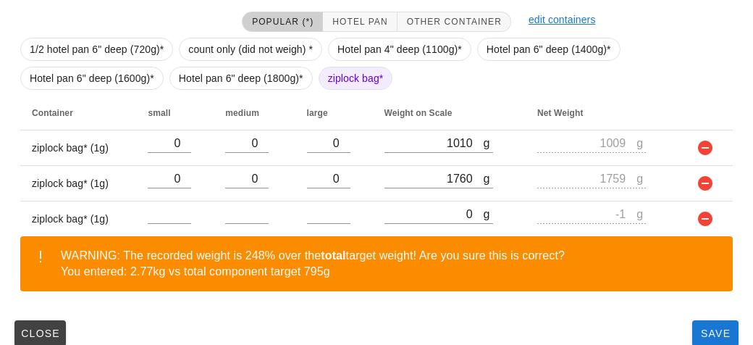
scroll to position [356, 0]
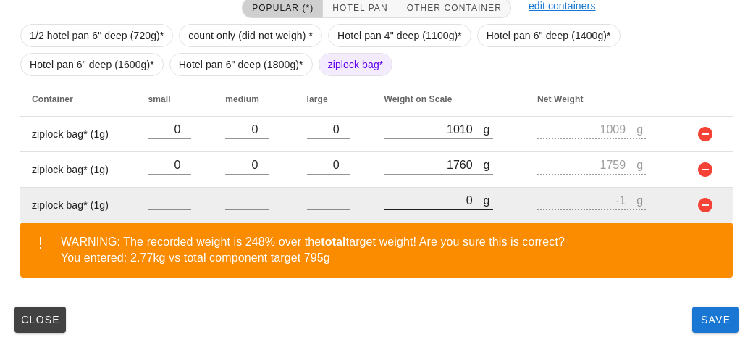
click at [422, 204] on input "0" at bounding box center [434, 199] width 99 height 19
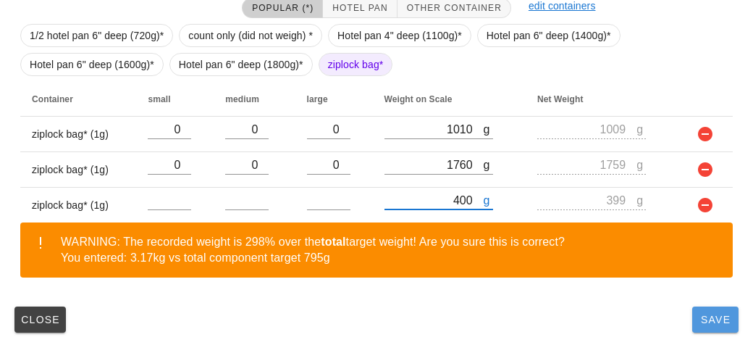
click at [699, 326] on button "Save" at bounding box center [715, 319] width 46 height 26
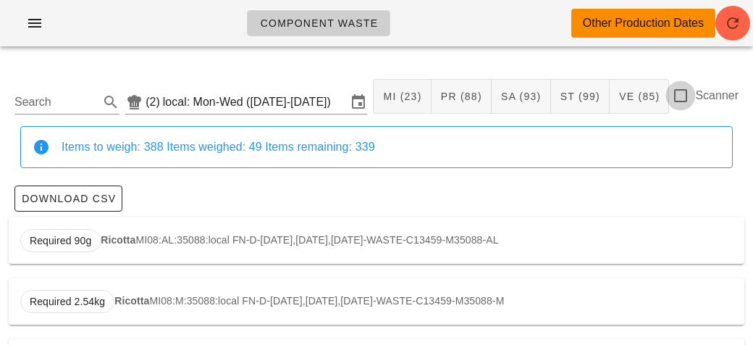
click at [687, 101] on div at bounding box center [680, 95] width 25 height 25
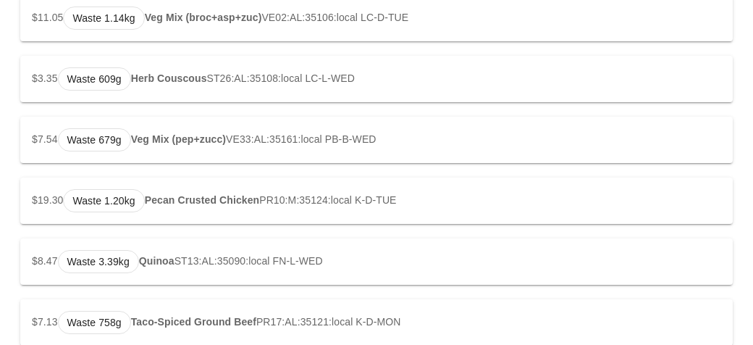
scroll to position [2499, 0]
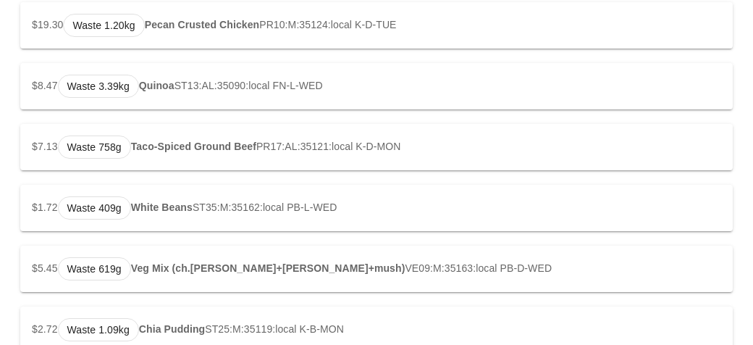
click at [34, 248] on div "$5.45 Waste 619g Veg Mix (ch.[PERSON_NAME]+[PERSON_NAME]+mush) VE09:M:35163:loc…" at bounding box center [376, 269] width 713 height 46
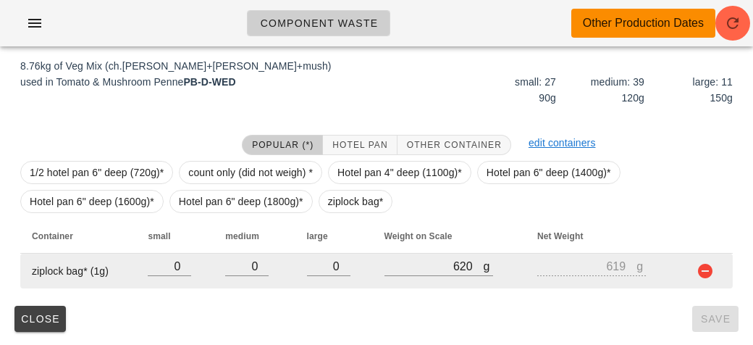
click at [42, 261] on td "ziplock bag* (1g)" at bounding box center [78, 270] width 116 height 35
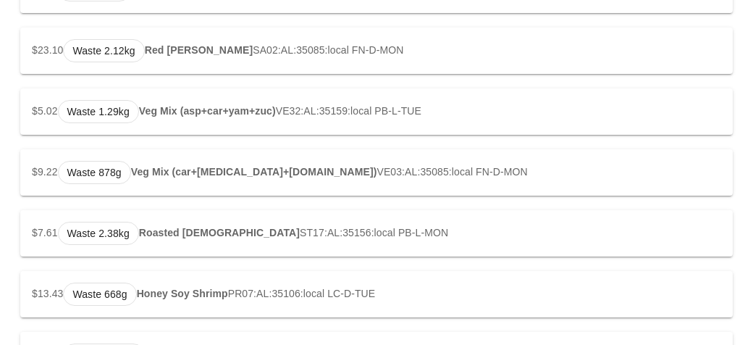
scroll to position [524, 0]
